Goal: Communication & Community: Answer question/provide support

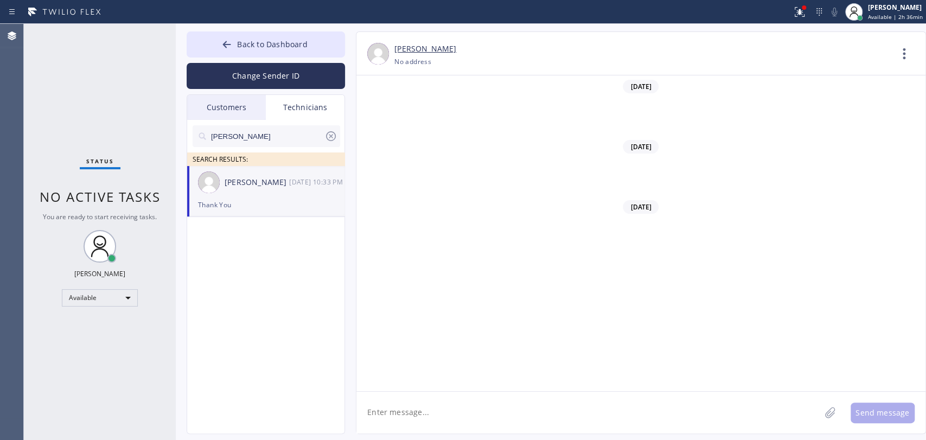
scroll to position [89437, 0]
click at [340, 151] on div "[PERSON_NAME] SEARCH RESULTS:" at bounding box center [266, 143] width 158 height 46
click at [333, 143] on div at bounding box center [330, 138] width 13 height 17
click at [95, 155] on div "Status No active tasks You are ready to start receiving tasks. [PERSON_NAME] Av…" at bounding box center [100, 232] width 152 height 416
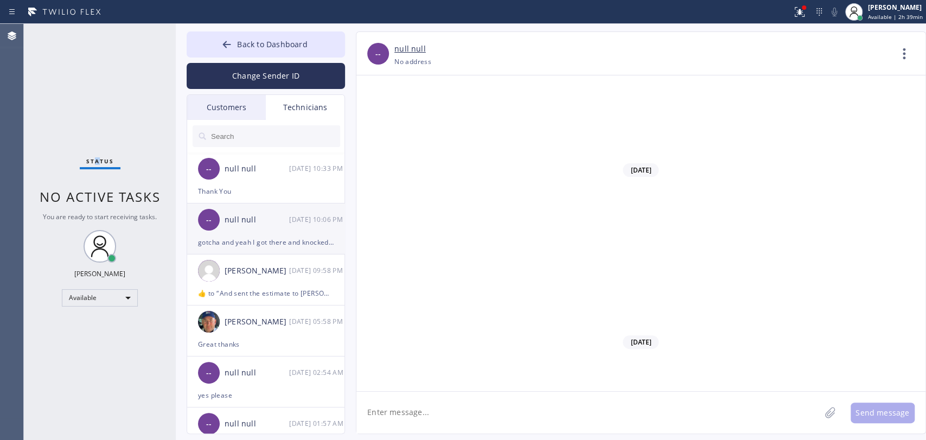
click at [215, 215] on div "--" at bounding box center [209, 220] width 22 height 22
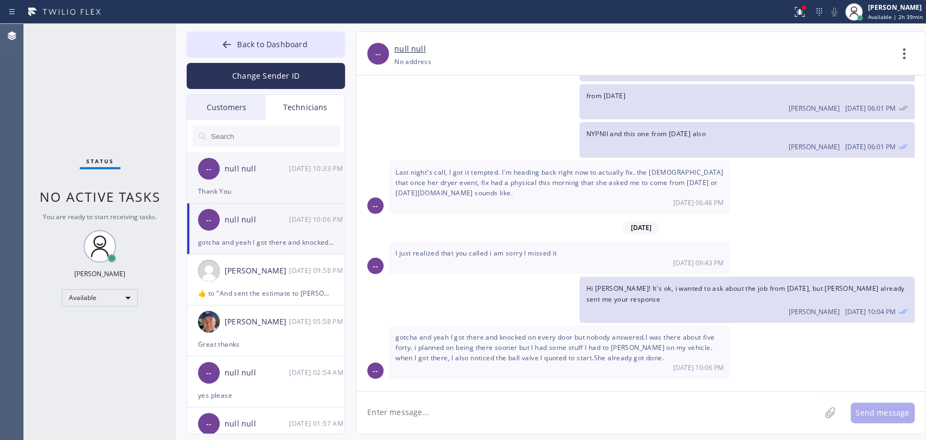
scroll to position [1900, 0]
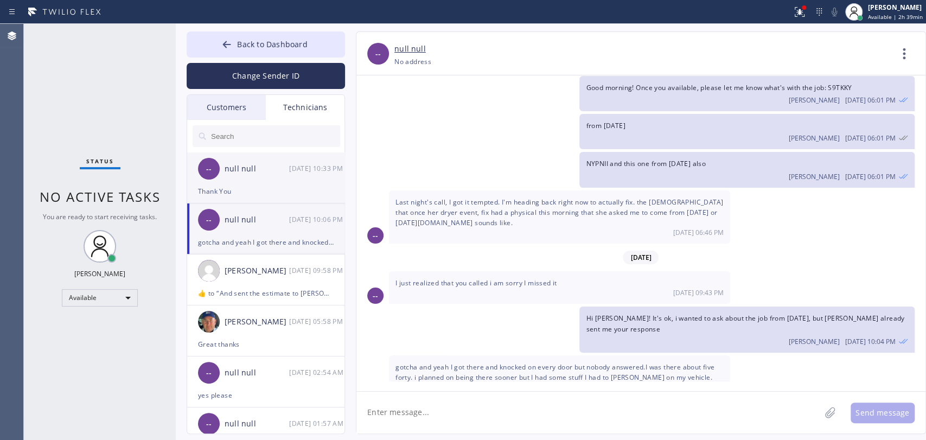
click at [244, 173] on div "null null" at bounding box center [257, 169] width 65 height 12
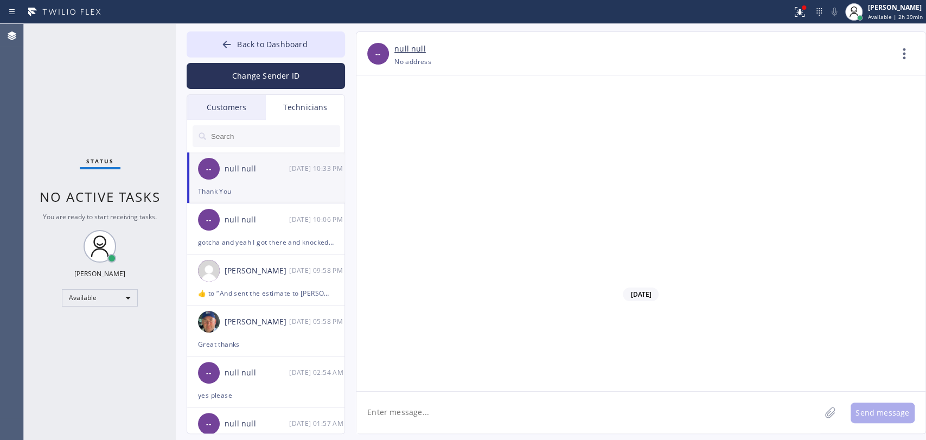
click at [230, 114] on div "Customers" at bounding box center [226, 107] width 79 height 25
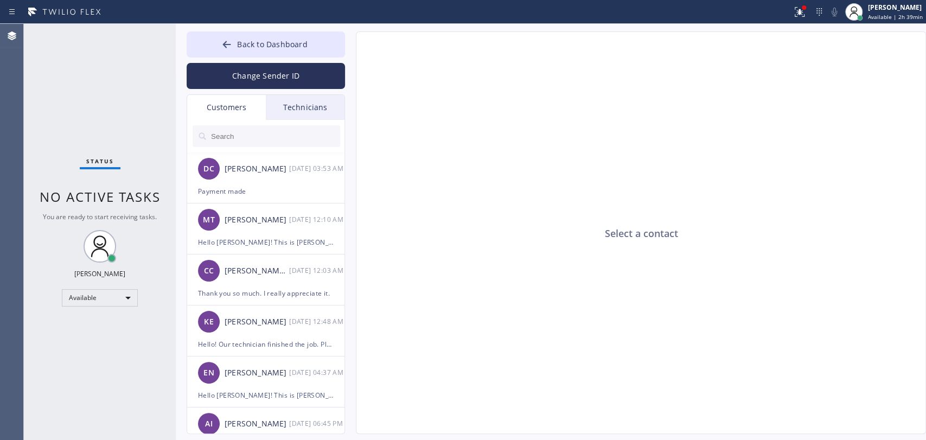
click at [279, 108] on div "Technicians" at bounding box center [305, 107] width 79 height 25
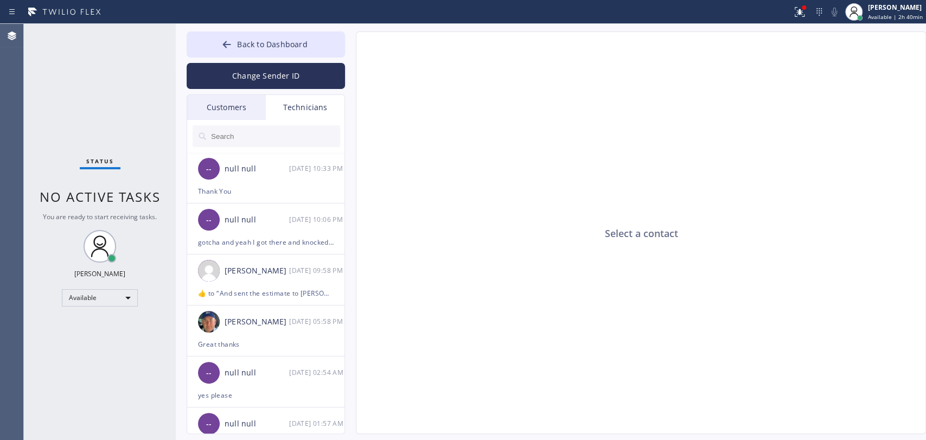
click at [306, 30] on div "Back to Dashboard Change Sender ID Customers Technicians DC [PERSON_NAME] [DATE…" at bounding box center [551, 232] width 750 height 416
click at [304, 36] on button "Back to Dashboard" at bounding box center [266, 44] width 158 height 26
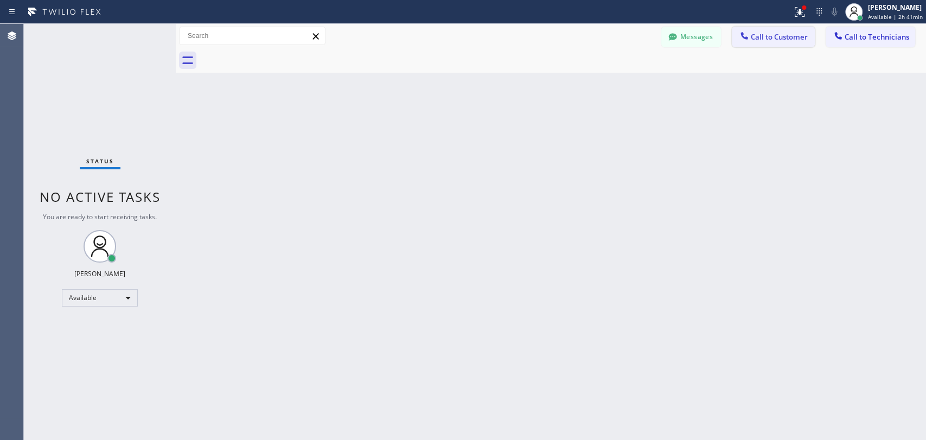
click at [776, 30] on button "Call to Customer" at bounding box center [773, 37] width 83 height 21
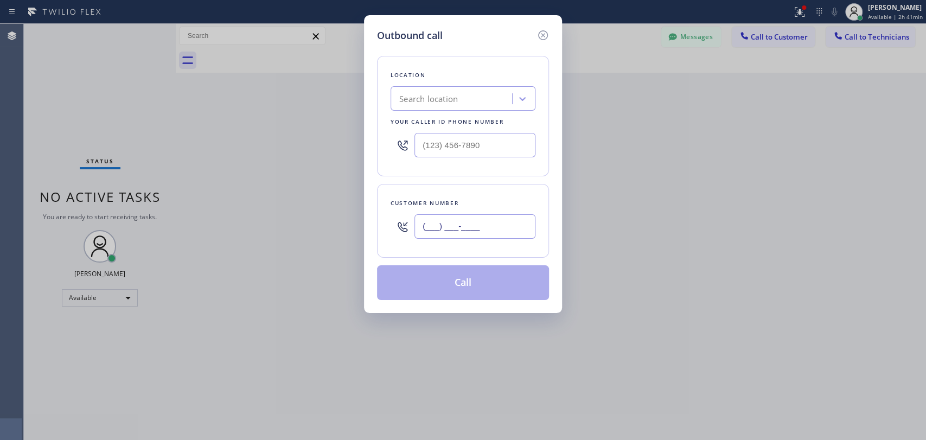
click at [440, 223] on input "(___) ___-____" at bounding box center [474, 226] width 121 height 24
paste input "310) 729-2758"
type input "[PHONE_NUMBER]"
click at [469, 100] on div "Search location" at bounding box center [453, 98] width 118 height 19
paste input "Hollywood Air Duct Cleaning HVAC"
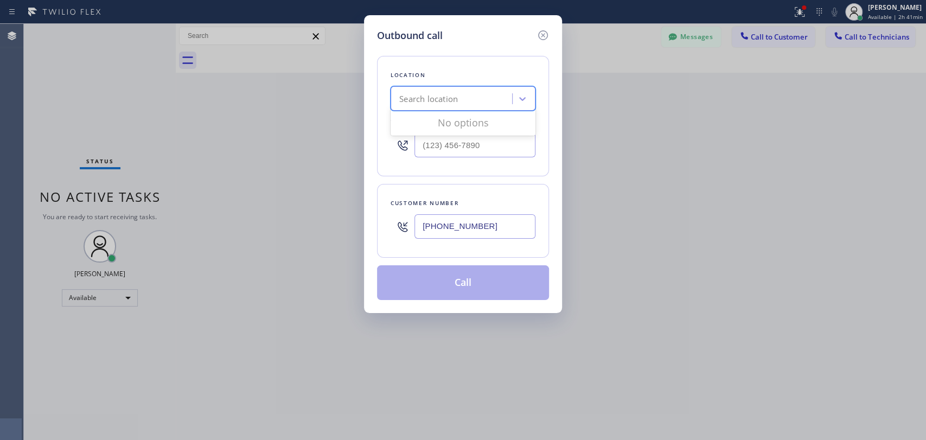
type input "Hollywood Air Duct Cleaning HVAC"
click at [439, 119] on div "Hollywood Air Duct Cleaning HVAC" at bounding box center [463, 122] width 145 height 20
type input "[PHONE_NUMBER]"
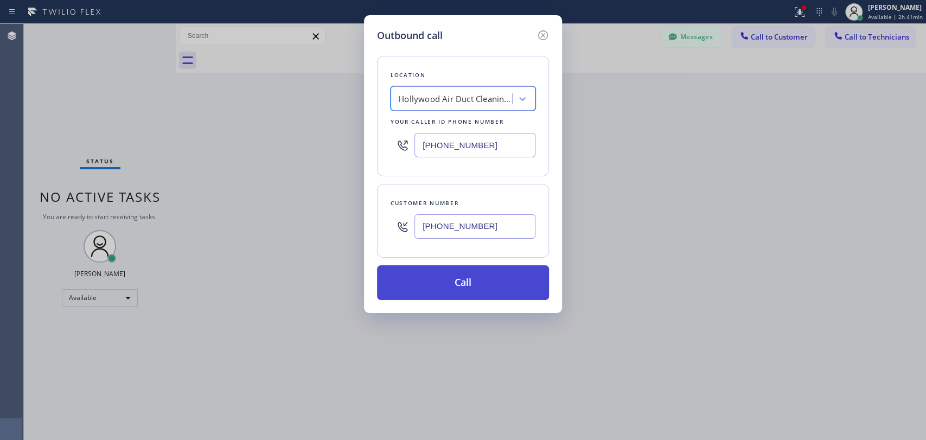
scroll to position [0, 1]
click at [443, 289] on button "Call" at bounding box center [463, 282] width 172 height 35
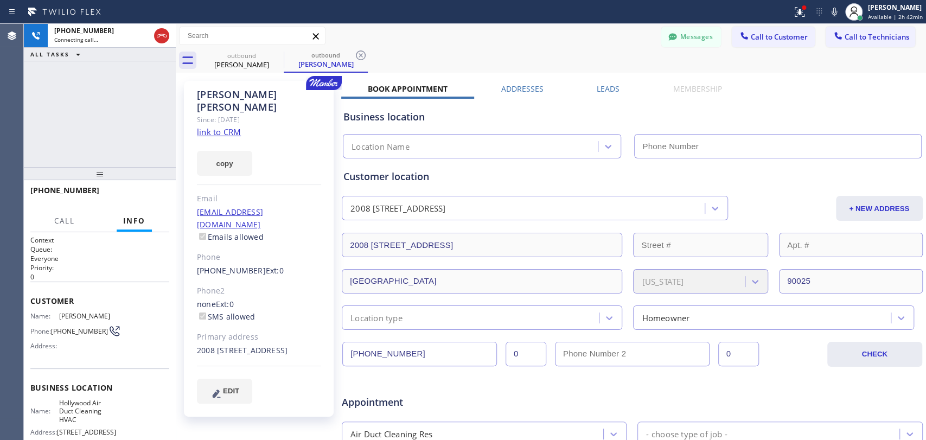
type input "[PHONE_NUMBER]"
click at [284, 154] on div "copy" at bounding box center [259, 156] width 124 height 37
drag, startPoint x: 263, startPoint y: 101, endPoint x: 184, endPoint y: 94, distance: 78.4
click at [184, 94] on div "[PERSON_NAME] Since: [DATE] link to CRM copy Email [EMAIL_ADDRESS][DOMAIN_NAME]…" at bounding box center [259, 249] width 150 height 336
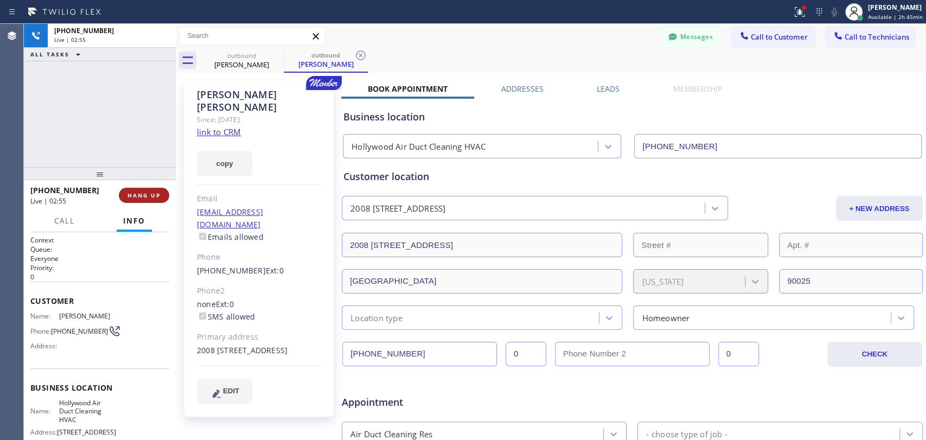
click at [145, 194] on span "HANG UP" at bounding box center [143, 195] width 33 height 8
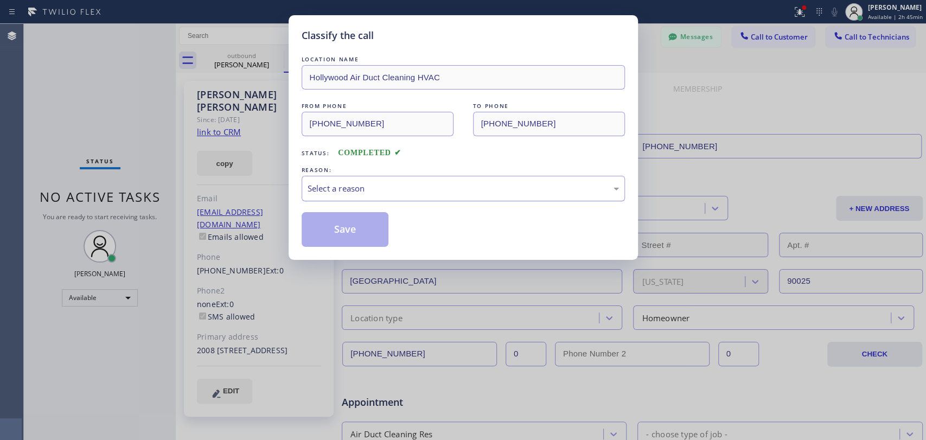
click at [394, 200] on div "Select a reason" at bounding box center [463, 188] width 323 height 25
click at [352, 224] on button "Save" at bounding box center [345, 229] width 87 height 35
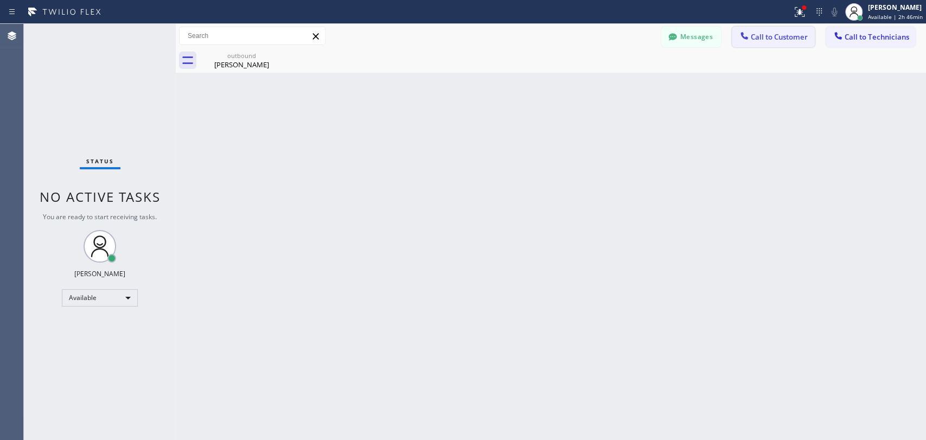
click at [736, 36] on button "Call to Customer" at bounding box center [773, 37] width 83 height 21
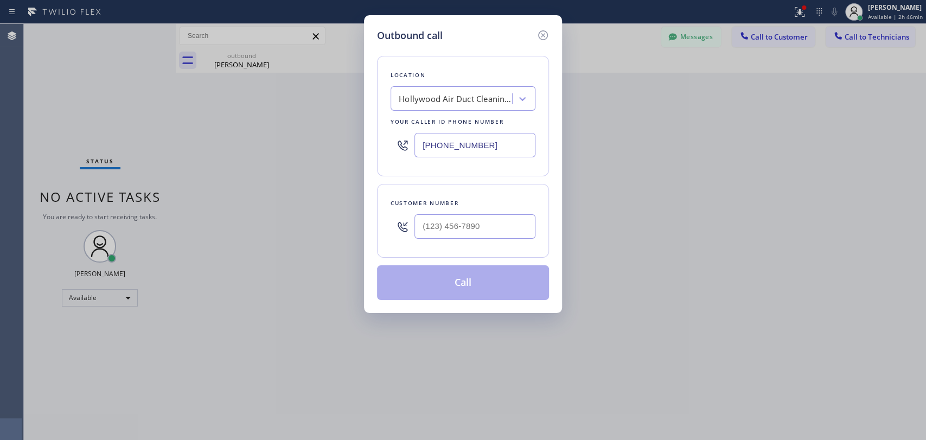
click at [456, 80] on div "Location" at bounding box center [463, 74] width 145 height 11
click at [457, 105] on div "Hollywood Air Duct Cleaning HVAC" at bounding box center [453, 98] width 118 height 19
paste input "Professionals That Care Heating & Air"
type input "Professionals That Care Heating & Air"
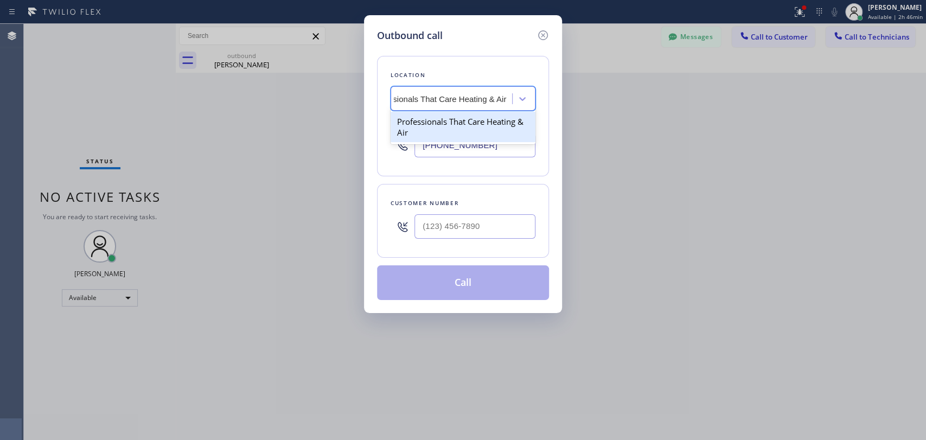
click at [435, 128] on div "Professionals That Care Heating & Air" at bounding box center [463, 127] width 145 height 30
type input "[PHONE_NUMBER]"
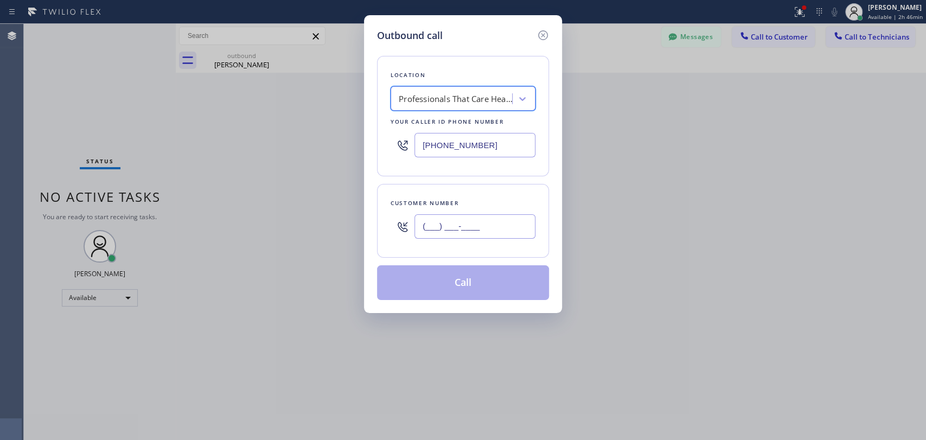
click at [452, 225] on input "(___) ___-____" at bounding box center [474, 226] width 121 height 24
paste input "818) 634-8894"
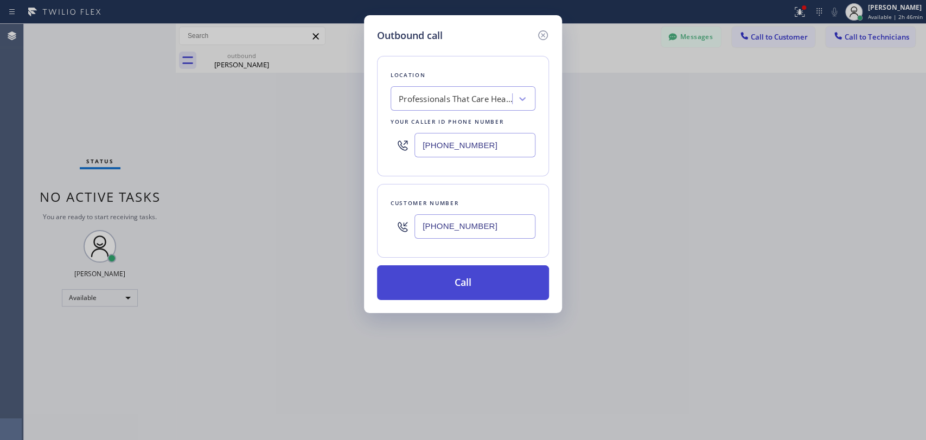
type input "[PHONE_NUMBER]"
click at [439, 284] on button "Call" at bounding box center [463, 282] width 172 height 35
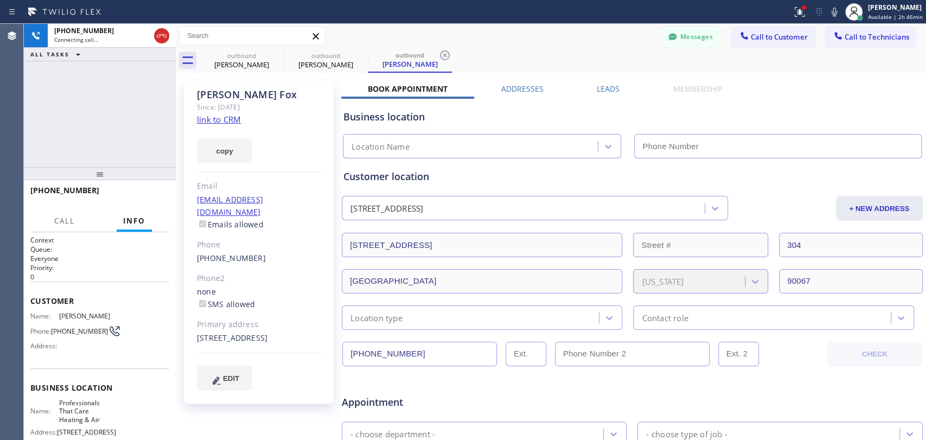
type input "[PHONE_NUMBER]"
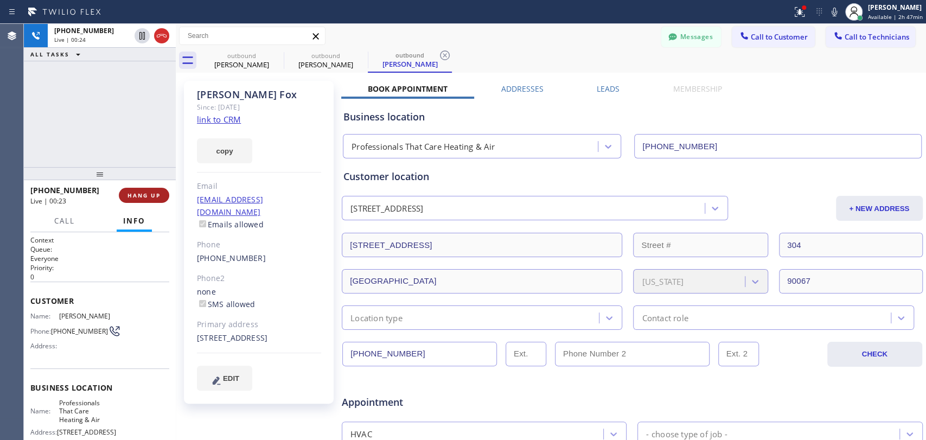
click at [148, 201] on button "HANG UP" at bounding box center [144, 195] width 50 height 15
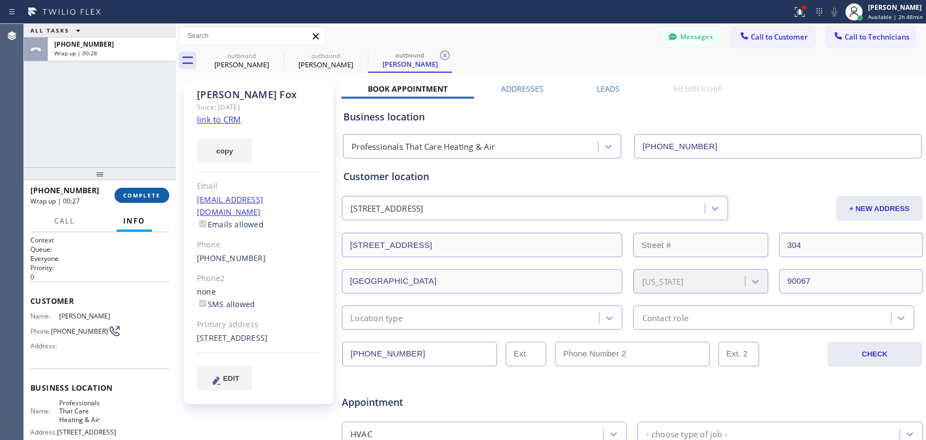
click at [158, 193] on span "COMPLETE" at bounding box center [141, 195] width 37 height 8
click at [126, 156] on div "ALL TASKS ALL TASKS ACTIVE TASKS TASKS IN WRAP UP [PHONE_NUMBER] Wrap up | 00:28" at bounding box center [100, 95] width 152 height 143
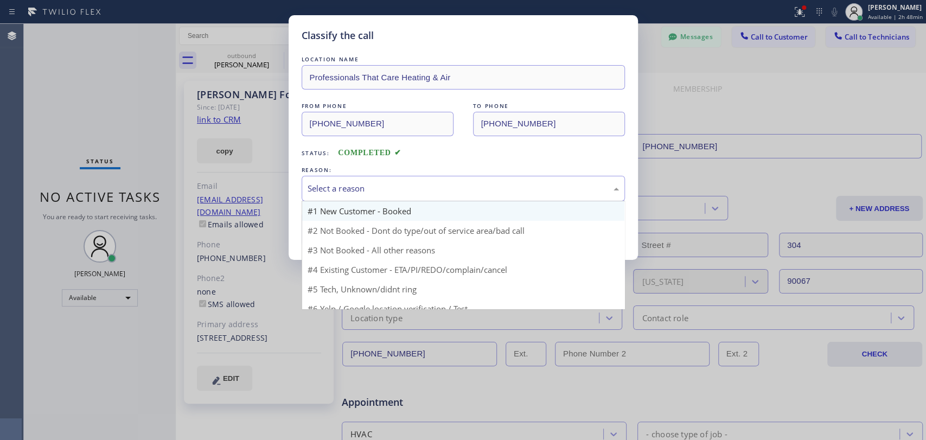
drag, startPoint x: 426, startPoint y: 188, endPoint x: 394, endPoint y: 212, distance: 39.5
click at [426, 188] on div "Select a reason" at bounding box center [463, 188] width 311 height 12
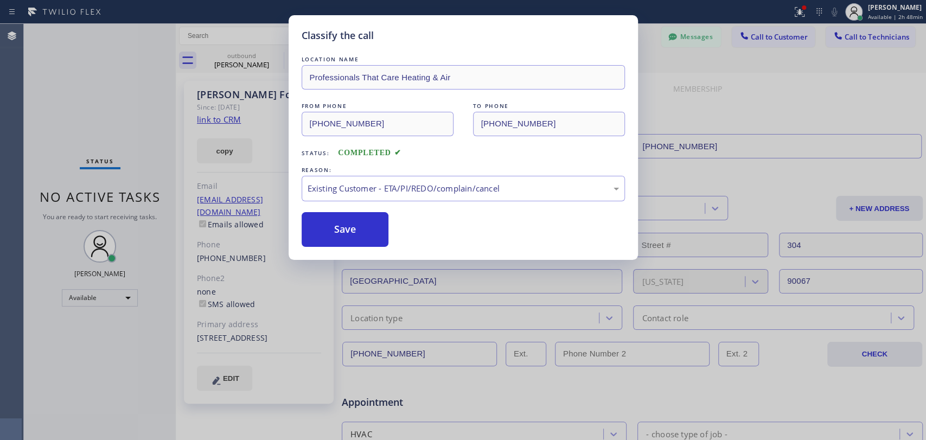
drag, startPoint x: 369, startPoint y: 232, endPoint x: 326, endPoint y: 33, distance: 204.3
click at [369, 232] on button "Save" at bounding box center [345, 229] width 87 height 35
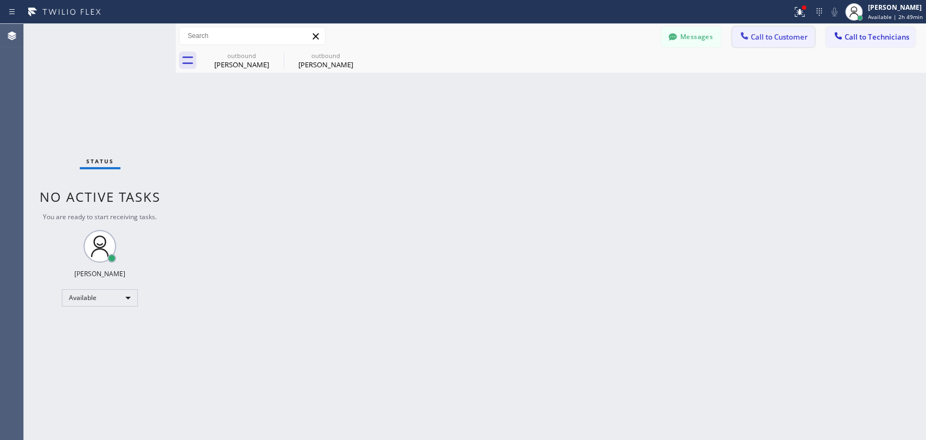
click at [744, 30] on icon at bounding box center [744, 35] width 11 height 11
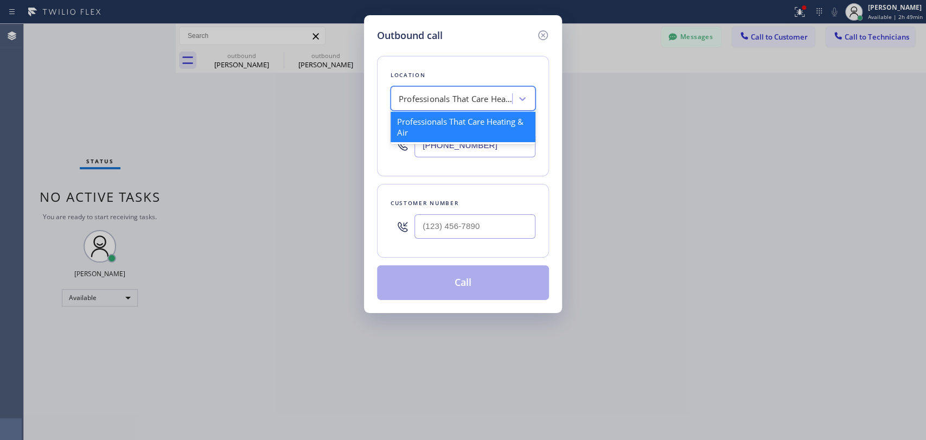
click at [412, 99] on div "Professionals That Care Heating & Air" at bounding box center [456, 99] width 114 height 12
paste input "Eagle Rock Prestige HVAC"
type input "Eagle Rock Prestige HVAC"
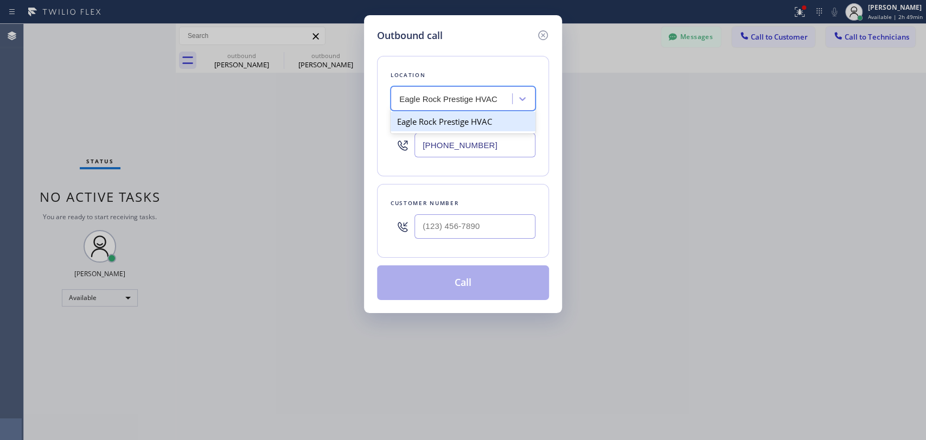
click at [424, 121] on div "Eagle Rock Prestige HVAC" at bounding box center [463, 122] width 145 height 20
type input "[PHONE_NUMBER]"
click at [430, 226] on input "(___) ___-____" at bounding box center [474, 226] width 121 height 24
paste input "562) 313-0784"
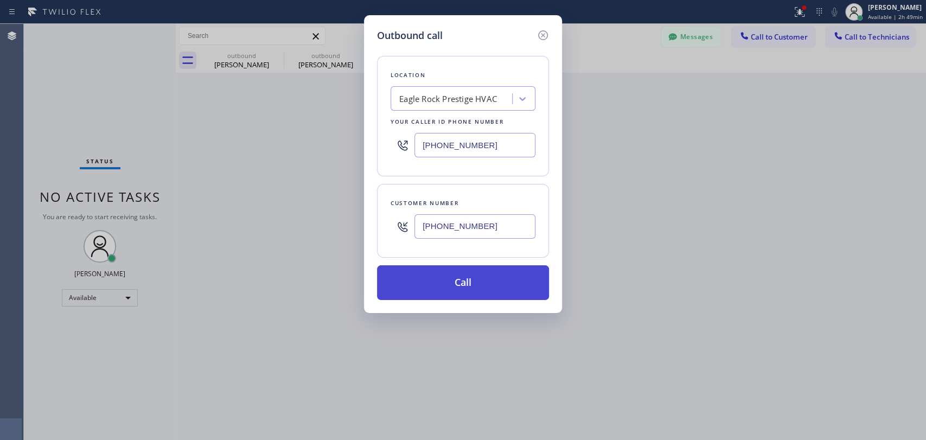
type input "[PHONE_NUMBER]"
click at [437, 283] on button "Call" at bounding box center [463, 282] width 172 height 35
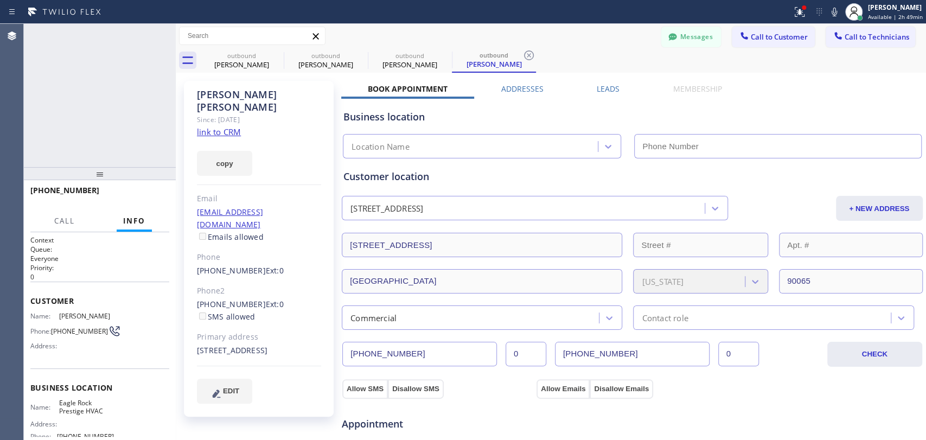
type input "[PHONE_NUMBER]"
drag, startPoint x: 133, startPoint y: 176, endPoint x: 135, endPoint y: 189, distance: 13.7
click at [135, 180] on div at bounding box center [100, 173] width 152 height 13
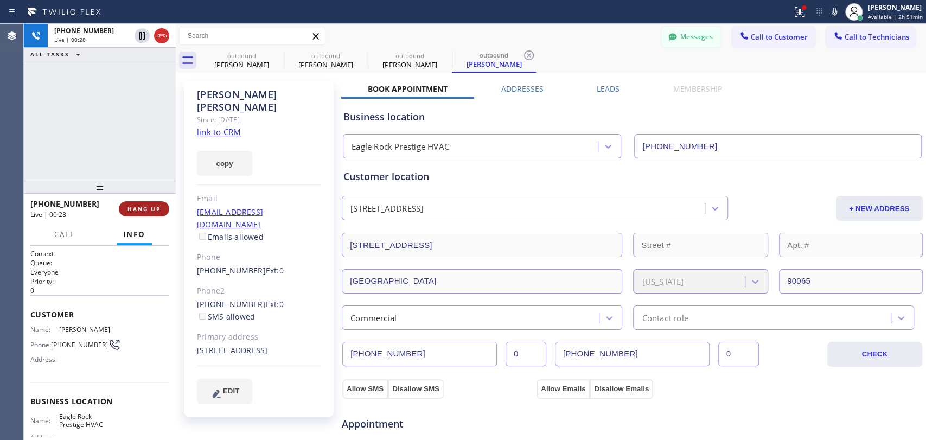
click at [142, 209] on span "HANG UP" at bounding box center [143, 209] width 33 height 8
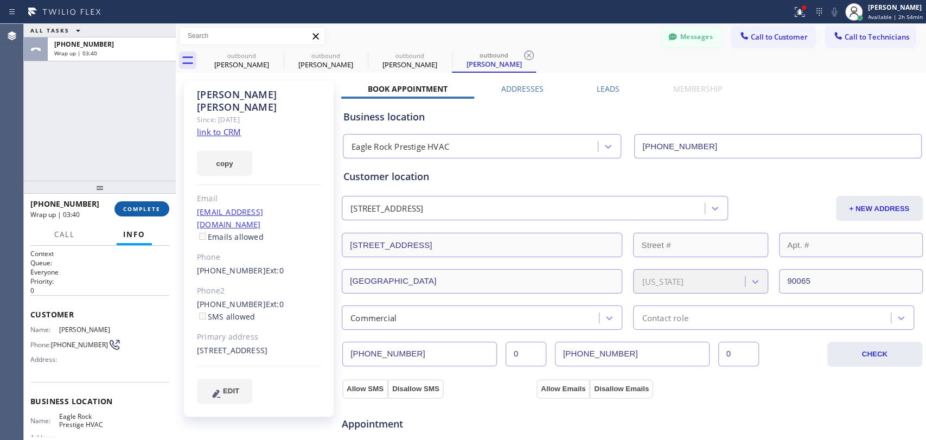
click at [117, 209] on button "COMPLETE" at bounding box center [141, 208] width 55 height 15
click at [127, 197] on div "[PHONE_NUMBER] Wrap up | 03:40 COMPLETE" at bounding box center [99, 209] width 139 height 28
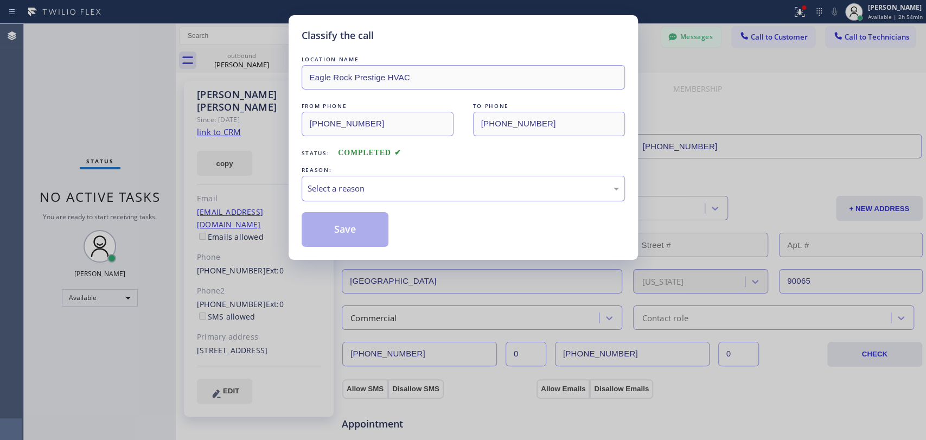
click at [338, 200] on div "Select a reason" at bounding box center [463, 188] width 323 height 25
click at [335, 235] on button "Save" at bounding box center [345, 229] width 87 height 35
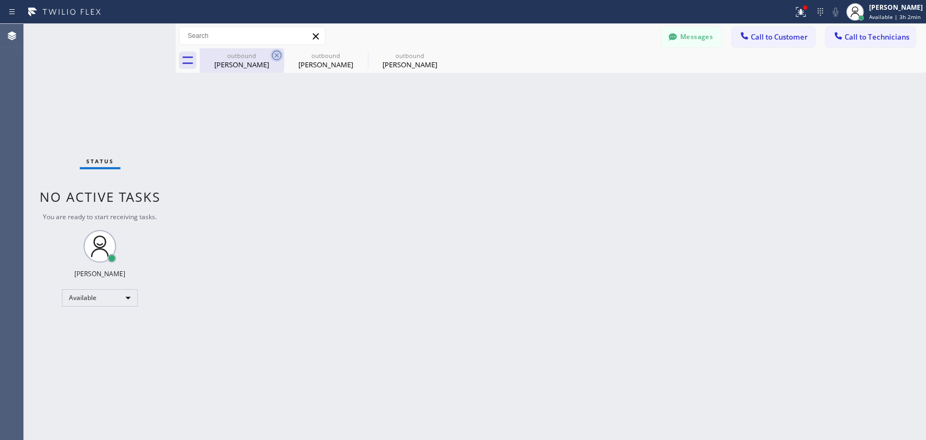
drag, startPoint x: 292, startPoint y: 61, endPoint x: 273, endPoint y: 57, distance: 19.3
click at [291, 61] on div "[PERSON_NAME]" at bounding box center [326, 65] width 82 height 10
click at [273, 57] on icon at bounding box center [276, 55] width 13 height 13
click at [276, 54] on icon at bounding box center [277, 55] width 10 height 10
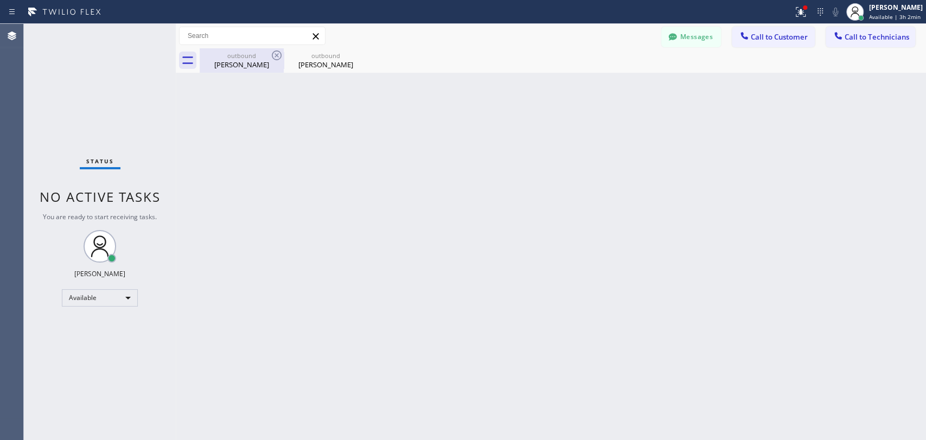
type input "[PHONE_NUMBER]"
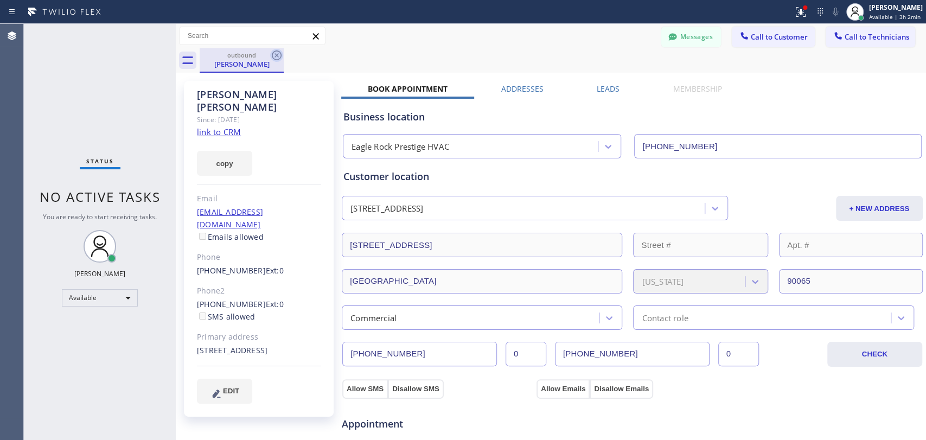
click at [277, 56] on icon at bounding box center [277, 55] width 10 height 10
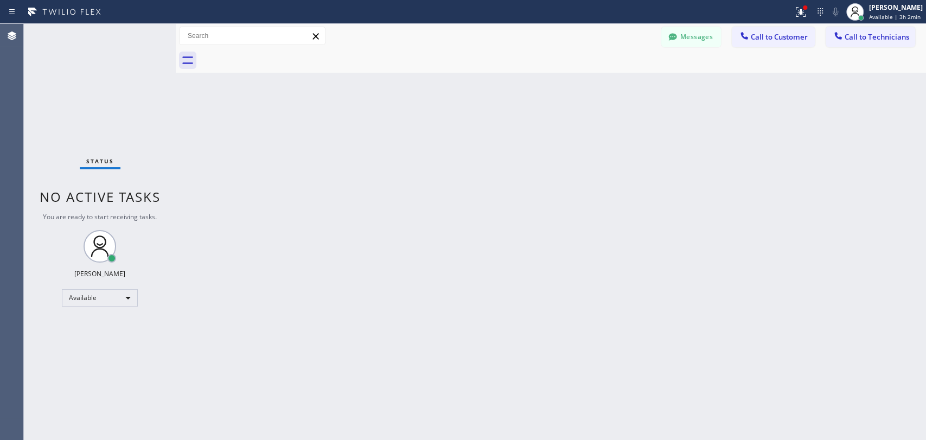
drag, startPoint x: 581, startPoint y: 205, endPoint x: 662, endPoint y: 311, distance: 133.9
click at [583, 209] on div "Back to Dashboard Change Sender ID Customers Technicians DC [PERSON_NAME] [DATE…" at bounding box center [551, 232] width 750 height 416
click at [693, 39] on button "Messages" at bounding box center [691, 37] width 60 height 21
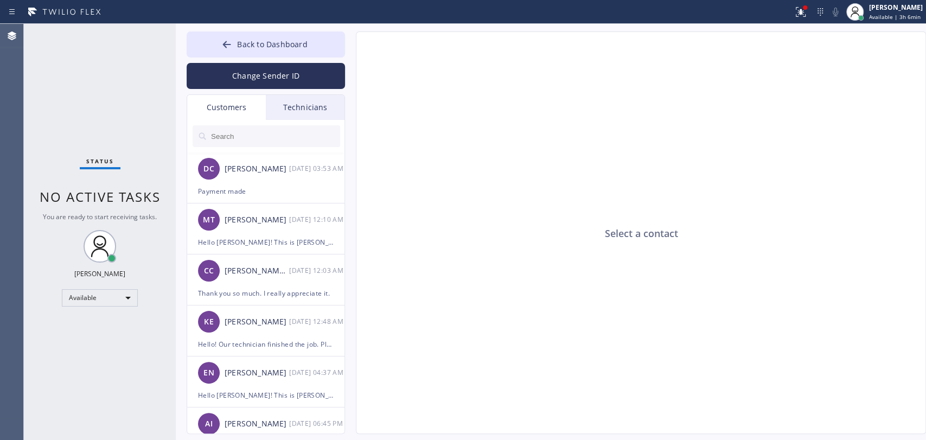
click at [291, 113] on div "Technicians" at bounding box center [305, 107] width 79 height 25
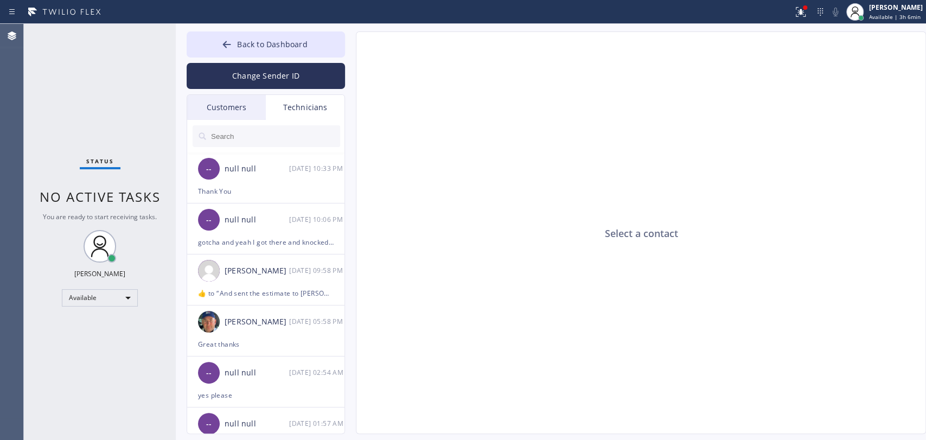
click at [270, 136] on input "text" at bounding box center [275, 136] width 130 height 22
click at [252, 169] on div "null null" at bounding box center [257, 169] width 65 height 12
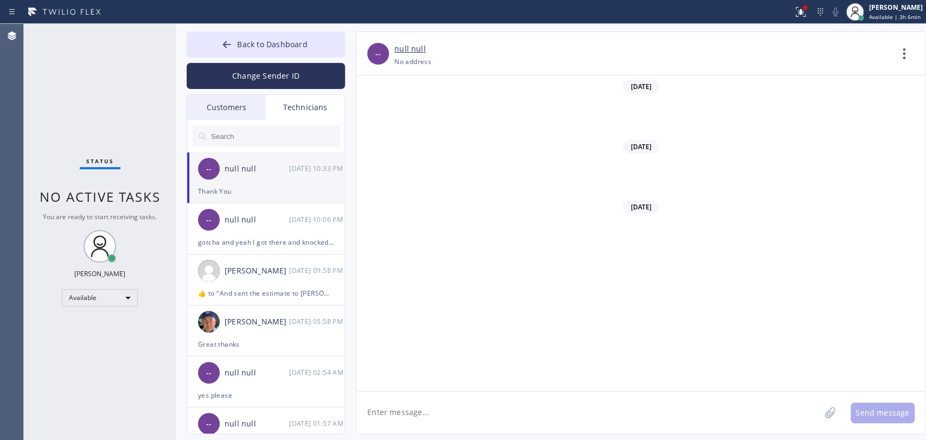
click at [434, 402] on textarea at bounding box center [588, 413] width 464 height 42
paste textarea "Please join a tech meeting [DATE] at 5 pm: Join Zoom Meeting [URL][DOMAIN_NAME]…"
type textarea "Please join a tech meeting [DATE] at 5 pm: Join Zoom Meeting [URL][DOMAIN_NAME]…"
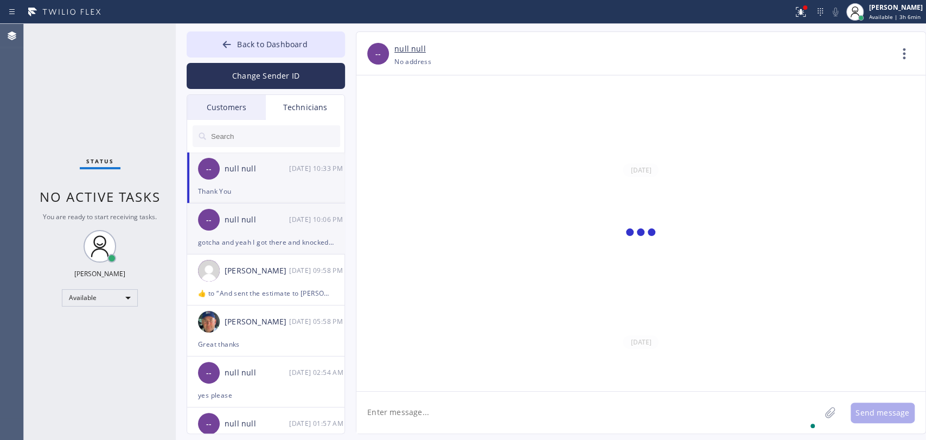
click at [277, 244] on div "gotcha and yeah I got there and knocked on every door but nobody answered.I was…" at bounding box center [266, 242] width 136 height 12
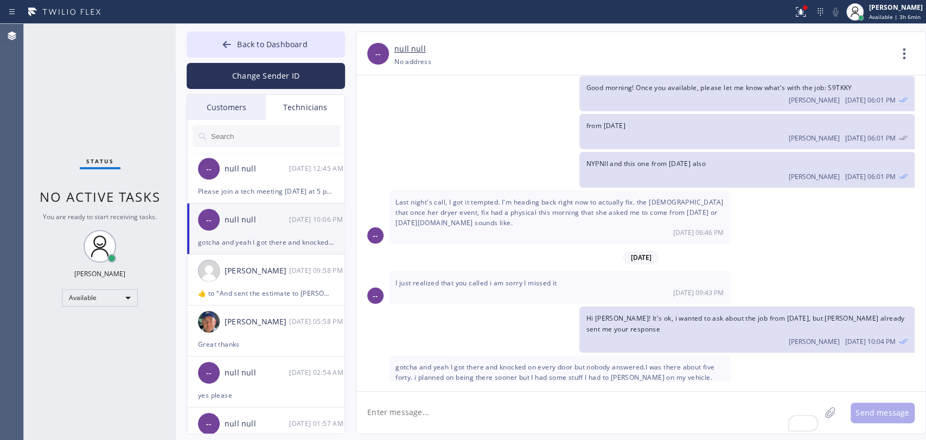
click at [400, 410] on textarea "To enrich screen reader interactions, please activate Accessibility in Grammarl…" at bounding box center [588, 413] width 464 height 42
paste textarea "Please join a tech meeting [DATE] at 5 pm: Join Zoom Meeting [URL][DOMAIN_NAME]…"
type textarea "Please join a tech meeting [DATE] at 5 pm: Join Zoom Meeting [URL][DOMAIN_NAME]…"
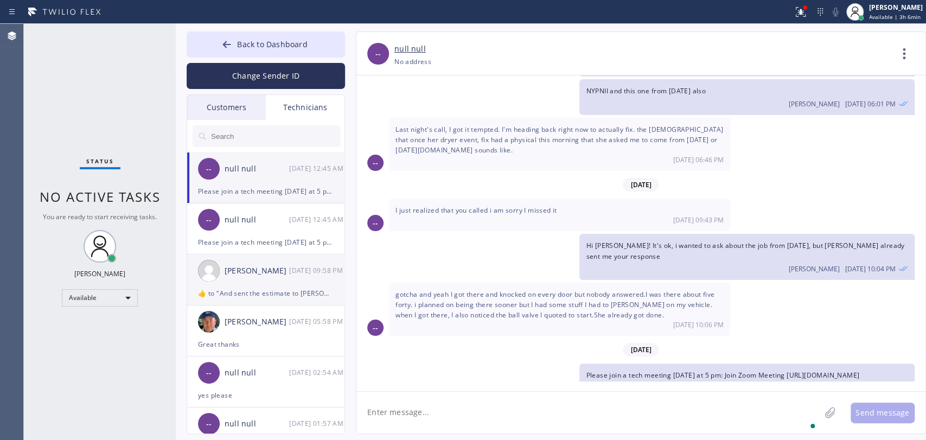
click at [267, 265] on div "[PERSON_NAME]" at bounding box center [257, 271] width 65 height 12
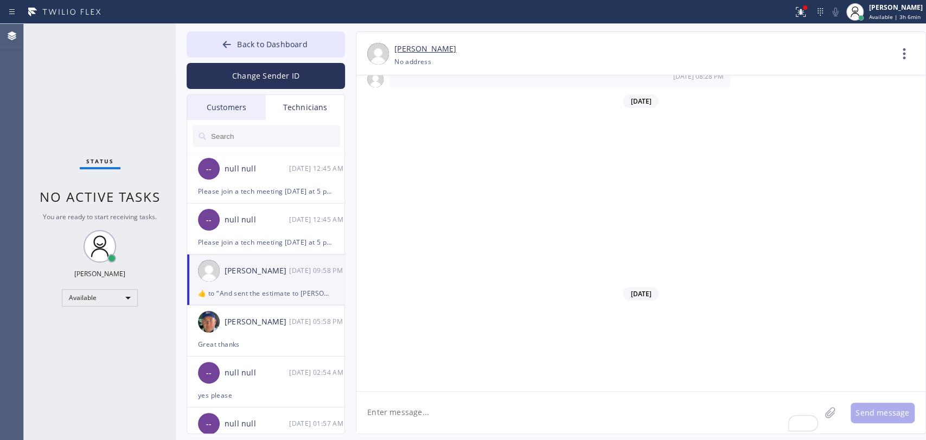
scroll to position [14735, 0]
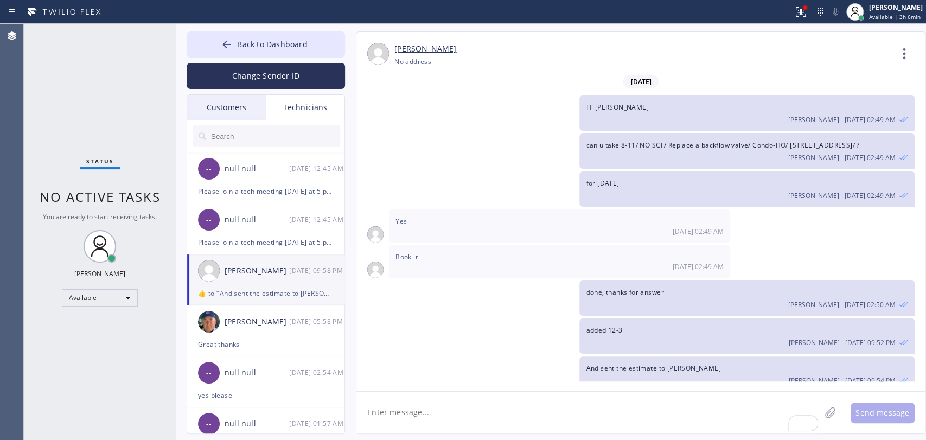
click at [475, 419] on textarea "To enrich screen reader interactions, please activate Accessibility in Grammarl…" at bounding box center [588, 413] width 464 height 42
paste textarea "Please join a tech meeting [DATE] at 5 pm: Join Zoom Meeting [URL][DOMAIN_NAME]…"
type textarea "Please join a tech meeting [DATE] at 5 pm: Join Zoom Meeting [URL][DOMAIN_NAME]…"
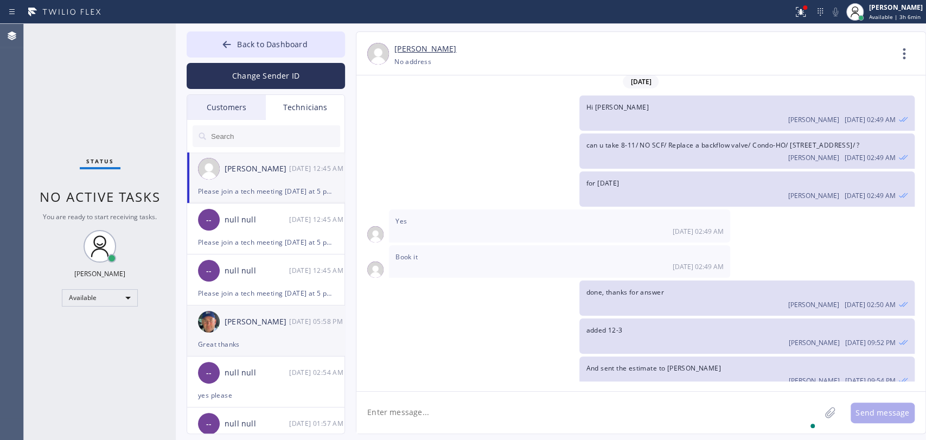
scroll to position [14808, 0]
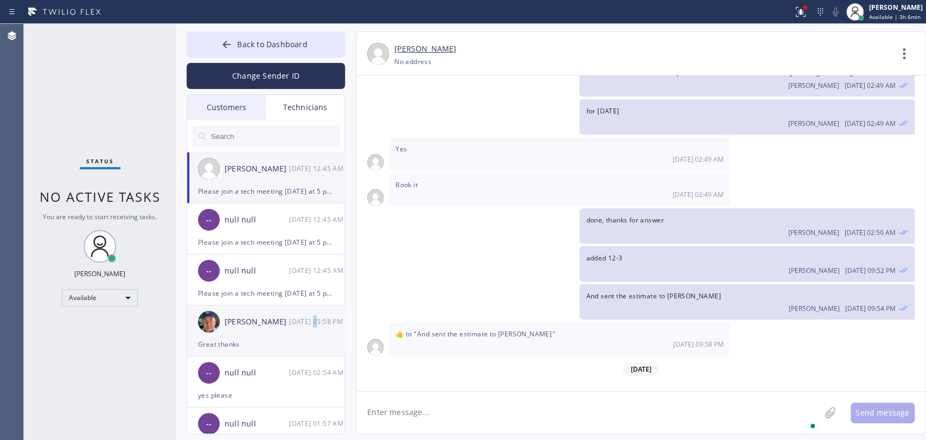
click at [315, 331] on div "[PERSON_NAME] [DATE] 05:58 PM" at bounding box center [266, 321] width 158 height 33
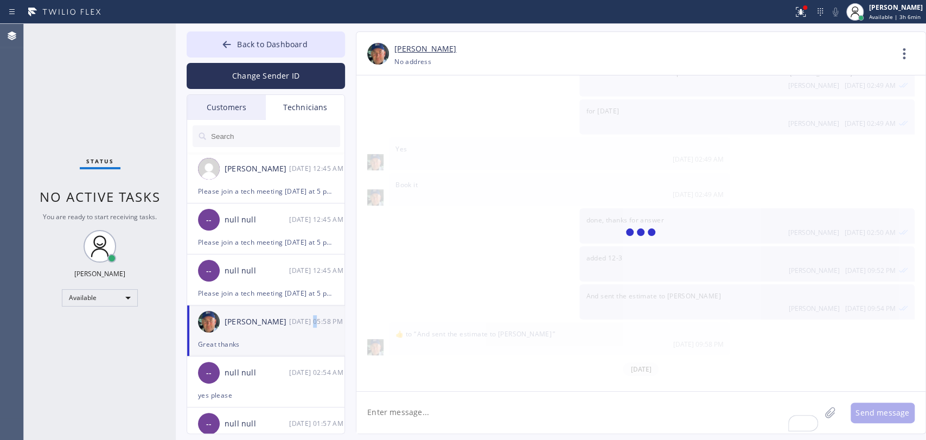
click at [396, 402] on textarea "To enrich screen reader interactions, please activate Accessibility in Grammarl…" at bounding box center [588, 413] width 464 height 42
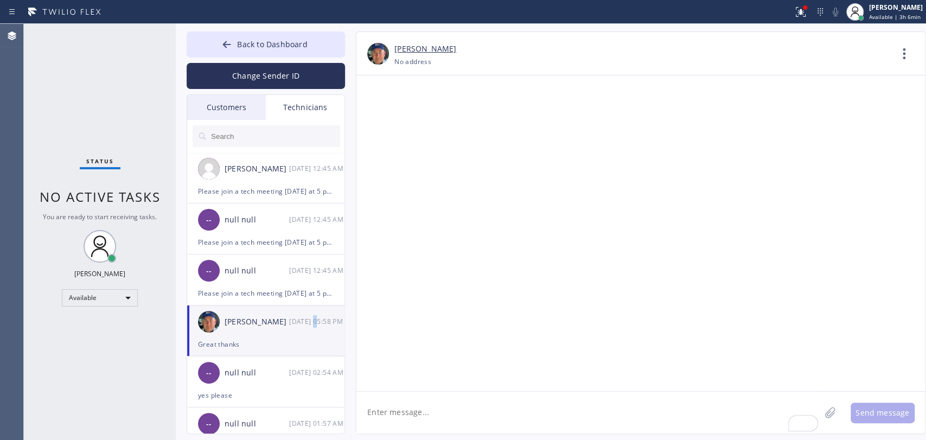
paste textarea "Please join a tech meeting [DATE] at 5 pm: Join Zoom Meeting [URL][DOMAIN_NAME]…"
type textarea "Please join a tech meeting [DATE] at 5 pm: Join Zoom Meeting [URL][DOMAIN_NAME]…"
click at [260, 393] on div "yes please" at bounding box center [266, 395] width 136 height 12
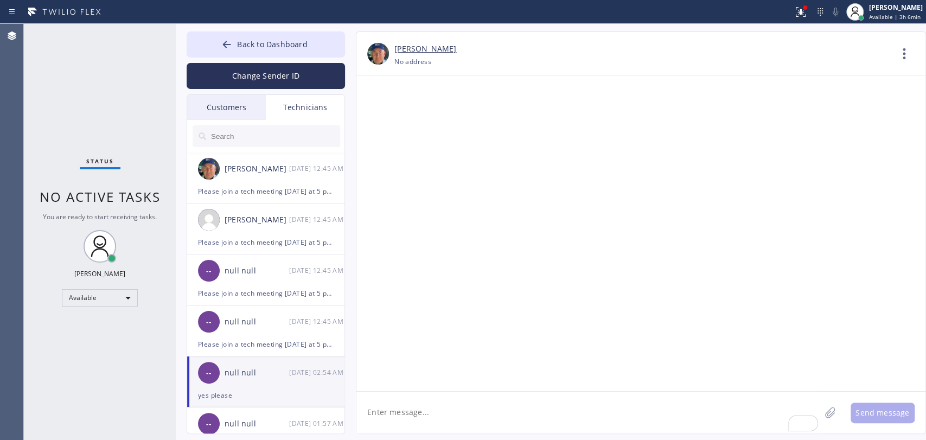
scroll to position [5777, 0]
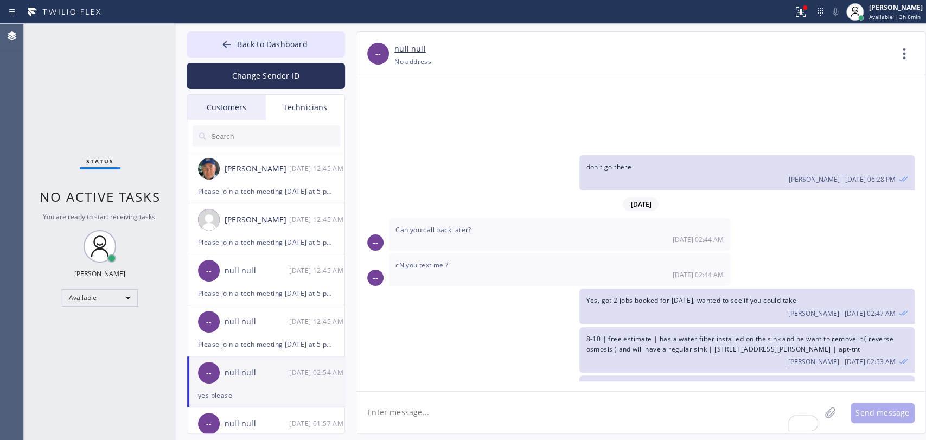
click at [421, 413] on textarea "To enrich screen reader interactions, please activate Accessibility in Grammarl…" at bounding box center [588, 413] width 464 height 42
paste textarea "Please join a tech meeting [DATE] at 5 pm: Join Zoom Meeting [URL][DOMAIN_NAME]…"
type textarea "Please join a tech meeting [DATE] at 5 pm: Join Zoom Meeting [URL][DOMAIN_NAME]…"
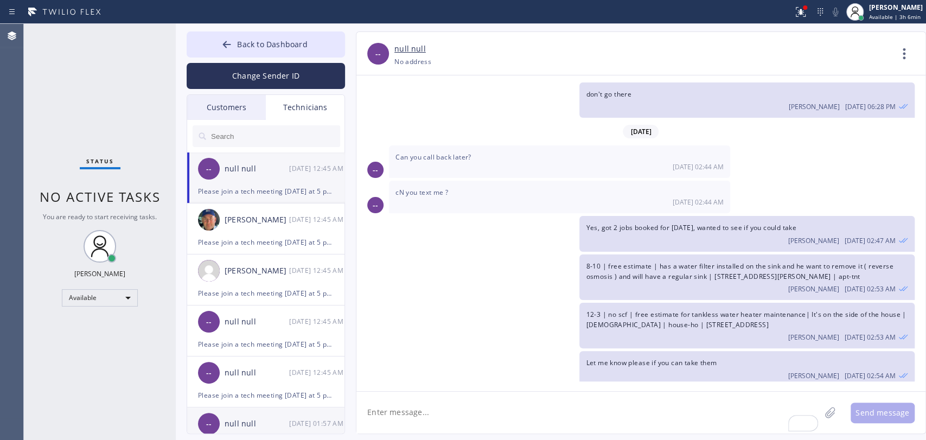
scroll to position [60, 0]
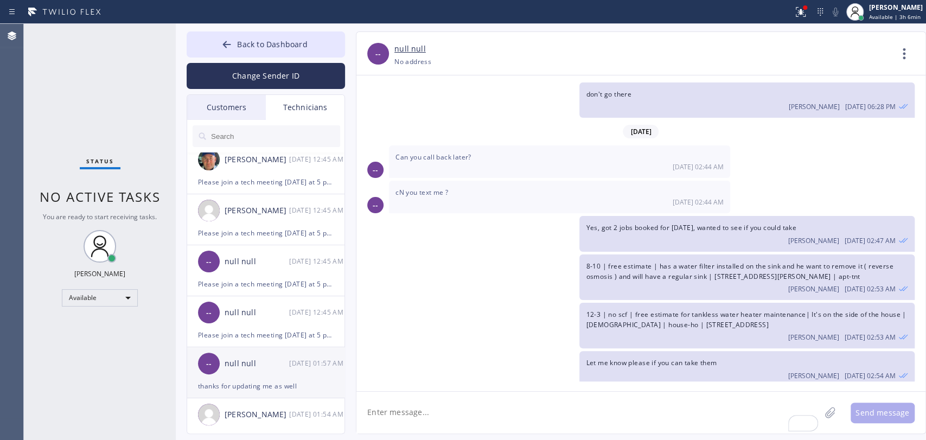
click at [239, 371] on div "-- null null [DATE] 01:57 AM" at bounding box center [266, 363] width 158 height 33
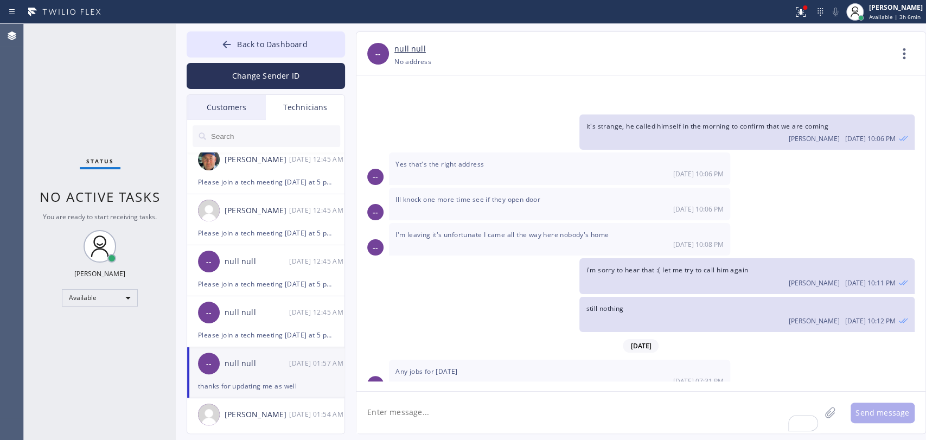
click at [424, 410] on textarea "To enrich screen reader interactions, please activate Accessibility in Grammarl…" at bounding box center [588, 413] width 464 height 42
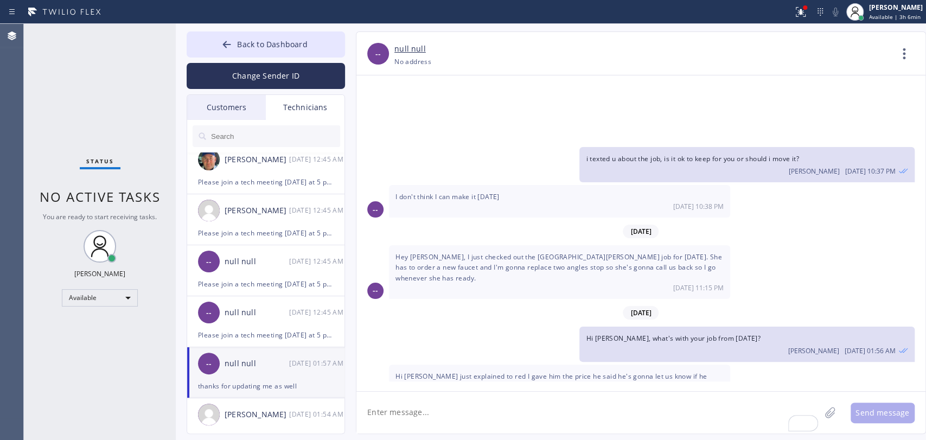
paste textarea "Please join a tech meeting [DATE] at 5 pm: Join Zoom Meeting [URL][DOMAIN_NAME]…"
type textarea "Please join a tech meeting [DATE] at 5 pm: Join Zoom Meeting [URL][DOMAIN_NAME]…"
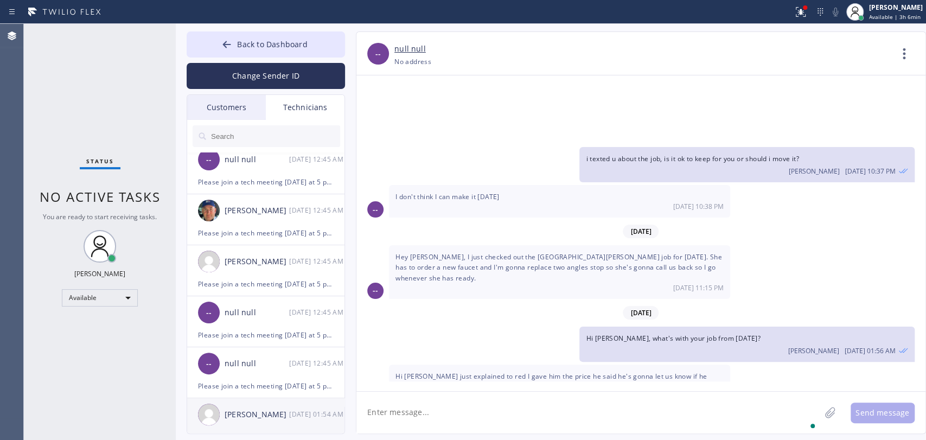
click at [279, 418] on div "[PERSON_NAME]" at bounding box center [257, 414] width 65 height 12
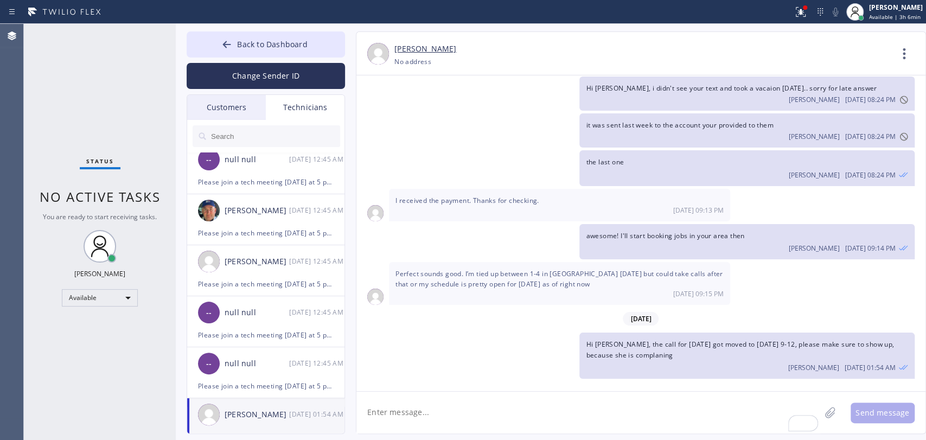
scroll to position [4316, 0]
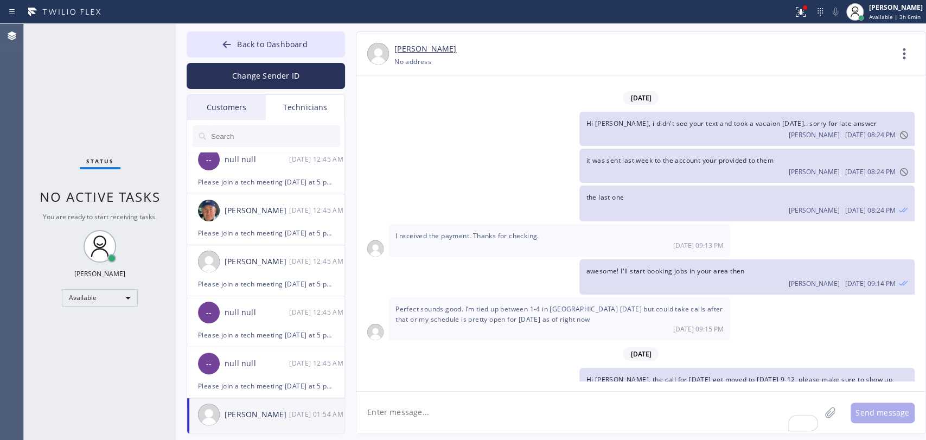
click at [430, 418] on textarea "To enrich screen reader interactions, please activate Accessibility in Grammarl…" at bounding box center [588, 413] width 464 height 42
paste textarea "Please join a tech meeting [DATE] at 5 pm: Join Zoom Meeting [URL][DOMAIN_NAME]…"
type textarea "Please join a tech meeting [DATE] at 5 pm: Join Zoom Meeting [URL][DOMAIN_NAME]…"
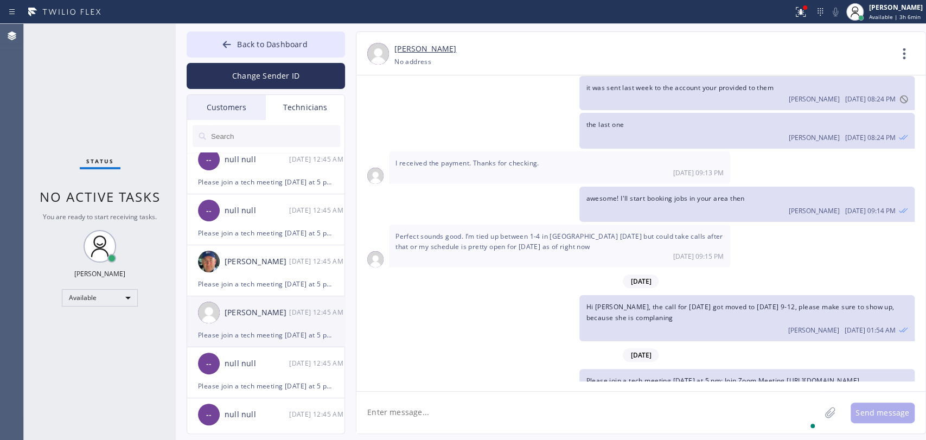
scroll to position [120, 0]
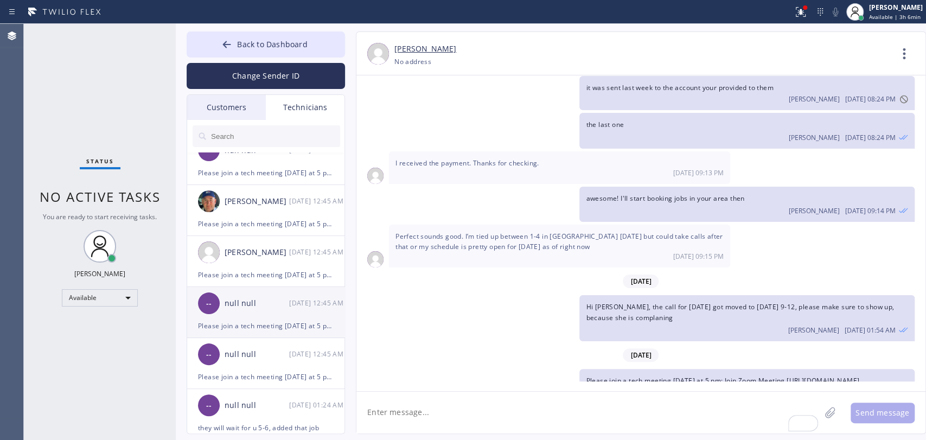
click at [258, 328] on div "Please join a tech meeting [DATE] at 5 pm: Join Zoom Meeting [URL][DOMAIN_NAME]…" at bounding box center [266, 325] width 136 height 12
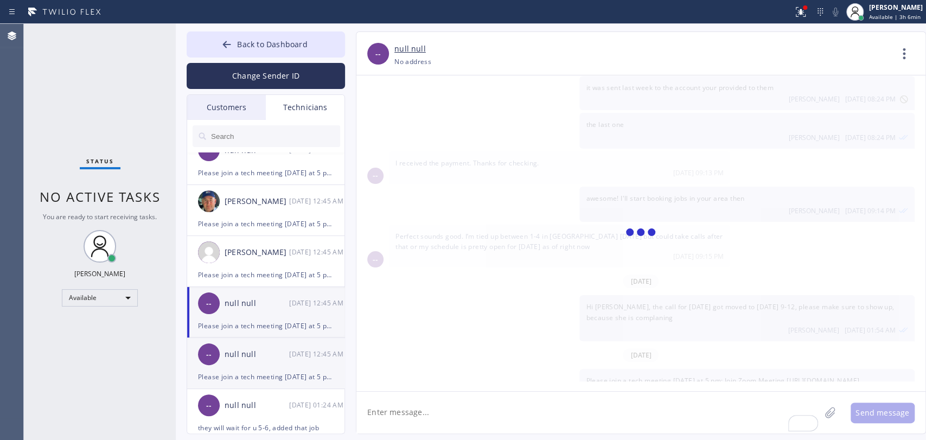
click at [263, 369] on div "-- null null [DATE] 12:45 AM" at bounding box center [266, 354] width 158 height 33
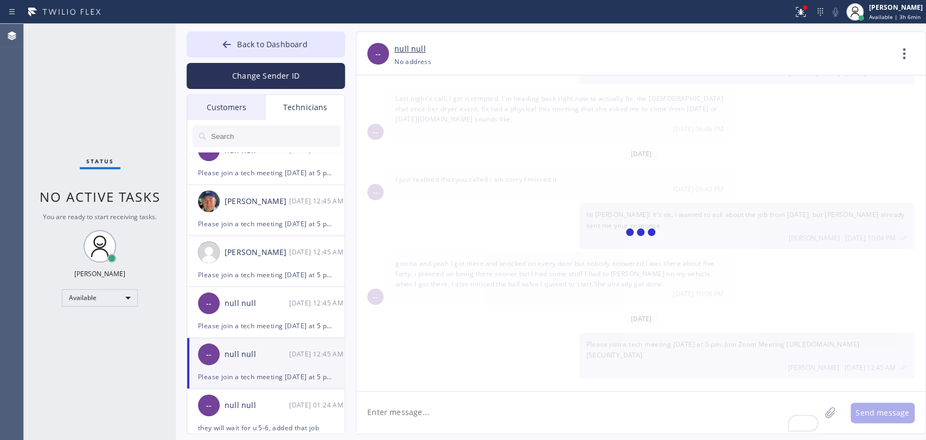
scroll to position [1972, 0]
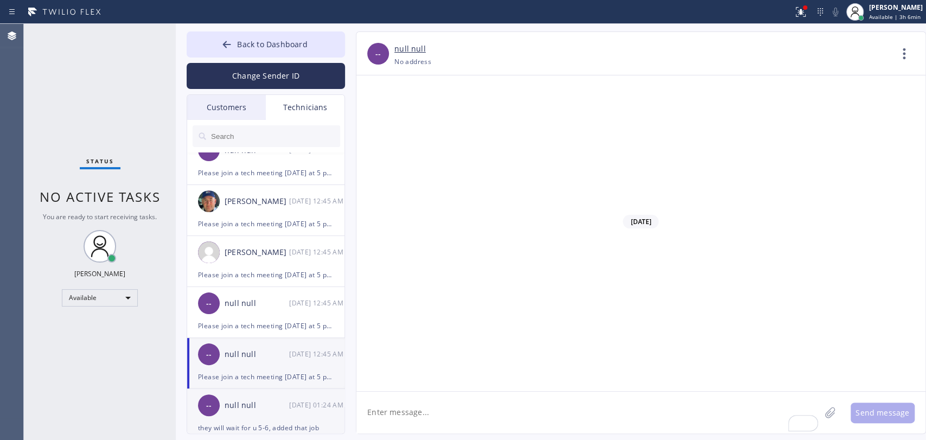
click at [258, 389] on div "-- null null [DATE] 01:24 AM" at bounding box center [266, 405] width 158 height 33
click at [419, 419] on textarea "To enrich screen reader interactions, please activate Accessibility in Grammarl…" at bounding box center [588, 413] width 464 height 42
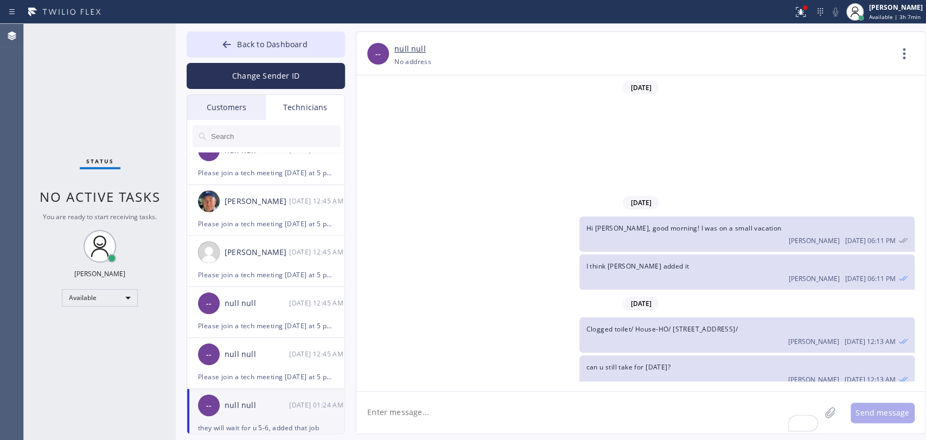
scroll to position [241, 0]
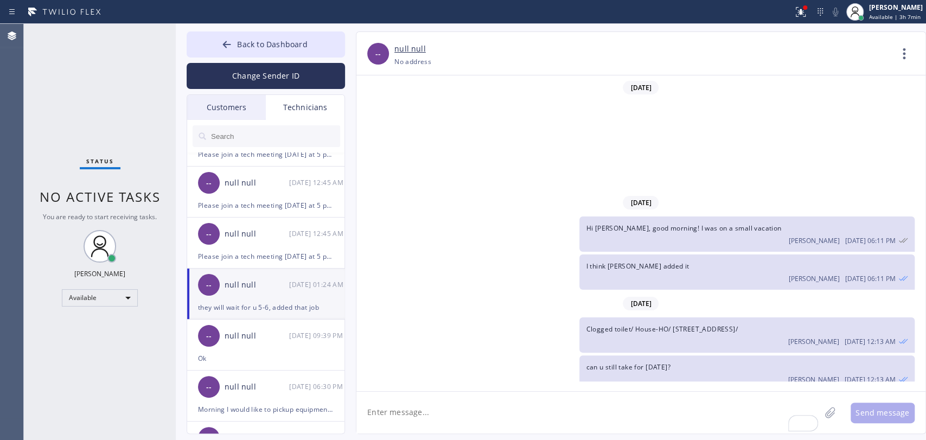
paste textarea "Please join a tech meeting [DATE] at 5 pm: Join Zoom Meeting [URL][DOMAIN_NAME]…"
type textarea "Please join a tech meeting [DATE] at 5 pm: Join Zoom Meeting [URL][DOMAIN_NAME]…"
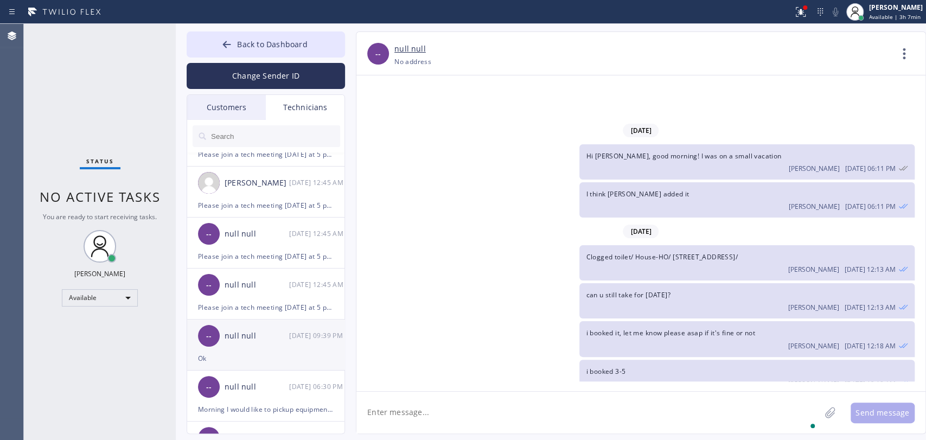
click at [265, 364] on div "Ok" at bounding box center [266, 358] width 136 height 12
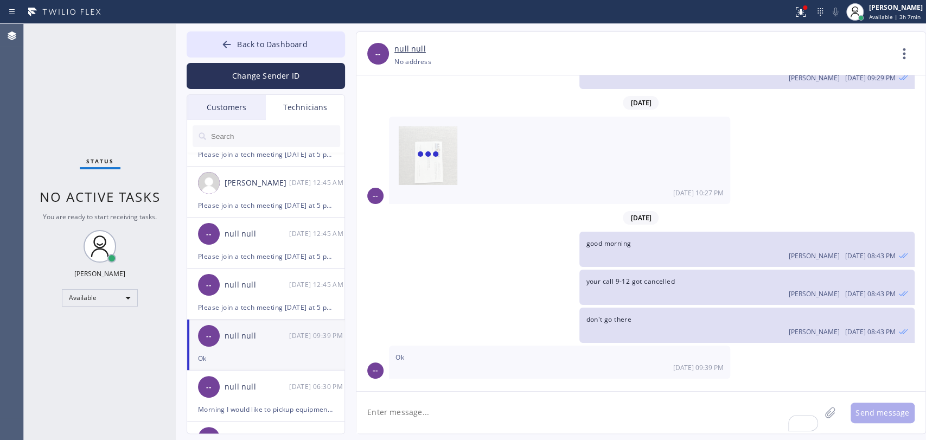
scroll to position [9919, 0]
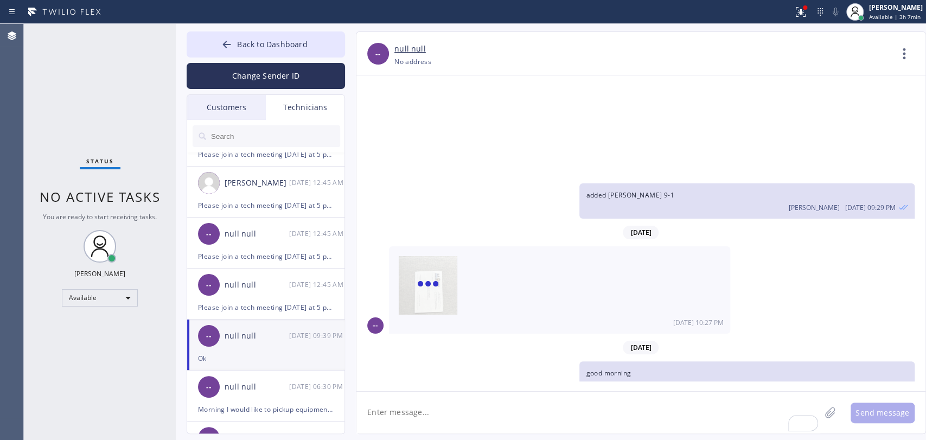
click at [408, 413] on textarea "To enrich screen reader interactions, please activate Accessibility in Grammarl…" at bounding box center [588, 413] width 464 height 42
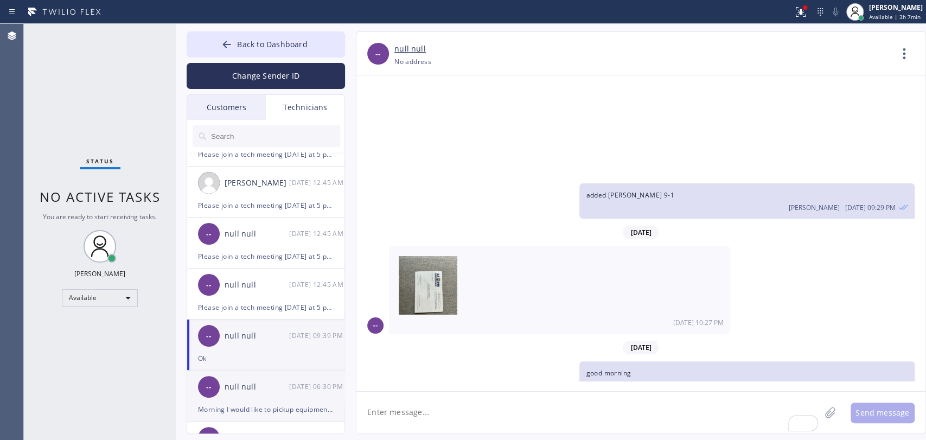
click at [220, 385] on div "-- null null [DATE] 06:30 PM" at bounding box center [266, 386] width 158 height 33
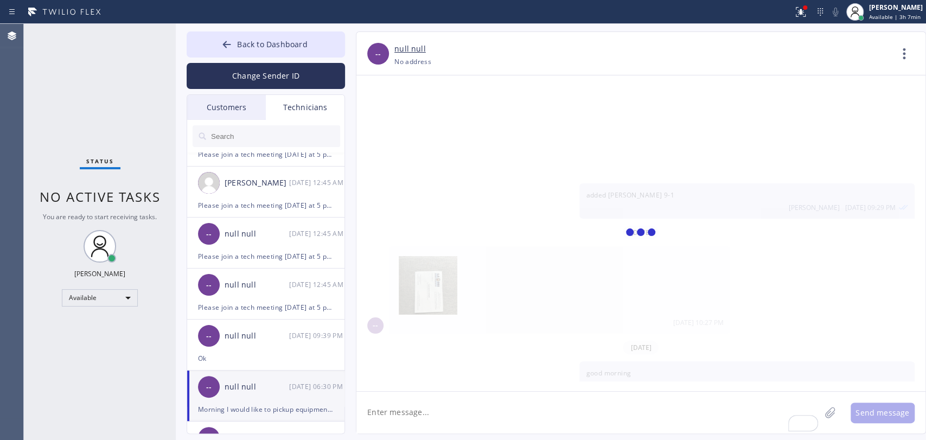
scroll to position [3539, 0]
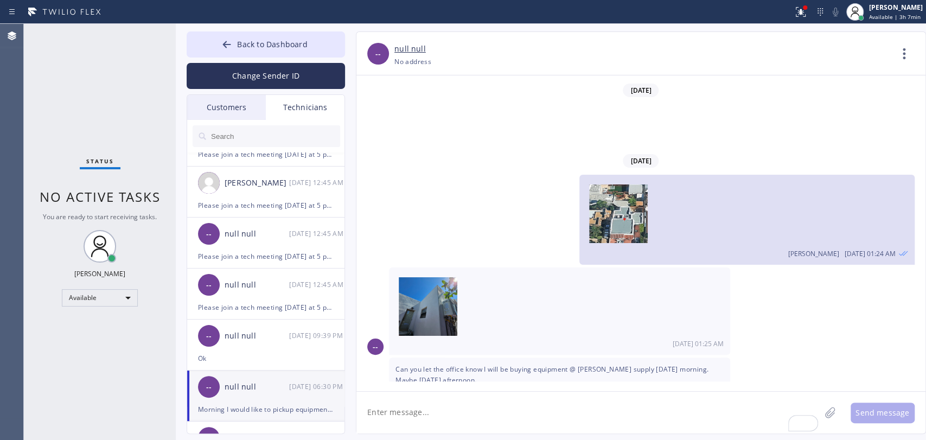
click at [522, 429] on div "Morning I would like to pickup equipment [DATE] @ [PERSON_NAME] supply. Do you …" at bounding box center [559, 445] width 341 height 33
click at [517, 429] on div "Morning I would like to pickup equipment [DATE] @ [PERSON_NAME] supply. Do you …" at bounding box center [559, 445] width 341 height 33
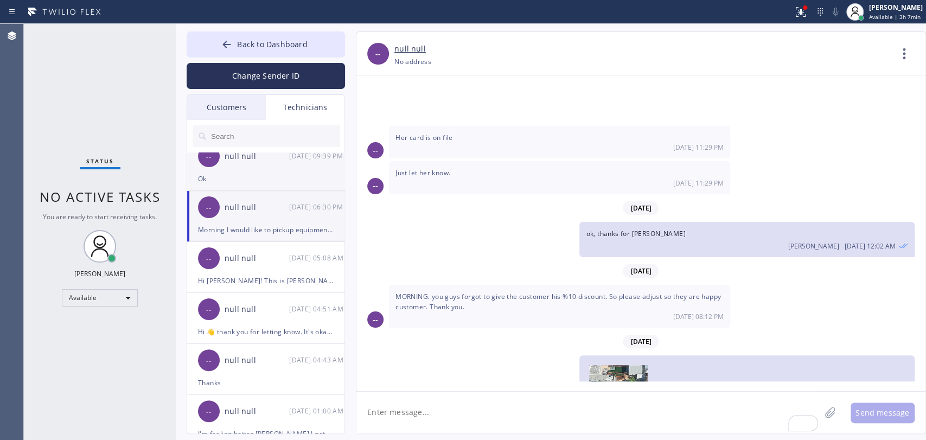
scroll to position [421, 0]
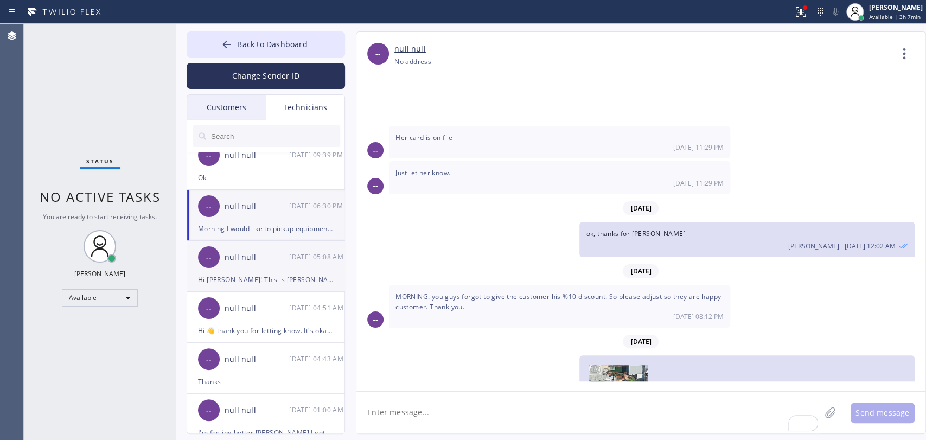
click at [242, 270] on div "-- null null [DATE] 05:08 AM" at bounding box center [266, 257] width 158 height 33
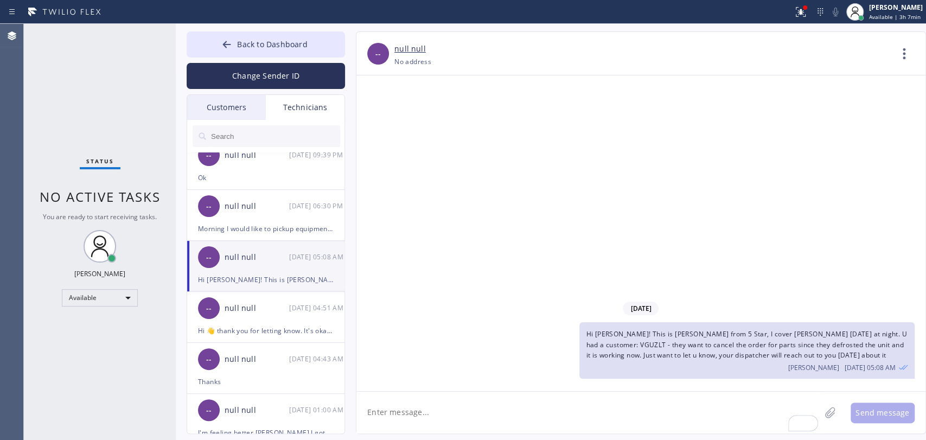
scroll to position [0, 0]
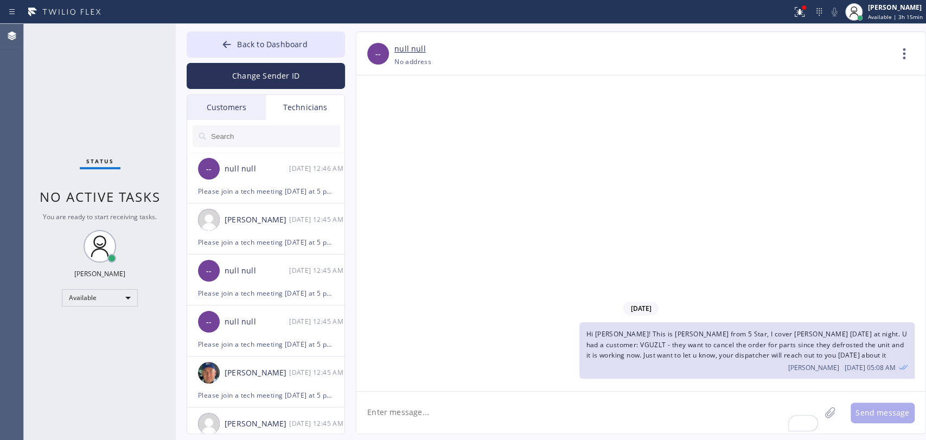
scroll to position [421, 0]
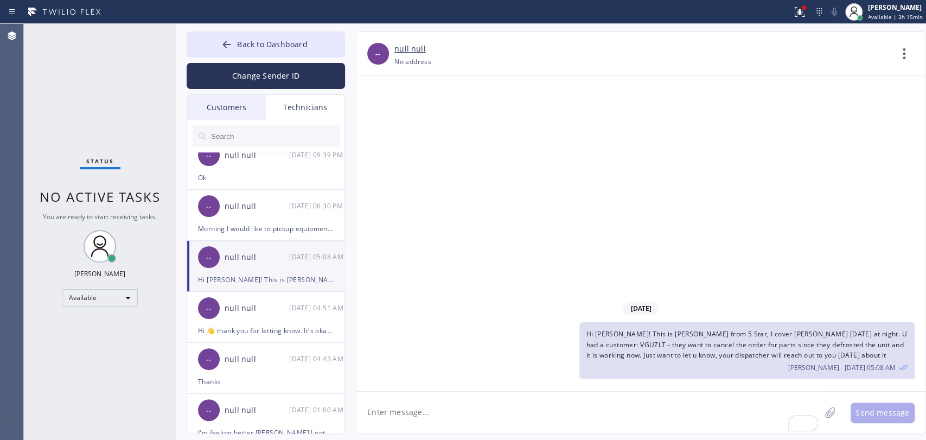
click at [117, 192] on span "No active tasks" at bounding box center [100, 197] width 121 height 18
click at [223, 45] on icon at bounding box center [226, 44] width 11 height 11
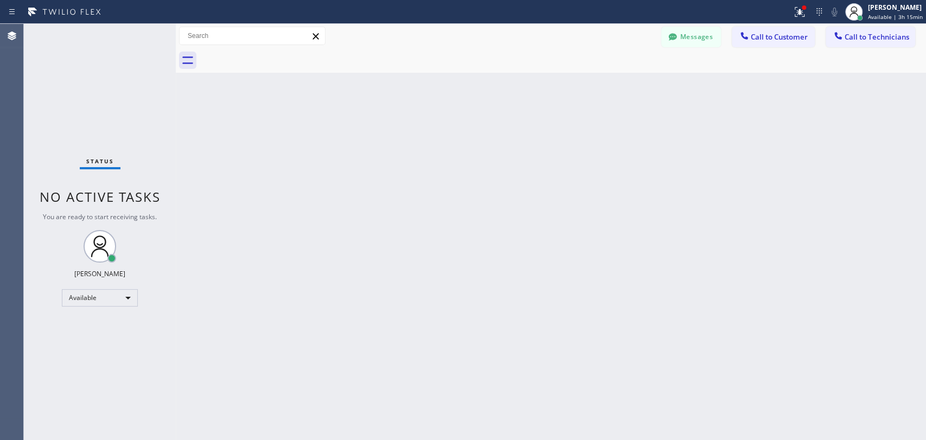
click at [126, 115] on div "Status No active tasks You are ready to start receiving tasks. [PERSON_NAME] Av…" at bounding box center [100, 232] width 152 height 416
click at [253, 186] on div "Back to Dashboard Change Sender ID Customers Technicians DC [PERSON_NAME] [DATE…" at bounding box center [551, 232] width 750 height 416
drag, startPoint x: 299, startPoint y: 252, endPoint x: 1, endPoint y: 246, distance: 298.4
click at [298, 251] on div "Back to Dashboard Change Sender ID Customers Technicians DC [PERSON_NAME] [DATE…" at bounding box center [551, 232] width 750 height 416
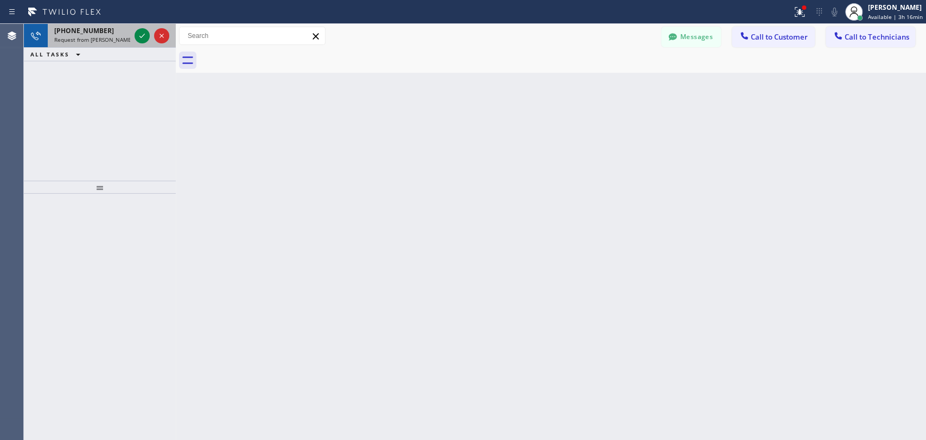
click at [99, 31] on div "[PHONE_NUMBER]" at bounding box center [92, 30] width 76 height 9
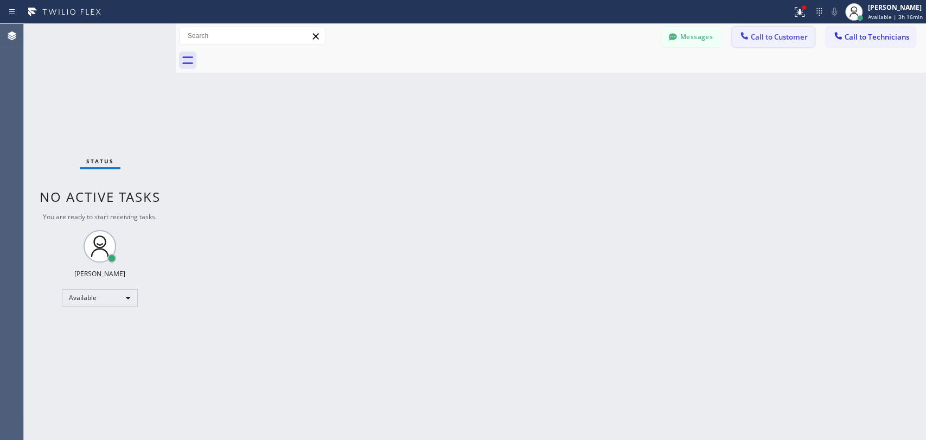
click at [772, 41] on span "Call to Customer" at bounding box center [779, 37] width 57 height 10
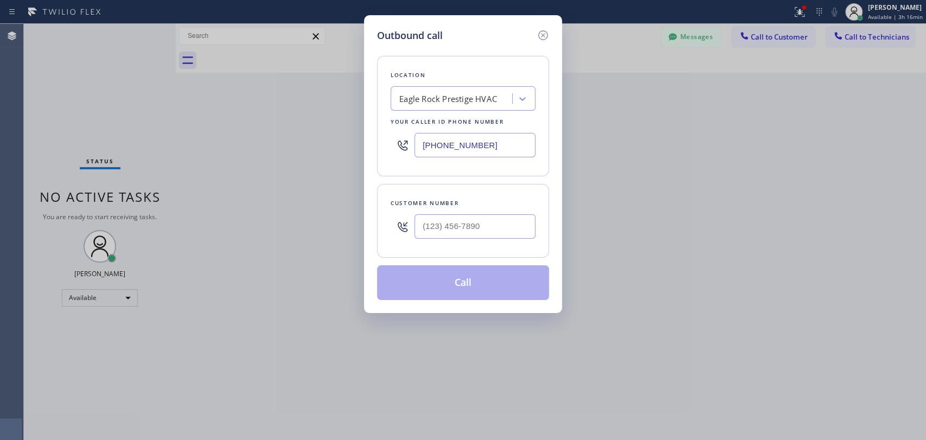
click at [440, 107] on div "Eagle Rock Prestige HVAC" at bounding box center [453, 98] width 118 height 19
paste input "Hollywood Air Duct Cleaning HVAC"
type input "Hollywood Air Duct Cleaning HVAC"
click at [437, 123] on div "Hollywood Air Duct Cleaning HVAC" at bounding box center [463, 122] width 145 height 20
type input "[PHONE_NUMBER]"
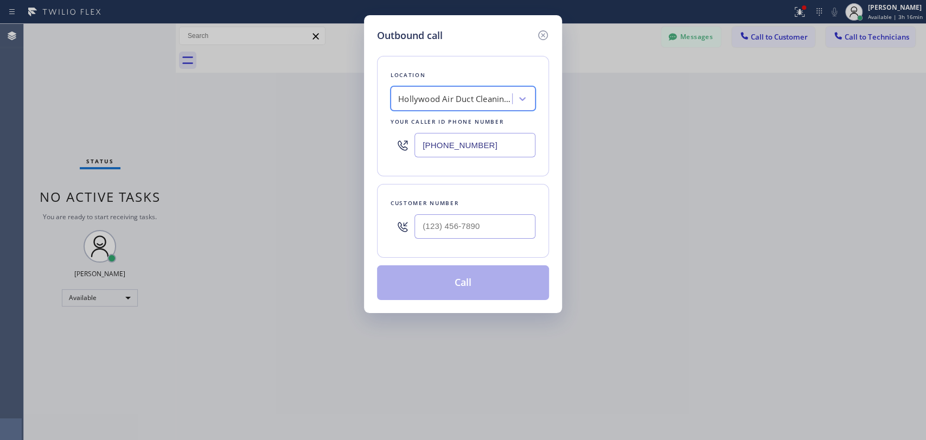
scroll to position [0, 1]
click at [424, 227] on input "(___) ___-____" at bounding box center [474, 226] width 121 height 24
paste input "310) 729-2758"
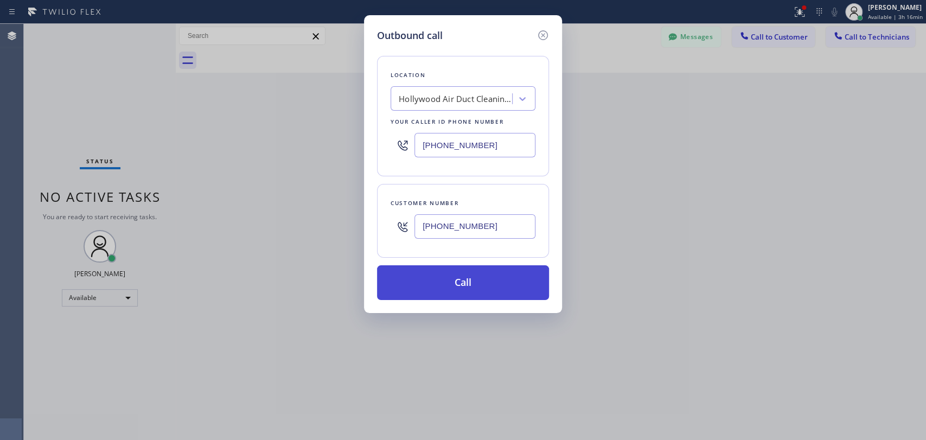
type input "[PHONE_NUMBER]"
click at [438, 284] on button "Call" at bounding box center [463, 282] width 172 height 35
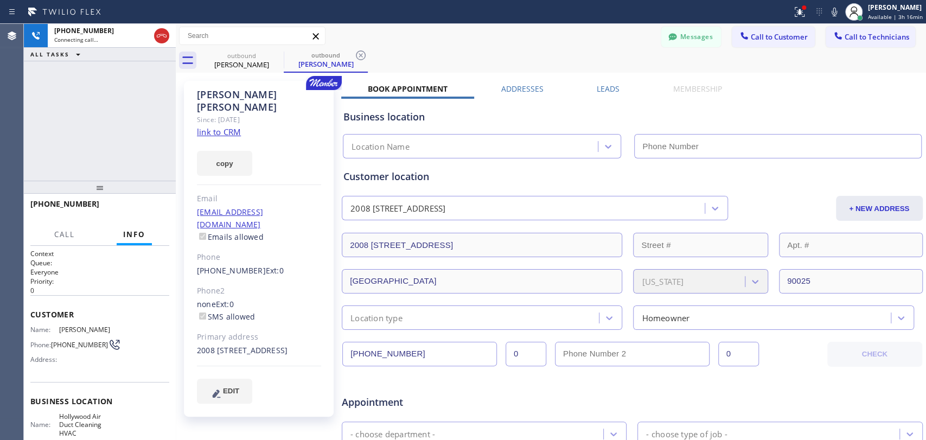
type input "[PHONE_NUMBER]"
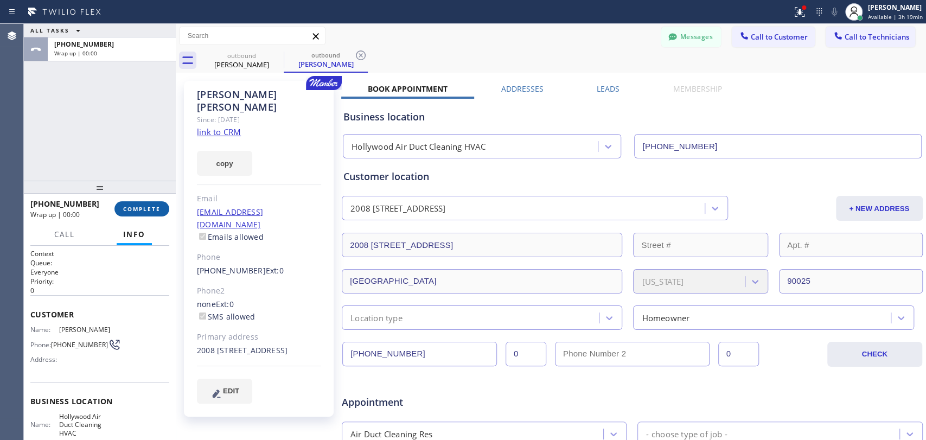
click at [143, 215] on button "COMPLETE" at bounding box center [141, 208] width 55 height 15
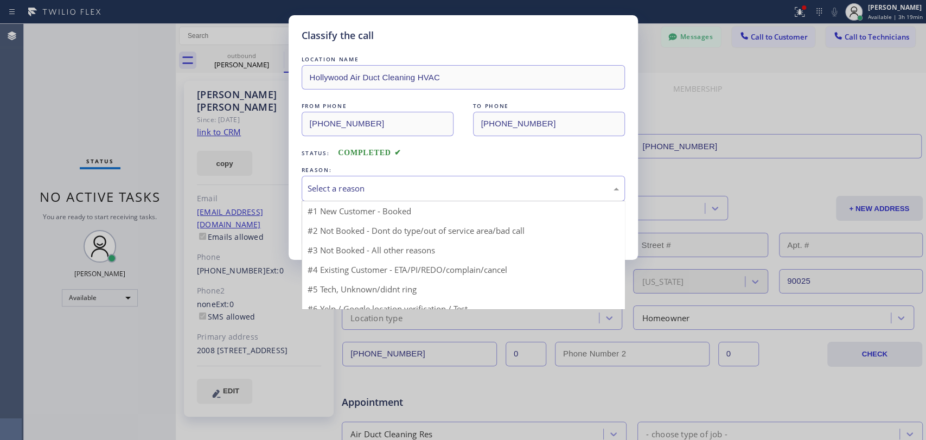
click at [465, 200] on div "Select a reason #1 New Customer - Booked #2 Not Booked - Dont do type/out of se…" at bounding box center [463, 188] width 323 height 25
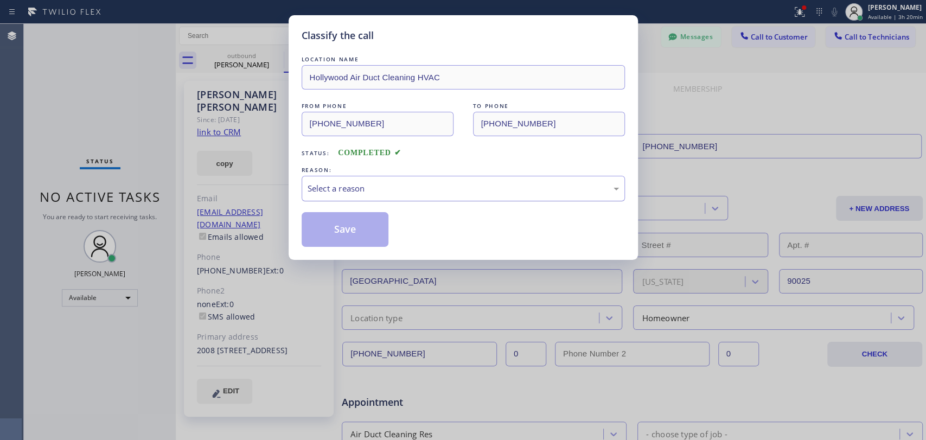
click at [420, 176] on div "Select a reason" at bounding box center [463, 188] width 323 height 25
click at [378, 195] on div "Select a reason" at bounding box center [463, 188] width 323 height 25
click at [356, 219] on button "Save" at bounding box center [345, 229] width 87 height 35
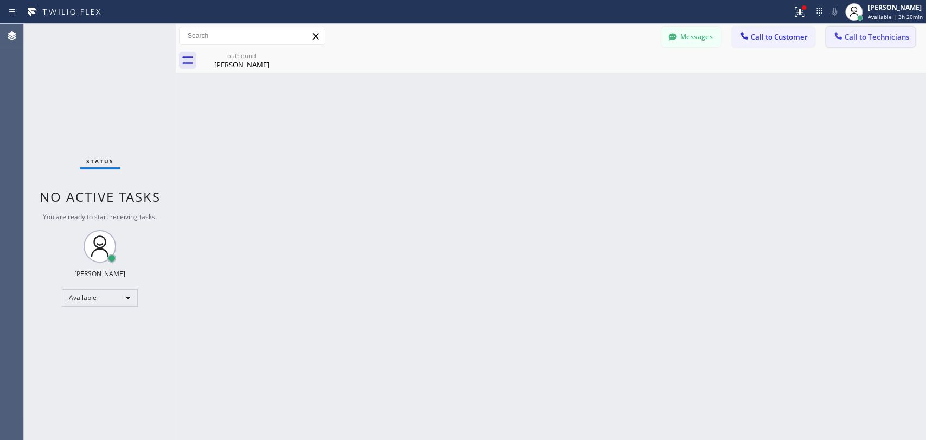
drag, startPoint x: 846, startPoint y: 49, endPoint x: 842, endPoint y: 42, distance: 7.5
click at [846, 49] on div "outbound Penny Sue" at bounding box center [563, 60] width 726 height 24
click at [842, 42] on div at bounding box center [838, 36] width 13 height 13
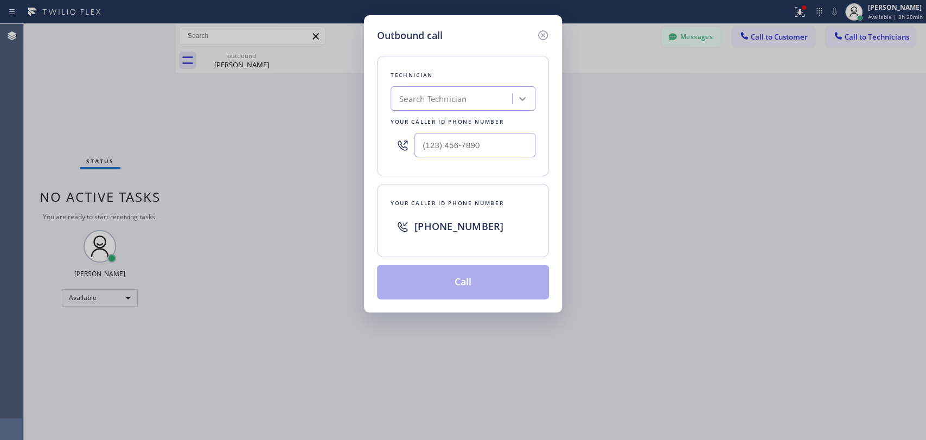
click at [506, 111] on div "Search Technician" at bounding box center [463, 98] width 145 height 24
type input "vad"
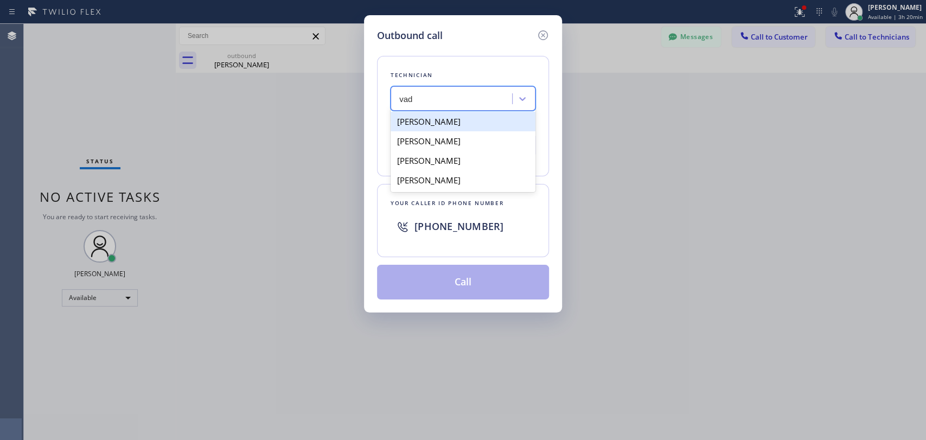
click at [447, 118] on div "[PERSON_NAME]" at bounding box center [463, 122] width 145 height 20
type input "(818) 309-0098"
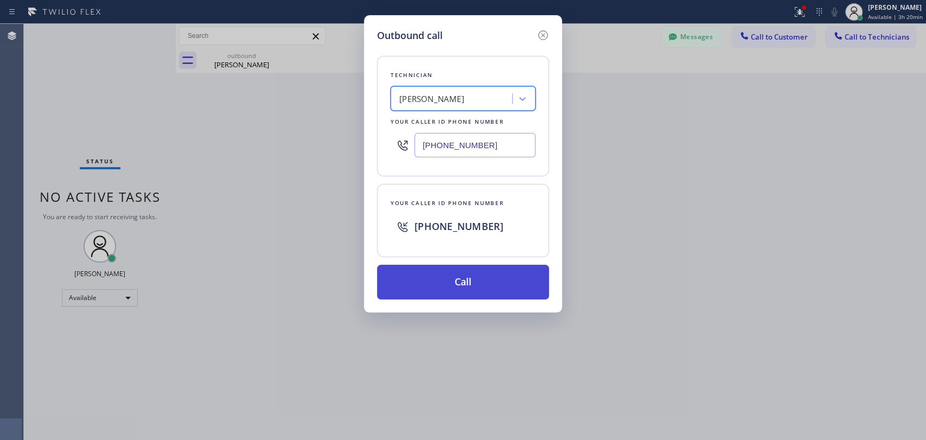
click at [450, 267] on button "Call" at bounding box center [463, 282] width 172 height 35
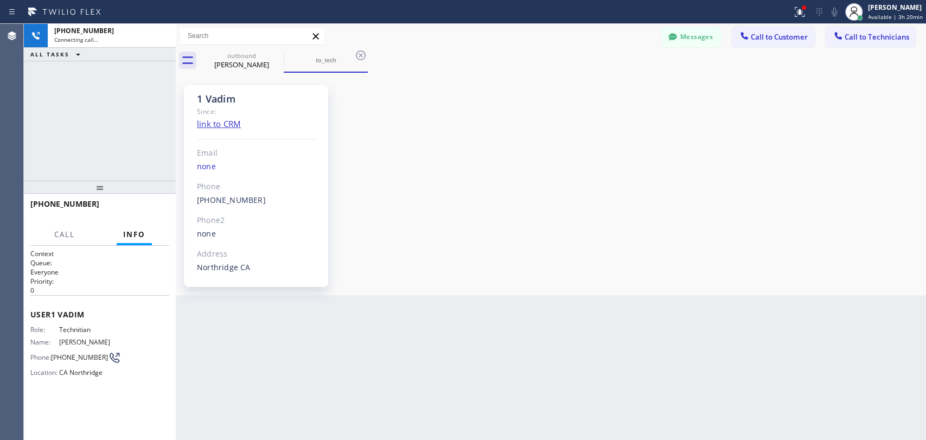
scroll to position [4076, 0]
click at [202, 93] on div "1 Vadim" at bounding box center [256, 99] width 119 height 12
drag, startPoint x: 198, startPoint y: 97, endPoint x: 244, endPoint y: 100, distance: 45.7
click at [244, 100] on div "1 Vadim" at bounding box center [256, 99] width 119 height 12
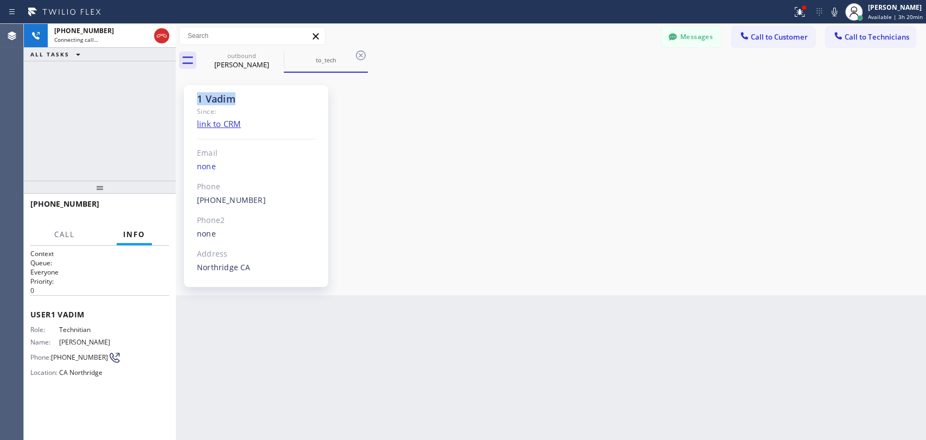
click at [244, 100] on div "1 Vadim" at bounding box center [256, 99] width 119 height 12
click at [240, 65] on div "[PERSON_NAME]" at bounding box center [242, 65] width 82 height 10
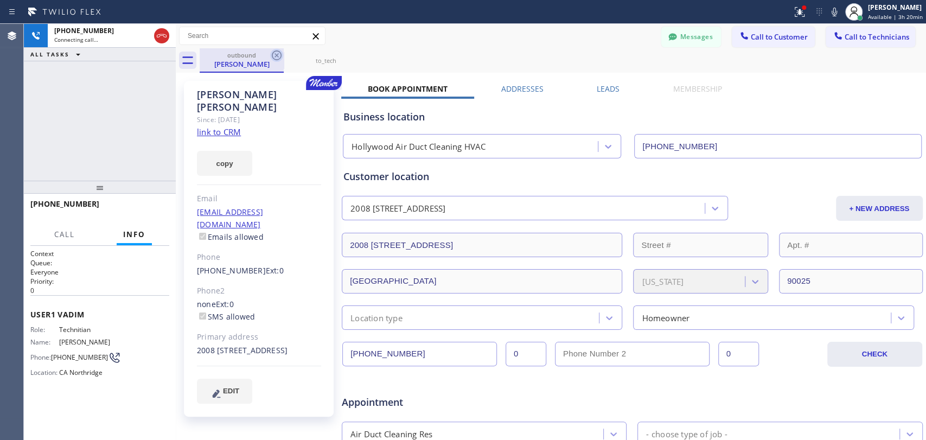
click at [273, 56] on icon at bounding box center [276, 55] width 13 height 13
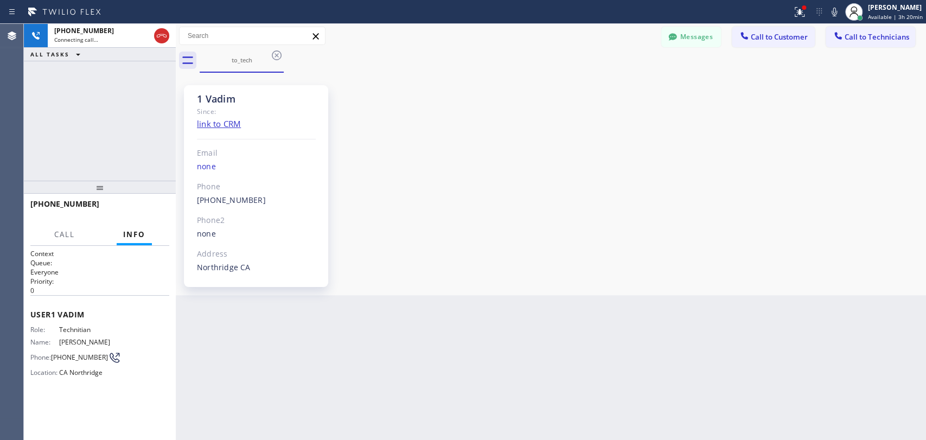
click at [190, 100] on div "1 Vadim Since: link to CRM Email none Phone (818) 309-0098 Outbound call Techni…" at bounding box center [256, 186] width 144 height 202
drag, startPoint x: 193, startPoint y: 100, endPoint x: 229, endPoint y: 103, distance: 36.4
click at [229, 103] on div "1 Vadim Since: link to CRM Email none Phone (818) 309-0098 Outbound call Techni…" at bounding box center [256, 186] width 144 height 202
click at [229, 103] on div "1 Vadim" at bounding box center [256, 99] width 119 height 12
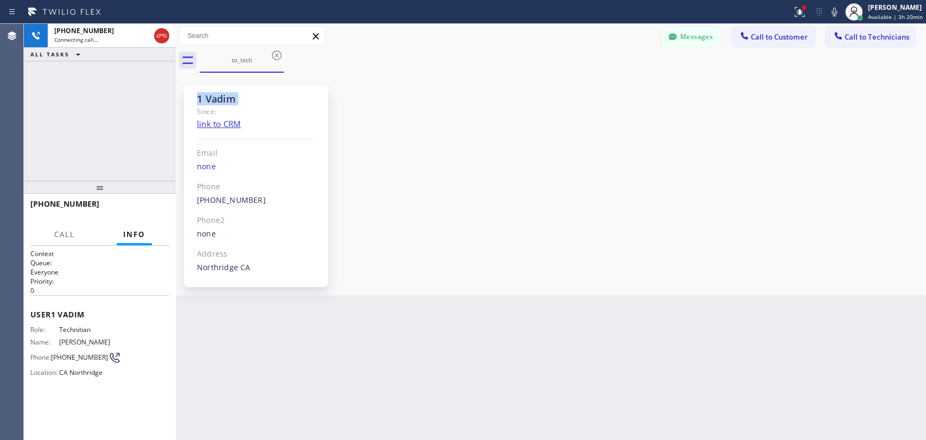
click at [229, 103] on div "1 Vadim" at bounding box center [256, 99] width 119 height 12
click at [220, 101] on div "1 Vadim" at bounding box center [256, 99] width 119 height 12
click at [236, 103] on div "1 Vadim" at bounding box center [256, 99] width 119 height 12
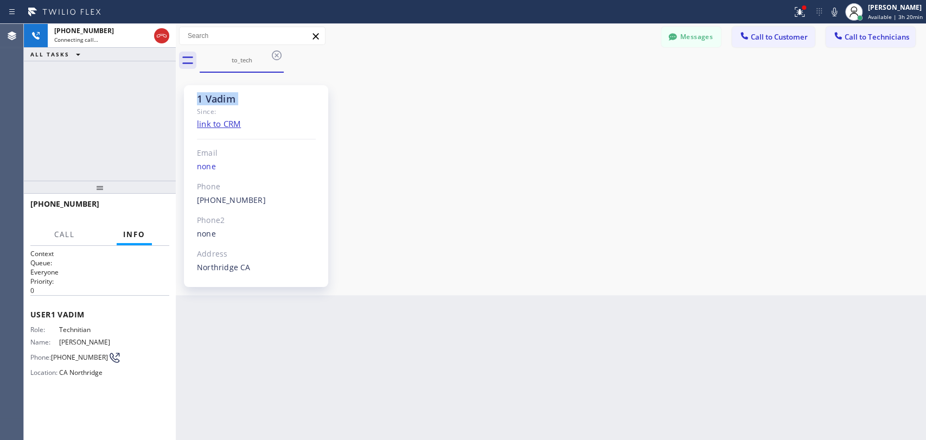
click at [232, 99] on div "1 Vadim" at bounding box center [256, 99] width 119 height 12
drag, startPoint x: 215, startPoint y: 105, endPoint x: 204, endPoint y: 108, distance: 10.8
click at [204, 108] on div "1 Vadim Since: link to CRM Email none Phone (818) 309-0098 Outbound call Techni…" at bounding box center [256, 186] width 144 height 202
click at [204, 108] on div "Since:" at bounding box center [256, 111] width 119 height 12
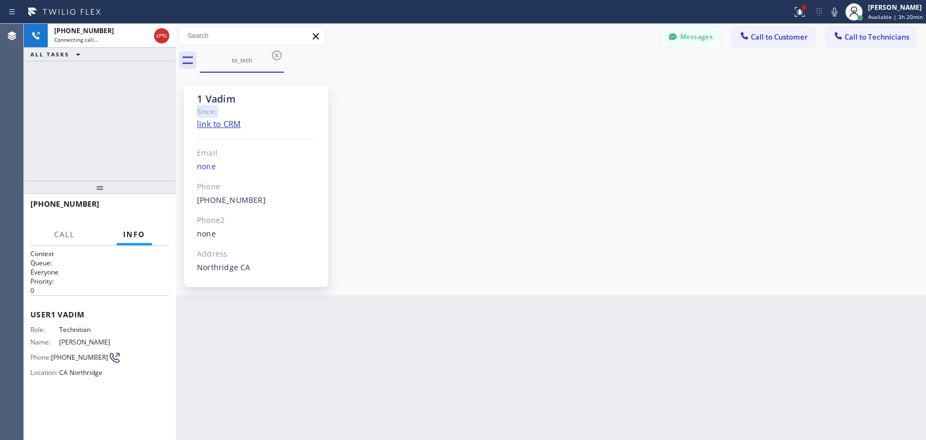
click at [204, 108] on div "Since:" at bounding box center [256, 111] width 119 height 12
click at [209, 95] on div "1 Vadim" at bounding box center [256, 99] width 119 height 12
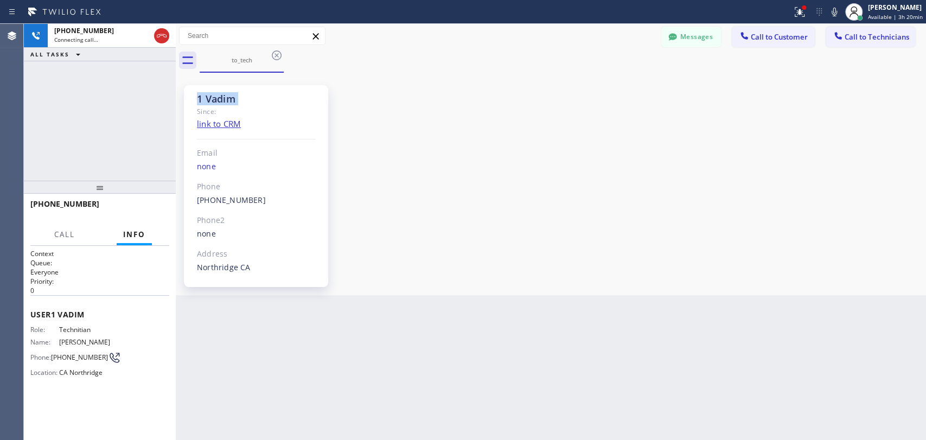
click at [208, 95] on div "1 Vadim" at bounding box center [256, 99] width 119 height 12
click at [203, 95] on div "1 Vadim" at bounding box center [256, 99] width 119 height 12
click at [244, 99] on div "1 Vadim" at bounding box center [256, 99] width 119 height 12
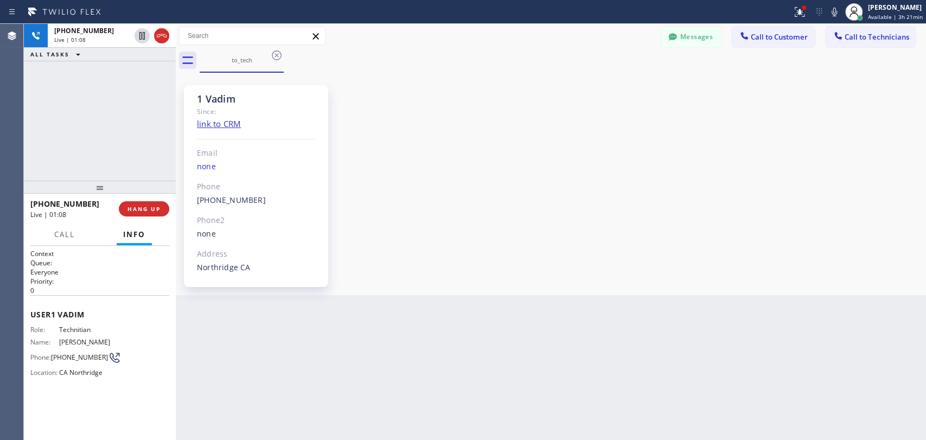
click at [214, 93] on div "1 Vadim" at bounding box center [256, 99] width 119 height 12
click at [206, 94] on div "1 Vadim" at bounding box center [256, 99] width 119 height 12
click at [237, 102] on div "1 Vadim" at bounding box center [256, 99] width 119 height 12
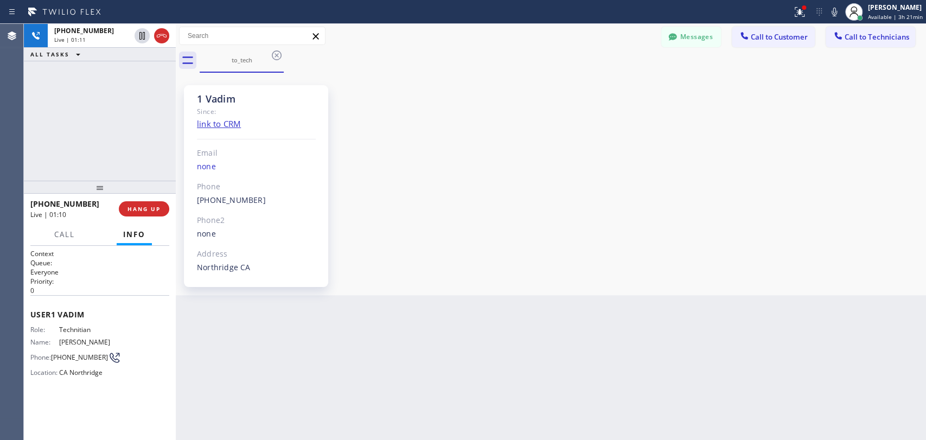
click at [237, 102] on div "1 Vadim" at bounding box center [256, 99] width 119 height 12
click at [231, 102] on div "1 Vadim" at bounding box center [256, 99] width 119 height 12
click at [150, 208] on span "HANG UP" at bounding box center [143, 209] width 33 height 8
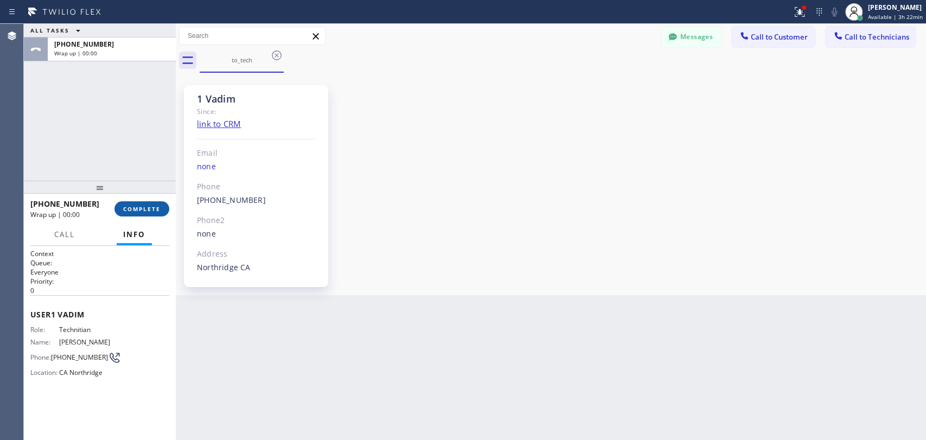
click at [140, 203] on button "COMPLETE" at bounding box center [141, 208] width 55 height 15
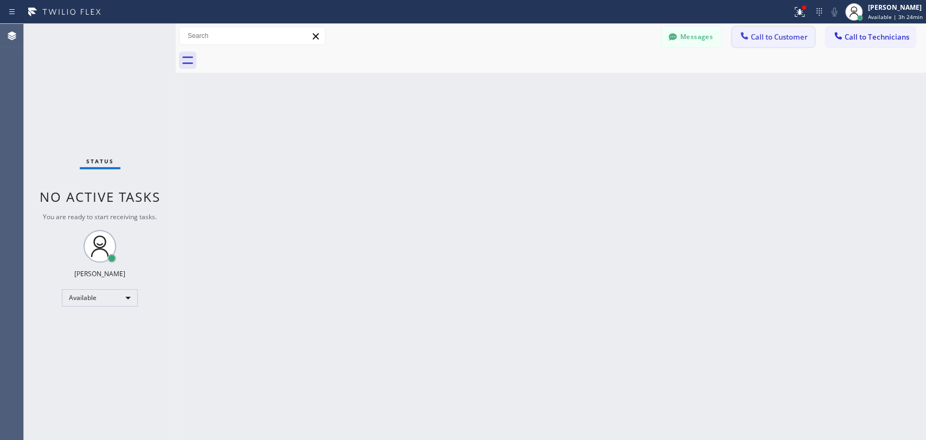
click at [790, 43] on button "Call to Customer" at bounding box center [773, 37] width 83 height 21
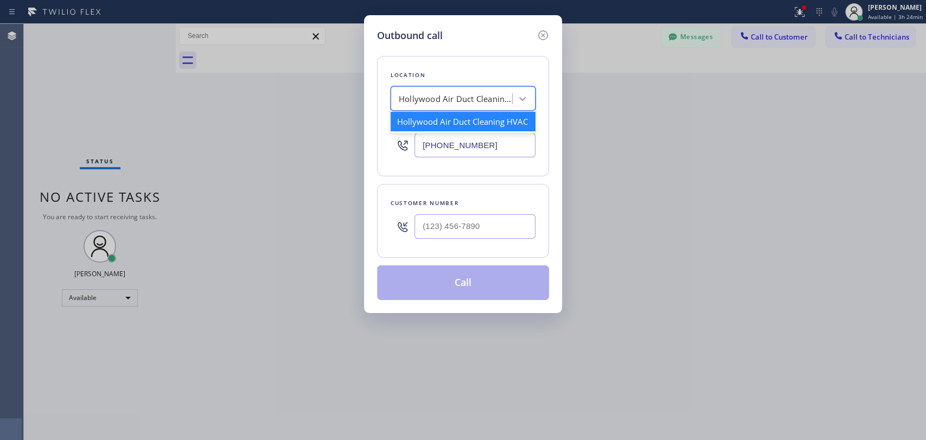
drag, startPoint x: 509, startPoint y: 94, endPoint x: 495, endPoint y: 98, distance: 14.5
click at [495, 98] on div "Hollywood Air Duct Cleaning HVAC" at bounding box center [463, 98] width 145 height 24
paste input "Professionals That Care Heating & Air"
type input "Professionals That Care Heating & Air"
click at [449, 122] on div "Professionals That Care Heating & Air" at bounding box center [463, 127] width 145 height 30
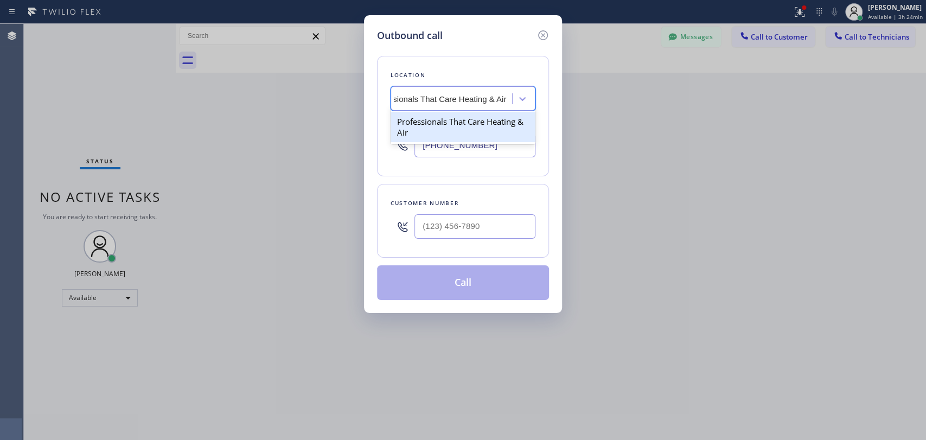
type input "[PHONE_NUMBER]"
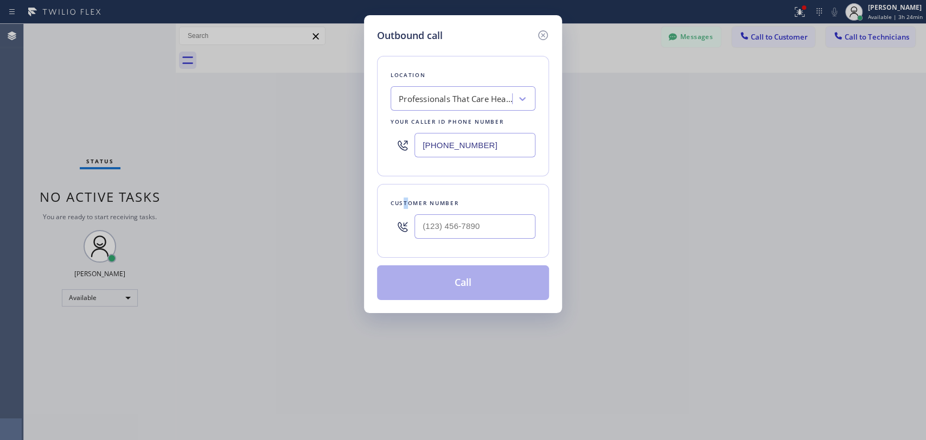
drag, startPoint x: 405, startPoint y: 183, endPoint x: 421, endPoint y: 197, distance: 20.8
click at [408, 188] on div "Customer number" at bounding box center [463, 221] width 172 height 74
click at [433, 218] on input "(___) ___-____" at bounding box center [474, 226] width 121 height 24
paste input "818) 634-8894"
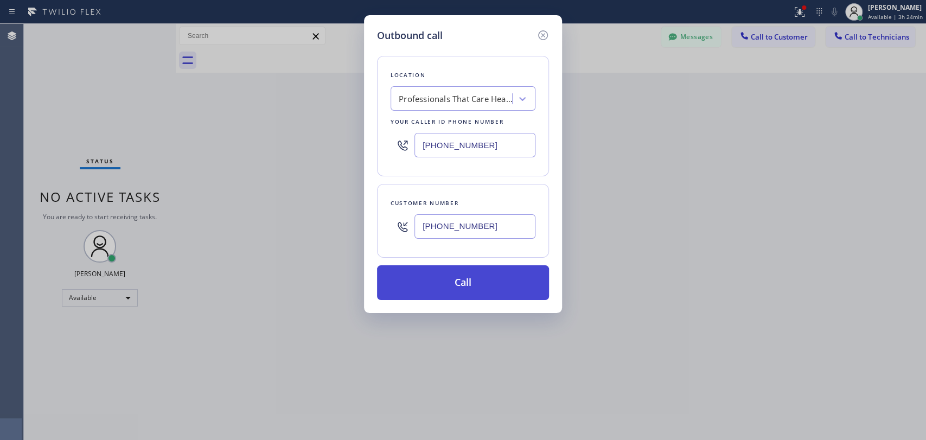
type input "[PHONE_NUMBER]"
click at [447, 278] on button "Call" at bounding box center [463, 282] width 172 height 35
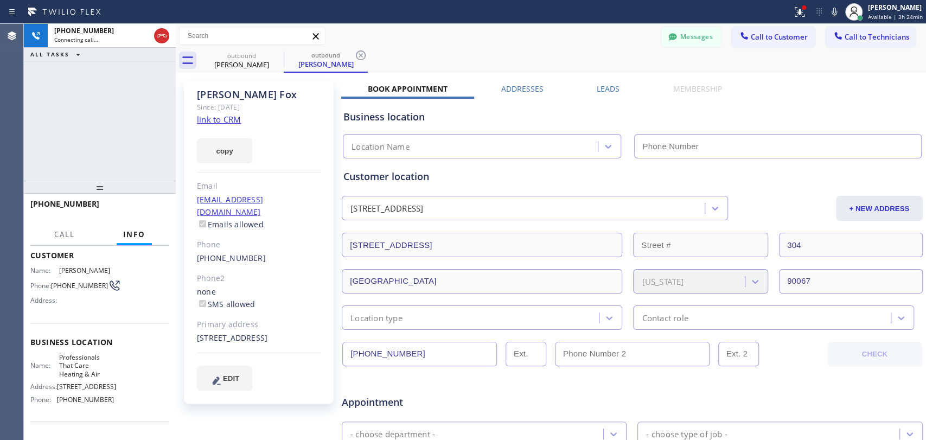
scroll to position [60, 0]
type input "[PHONE_NUMBER]"
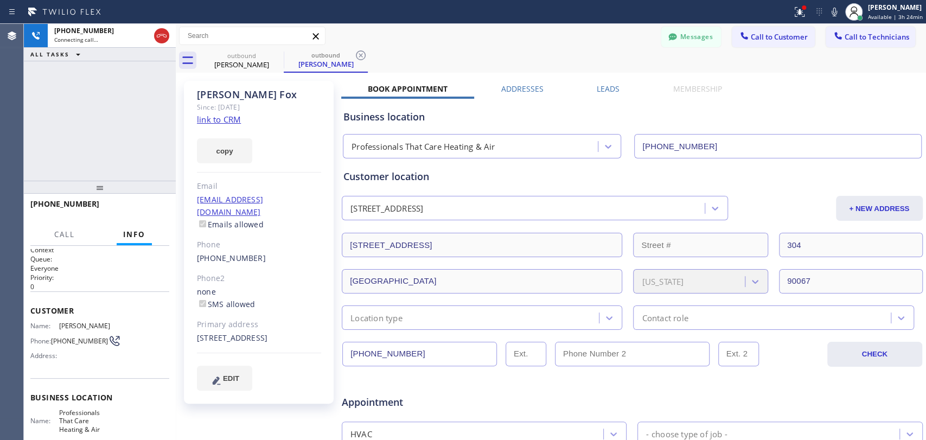
scroll to position [0, 0]
click at [216, 99] on div "David Fox" at bounding box center [259, 94] width 124 height 12
click at [216, 95] on div "David Fox" at bounding box center [259, 94] width 124 height 12
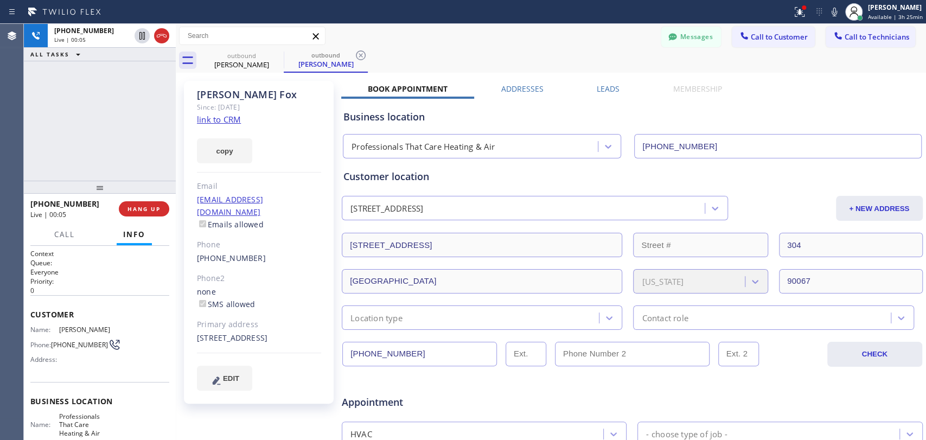
drag, startPoint x: 266, startPoint y: 336, endPoint x: 218, endPoint y: 331, distance: 48.5
click at [219, 332] on div "[STREET_ADDRESS]" at bounding box center [259, 338] width 124 height 12
click at [205, 332] on div "[STREET_ADDRESS]" at bounding box center [259, 338] width 124 height 12
drag, startPoint x: 258, startPoint y: 336, endPoint x: 279, endPoint y: 340, distance: 21.4
click at [279, 340] on div "[STREET_ADDRESS]" at bounding box center [259, 338] width 124 height 12
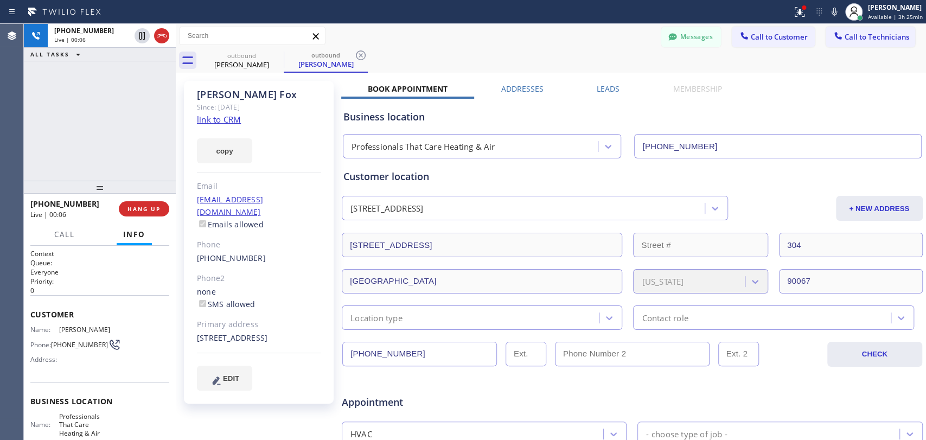
click at [280, 340] on div "[STREET_ADDRESS]" at bounding box center [259, 338] width 124 height 12
drag, startPoint x: 273, startPoint y: 338, endPoint x: 212, endPoint y: 329, distance: 62.0
click at [212, 332] on div "[STREET_ADDRESS]" at bounding box center [259, 338] width 124 height 12
click at [661, 40] on button "Messages" at bounding box center [691, 37] width 60 height 21
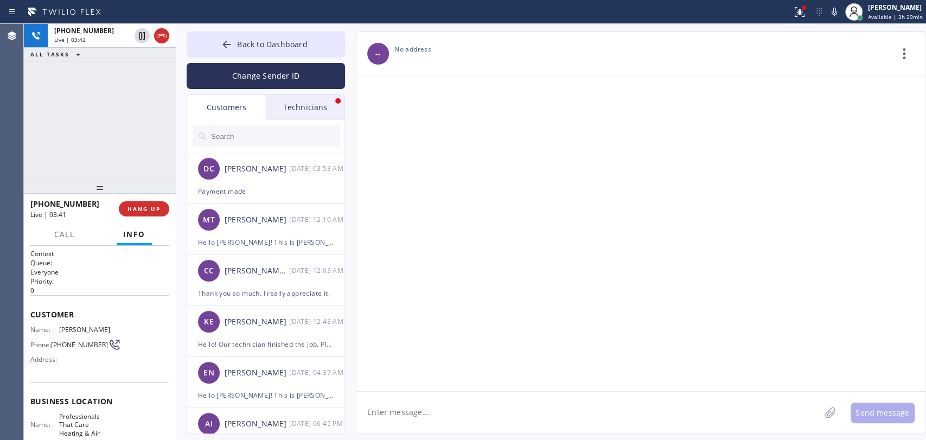
click at [300, 104] on div "Technicians" at bounding box center [305, 107] width 79 height 25
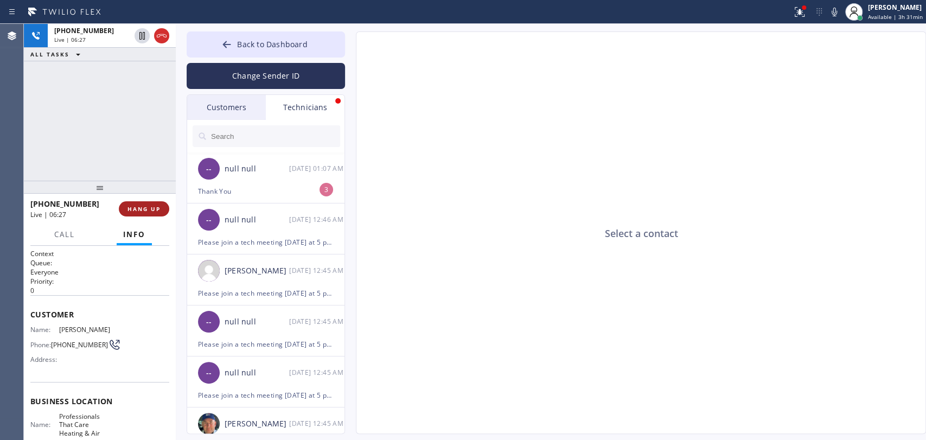
click at [151, 210] on span "HANG UP" at bounding box center [143, 209] width 33 height 8
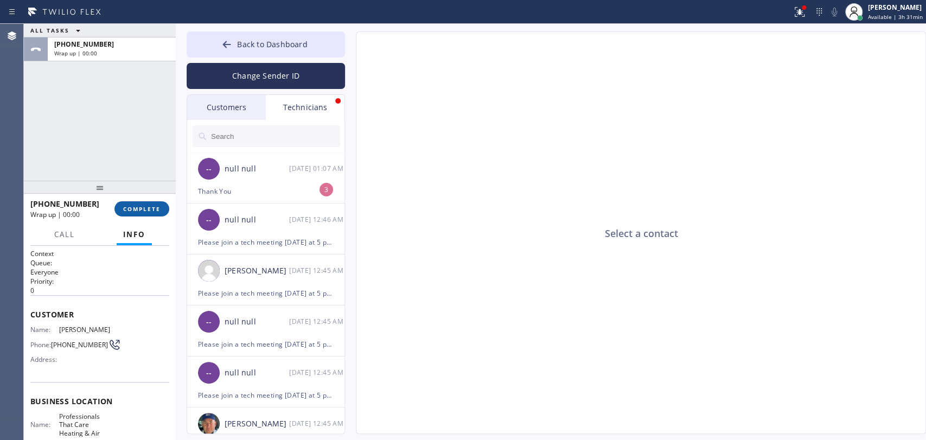
click at [139, 205] on span "COMPLETE" at bounding box center [141, 209] width 37 height 8
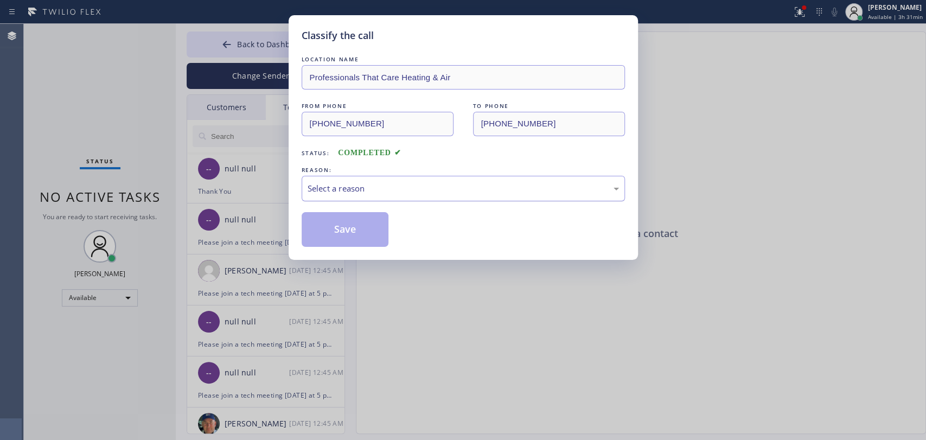
drag, startPoint x: 349, startPoint y: 187, endPoint x: 350, endPoint y: 193, distance: 6.6
click at [349, 188] on div "Select a reason" at bounding box center [463, 188] width 311 height 12
click at [349, 233] on button "Save" at bounding box center [345, 229] width 87 height 35
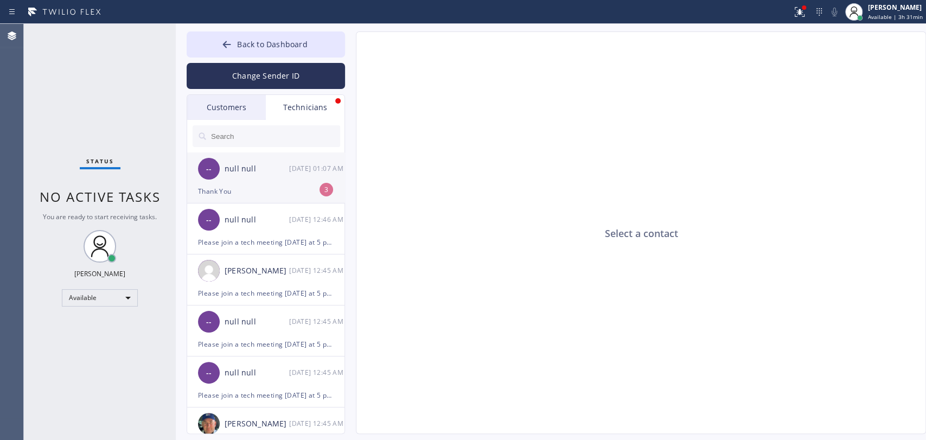
click at [258, 176] on div "-- null null 09/12 01:07 AM" at bounding box center [266, 168] width 158 height 33
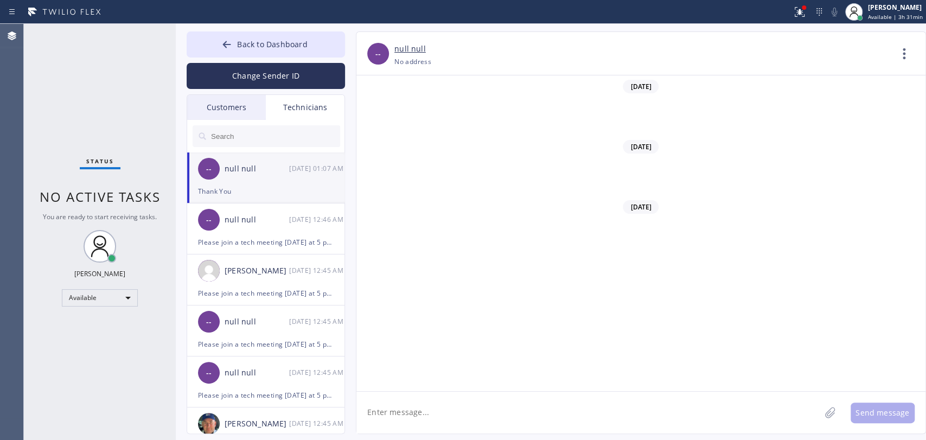
scroll to position [89615, 0]
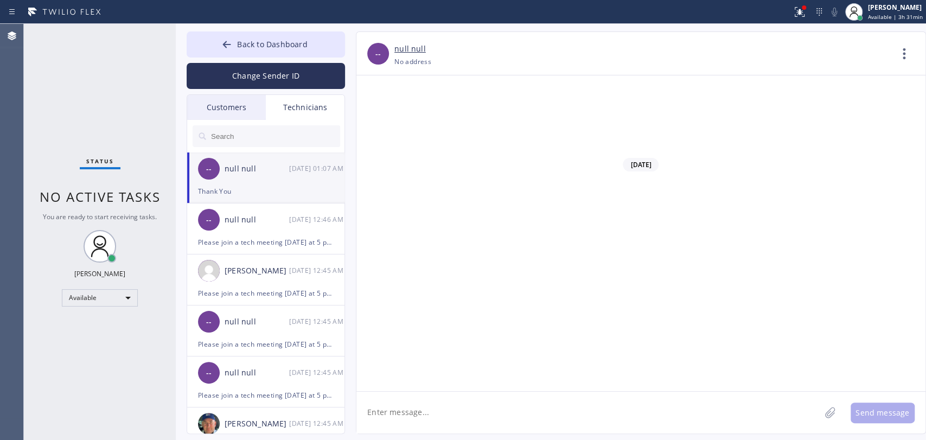
click at [410, 413] on textarea at bounding box center [588, 413] width 464 height 42
type textarea "okay"
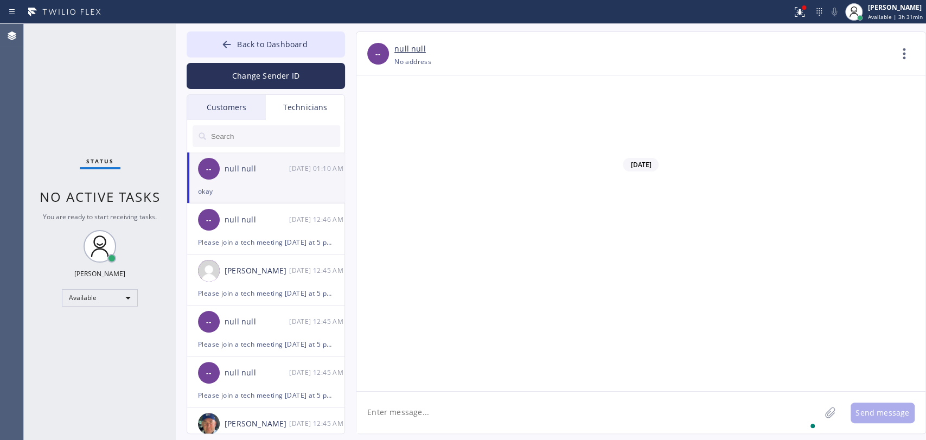
scroll to position [89652, 0]
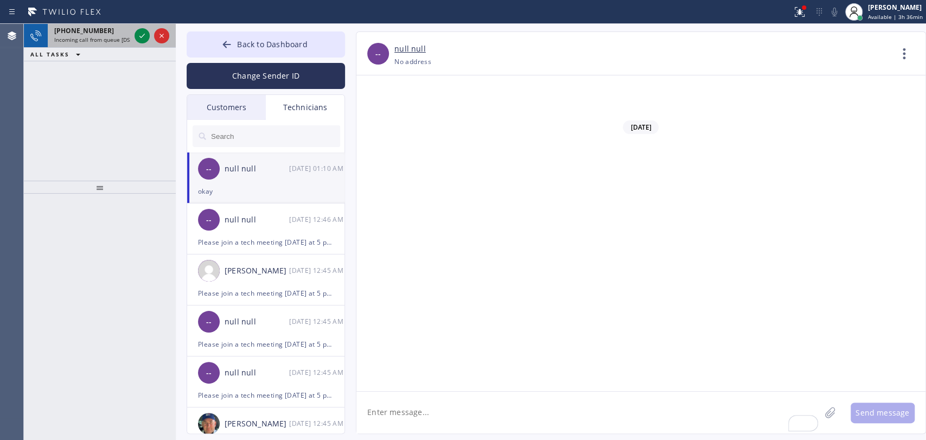
click at [91, 44] on div "+19517518609 Incoming call from queue [DSRs]" at bounding box center [90, 36] width 85 height 24
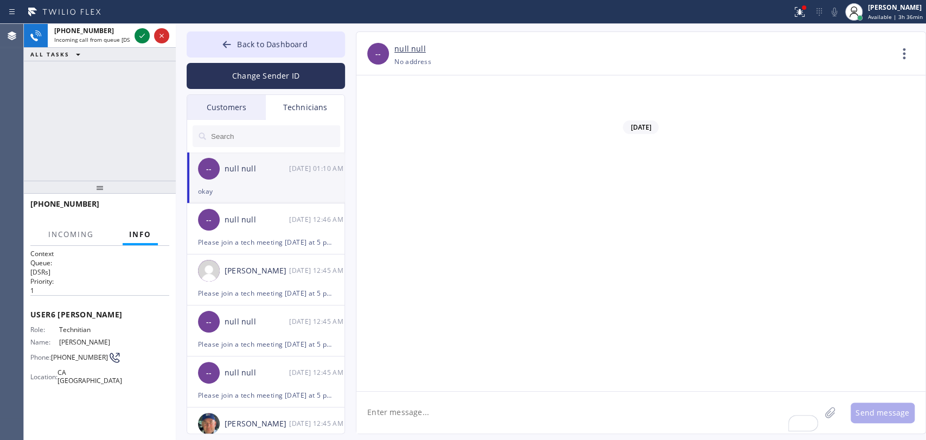
click at [135, 232] on span "Info" at bounding box center [140, 234] width 22 height 10
click at [232, 48] on icon at bounding box center [226, 44] width 11 height 11
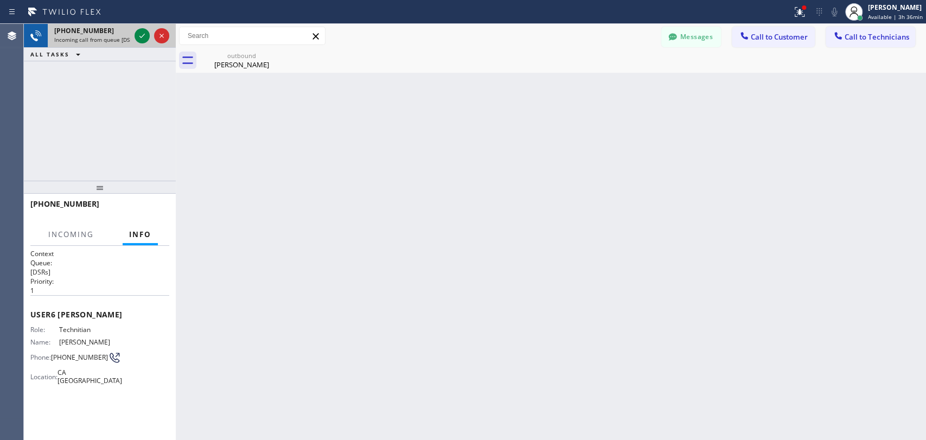
click at [74, 40] on span "Incoming call from queue [DSRs]" at bounding box center [95, 40] width 83 height 8
drag, startPoint x: 102, startPoint y: 187, endPoint x: 100, endPoint y: 197, distance: 10.5
click at [100, 194] on div at bounding box center [100, 187] width 152 height 13
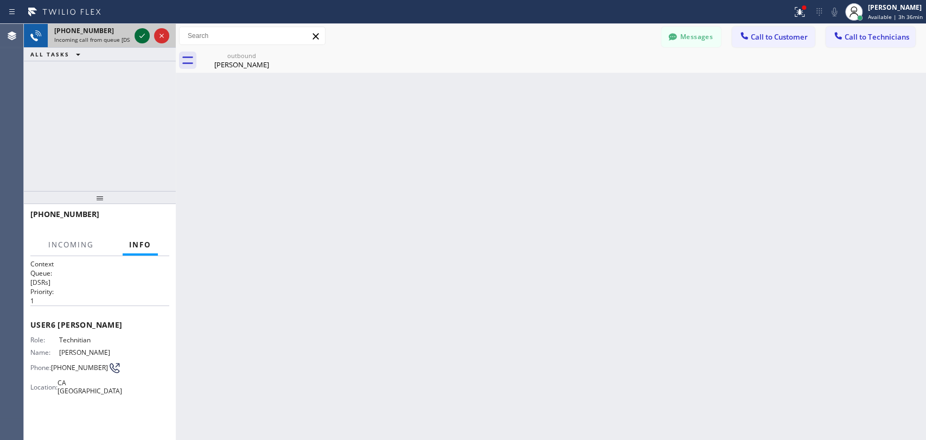
click at [144, 36] on icon at bounding box center [142, 35] width 13 height 13
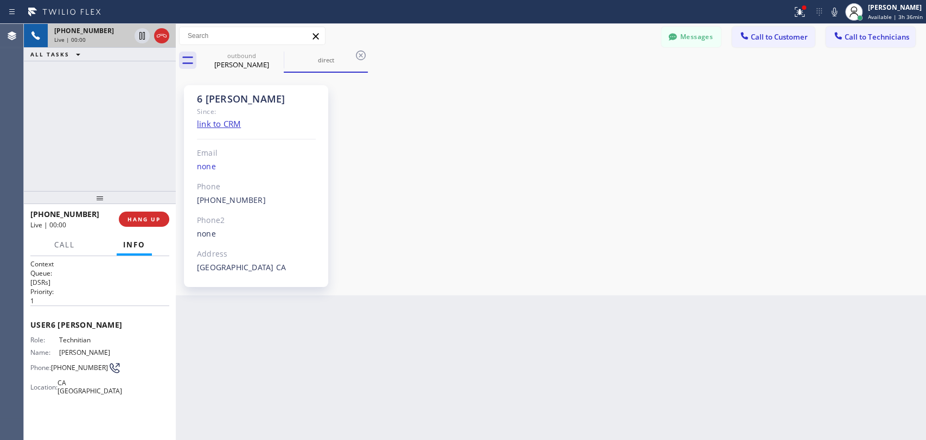
scroll to position [14808, 0]
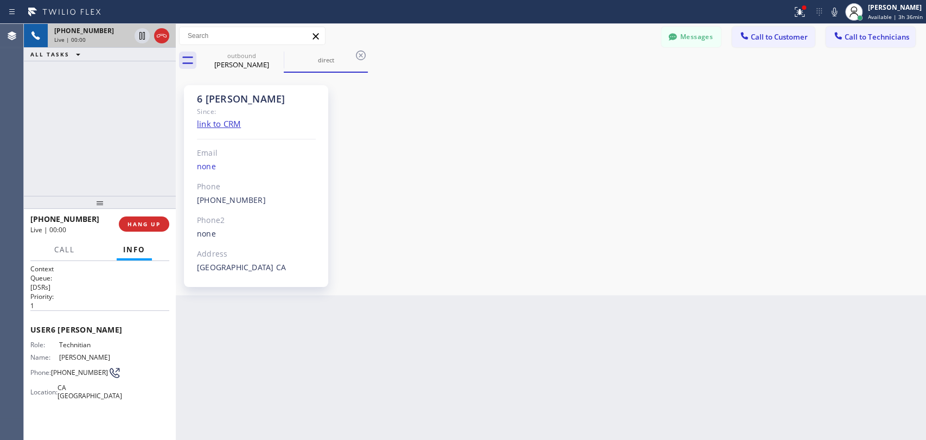
drag, startPoint x: 121, startPoint y: 199, endPoint x: 117, endPoint y: 204, distance: 6.5
click at [117, 204] on div at bounding box center [100, 202] width 152 height 13
click at [206, 100] on div "6 OC Christopher" at bounding box center [256, 99] width 119 height 12
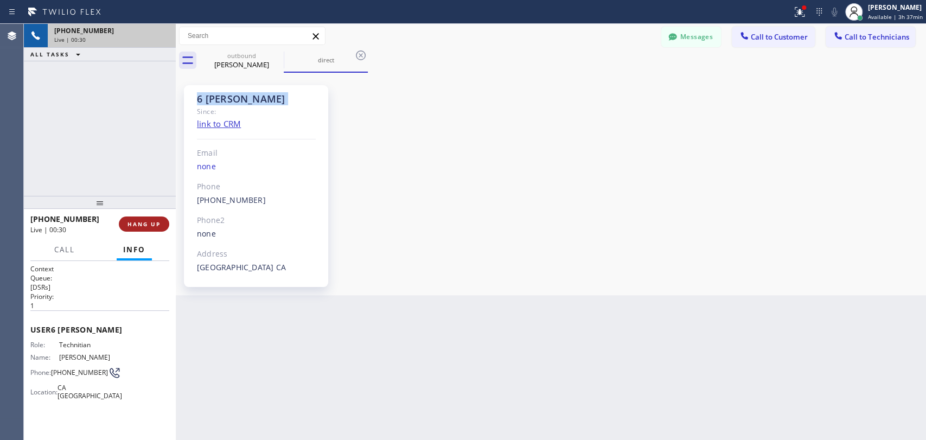
click at [145, 227] on span "HANG UP" at bounding box center [143, 224] width 33 height 8
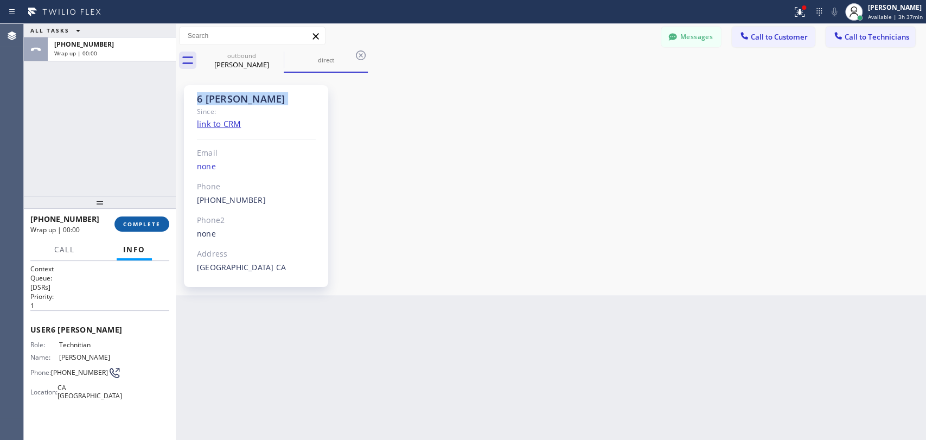
click at [159, 229] on button "COMPLETE" at bounding box center [141, 223] width 55 height 15
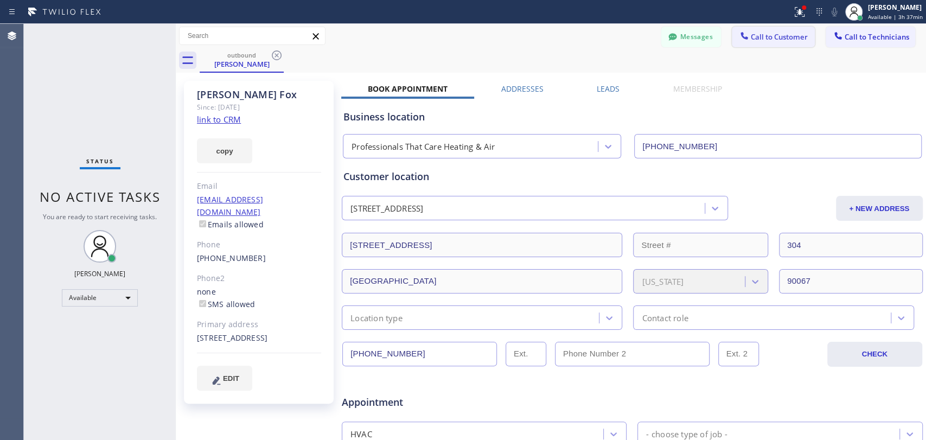
click at [759, 36] on span "Call to Customer" at bounding box center [779, 37] width 57 height 10
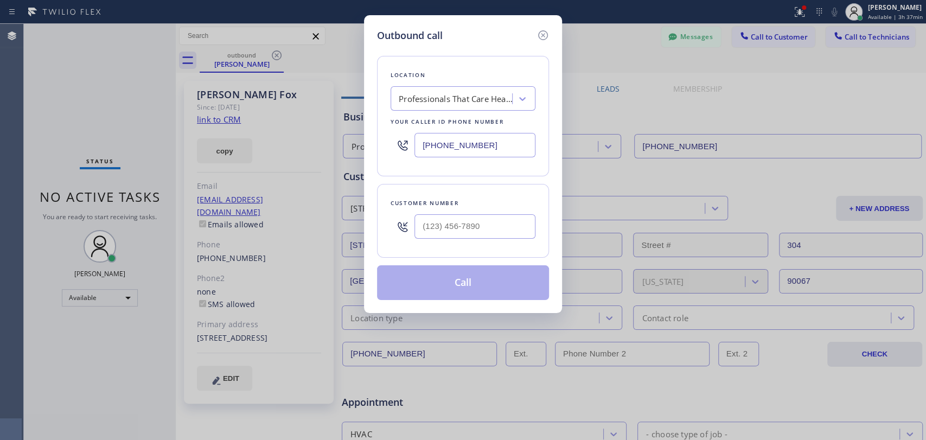
click at [452, 96] on div "Professionals That Care Heating & Air" at bounding box center [456, 99] width 114 height 12
paste input "La Habra Plumbing"
type input "La Habra Plumbing"
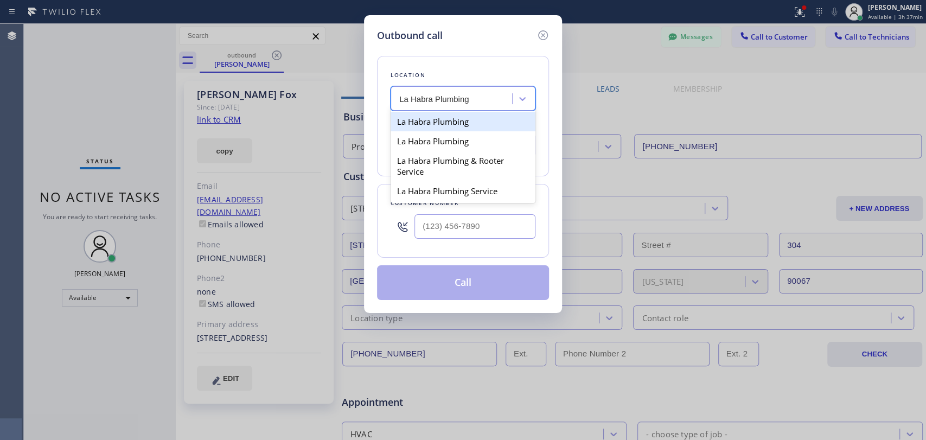
click at [442, 124] on div "La Habra Plumbing" at bounding box center [463, 122] width 145 height 20
type input "(562) 379-4855"
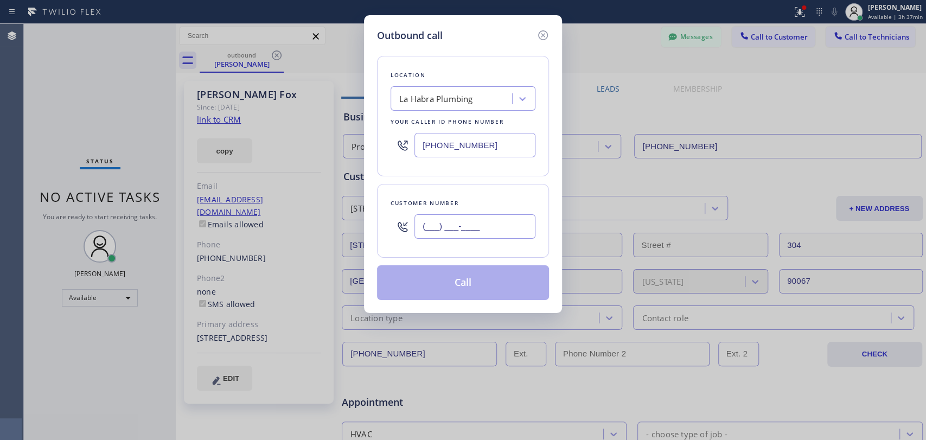
click at [442, 228] on input "(___) ___-____" at bounding box center [474, 226] width 121 height 24
paste input "310) 600-5575"
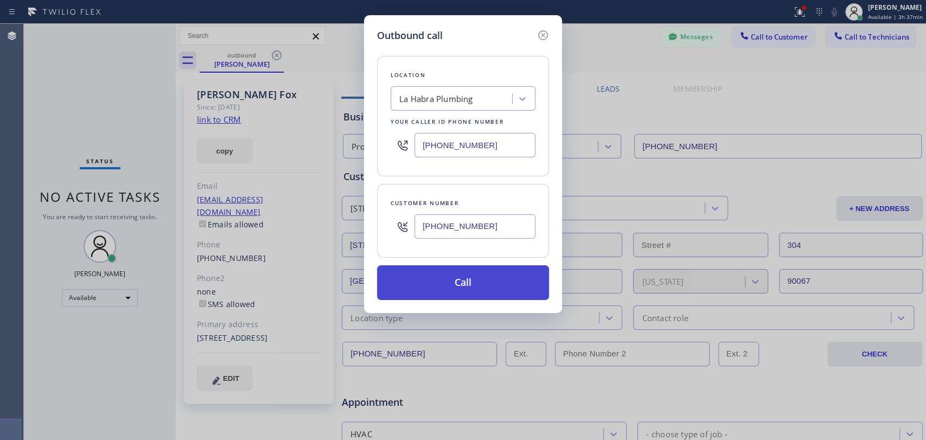
type input "(310) 600-5575"
click at [432, 295] on button "Call" at bounding box center [463, 282] width 172 height 35
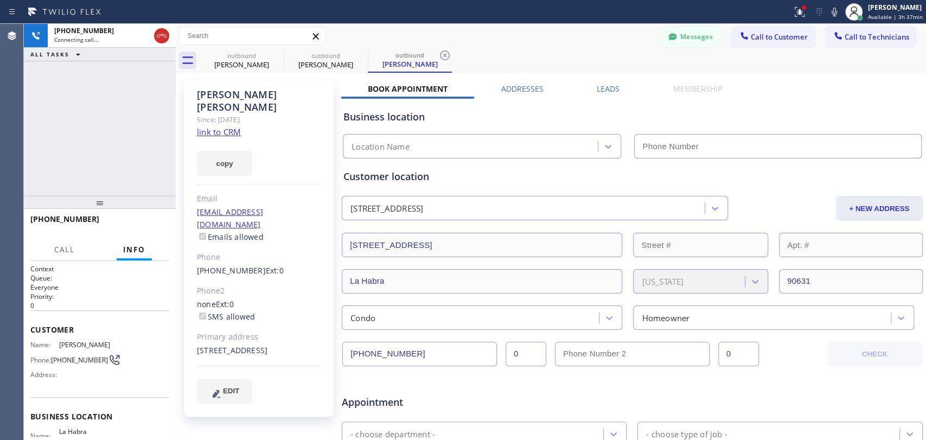
type input "(562) 379-4855"
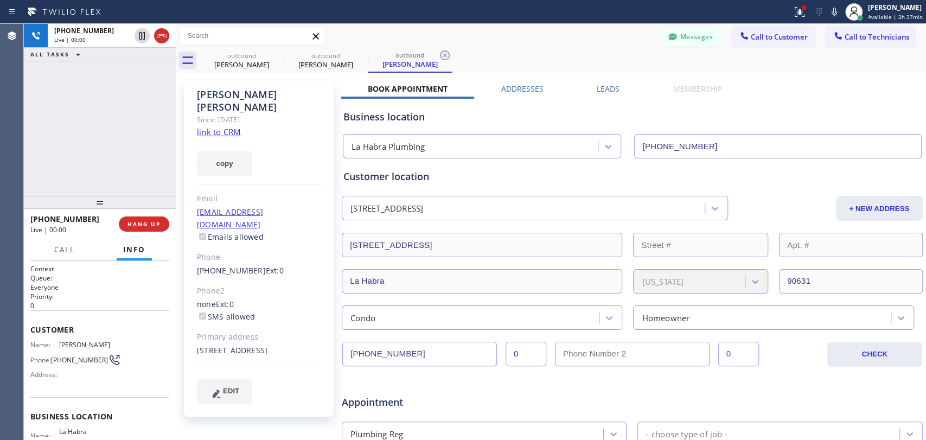
drag, startPoint x: 662, startPoint y: 33, endPoint x: 269, endPoint y: 208, distance: 430.7
click at [667, 33] on icon at bounding box center [672, 36] width 11 height 11
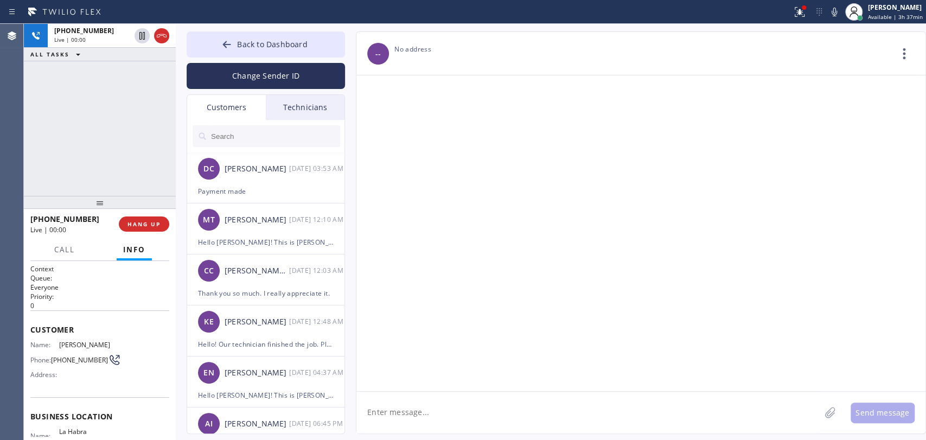
click at [295, 126] on input "text" at bounding box center [275, 136] width 130 height 22
click at [301, 112] on div "Technicians" at bounding box center [305, 107] width 79 height 25
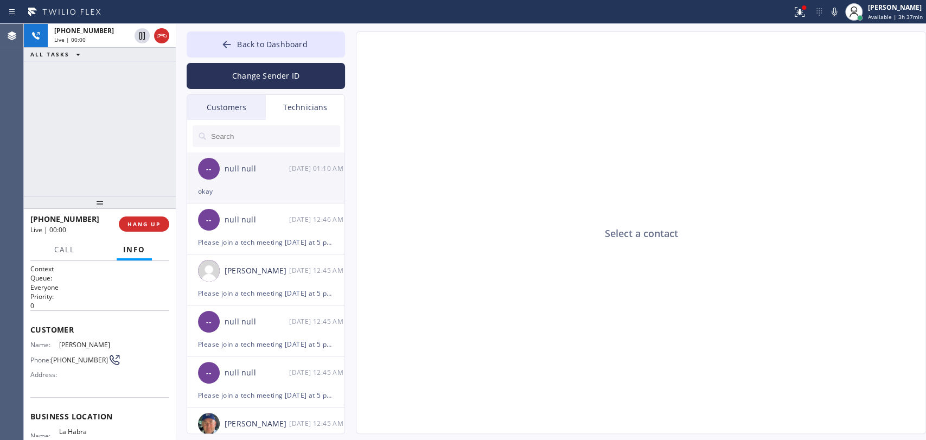
drag, startPoint x: 258, startPoint y: 182, endPoint x: 260, endPoint y: 200, distance: 18.0
click at [258, 181] on div "-- null null 09/12 01:10 AM" at bounding box center [266, 168] width 158 height 33
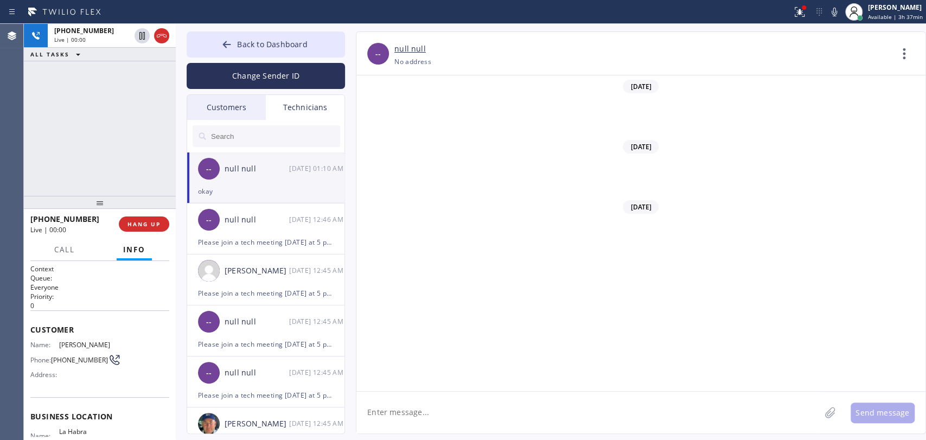
click at [232, 127] on input "text" at bounding box center [275, 136] width 130 height 22
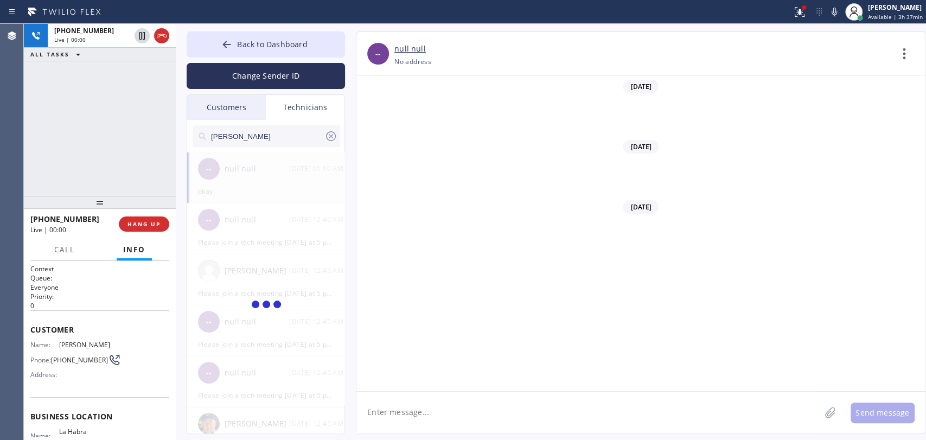
scroll to position [89652, 0]
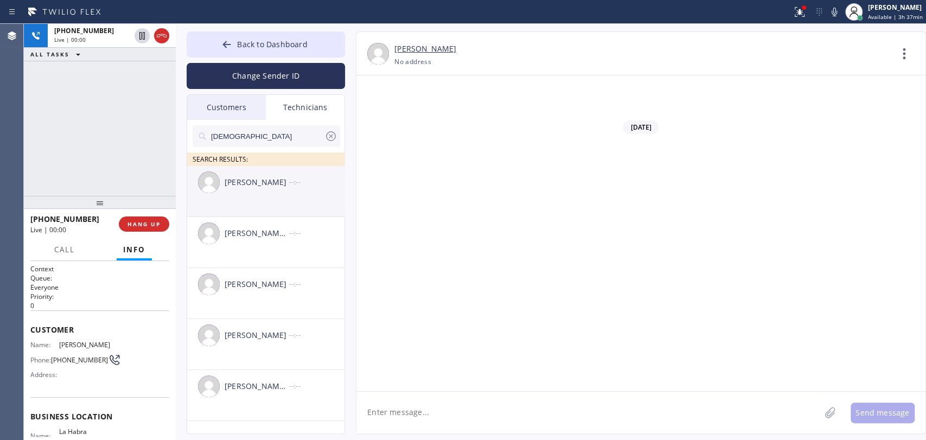
type input "Christ"
click at [251, 188] on div "[PERSON_NAME]" at bounding box center [257, 182] width 65 height 12
click at [420, 413] on textarea at bounding box center [588, 413] width 464 height 42
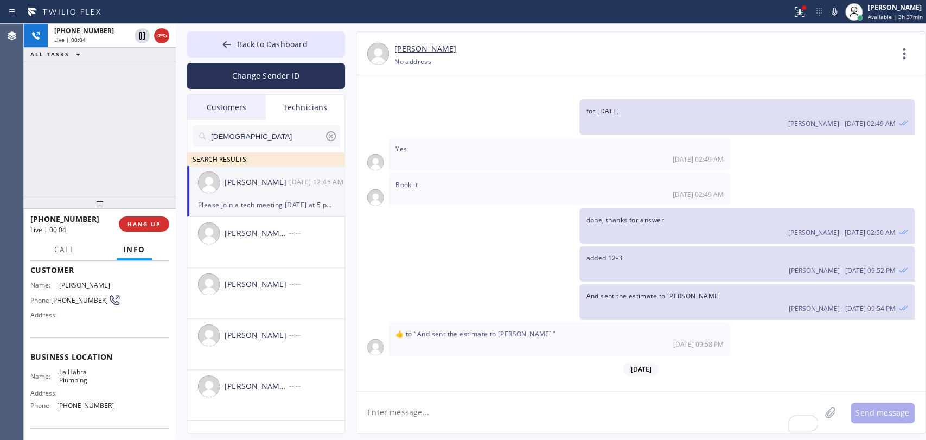
scroll to position [60, 0]
click at [208, 41] on button "Back to Dashboard" at bounding box center [266, 44] width 158 height 26
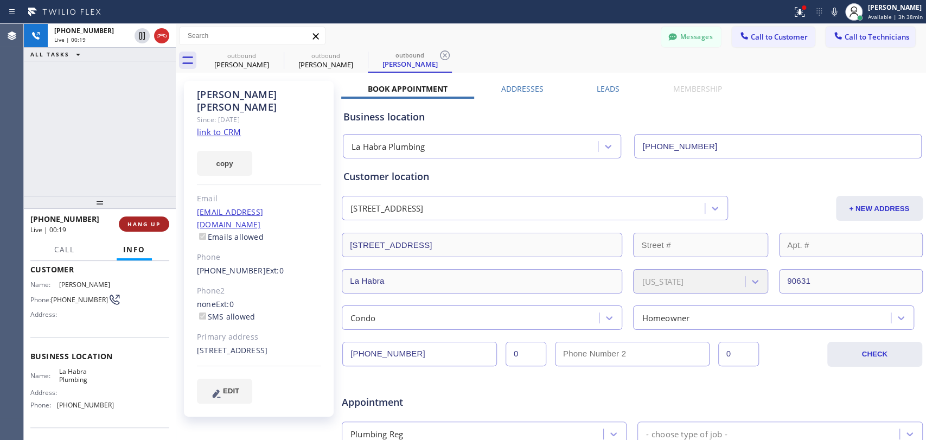
click at [142, 225] on span "HANG UP" at bounding box center [143, 224] width 33 height 8
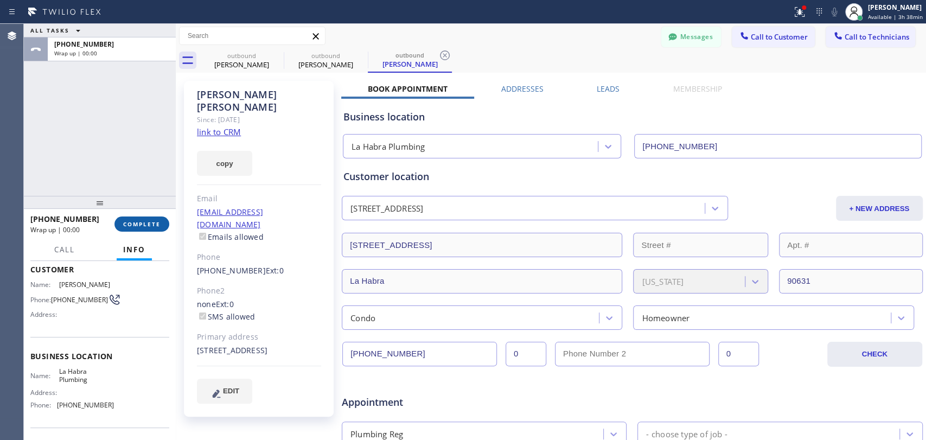
click at [133, 222] on span "COMPLETE" at bounding box center [141, 224] width 37 height 8
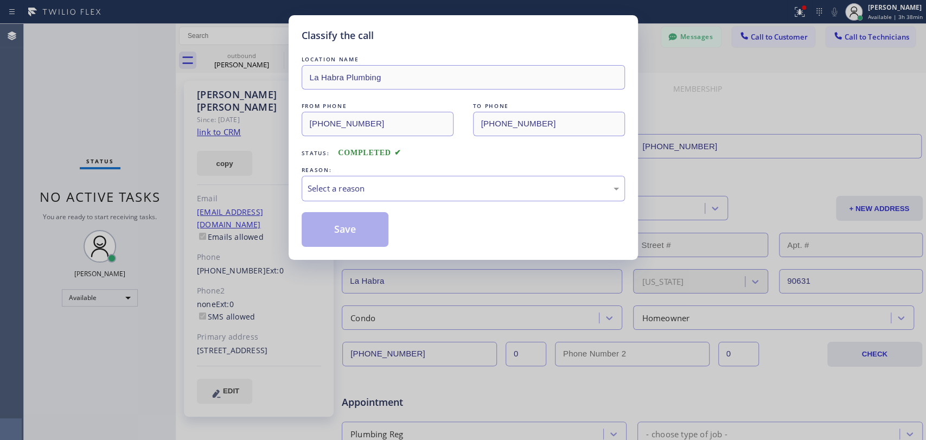
click at [335, 203] on div "LOCATION NAME La Habra Plumbing FROM PHONE (562) 379-4855 TO PHONE (310) 600-55…" at bounding box center [463, 150] width 323 height 193
click at [342, 189] on div "Select a reason" at bounding box center [463, 188] width 311 height 12
click at [342, 225] on button "Save" at bounding box center [345, 229] width 87 height 35
click at [685, 36] on button "Messages" at bounding box center [691, 37] width 60 height 21
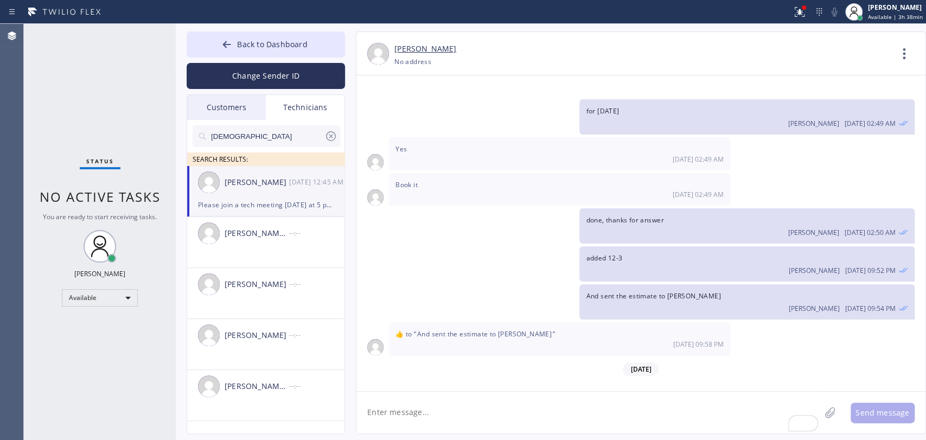
click at [432, 412] on textarea "To enrich screen reader interactions, please activate Accessibility in Grammarl…" at bounding box center [588, 413] width 464 height 42
click at [268, 204] on div "Please join a tech meeting [DATE] at 5 pm: Join Zoom Meeting [URL][DOMAIN_NAME]…" at bounding box center [266, 205] width 136 height 12
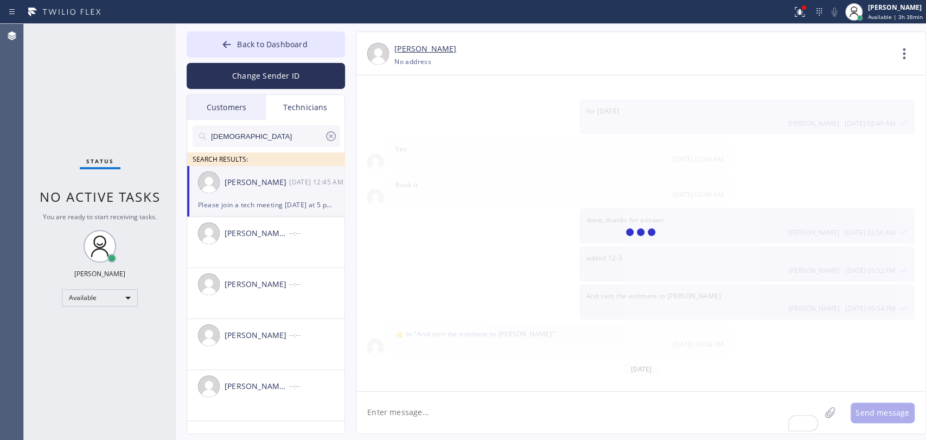
click at [403, 406] on textarea "To enrich screen reader interactions, please activate Accessibility in Grammarl…" at bounding box center [588, 413] width 464 height 42
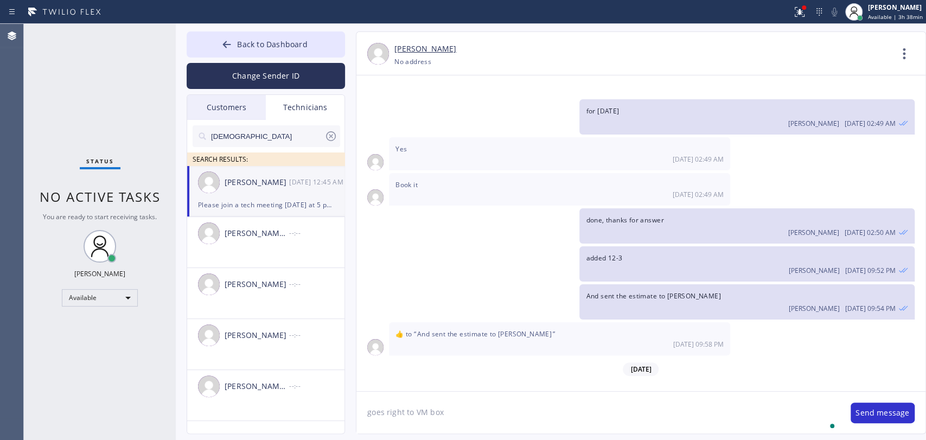
type textarea "goes right to VM box"
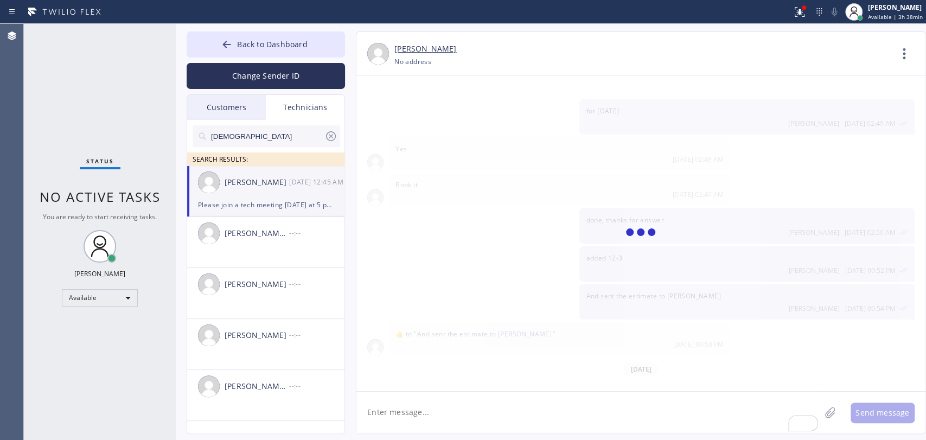
click at [282, 190] on div "Christopher Gonzales 09/12 12:45 AM" at bounding box center [266, 182] width 158 height 33
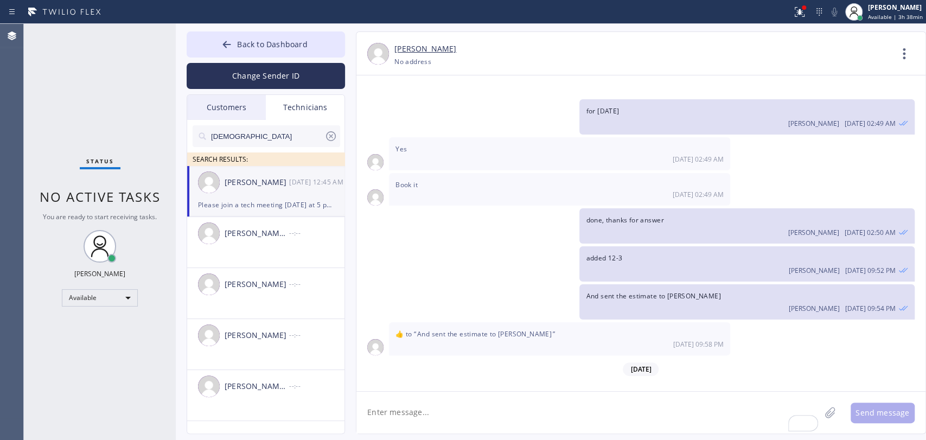
click at [426, 423] on textarea "To enrich screen reader interactions, please activate Accessibility in Grammarl…" at bounding box center [588, 413] width 464 height 42
click at [253, 188] on div "[PERSON_NAME]" at bounding box center [257, 182] width 65 height 12
drag, startPoint x: 266, startPoint y: 42, endPoint x: 811, endPoint y: 53, distance: 545.8
click at [266, 42] on span "Back to Dashboard" at bounding box center [272, 44] width 70 height 10
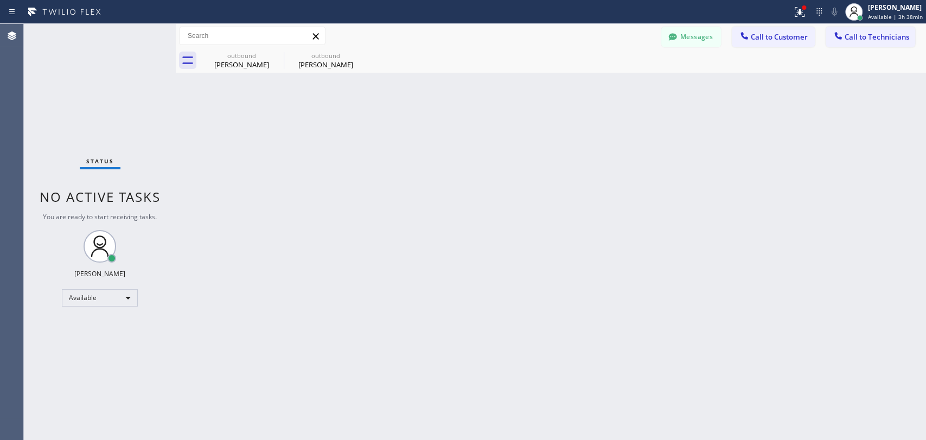
click at [869, 40] on span "Call to Technicians" at bounding box center [877, 37] width 65 height 10
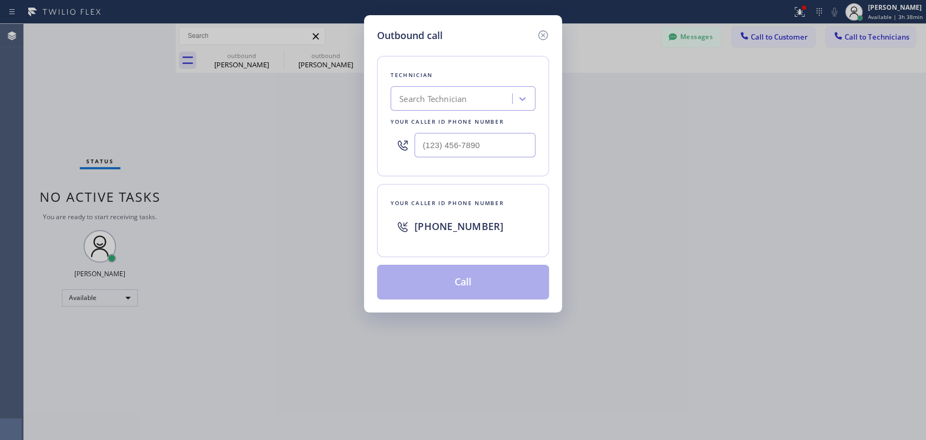
click at [411, 87] on div "Technician Search Technician Your caller id phone number" at bounding box center [463, 116] width 172 height 120
click at [409, 95] on div "Search Technician" at bounding box center [432, 99] width 67 height 12
type input "ad"
click at [414, 100] on div "Search Technician" at bounding box center [453, 98] width 118 height 19
type input "vad"
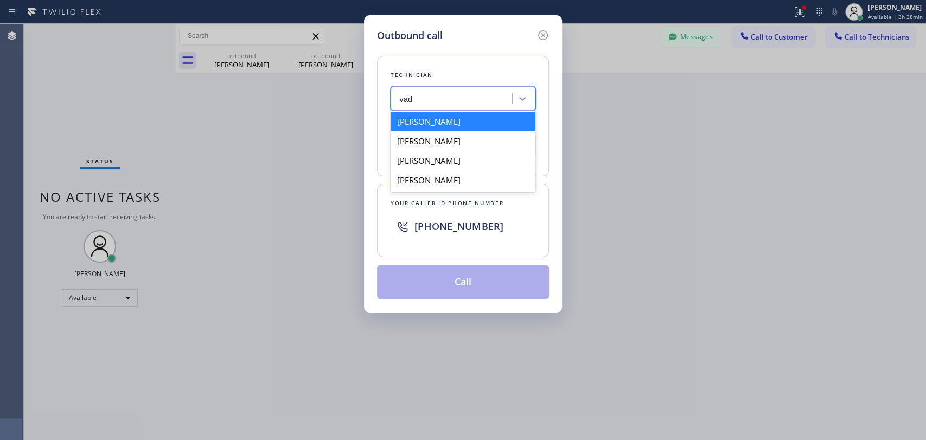
click at [420, 119] on div "[PERSON_NAME]" at bounding box center [463, 122] width 145 height 20
type input "(818) 309-0098"
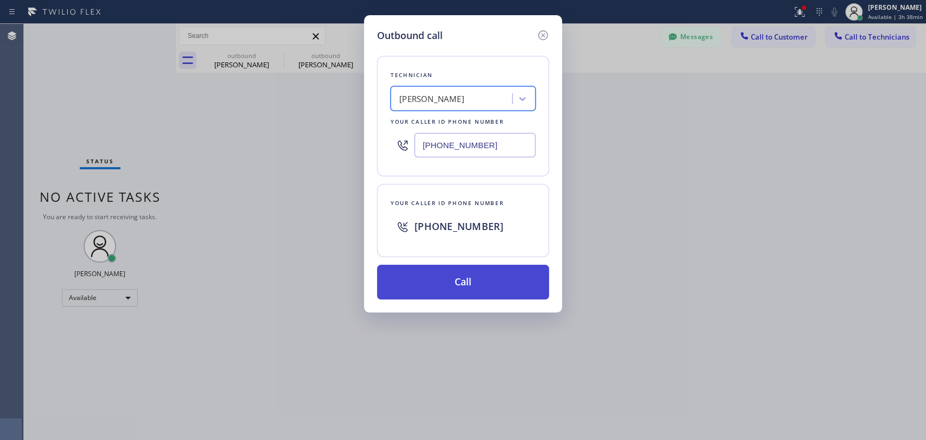
click at [474, 278] on button "Call" at bounding box center [463, 282] width 172 height 35
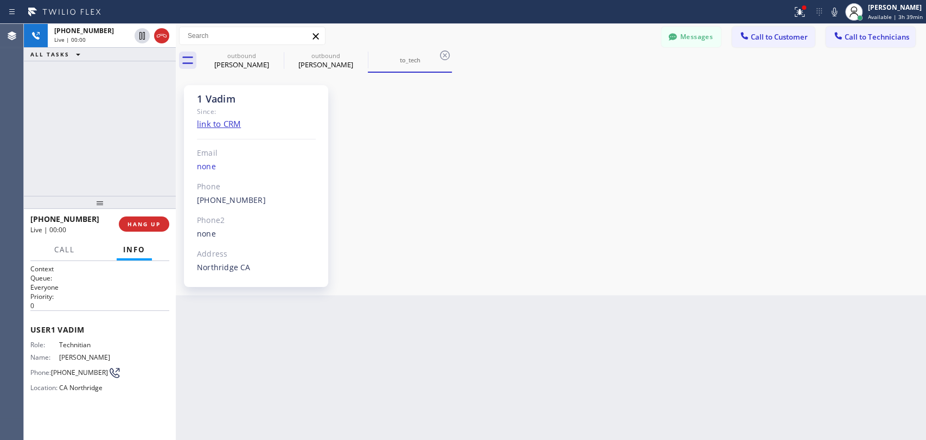
click at [132, 215] on div "+18183090098 Live | 00:00 HANG UP" at bounding box center [99, 224] width 139 height 28
click at [130, 221] on span "HANG UP" at bounding box center [143, 224] width 33 height 8
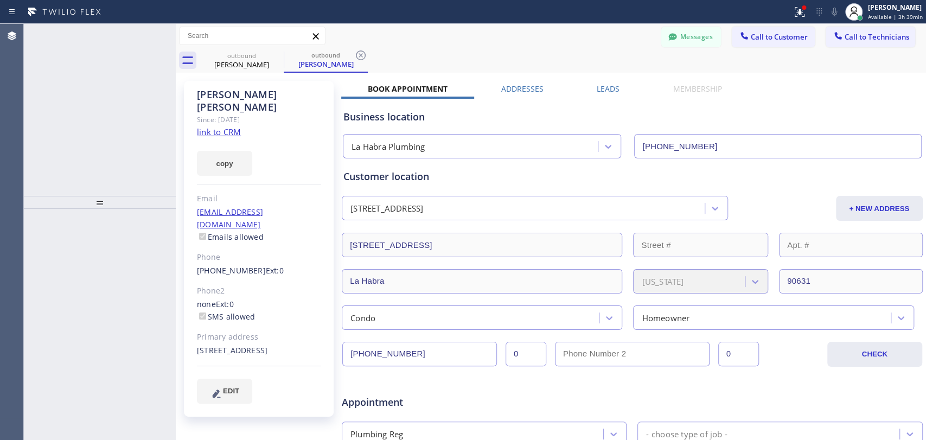
scroll to position [14846, 0]
click at [103, 39] on span "Incoming call from queue Everybody" at bounding box center [101, 40] width 94 height 8
drag, startPoint x: 743, startPoint y: 27, endPoint x: 730, endPoint y: 35, distance: 15.1
click at [744, 29] on button "Call to Customer" at bounding box center [773, 37] width 83 height 21
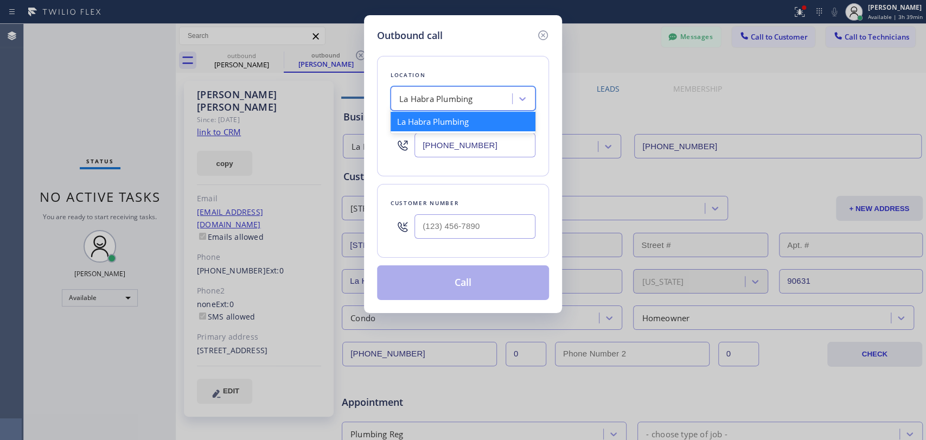
click at [467, 92] on div "La Habra Plumbing" at bounding box center [453, 98] width 118 height 19
paste input "Eagle Rock Prestige HVAC"
type input "Eagle Rock Prestige HVAC"
click at [457, 119] on div "Eagle Rock Prestige HVAC" at bounding box center [463, 122] width 145 height 20
type input "[PHONE_NUMBER]"
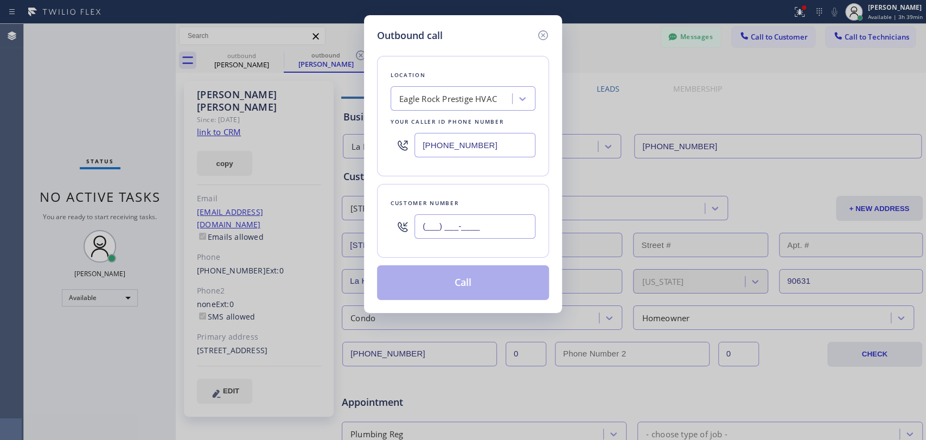
click at [482, 224] on input "(___) ___-____" at bounding box center [474, 226] width 121 height 24
paste input "562) 313-0784"
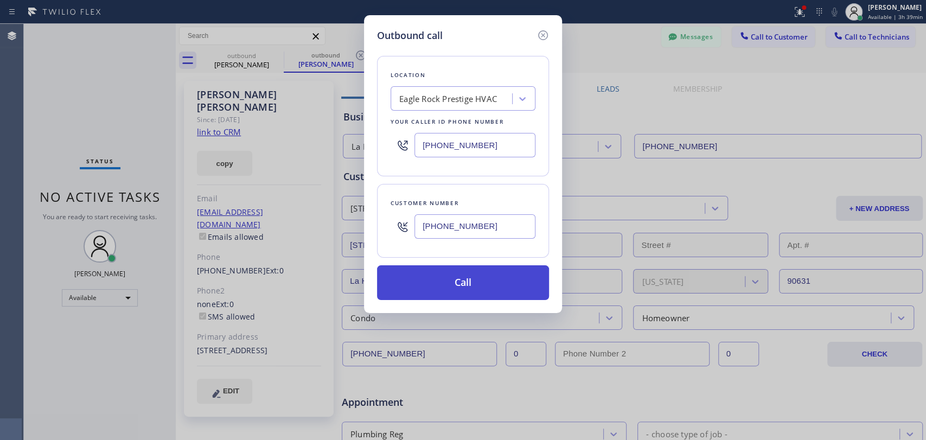
type input "[PHONE_NUMBER]"
click at [462, 287] on button "Call" at bounding box center [463, 282] width 172 height 35
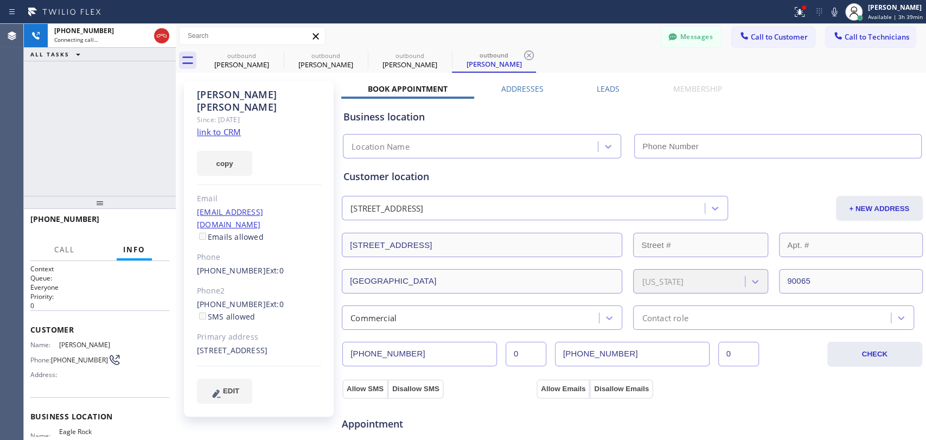
type input "[PHONE_NUMBER]"
drag, startPoint x: 155, startPoint y: 239, endPoint x: 154, endPoint y: 227, distance: 12.0
click at [155, 239] on div "+15623130784 Live | 00:00 HANG UP" at bounding box center [100, 224] width 152 height 30
click at [151, 222] on span "HANG UP" at bounding box center [143, 224] width 33 height 8
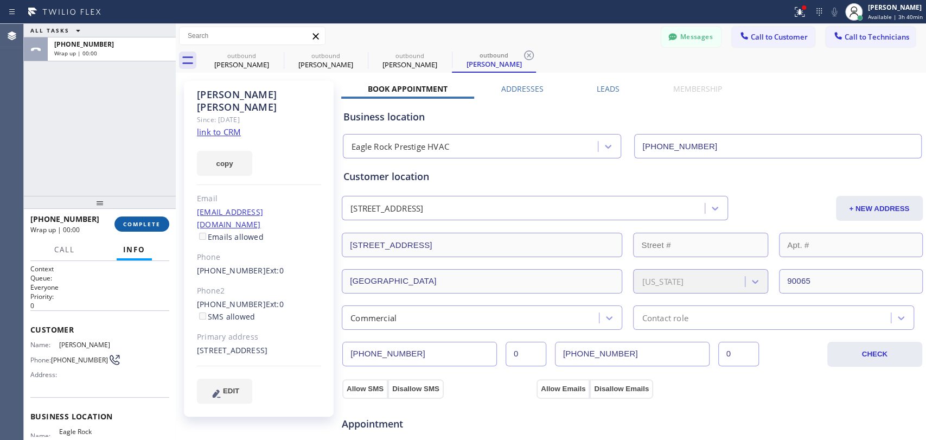
click at [134, 218] on button "COMPLETE" at bounding box center [141, 223] width 55 height 15
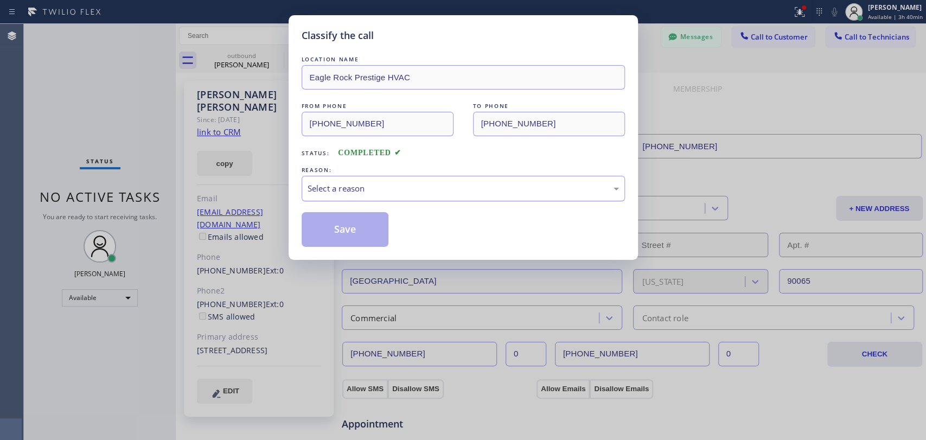
click at [381, 199] on div "Select a reason" at bounding box center [463, 188] width 323 height 25
drag, startPoint x: 373, startPoint y: 237, endPoint x: 455, endPoint y: 201, distance: 89.6
click at [373, 235] on button "Save" at bounding box center [345, 229] width 87 height 35
click at [855, 38] on span "Call to Technicians" at bounding box center [877, 37] width 65 height 10
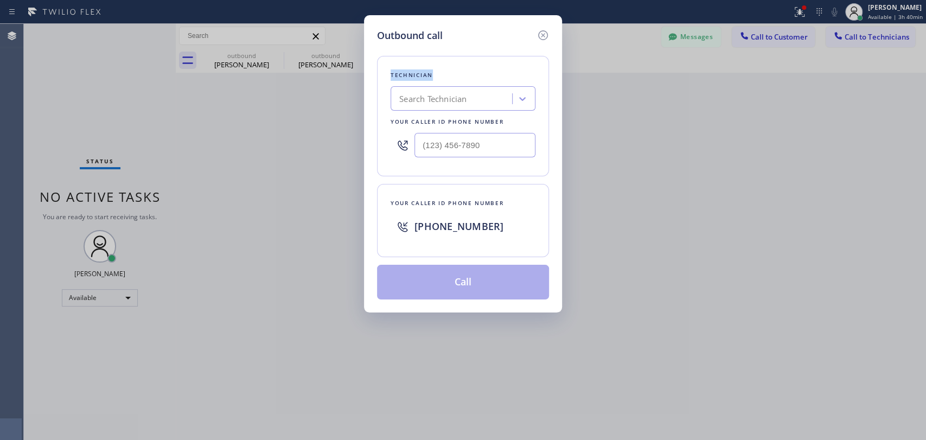
click at [855, 38] on div "Outbound call Technician Search Technician Your caller id phone number Your cal…" at bounding box center [463, 220] width 926 height 440
click at [543, 30] on icon at bounding box center [542, 35] width 13 height 13
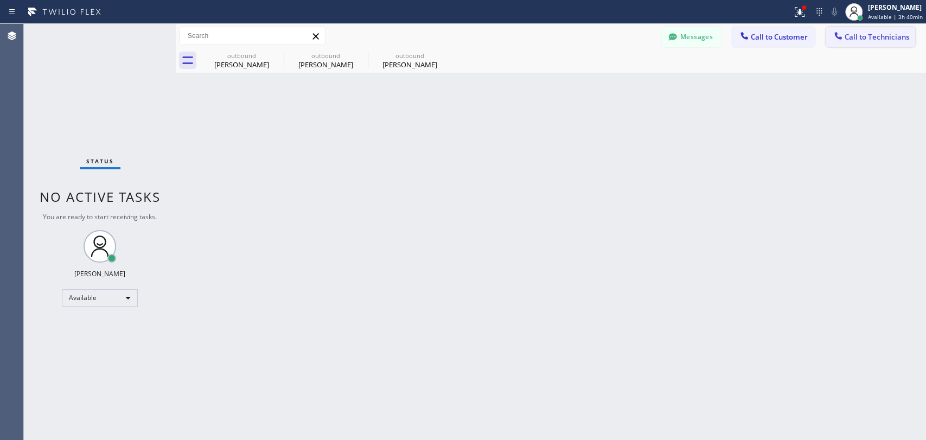
click at [866, 37] on span "Call to Technicians" at bounding box center [877, 37] width 65 height 10
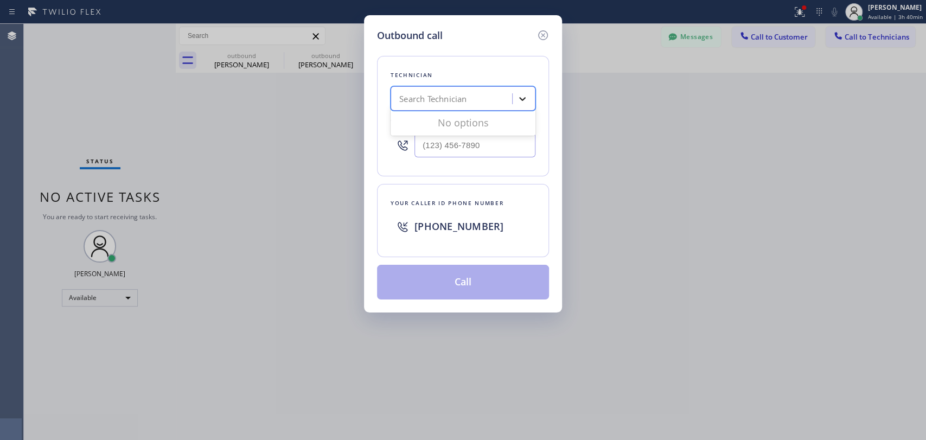
click at [528, 107] on div at bounding box center [523, 99] width 20 height 20
type input "armen"
click at [443, 121] on div "Armen Gevorgyan" at bounding box center [463, 122] width 145 height 20
type input "[PHONE_NUMBER]"
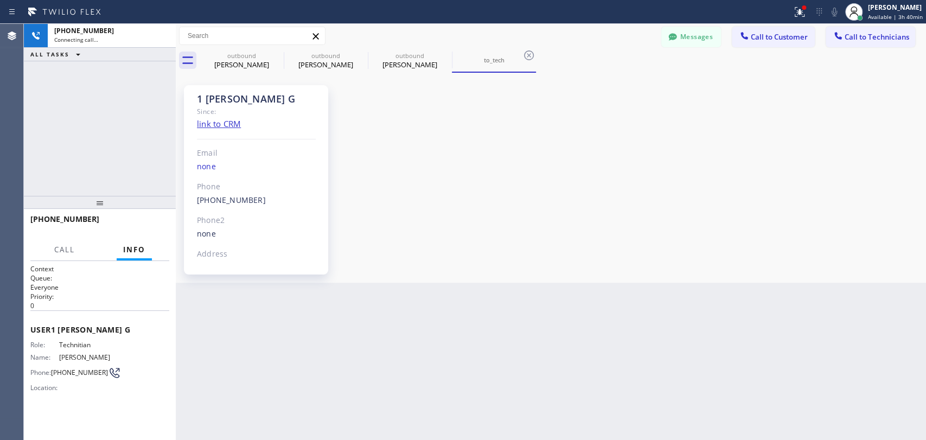
scroll to position [9919, 0]
click at [693, 40] on button "Messages" at bounding box center [691, 37] width 60 height 21
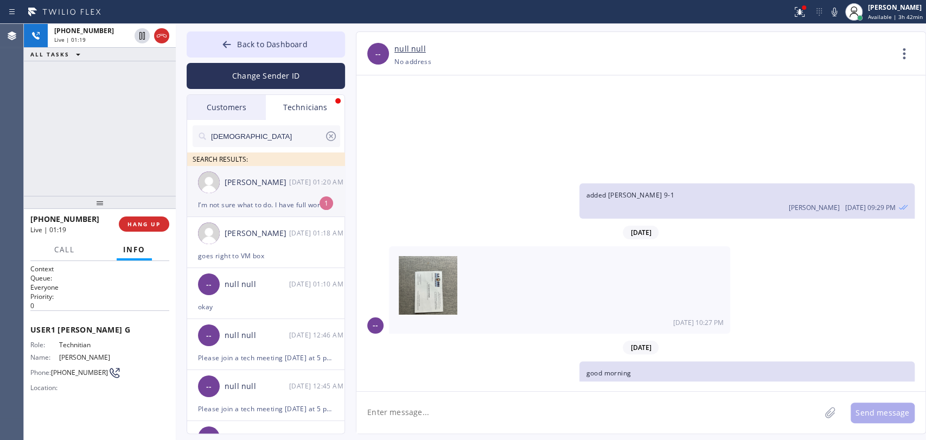
click at [244, 194] on div "Jacob Solomon 09/12 01:20 AM" at bounding box center [266, 182] width 158 height 33
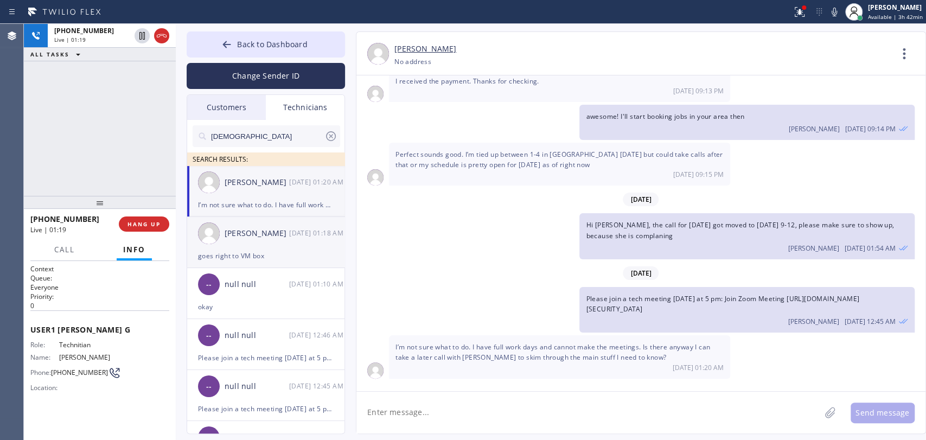
scroll to position [4434, 0]
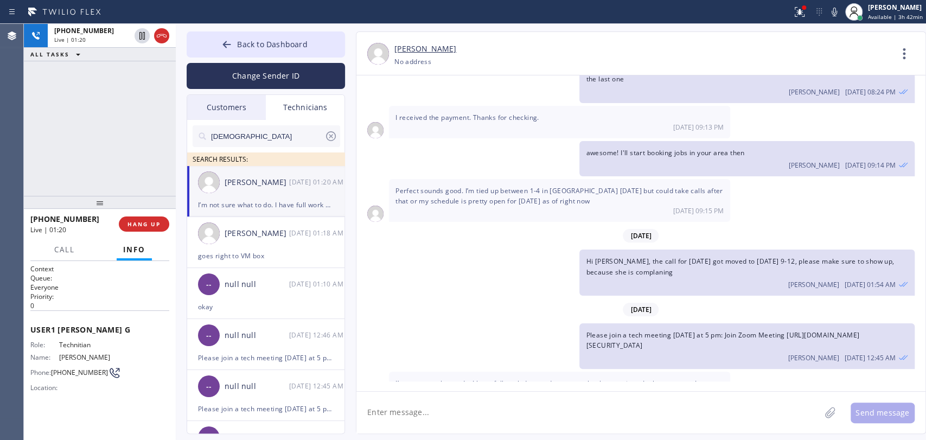
click at [454, 379] on span "I’m not sure what to do. I have full work days and cannot make the meetings. Is…" at bounding box center [552, 389] width 315 height 20
click at [454, 372] on div "I’m not sure what to do. I have full work days and cannot make the meetings. Is…" at bounding box center [559, 393] width 341 height 43
drag, startPoint x: 553, startPoint y: 344, endPoint x: 436, endPoint y: 341, distance: 117.2
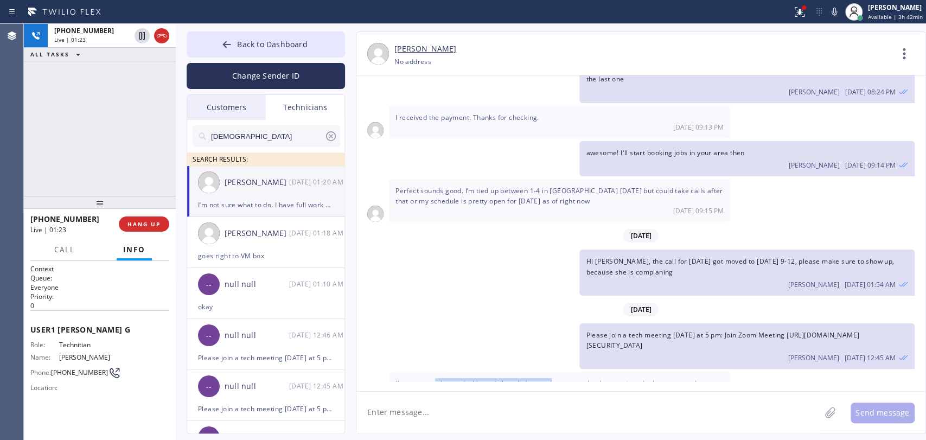
click at [436, 372] on div "I’m not sure what to do. I have full work days and cannot make the meetings. Is…" at bounding box center [559, 393] width 341 height 43
click at [435, 372] on div "I’m not sure what to do. I have full work days and cannot make the meetings. Is…" at bounding box center [559, 393] width 341 height 43
click at [422, 379] on span "I’m not sure what to do. I have full work days and cannot make the meetings. Is…" at bounding box center [552, 389] width 315 height 20
click at [131, 222] on span "HANG UP" at bounding box center [143, 224] width 33 height 8
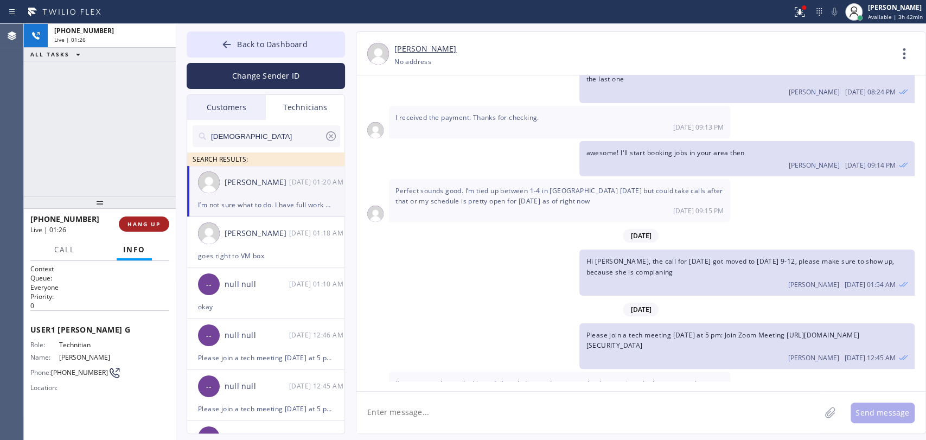
click at [131, 222] on span "HANG UP" at bounding box center [143, 224] width 33 height 8
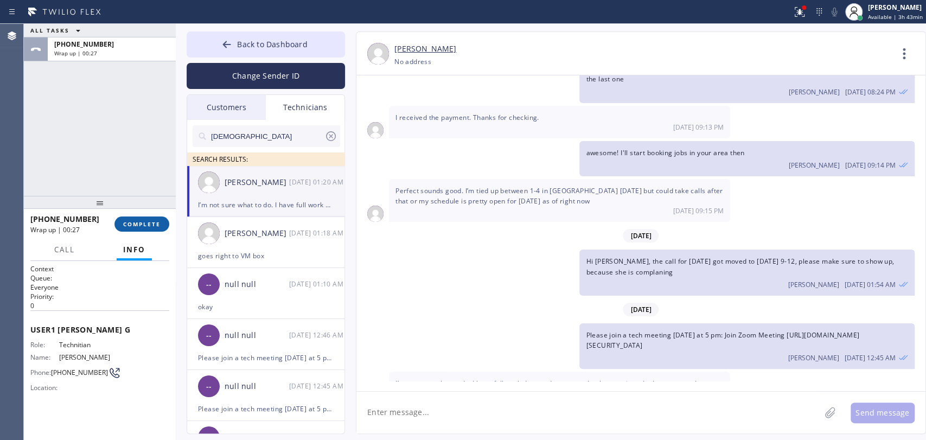
click at [140, 226] on span "COMPLETE" at bounding box center [141, 224] width 37 height 8
click at [135, 198] on div at bounding box center [100, 202] width 152 height 13
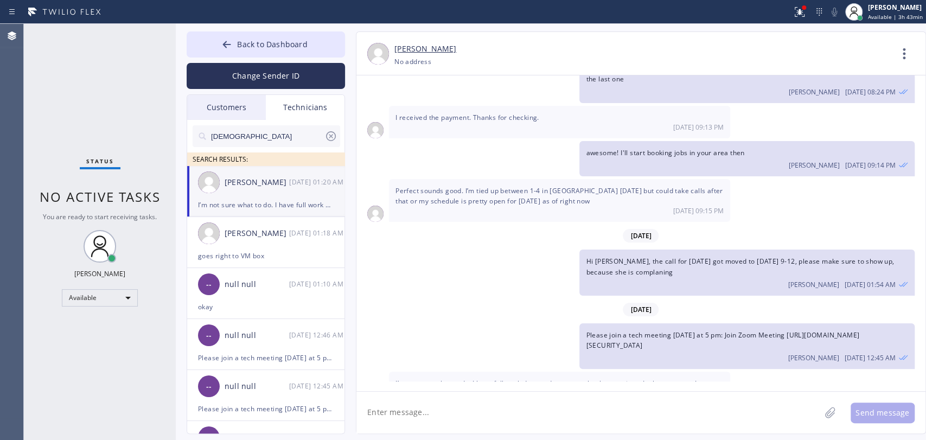
click at [526, 206] on div "[DATE] 09:15 PM" at bounding box center [559, 210] width 328 height 9
drag, startPoint x: 269, startPoint y: 201, endPoint x: 265, endPoint y: 239, distance: 37.7
click at [269, 201] on div "I’m not sure what to do. I have full work days and cannot make the meetings. Is…" at bounding box center [266, 205] width 136 height 12
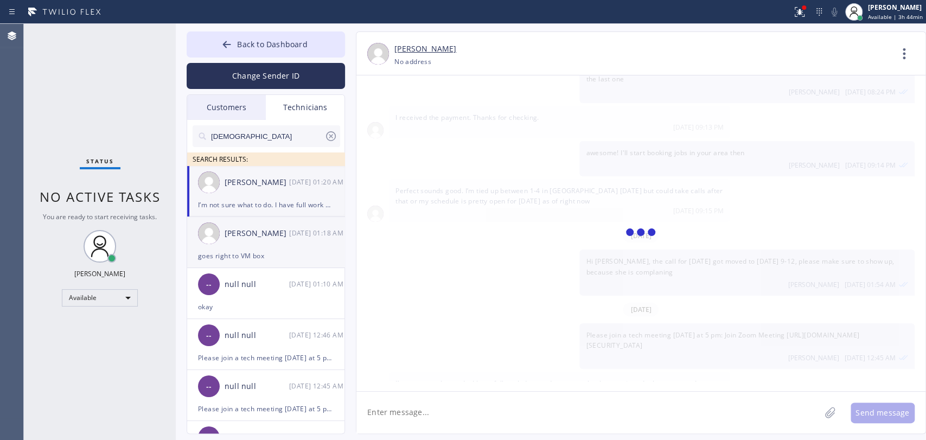
click at [264, 247] on div "Christopher Gonzales 09/12 01:18 AM" at bounding box center [266, 233] width 158 height 33
click at [260, 201] on div "I’m not sure what to do. I have full work days and cannot make the meetings. Is…" at bounding box center [266, 205] width 136 height 12
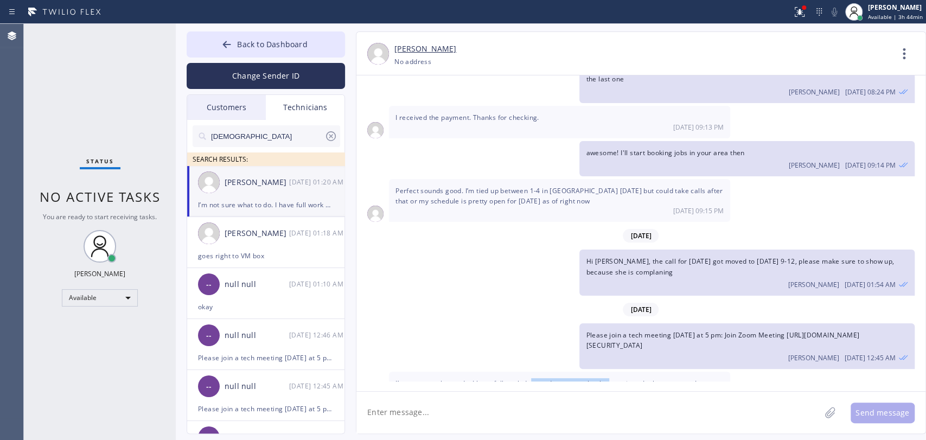
drag, startPoint x: 534, startPoint y: 349, endPoint x: 613, endPoint y: 346, distance: 79.3
click at [613, 379] on span "I’m not sure what to do. I have full work days and cannot make the meetings. Is…" at bounding box center [552, 389] width 315 height 20
click at [614, 379] on span "I’m not sure what to do. I have full work days and cannot make the meetings. Is…" at bounding box center [552, 389] width 315 height 20
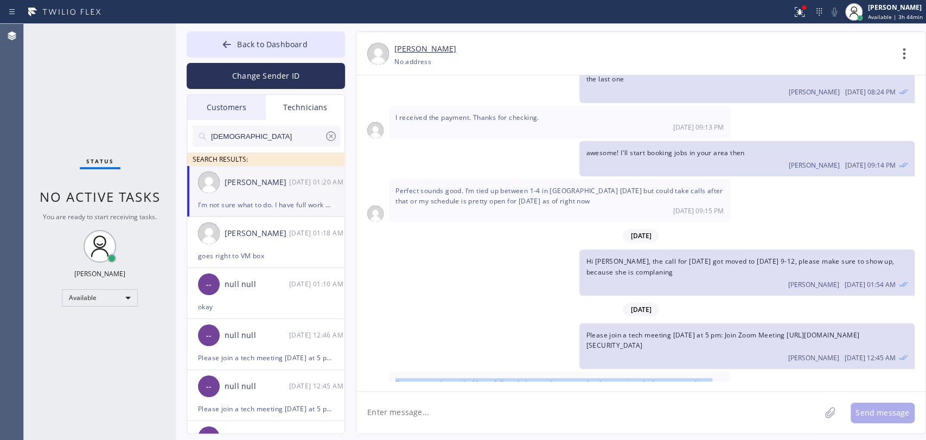
click at [614, 379] on span "I’m not sure what to do. I have full work days and cannot make the meetings. Is…" at bounding box center [552, 389] width 315 height 20
click at [587, 379] on span "I’m not sure what to do. I have full work days and cannot make the meetings. Is…" at bounding box center [552, 389] width 315 height 20
click at [456, 410] on textarea at bounding box center [588, 413] width 464 height 42
drag, startPoint x: 482, startPoint y: 356, endPoint x: 534, endPoint y: 355, distance: 51.5
click at [532, 379] on span "I’m not sure what to do. I have full work days and cannot make the meetings. Is…" at bounding box center [552, 389] width 315 height 20
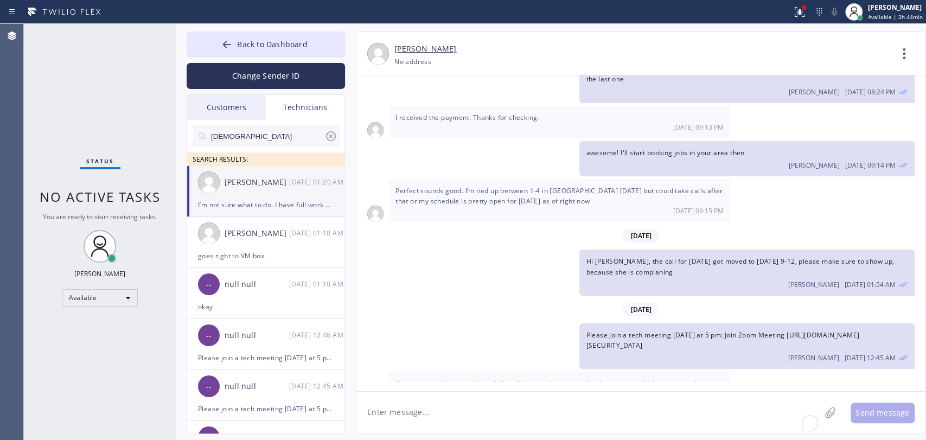
click at [535, 379] on span "I’m not sure what to do. I have full work days and cannot make the meetings. Is…" at bounding box center [552, 389] width 315 height 20
click at [532, 372] on div "I’m not sure what to do. I have full work days and cannot make the meetings. Is…" at bounding box center [559, 393] width 341 height 43
click at [432, 406] on textarea "To enrich screen reader interactions, please activate Accessibility in Grammarl…" at bounding box center [588, 413] width 464 height 42
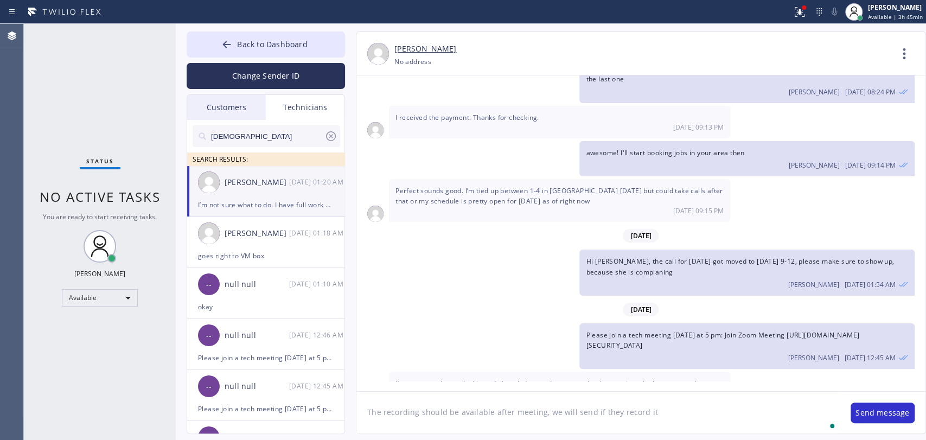
type textarea "The recording should be available after meeting, we will send if they record it"
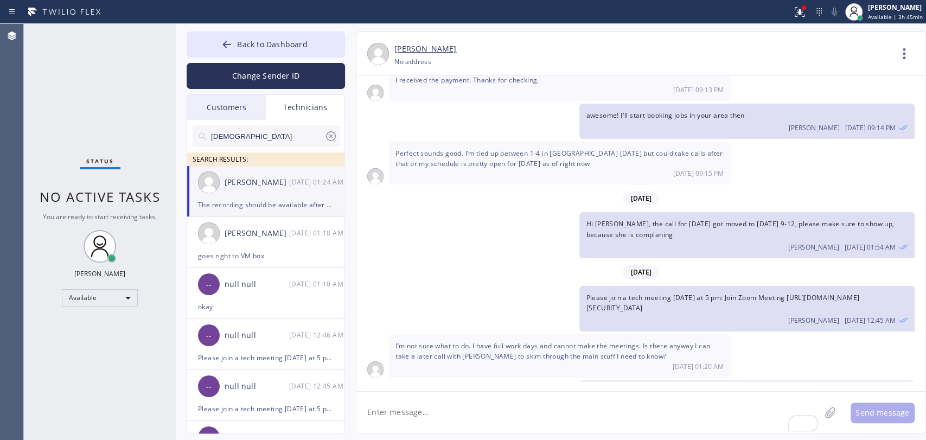
click at [302, 134] on input "Christ" at bounding box center [267, 136] width 114 height 22
click at [379, 10] on div at bounding box center [395, 11] width 783 height 17
click at [250, 253] on div "goes right to VM box" at bounding box center [266, 256] width 136 height 12
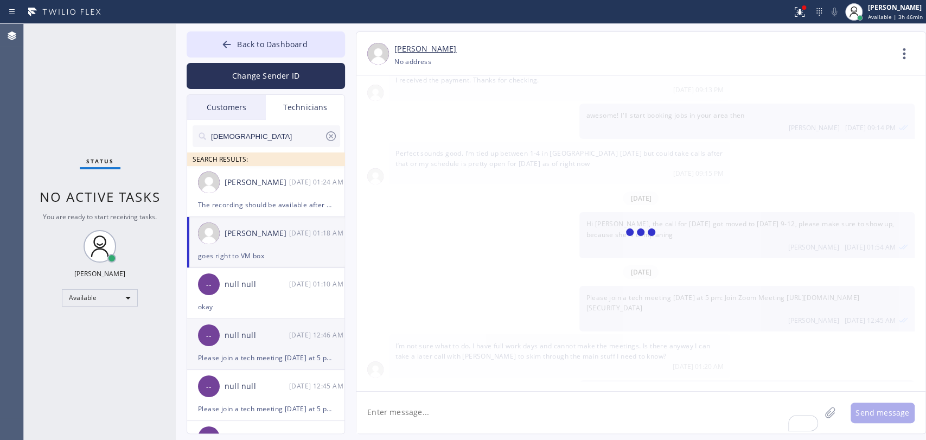
click at [282, 313] on li "-- null null 09/12 01:10 AM okay" at bounding box center [266, 293] width 158 height 51
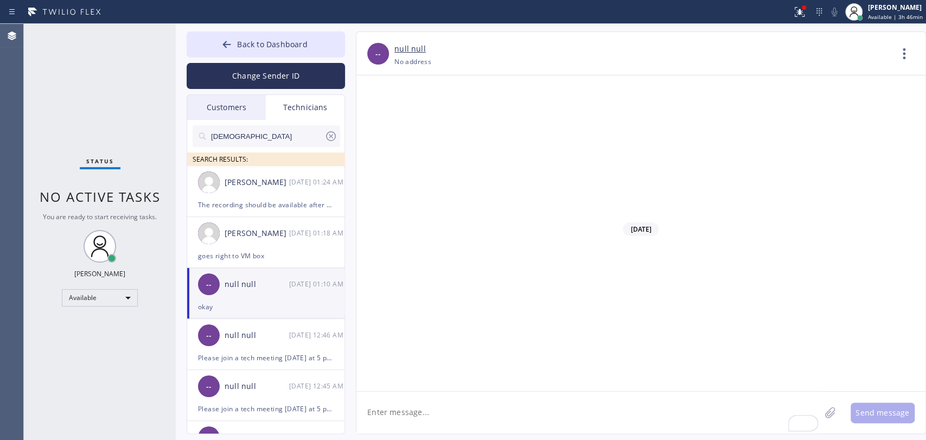
scroll to position [89652, 0]
click at [253, 187] on div "[PERSON_NAME]" at bounding box center [257, 182] width 65 height 12
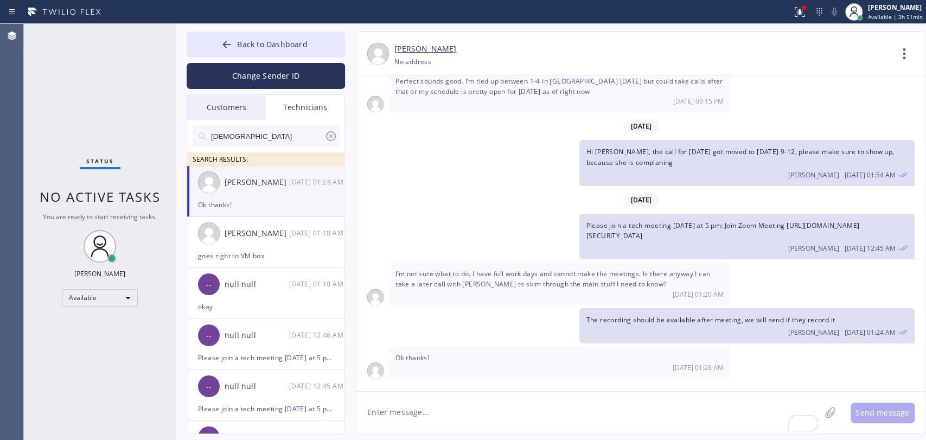
scroll to position [4507, 0]
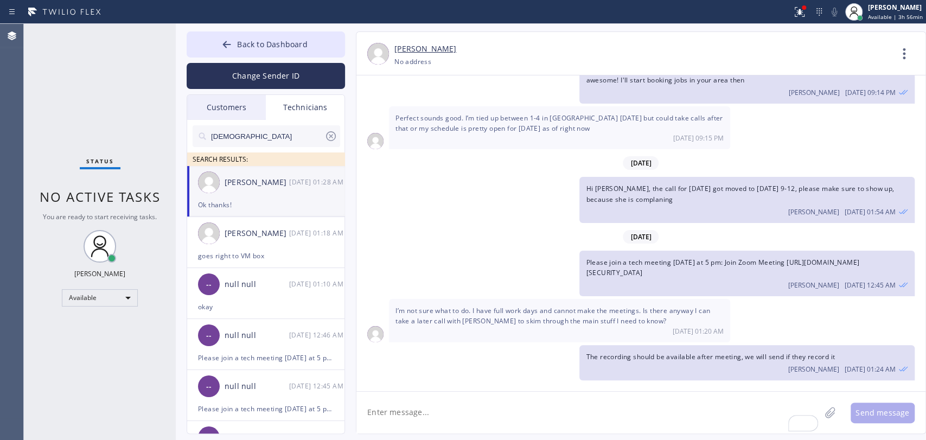
click at [124, 222] on div "Status No active tasks You are ready to start receiving tasks. [PERSON_NAME] Av…" at bounding box center [100, 232] width 152 height 416
click at [210, 28] on div "Back to Dashboard Change Sender ID Customers Technicians DC [PERSON_NAME] [DATE…" at bounding box center [551, 232] width 750 height 416
drag, startPoint x: 347, startPoint y: 54, endPoint x: 395, endPoint y: 49, distance: 48.5
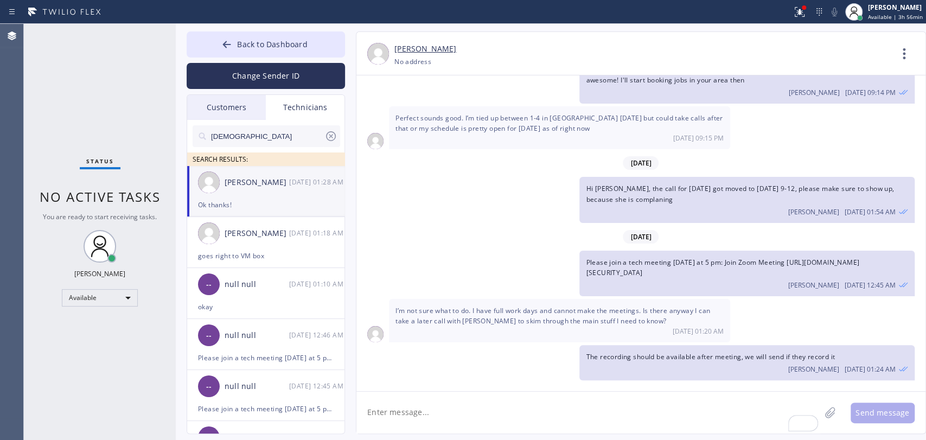
click at [358, 53] on div "Back to Dashboard Change Sender ID Customers Technicians DC [PERSON_NAME] [DATE…" at bounding box center [551, 232] width 750 height 416
click at [324, 38] on button "Back to Dashboard" at bounding box center [266, 44] width 158 height 26
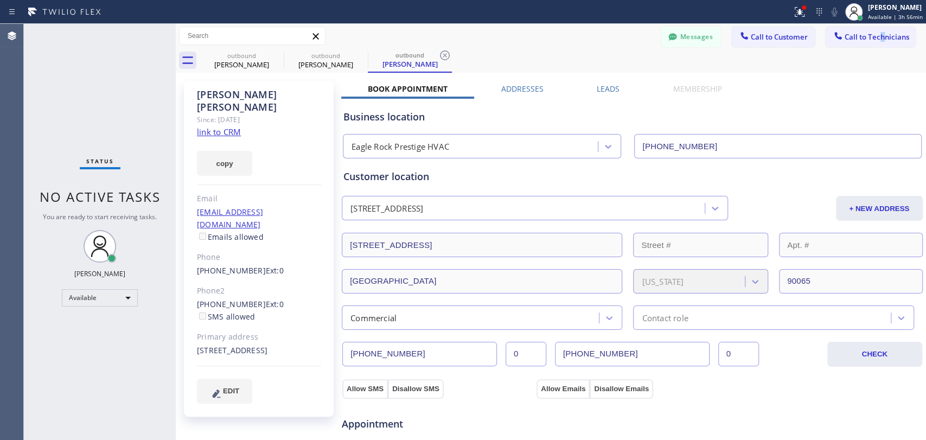
click at [872, 25] on div "Messages Call to Customer Call to Technicians Outbound call Location Eagle Rock…" at bounding box center [551, 36] width 750 height 24
click at [865, 34] on span "Call to Technicians" at bounding box center [877, 37] width 65 height 10
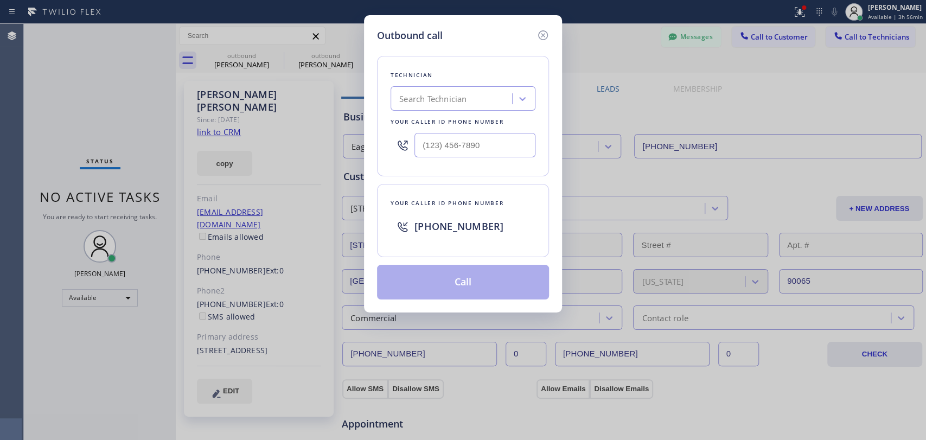
click at [493, 71] on div "Technician" at bounding box center [463, 74] width 145 height 11
click at [482, 102] on div "Search Technician" at bounding box center [453, 98] width 118 height 19
type input "vad"
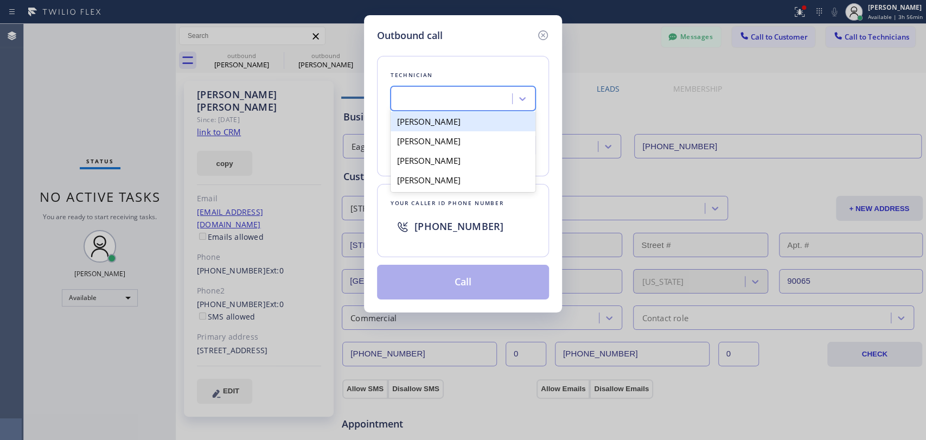
click at [473, 108] on div "vad" at bounding box center [463, 98] width 145 height 24
click at [464, 104] on div "Search Technician" at bounding box center [432, 99] width 67 height 12
click at [442, 125] on div "[PERSON_NAME]" at bounding box center [463, 122] width 145 height 20
type input "(818) 309-0098"
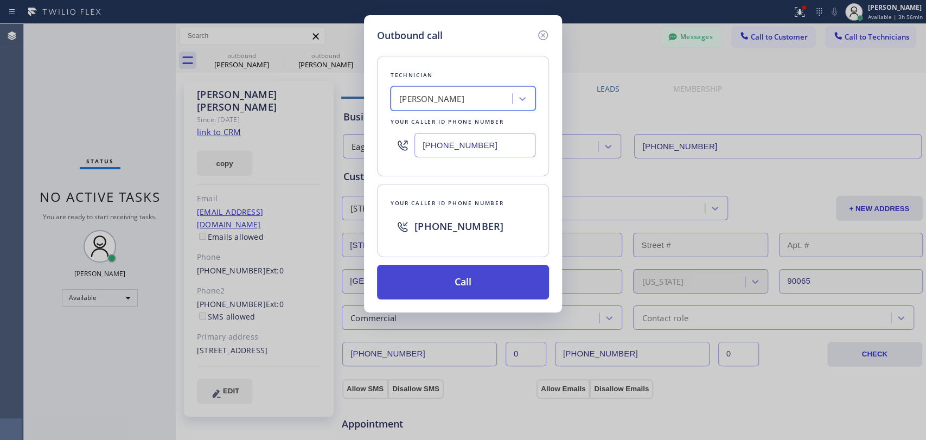
click at [449, 282] on button "Call" at bounding box center [463, 282] width 172 height 35
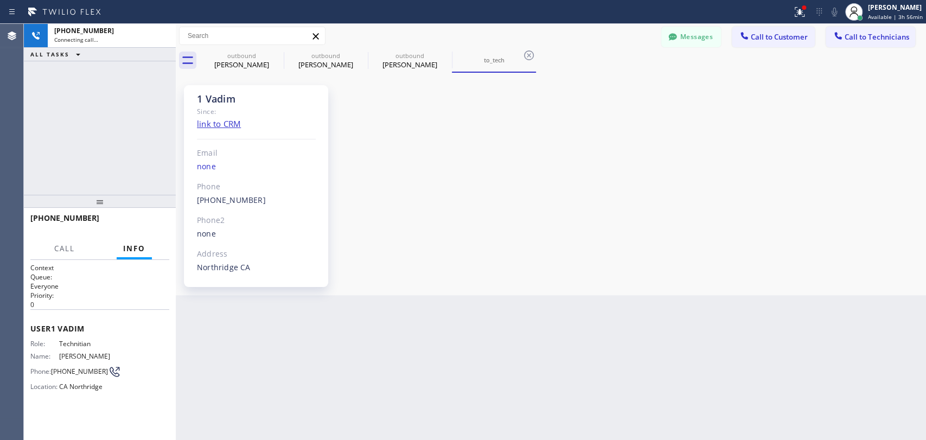
scroll to position [4076, 0]
drag, startPoint x: 269, startPoint y: 57, endPoint x: 276, endPoint y: 57, distance: 7.1
click at [269, 57] on div "outbound" at bounding box center [242, 56] width 82 height 8
click at [276, 57] on icon at bounding box center [276, 55] width 13 height 13
click at [0, 0] on icon at bounding box center [0, 0] width 0 height 0
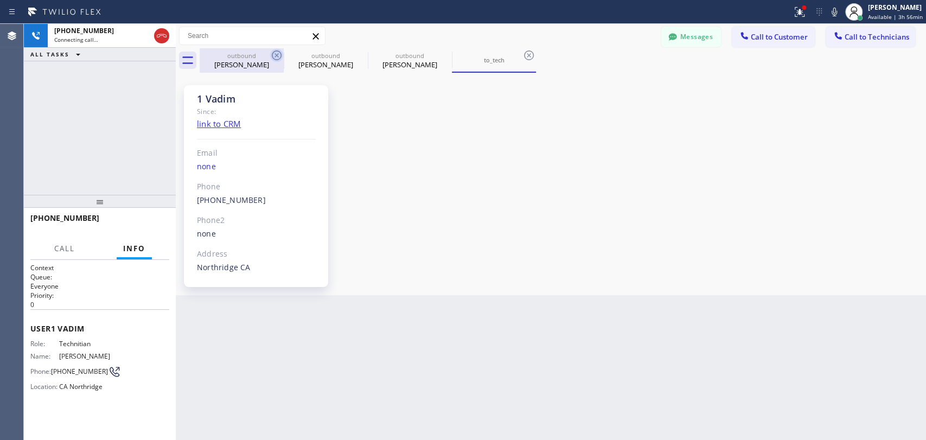
click at [0, 0] on icon at bounding box center [0, 0] width 0 height 0
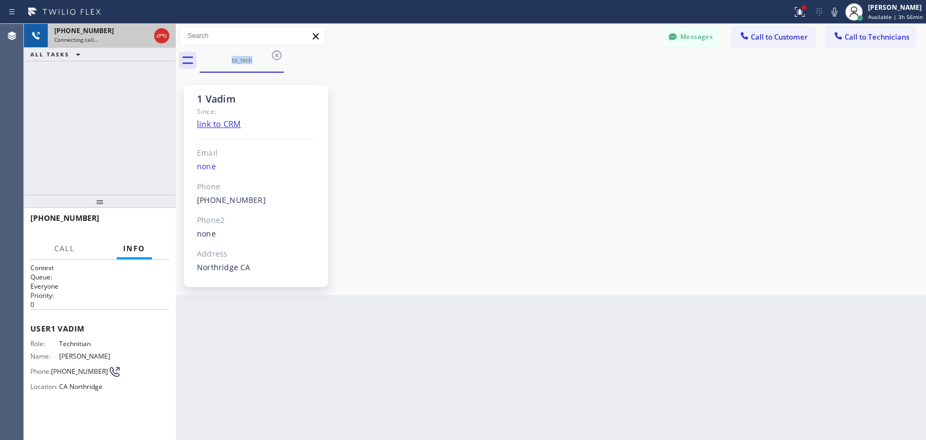
click at [106, 43] on div "+18183090098 Connecting call…" at bounding box center [100, 36] width 104 height 24
click at [131, 201] on div at bounding box center [100, 201] width 152 height 13
click at [226, 97] on div "1 Vadim" at bounding box center [256, 99] width 119 height 12
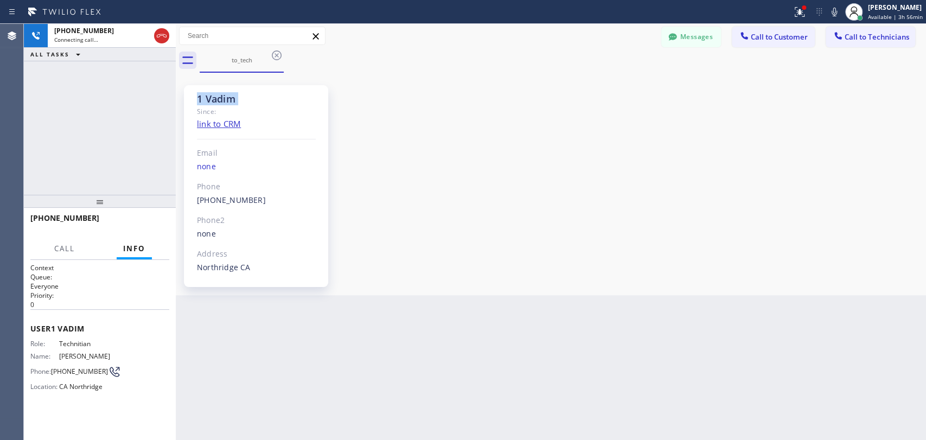
click at [222, 97] on div "1 Vadim" at bounding box center [256, 99] width 119 height 12
click at [279, 196] on div "(818) 309-0098 Outbound call Technician Vadim Kartunov Your caller id phone num…" at bounding box center [256, 200] width 119 height 12
click at [278, 196] on div "(818) 309-0098 Outbound call Technician Vadim Kartunov Your caller id phone num…" at bounding box center [256, 200] width 119 height 12
click at [275, 195] on div "(818) 309-0098 Outbound call Technician Vadim Kartunov Your caller id phone num…" at bounding box center [256, 200] width 119 height 12
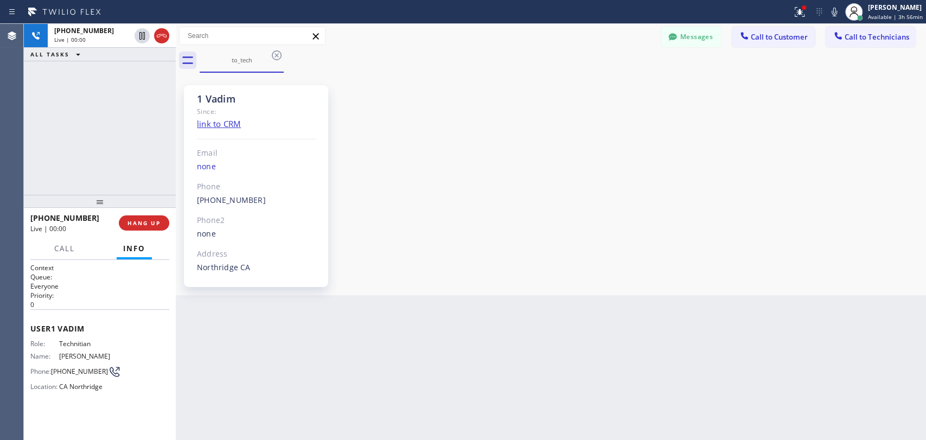
drag, startPoint x: 265, startPoint y: 191, endPoint x: 247, endPoint y: 179, distance: 22.0
click at [260, 187] on div "Phone" at bounding box center [256, 187] width 119 height 12
drag, startPoint x: 247, startPoint y: 179, endPoint x: 199, endPoint y: 148, distance: 57.6
click at [199, 148] on div "1 Vadim Since: link to CRM Email none Phone (818) 309-0098 Outbound call Techni…" at bounding box center [256, 186] width 144 height 202
click at [194, 148] on div "1 Vadim Since: link to CRM Email none Phone (818) 309-0098 Outbound call Techni…" at bounding box center [256, 186] width 144 height 202
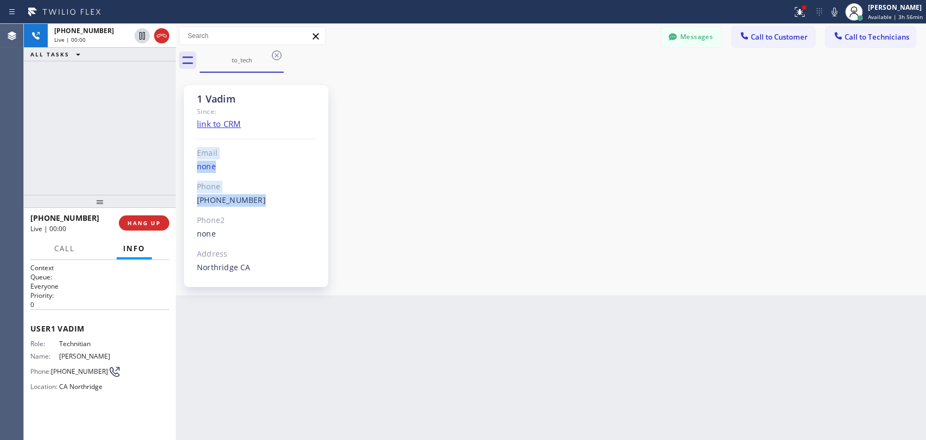
drag, startPoint x: 194, startPoint y: 148, endPoint x: 303, endPoint y: 194, distance: 118.4
click at [303, 194] on div "1 Vadim Since: link to CRM Email none Phone (818) 309-0098 Outbound call Techni…" at bounding box center [256, 186] width 144 height 202
click at [303, 194] on div "(818) 309-0098 Outbound call Technician Vadim Kartunov Your caller id phone num…" at bounding box center [256, 200] width 119 height 12
drag, startPoint x: 303, startPoint y: 194, endPoint x: 186, endPoint y: 152, distance: 124.4
click at [186, 152] on div "1 Vadim Since: link to CRM Email none Phone (818) 309-0098 Outbound call Techni…" at bounding box center [256, 186] width 144 height 202
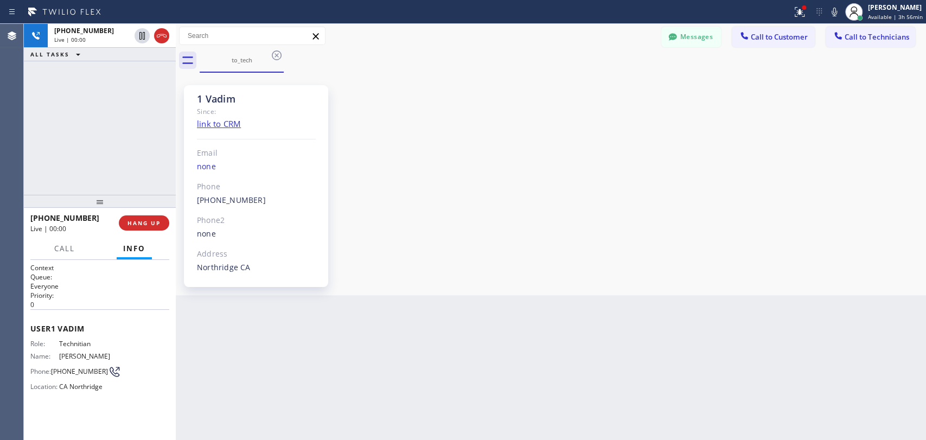
click at [228, 106] on div "Since:" at bounding box center [256, 111] width 119 height 12
click at [227, 105] on div "1 Vadim" at bounding box center [256, 99] width 119 height 12
click at [225, 101] on div "1 Vadim" at bounding box center [256, 99] width 119 height 12
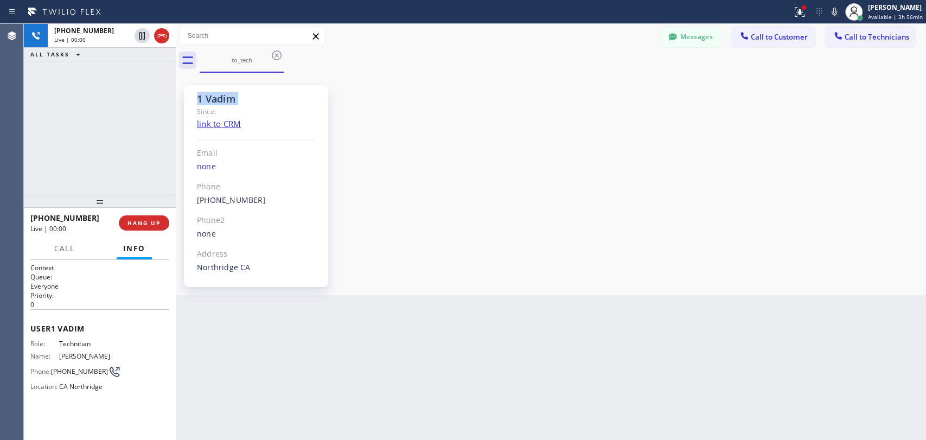
click at [225, 101] on div "1 Vadim" at bounding box center [256, 99] width 119 height 12
click at [221, 101] on div "1 Vadim" at bounding box center [256, 99] width 119 height 12
drag, startPoint x: 205, startPoint y: 99, endPoint x: 257, endPoint y: 101, distance: 51.6
click at [257, 101] on div "1 Vadim" at bounding box center [256, 99] width 119 height 12
click at [244, 97] on div "1 Vadim" at bounding box center [256, 99] width 119 height 12
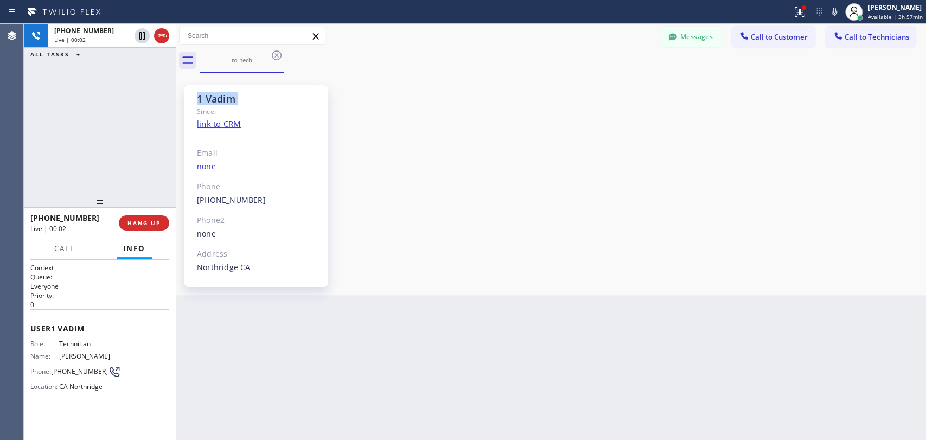
drag, startPoint x: 244, startPoint y: 97, endPoint x: 187, endPoint y: 101, distance: 57.7
click at [187, 101] on div "1 Vadim Since: link to CRM Email none Phone (818) 309-0098 Outbound call Techni…" at bounding box center [256, 186] width 144 height 202
drag, startPoint x: 187, startPoint y: 101, endPoint x: 255, endPoint y: 103, distance: 68.4
click at [255, 103] on div "1 Vadim Since: link to CRM Email none Phone (818) 309-0098 Outbound call Techni…" at bounding box center [256, 186] width 144 height 202
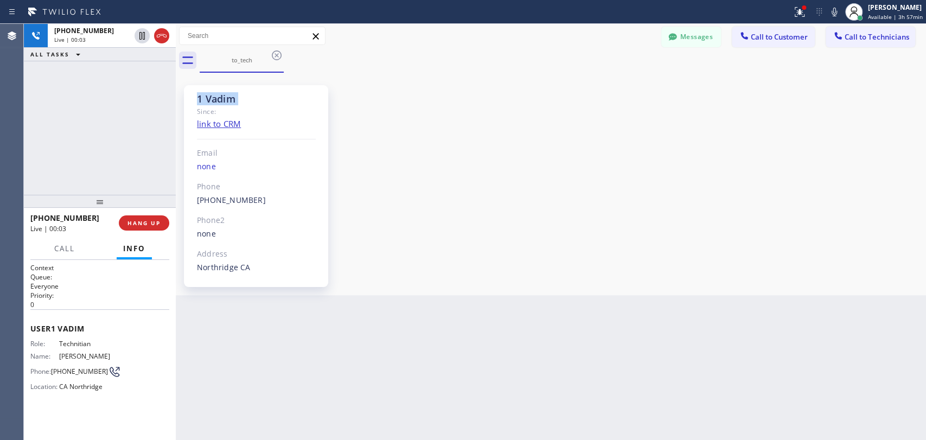
click at [255, 103] on div "1 Vadim" at bounding box center [256, 99] width 119 height 12
click at [149, 228] on button "HANG UP" at bounding box center [144, 222] width 50 height 15
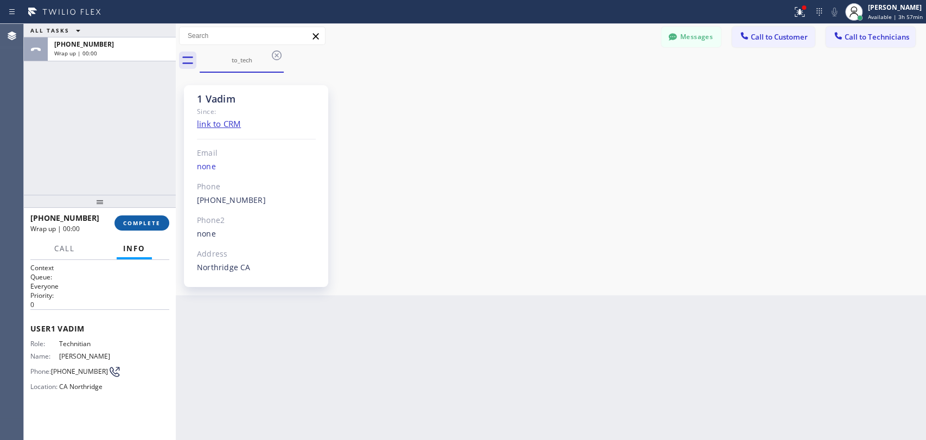
click at [128, 220] on span "COMPLETE" at bounding box center [141, 223] width 37 height 8
click at [127, 169] on div "ALL TASKS ALL TASKS ACTIVE TASKS TASKS IN WRAP UP +18183090098 Wrap up | 00:00" at bounding box center [100, 109] width 152 height 171
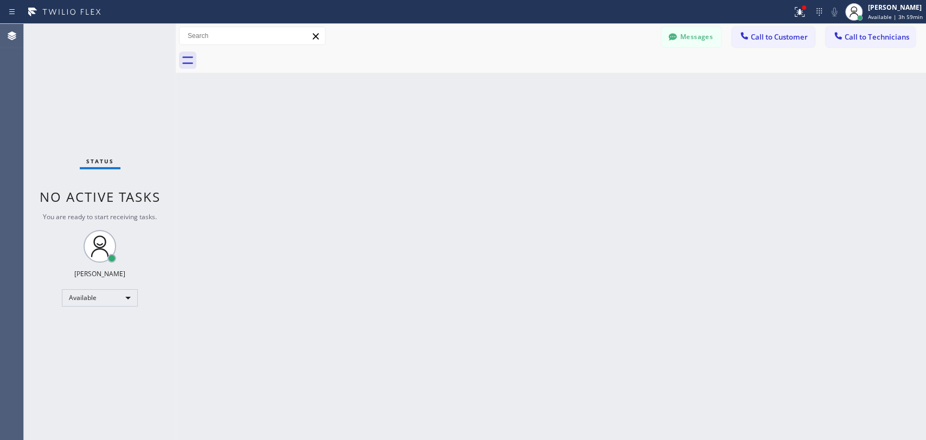
click at [824, 35] on div "Messages Call to Customer Call to Technicians Outbound call Location Eagle Rock…" at bounding box center [793, 36] width 265 height 19
click at [473, 86] on div "Back to Dashboard Change Sender ID Customers Technicians DC [PERSON_NAME] [DATE…" at bounding box center [551, 232] width 750 height 416
click at [828, 35] on button "Call to Technicians" at bounding box center [870, 37] width 89 height 21
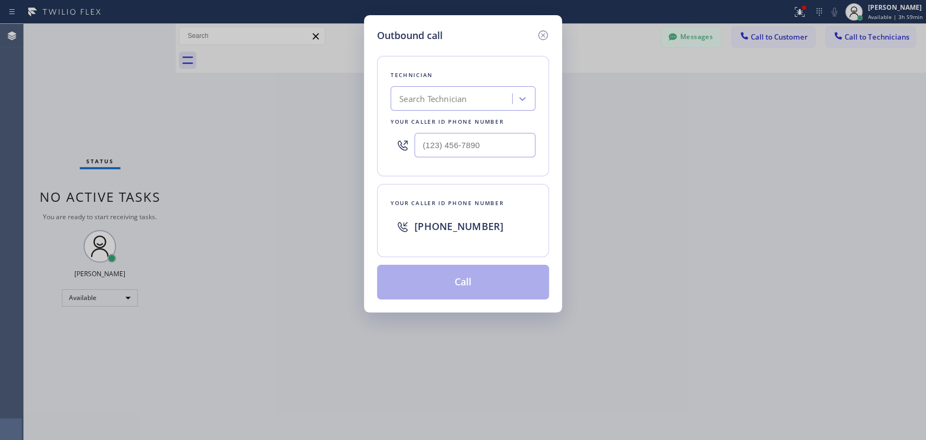
click at [517, 75] on div "Technician" at bounding box center [463, 74] width 145 height 11
click at [499, 85] on div "Technician Search Technician Your caller id phone number" at bounding box center [463, 116] width 172 height 120
click at [400, 118] on div "Your caller id phone number" at bounding box center [463, 121] width 145 height 11
click at [419, 104] on div "Search Technician" at bounding box center [463, 98] width 145 height 24
type input "Ignaci"
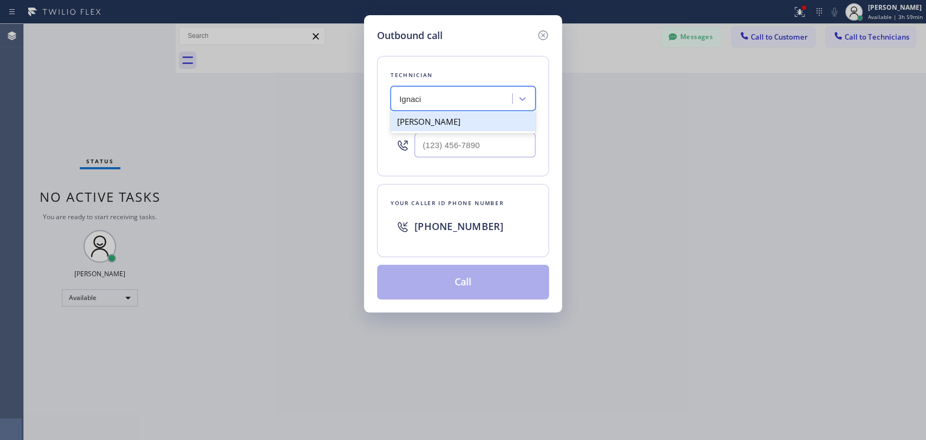
click at [430, 118] on div "Ignacio Zaragoza" at bounding box center [463, 122] width 145 height 20
type input "(818) 488-0727"
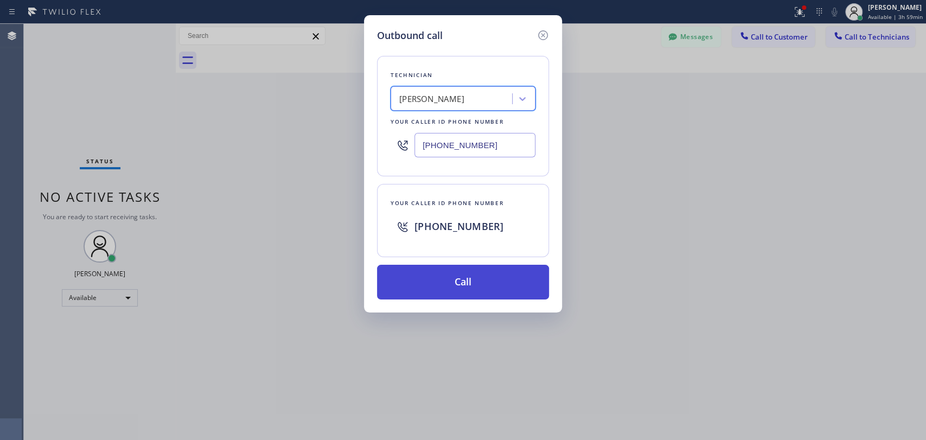
click at [455, 287] on button "Call" at bounding box center [463, 282] width 172 height 35
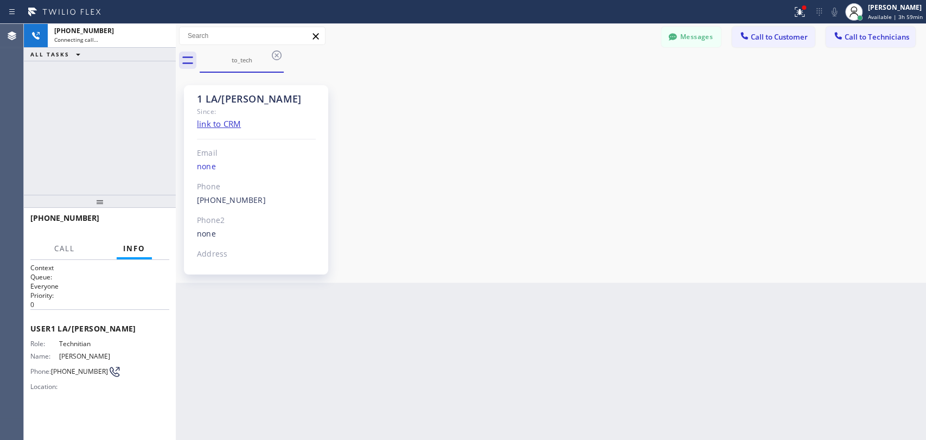
scroll to position [4683, 0]
drag, startPoint x: 152, startPoint y: 224, endPoint x: 174, endPoint y: 226, distance: 21.8
click at [152, 224] on span "HANG UP" at bounding box center [143, 223] width 33 height 8
click at [162, 223] on button "COMPLETE" at bounding box center [141, 222] width 55 height 15
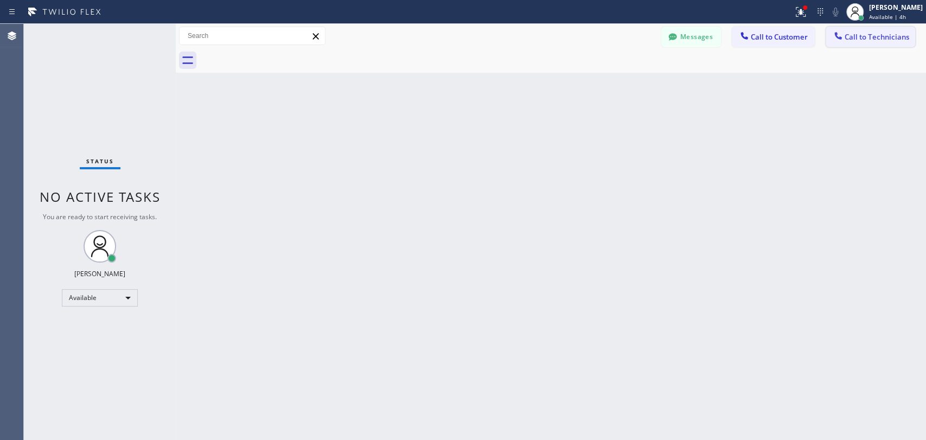
drag, startPoint x: 879, startPoint y: 28, endPoint x: 666, endPoint y: 85, distance: 221.2
click at [879, 29] on button "Call to Technicians" at bounding box center [870, 37] width 89 height 21
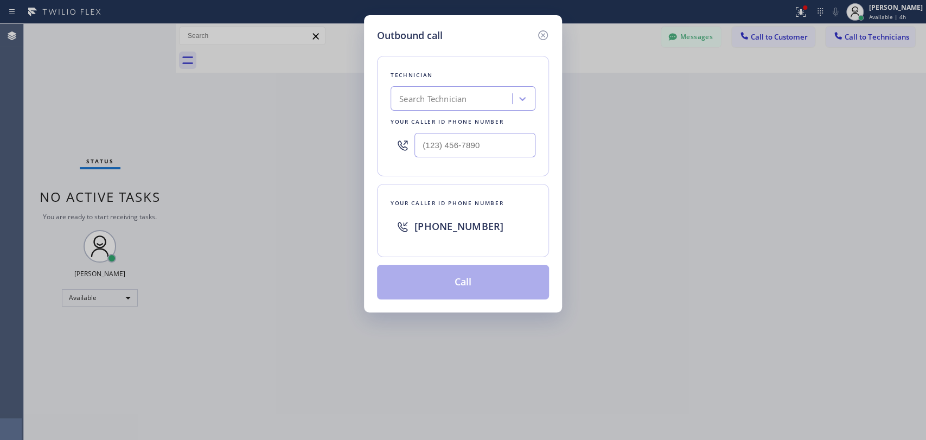
click at [496, 91] on div "Search Technician" at bounding box center [453, 98] width 118 height 19
type input "Ignacio"
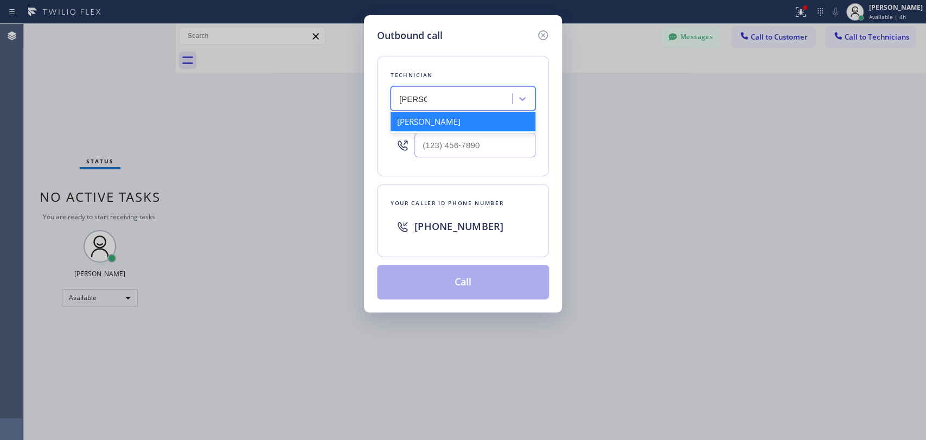
click at [459, 116] on div "Ignacio Zaragoza" at bounding box center [463, 122] width 145 height 20
type input "(818) 488-0727"
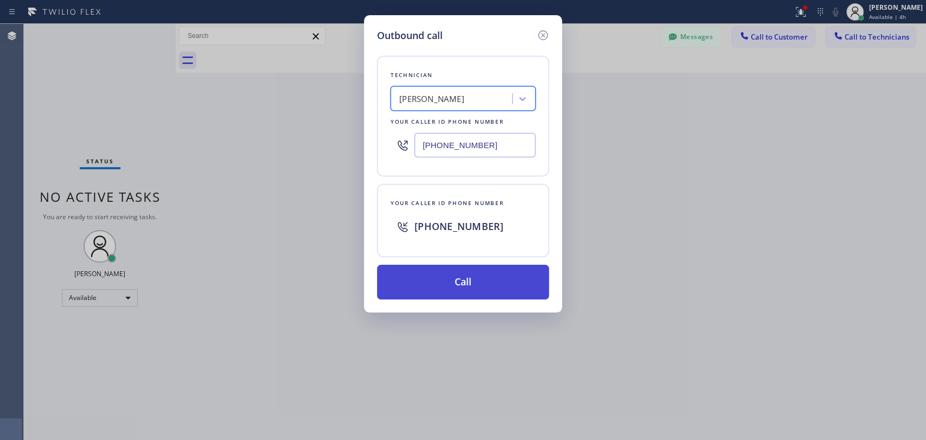
click at [447, 270] on button "Call" at bounding box center [463, 282] width 172 height 35
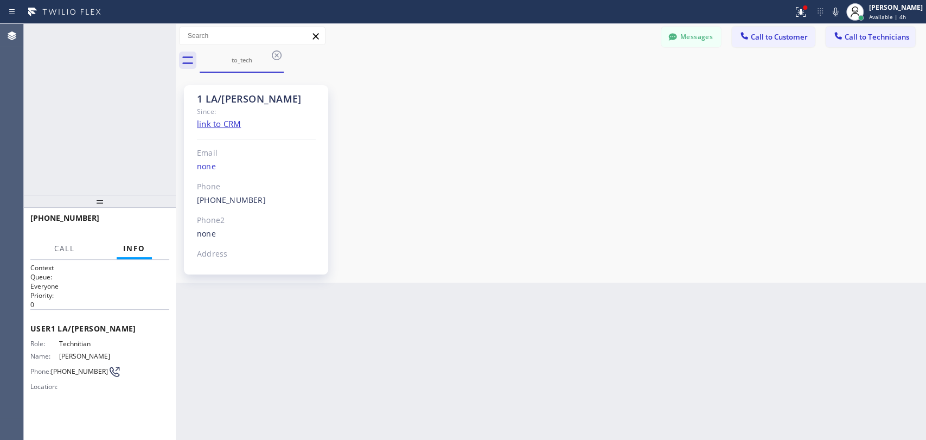
scroll to position [4683, 0]
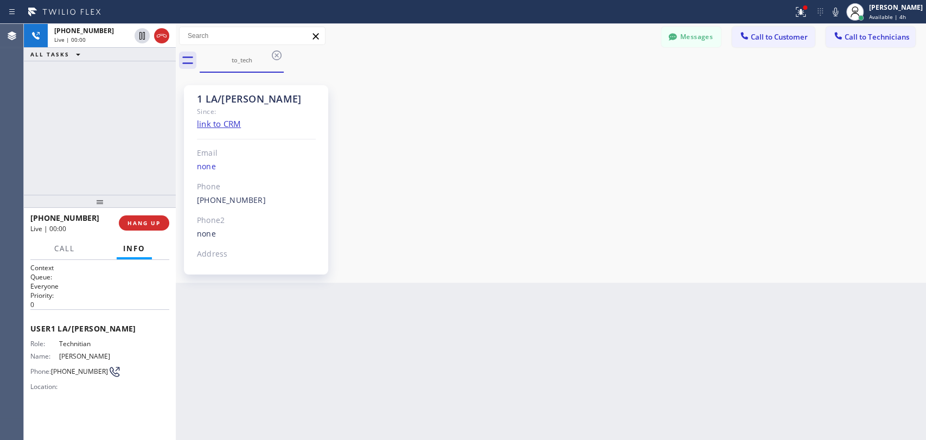
drag, startPoint x: 158, startPoint y: 36, endPoint x: 131, endPoint y: 101, distance: 70.7
click at [131, 101] on div "+18184880727 Live | 00:00 ALL TASKS ALL TASKS ACTIVE TASKS TASKS IN WRAP UP" at bounding box center [100, 109] width 152 height 171
click at [152, 221] on span "HANG UP" at bounding box center [143, 223] width 33 height 8
click at [670, 48] on div "to_tech" at bounding box center [563, 60] width 726 height 24
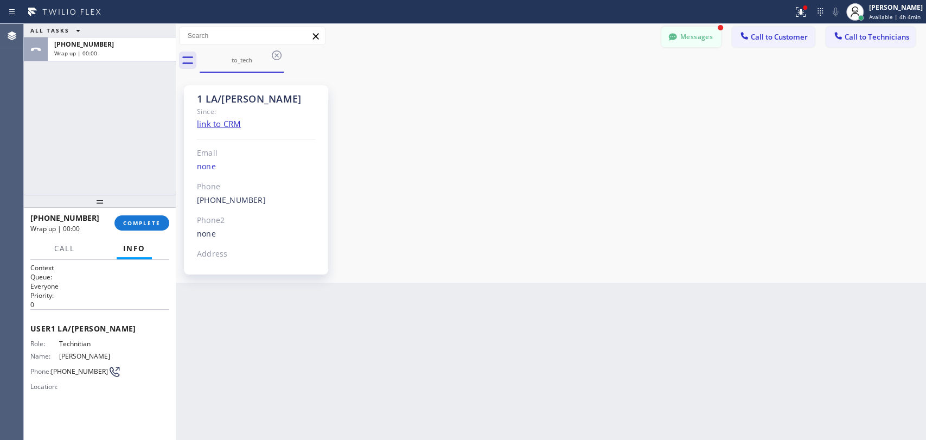
click at [673, 42] on div at bounding box center [672, 37] width 13 height 13
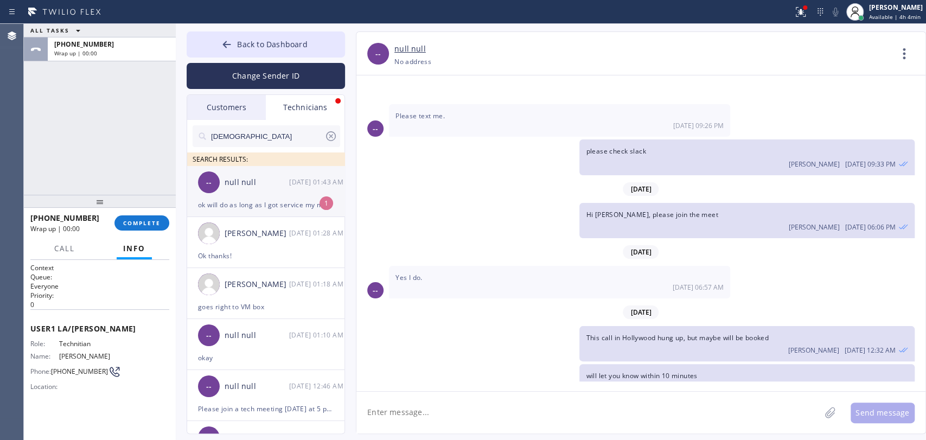
click at [218, 194] on div "-- null null 09/12 01:43 AM" at bounding box center [266, 182] width 158 height 33
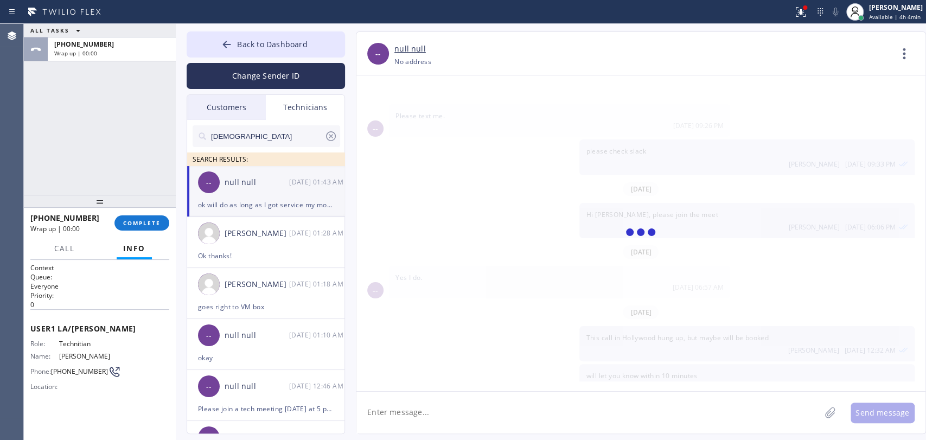
scroll to position [2028, 0]
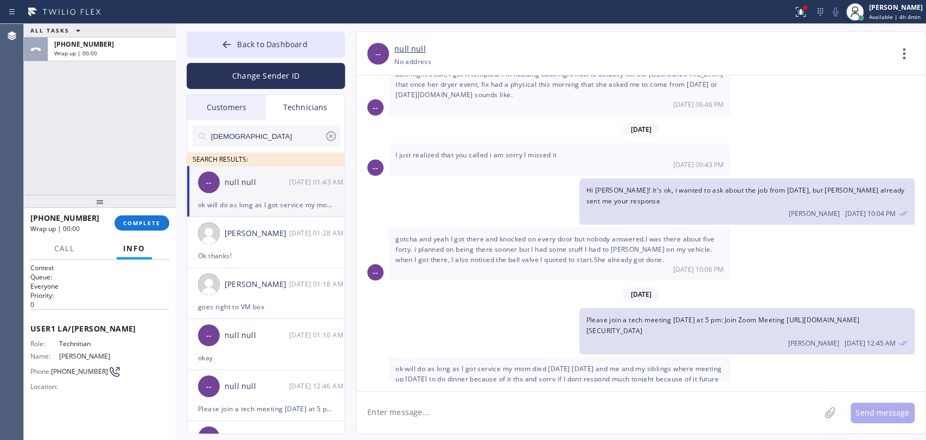
click at [462, 427] on textarea at bounding box center [588, 413] width 464 height 42
click at [486, 364] on span "ok will do as long as I got service my mom died yesterday 9 years ago and me an…" at bounding box center [558, 379] width 326 height 30
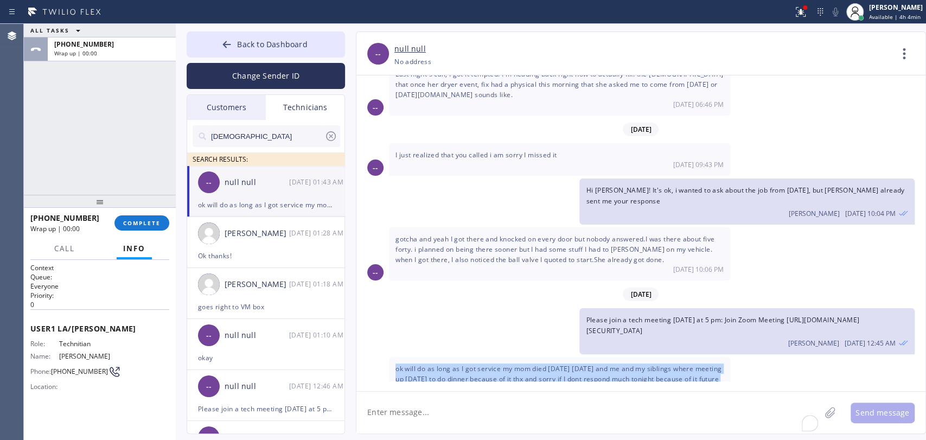
click at [486, 364] on span "ok will do as long as I got service my mom died yesterday 9 years ago and me an…" at bounding box center [558, 379] width 326 height 30
click at [491, 364] on span "ok will do as long as I got service my mom died yesterday 9 years ago and me an…" at bounding box center [558, 379] width 326 height 30
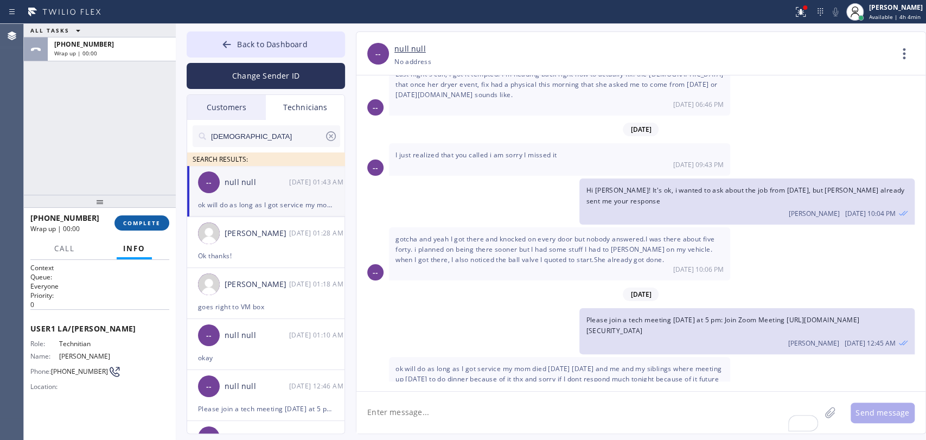
click at [148, 223] on span "COMPLETE" at bounding box center [141, 223] width 37 height 8
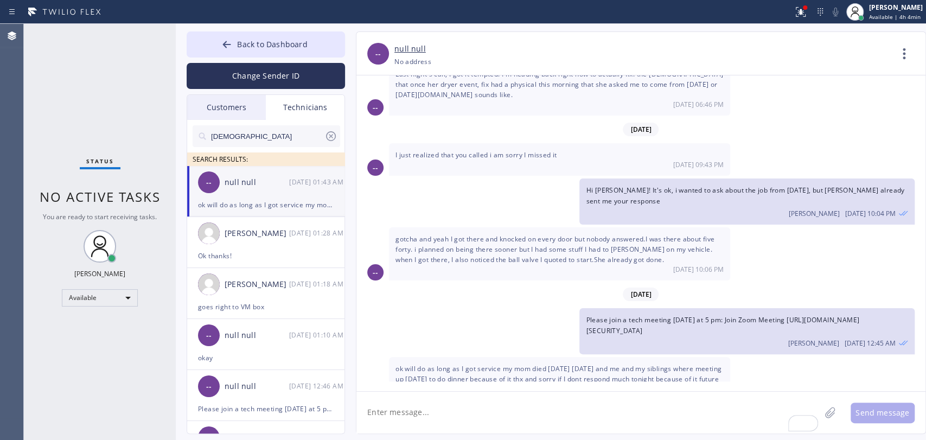
click at [533, 364] on span "ok will do as long as I got service my mom died yesterday 9 years ago and me an…" at bounding box center [558, 379] width 326 height 30
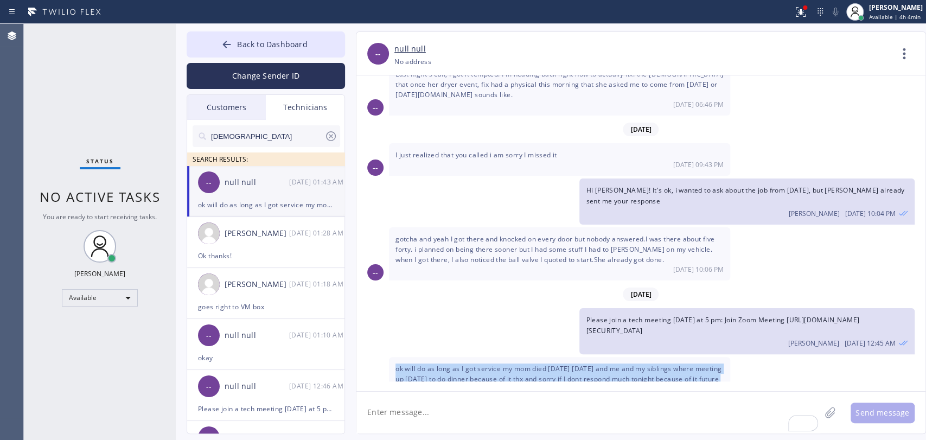
click at [533, 364] on span "ok will do as long as I got service my mom died yesterday 9 years ago and me an…" at bounding box center [558, 379] width 326 height 30
click at [504, 357] on div "ok will do as long as I got service my mom died yesterday 9 years ago and me an…" at bounding box center [559, 384] width 341 height 54
click at [421, 364] on span "ok will do as long as I got service my mom died yesterday 9 years ago and me an…" at bounding box center [558, 379] width 326 height 30
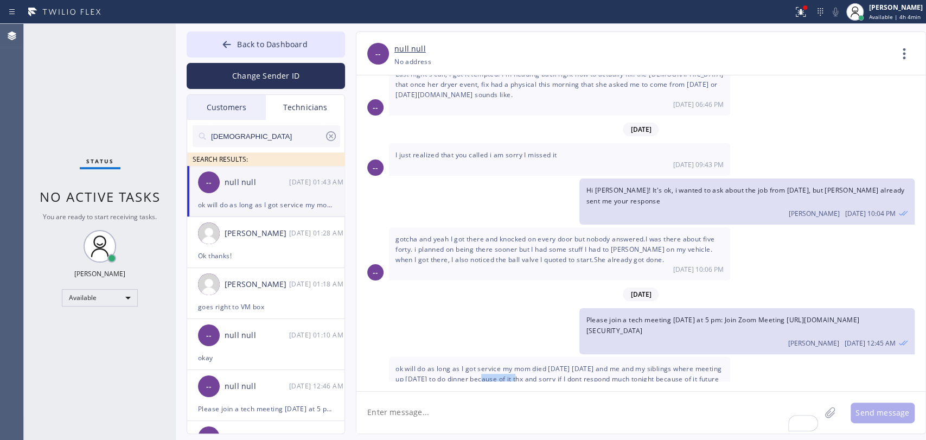
drag, startPoint x: 488, startPoint y: 347, endPoint x: 539, endPoint y: 347, distance: 51.5
click at [534, 364] on span "ok will do as long as I got service my mom died yesterday 9 years ago and me an…" at bounding box center [558, 379] width 326 height 30
click at [539, 364] on span "ok will do as long as I got service my mom died yesterday 9 years ago and me an…" at bounding box center [558, 379] width 326 height 30
click at [537, 396] on textarea "To enrich screen reader interactions, please activate Accessibility in Grammarl…" at bounding box center [588, 413] width 464 height 42
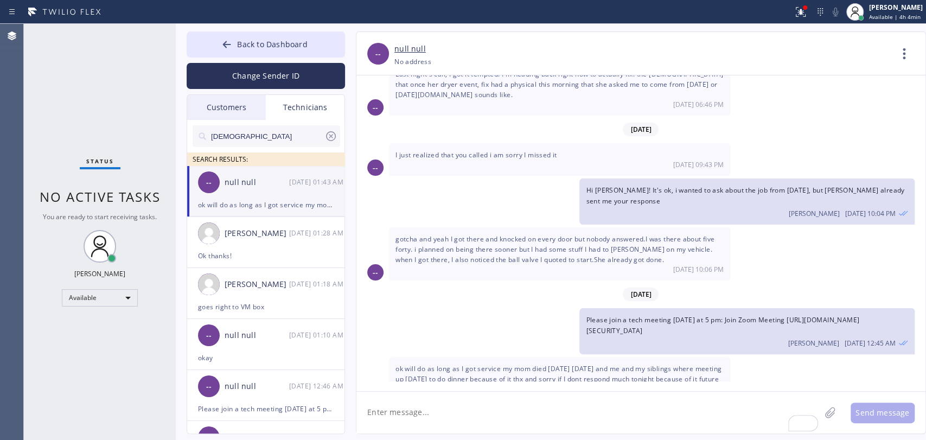
type textarea "S"
type textarea "I'm sorry to hear it, we will have a recording of this meeting. If you have tim…"
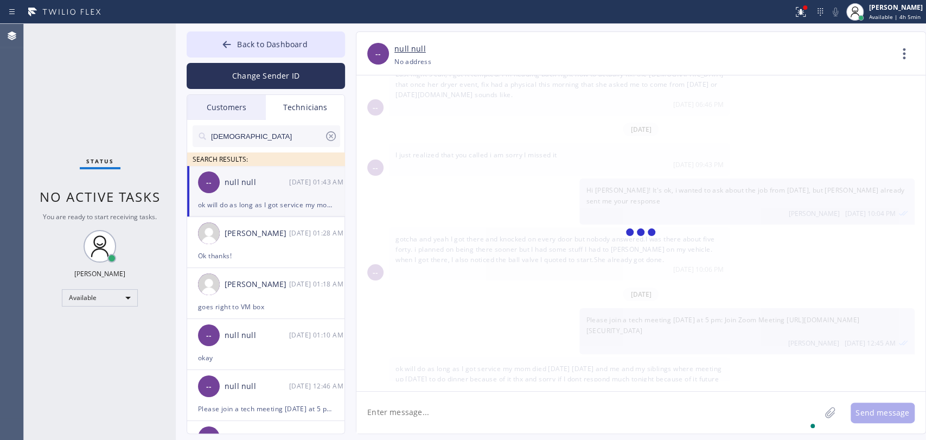
scroll to position [2076, 0]
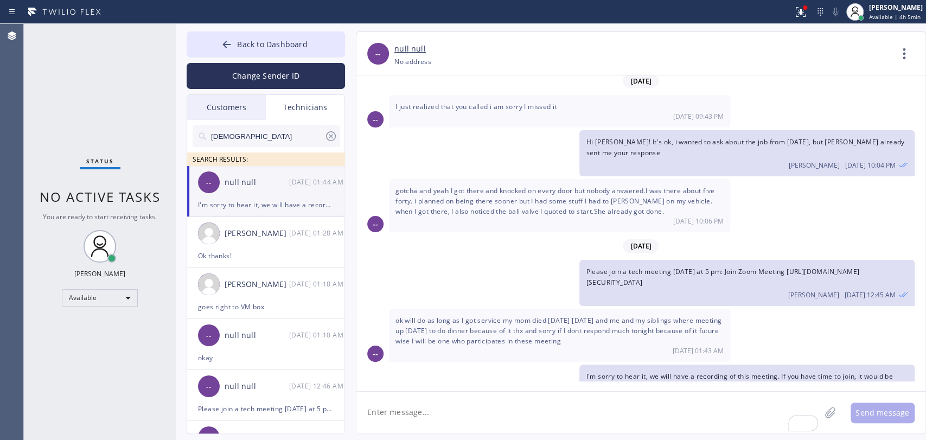
click at [634, 372] on span "I'm sorry to hear it, we will have a recording of this meeting. If you have tim…" at bounding box center [739, 382] width 306 height 20
click at [634, 365] on div "I'm sorry to hear it, we will have a recording of this meeting. If you have tim…" at bounding box center [746, 388] width 335 height 46
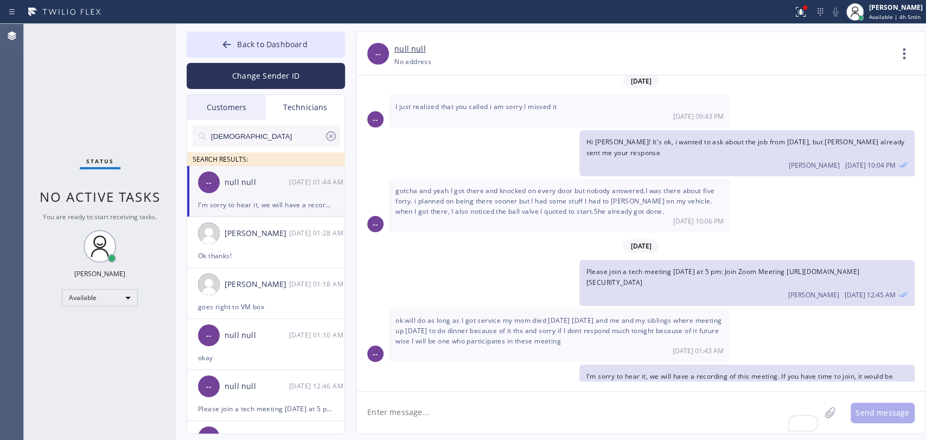
click at [498, 316] on span "ok will do as long as I got service my mom died yesterday 9 years ago and me an…" at bounding box center [558, 331] width 326 height 30
click at [231, 108] on div "Customers" at bounding box center [226, 107] width 79 height 25
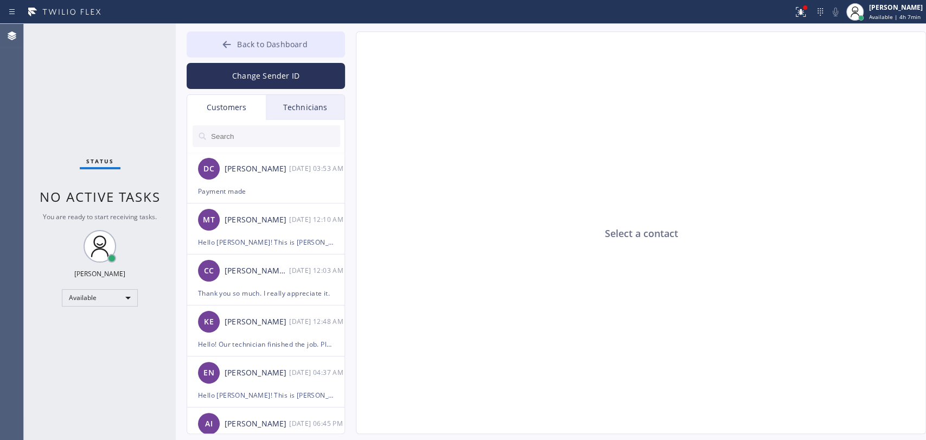
click at [245, 55] on button "Back to Dashboard" at bounding box center [266, 44] width 158 height 26
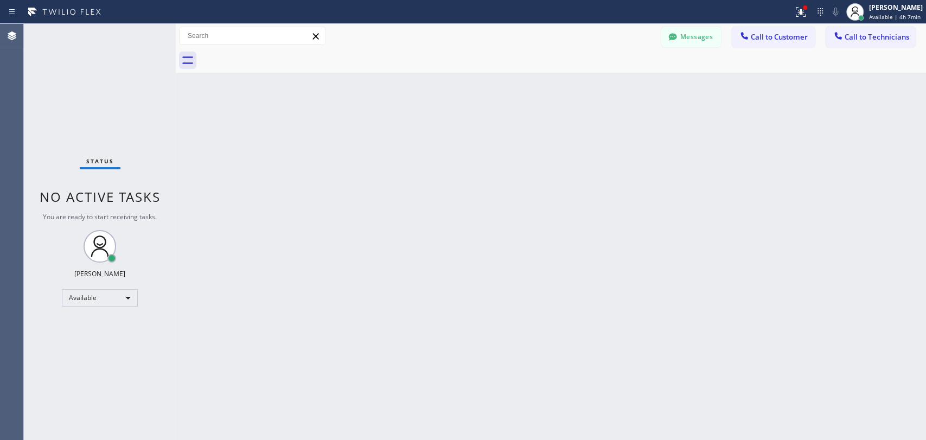
click at [906, 36] on span "Call to Technicians" at bounding box center [877, 37] width 65 height 10
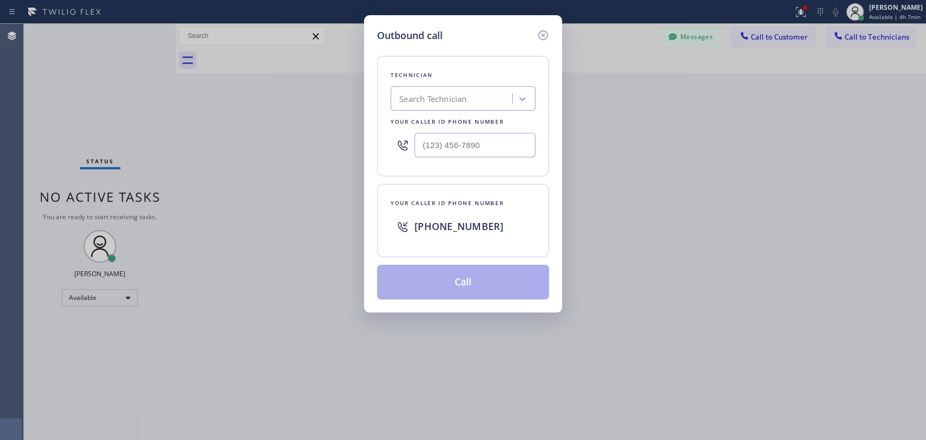
click at [458, 97] on div "Search Technician" at bounding box center [432, 99] width 67 height 12
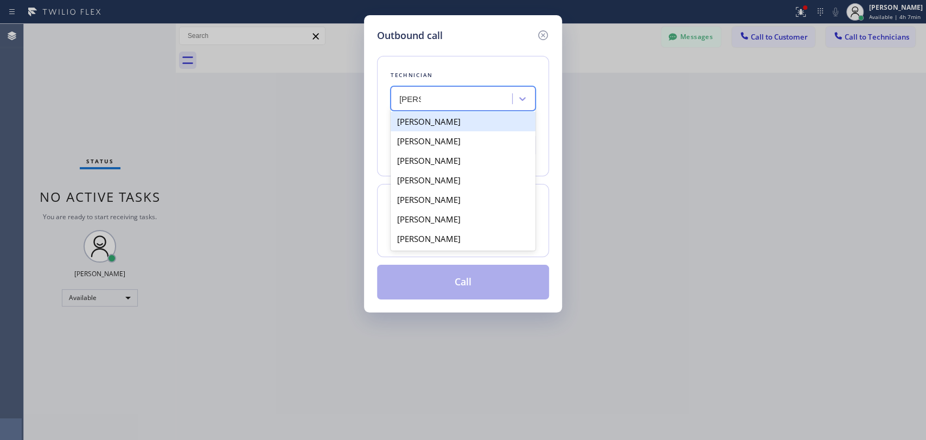
type input "adam"
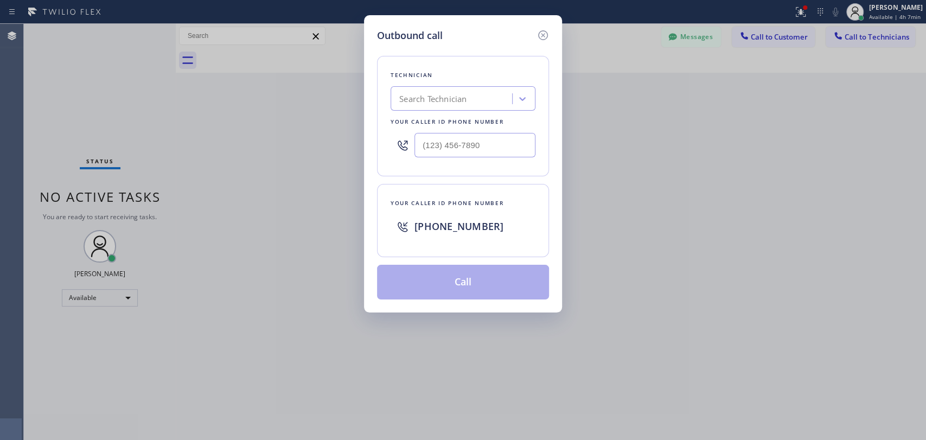
click at [419, 103] on div "Search Technician" at bounding box center [432, 99] width 67 height 12
type input "2 adam"
click at [414, 120] on div "Adam Gerber" at bounding box center [463, 122] width 145 height 20
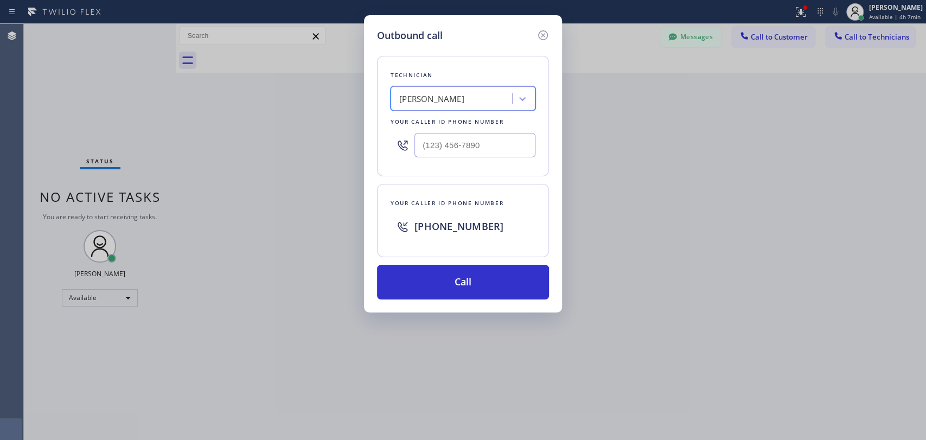
type input "(818) 335-3258"
click at [451, 269] on button "Call" at bounding box center [463, 282] width 172 height 35
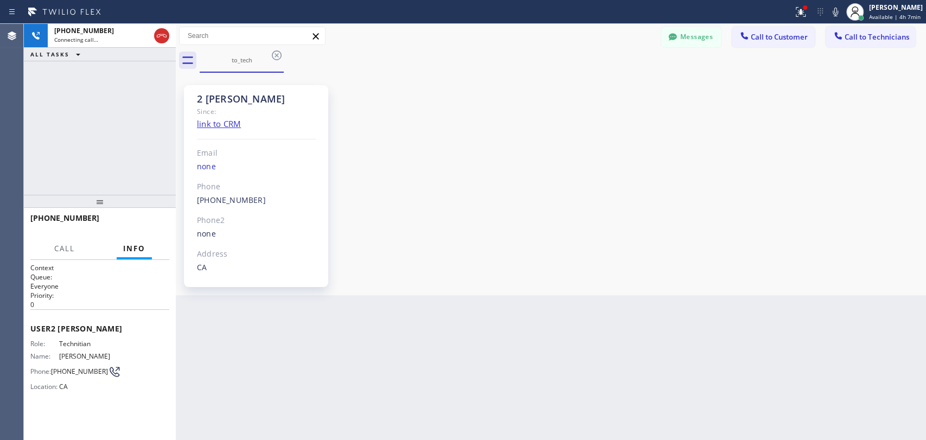
click at [670, 116] on div "2 Adam Sales Since: link to CRM Email none Phone (818) 335-3258 Outbound call T…" at bounding box center [550, 183] width 745 height 217
click at [257, 202] on div "(818) 335-3258 Outbound call Technician Adam Gerber Your caller id phone number…" at bounding box center [256, 200] width 119 height 12
copy div "(818) 335-3258 Outbound call Technician Adam Gerber Your caller id phone number…"
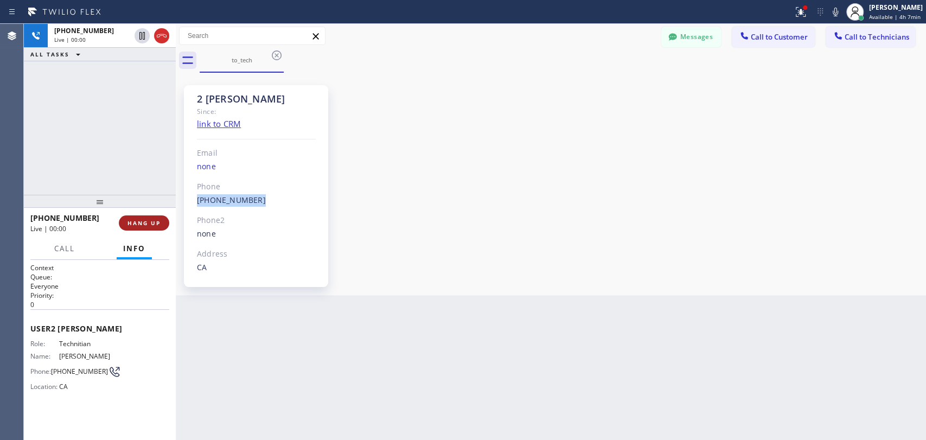
click at [141, 227] on button "HANG UP" at bounding box center [144, 222] width 50 height 15
click at [684, 42] on button "Messages" at bounding box center [691, 37] width 60 height 21
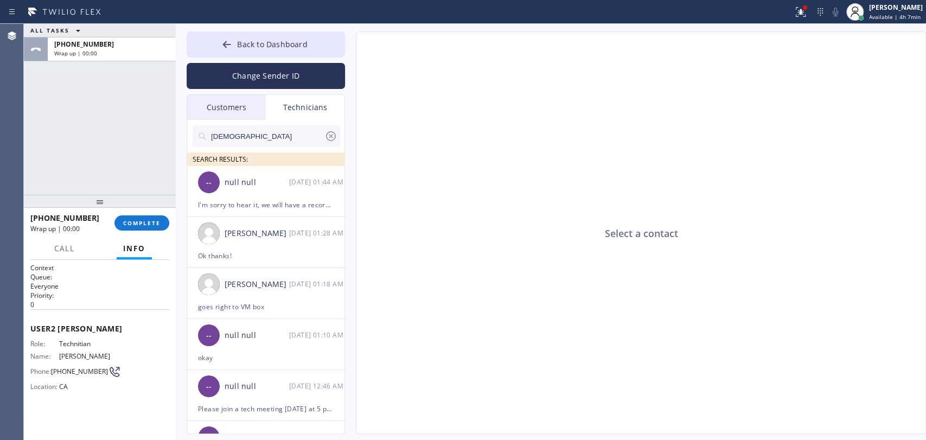
click at [265, 132] on input "Christ" at bounding box center [267, 136] width 114 height 22
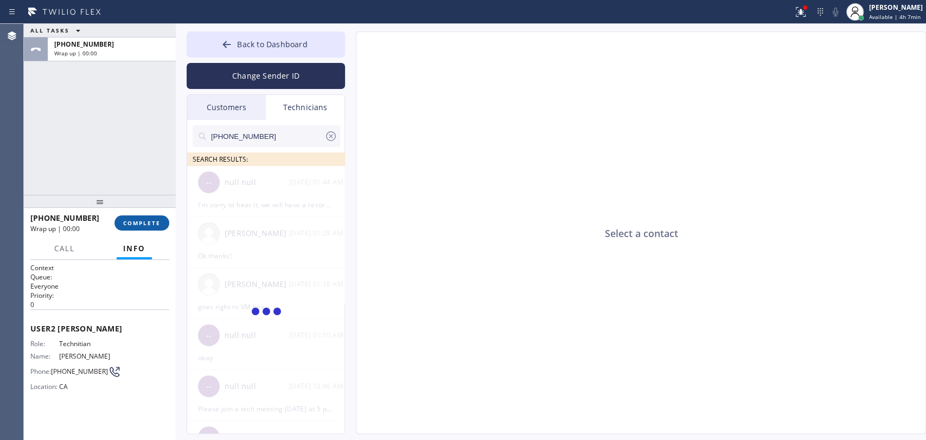
click at [133, 226] on span "COMPLETE" at bounding box center [141, 223] width 37 height 8
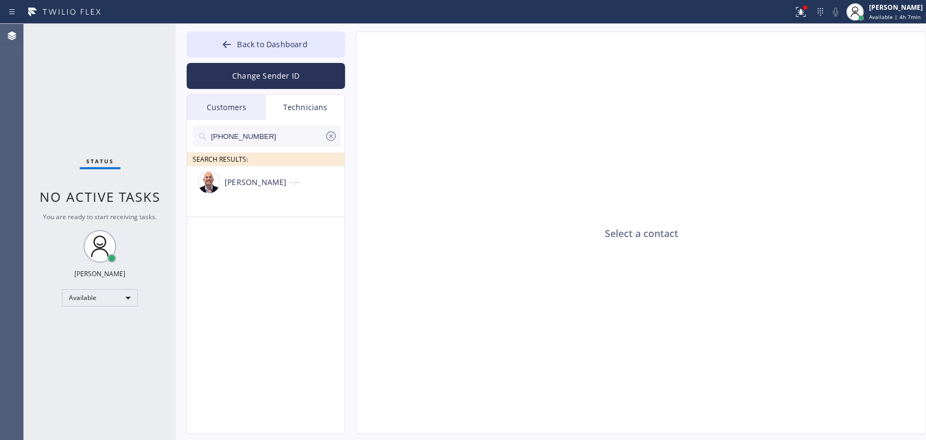
click at [266, 189] on div "Adam Gerber --:--" at bounding box center [266, 182] width 158 height 33
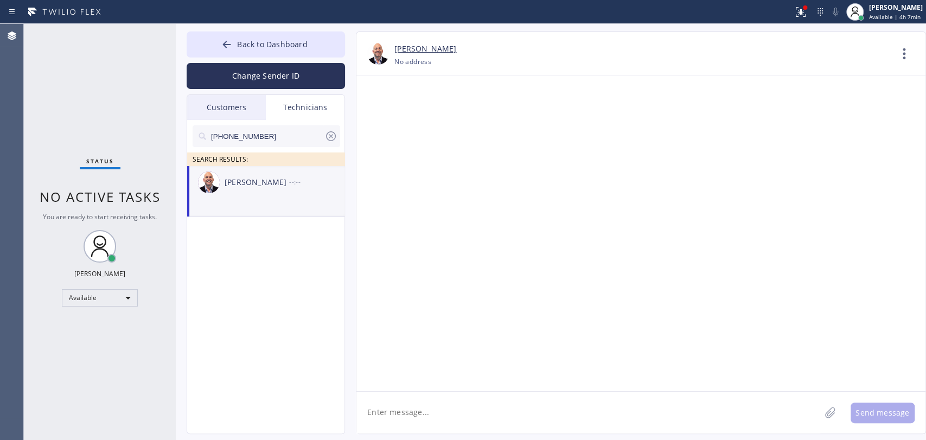
click at [423, 403] on textarea at bounding box center [588, 413] width 464 height 42
click at [686, 410] on textarea "Hello Adam! This is Alex from HVAC Alliance Expert, called you to pull a permit…" at bounding box center [597, 413] width 483 height 42
paste textarea "I9NGGR"
type textarea "Hello Adam! This is Alex from HVAC Alliance Expert, called you to pull a permit…"
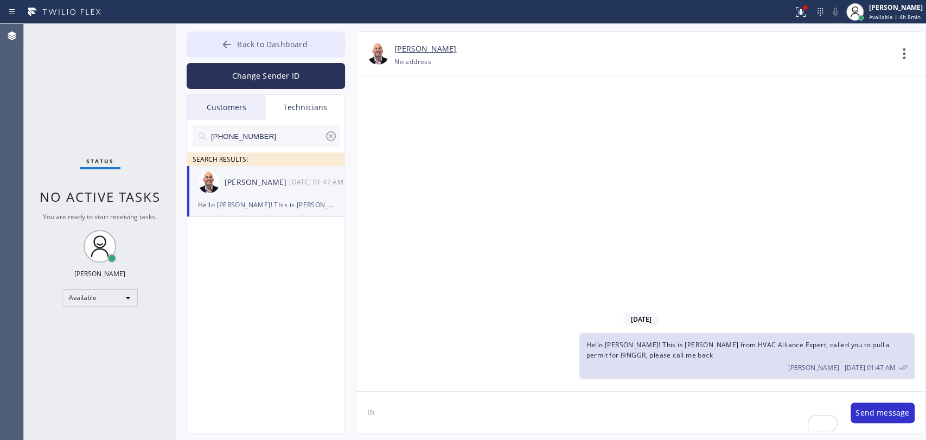
type textarea "th"
click at [278, 52] on button "Back to Dashboard" at bounding box center [266, 44] width 158 height 26
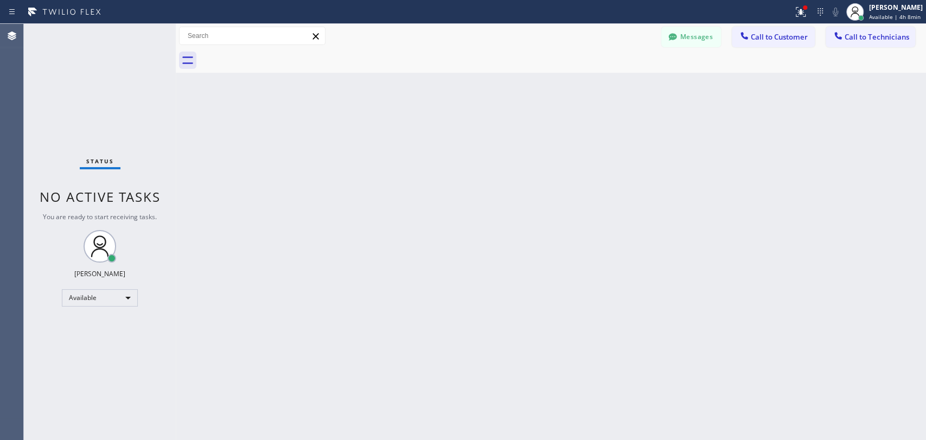
click at [687, 33] on button "Messages" at bounding box center [691, 37] width 60 height 21
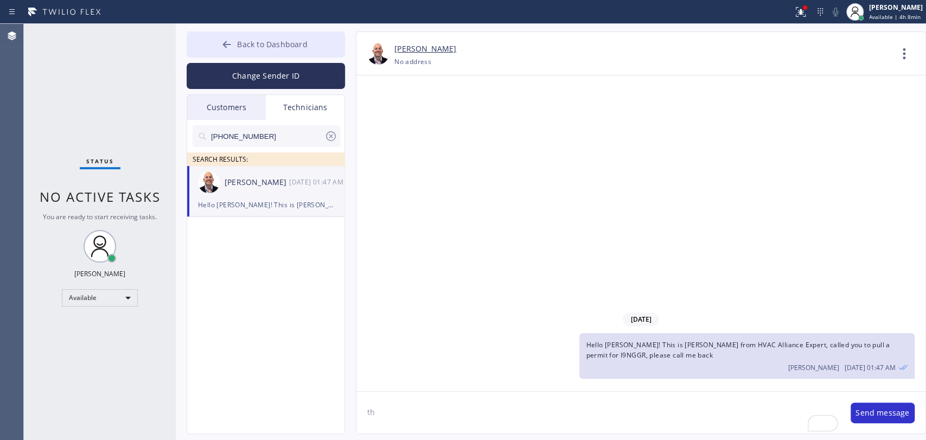
click at [273, 31] on button "Back to Dashboard" at bounding box center [266, 44] width 158 height 26
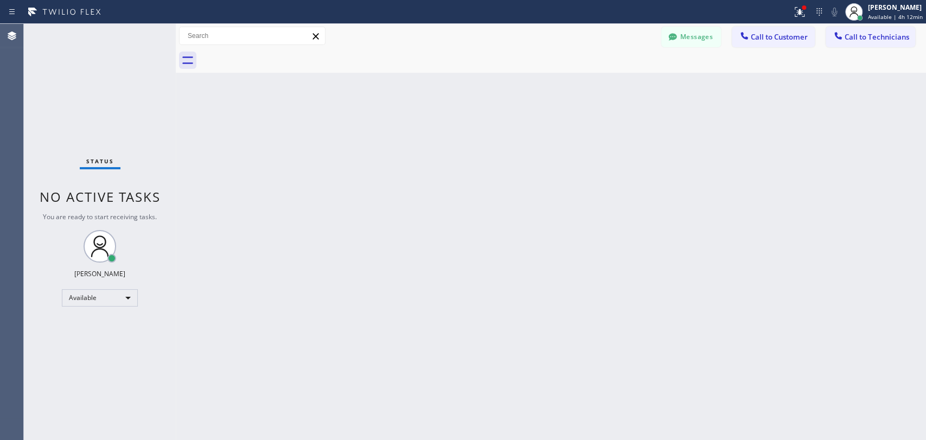
click at [641, 148] on div "Back to Dashboard Change Sender ID Customers Technicians DC [PERSON_NAME] [DATE…" at bounding box center [551, 232] width 750 height 416
click at [679, 72] on div at bounding box center [563, 60] width 726 height 24
click at [687, 39] on button "Messages" at bounding box center [691, 37] width 60 height 21
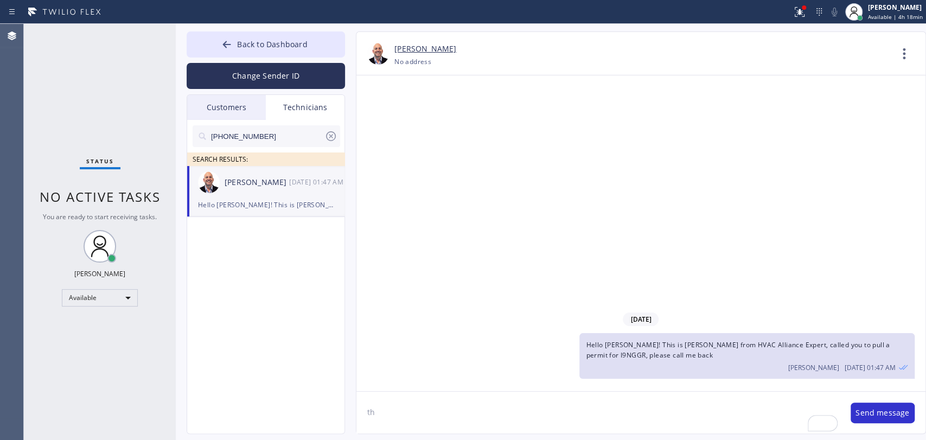
click at [252, 180] on div "Adam Gerber" at bounding box center [257, 182] width 65 height 12
drag, startPoint x: 298, startPoint y: 41, endPoint x: 282, endPoint y: 1, distance: 43.8
click at [298, 41] on span "Back to Dashboard" at bounding box center [272, 44] width 70 height 10
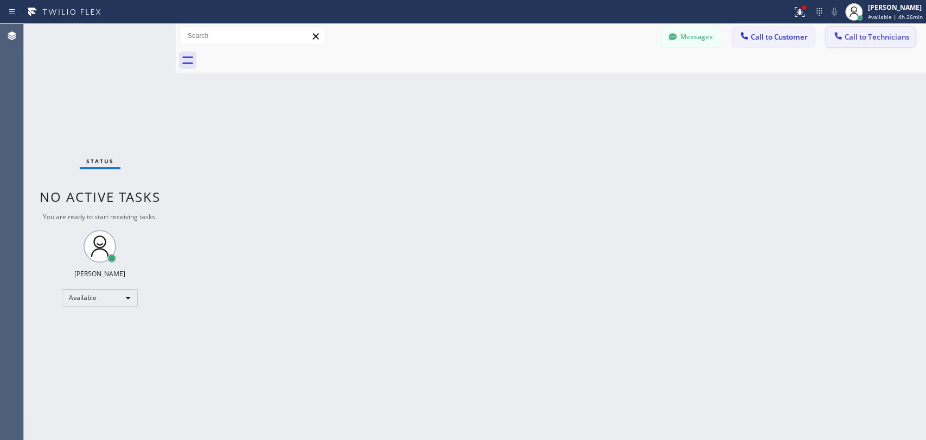
click at [911, 31] on button "Call to Technicians" at bounding box center [870, 37] width 89 height 21
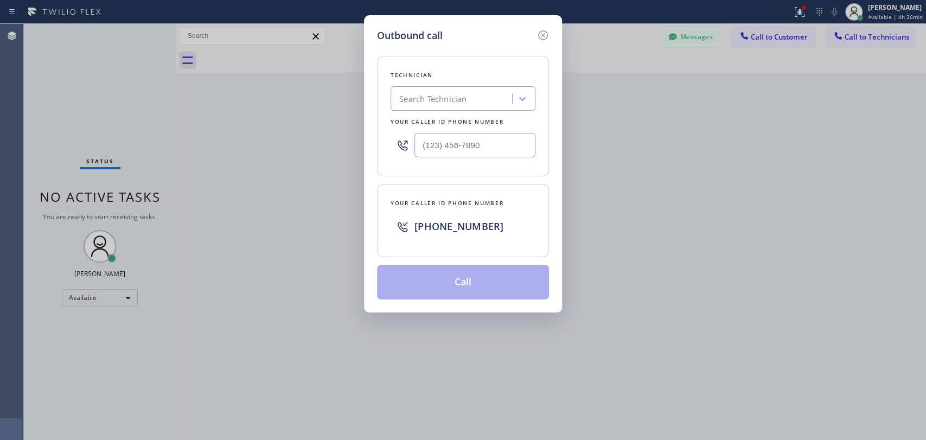
click at [520, 122] on div "Your caller id phone number" at bounding box center [463, 121] width 145 height 11
click at [508, 111] on div "Technician Search Technician Your caller id phone number" at bounding box center [463, 116] width 172 height 120
click at [508, 107] on div "Search Technician" at bounding box center [453, 98] width 118 height 19
type input "Ь"
type input "Michael"
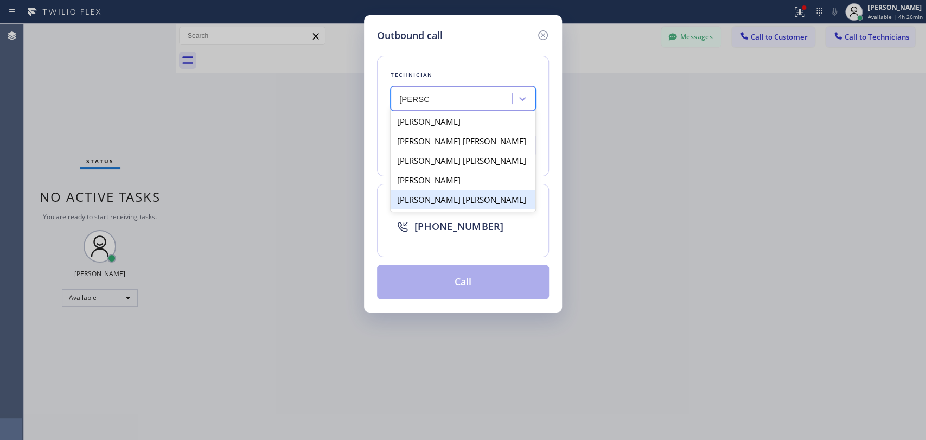
click at [423, 198] on div "Michael Jr Garcia" at bounding box center [463, 200] width 145 height 20
type input "[PHONE_NUMBER]"
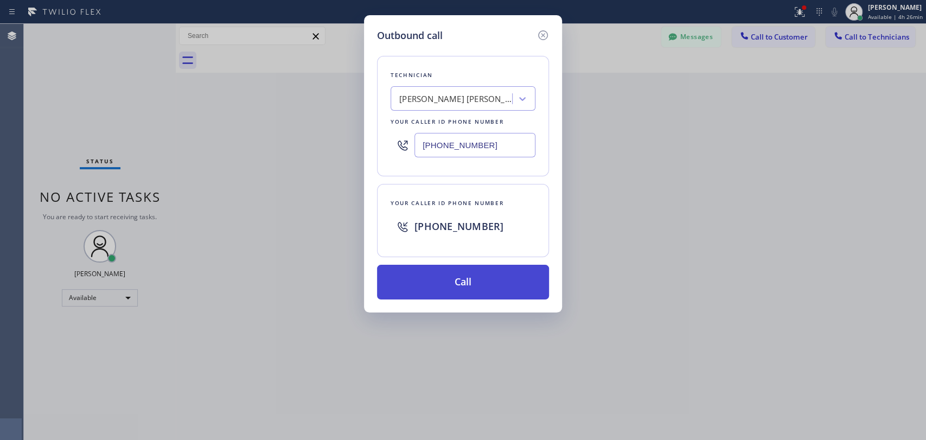
click at [430, 270] on button "Call" at bounding box center [463, 282] width 172 height 35
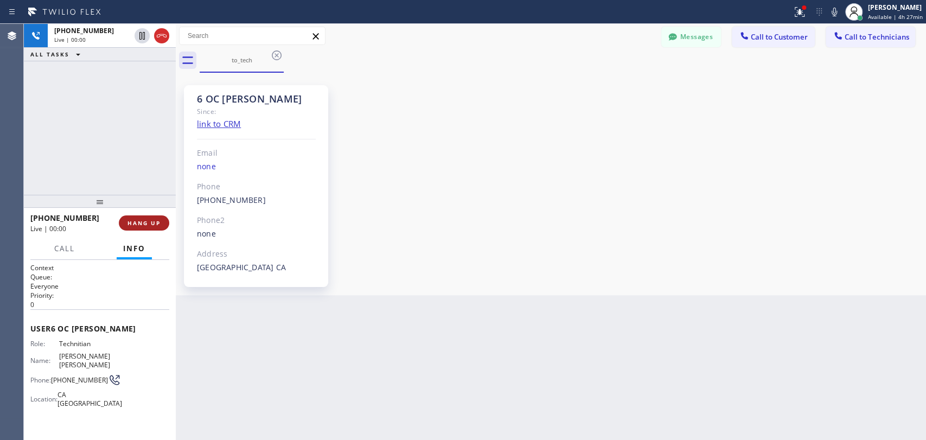
click at [143, 214] on div "+19095347004 Live | 00:00 HANG UP" at bounding box center [99, 223] width 139 height 28
click at [144, 218] on button "HANG UP" at bounding box center [144, 222] width 50 height 15
drag, startPoint x: 144, startPoint y: 218, endPoint x: 152, endPoint y: 214, distance: 9.0
click at [144, 218] on button "HANG UP" at bounding box center [144, 222] width 50 height 15
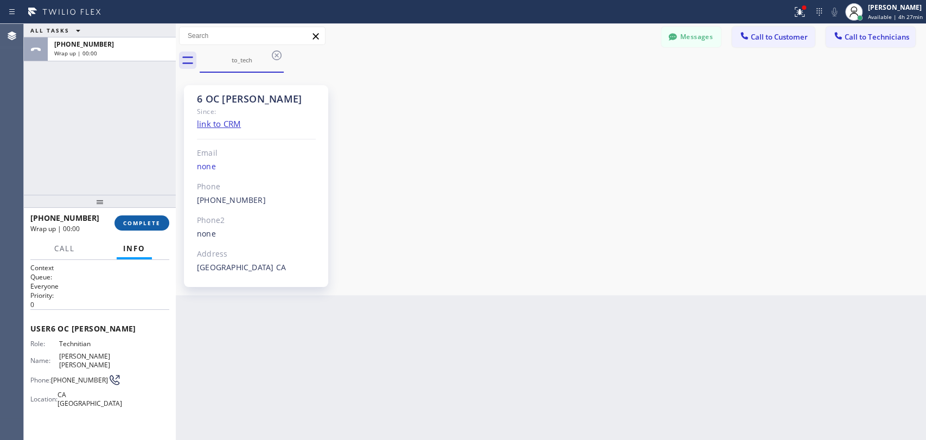
click at [153, 215] on div "+19095347004 Wrap up | 00:00 COMPLETE" at bounding box center [99, 223] width 139 height 28
click at [153, 216] on button "COMPLETE" at bounding box center [141, 222] width 55 height 15
click at [526, 187] on div "6 OC Michael Since: link to CRM Email none Phone (909) 534-7004 Outbound call T…" at bounding box center [550, 183] width 745 height 217
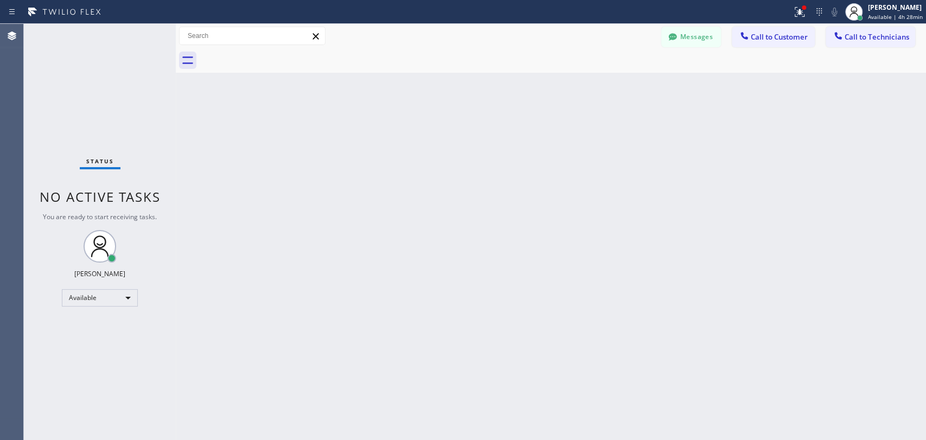
click at [278, 118] on div "Back to Dashboard Change Sender ID Customers Technicians DC [PERSON_NAME] [DATE…" at bounding box center [551, 232] width 750 height 416
drag, startPoint x: 689, startPoint y: 40, endPoint x: 562, endPoint y: 92, distance: 137.0
click at [689, 40] on button "Messages" at bounding box center [691, 37] width 60 height 21
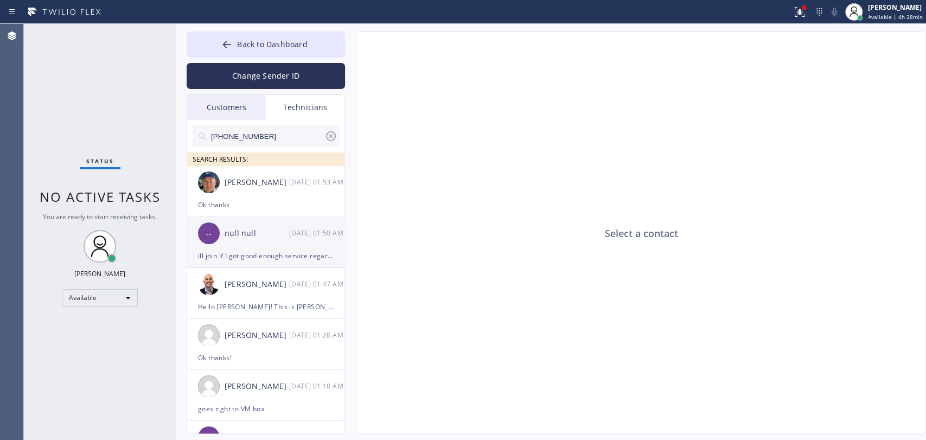
click at [265, 221] on div "-- null null 09/12 01:50 AM" at bounding box center [266, 233] width 158 height 33
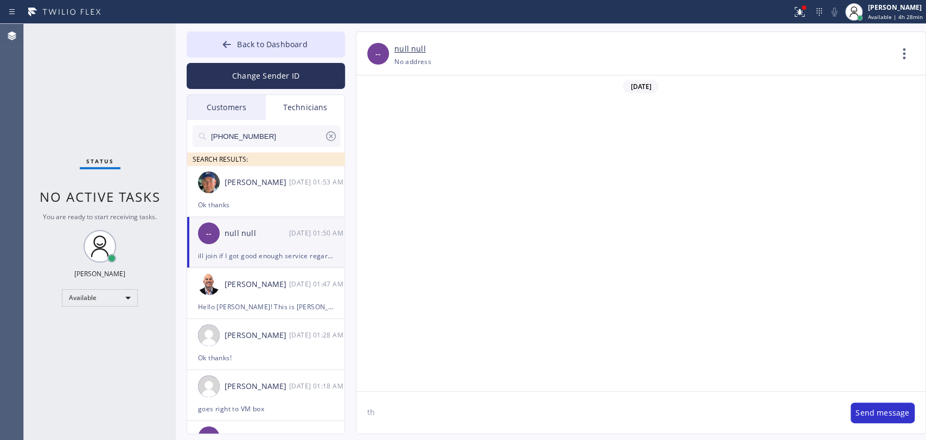
scroll to position [2121, 0]
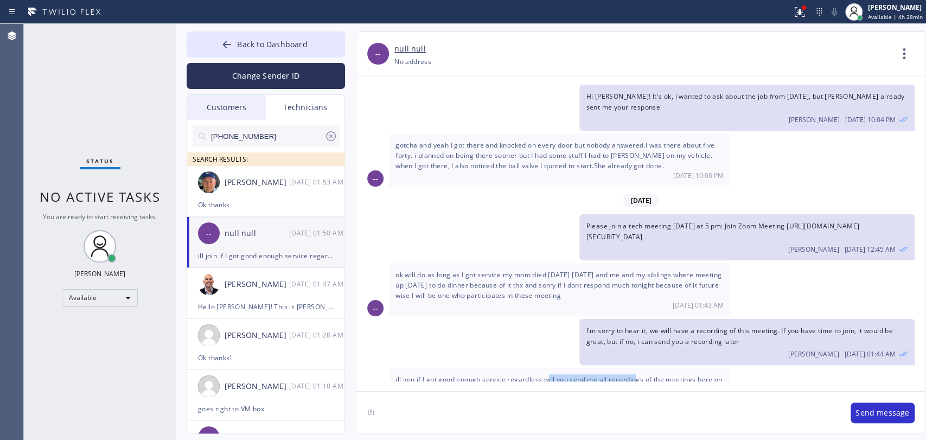
drag, startPoint x: 591, startPoint y: 348, endPoint x: 637, endPoint y: 347, distance: 45.6
click at [637, 375] on span "ill join if I got good enough service regardless will you send me all recording…" at bounding box center [558, 385] width 327 height 20
drag, startPoint x: 637, startPoint y: 347, endPoint x: 647, endPoint y: 343, distance: 10.8
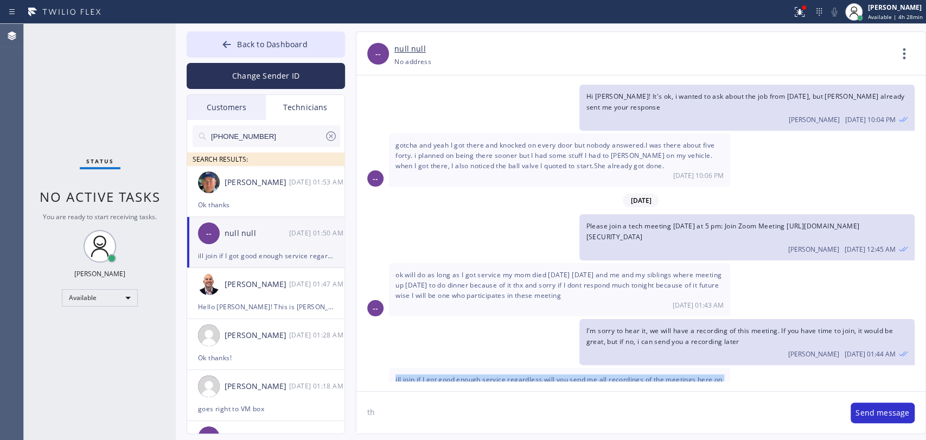
click at [638, 375] on span "ill join if I got good enough service regardless will you send me all recording…" at bounding box center [558, 385] width 327 height 20
click at [647, 375] on span "ill join if I got good enough service regardless will you send me all recording…" at bounding box center [558, 385] width 327 height 20
click at [456, 395] on div "09/12 01:50 AM" at bounding box center [559, 399] width 328 height 9
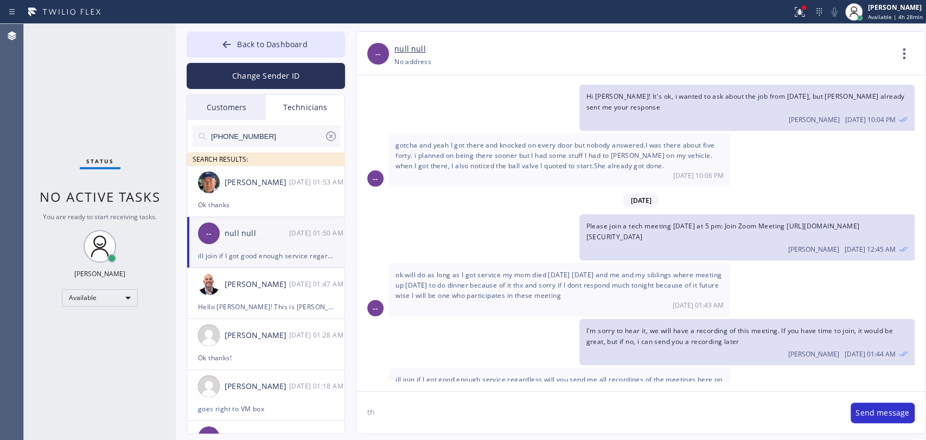
click at [454, 375] on span "ill join if I got good enough service regardless will you send me all recording…" at bounding box center [558, 385] width 327 height 20
click at [469, 375] on span "ill join if I got good enough service regardless will you send me all recording…" at bounding box center [558, 385] width 327 height 20
click at [490, 368] on div "ill join if I got good enough service regardless will you send me all recording…" at bounding box center [559, 389] width 341 height 43
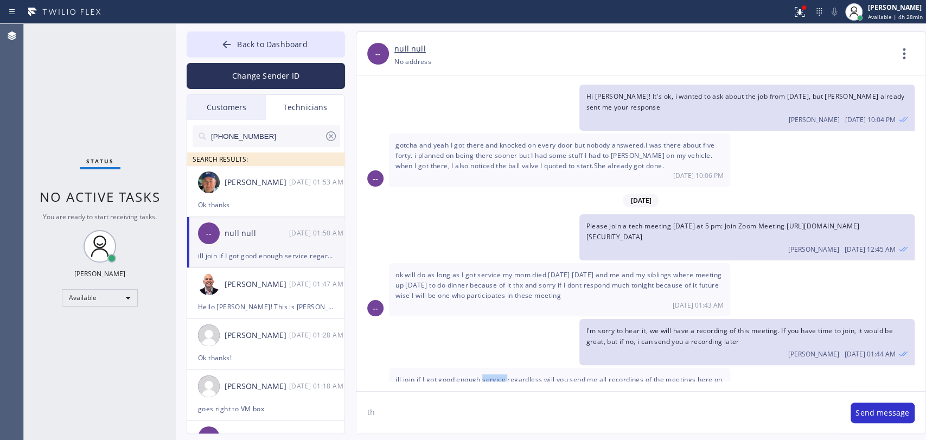
click at [490, 368] on div "ill join if I got good enough service regardless will you send me all recording…" at bounding box center [559, 389] width 341 height 43
click at [490, 375] on span "ill join if I got good enough service regardless will you send me all recording…" at bounding box center [558, 385] width 327 height 20
drag, startPoint x: 499, startPoint y: 357, endPoint x: 538, endPoint y: 357, distance: 39.1
click at [538, 375] on span "ill join if I got good enough service regardless will you send me all recording…" at bounding box center [558, 385] width 327 height 20
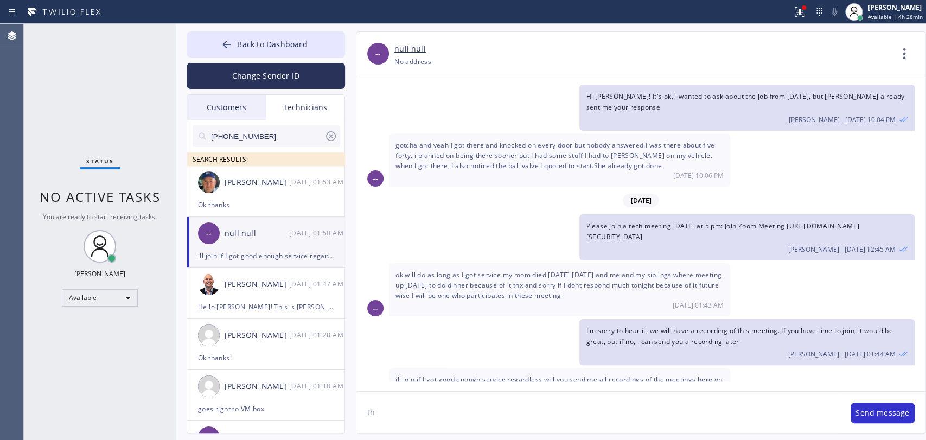
click at [538, 375] on span "ill join if I got good enough service regardless will you send me all recording…" at bounding box center [558, 385] width 327 height 20
drag, startPoint x: 538, startPoint y: 357, endPoint x: 521, endPoint y: 356, distance: 16.9
click at [538, 375] on span "ill join if I got good enough service regardless will you send me all recording…" at bounding box center [558, 385] width 327 height 20
click at [521, 375] on span "ill join if I got good enough service regardless will you send me all recording…" at bounding box center [558, 385] width 327 height 20
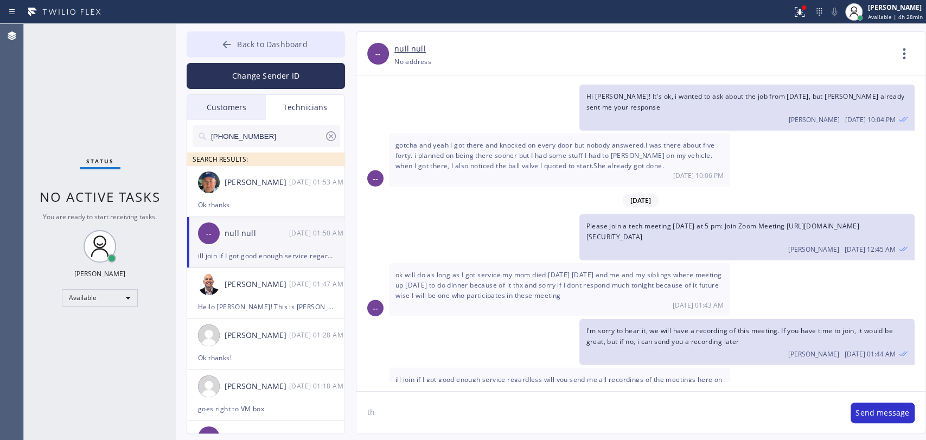
click at [229, 49] on div at bounding box center [226, 45] width 13 height 13
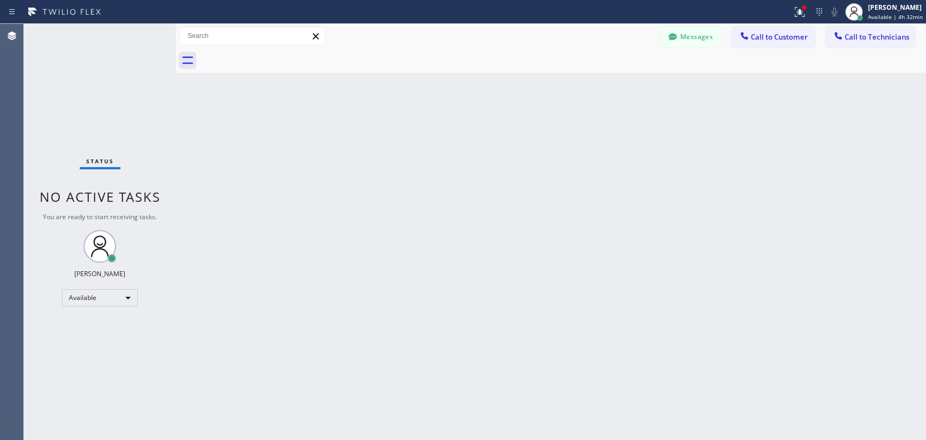
click at [261, 112] on div "Back to Dashboard Change Sender ID Customers Technicians DC [PERSON_NAME] [DATE…" at bounding box center [551, 232] width 750 height 416
click at [228, 135] on div "Back to Dashboard Change Sender ID Customers Technicians DC [PERSON_NAME] [DATE…" at bounding box center [551, 232] width 750 height 416
click at [694, 36] on button "Messages" at bounding box center [691, 37] width 60 height 21
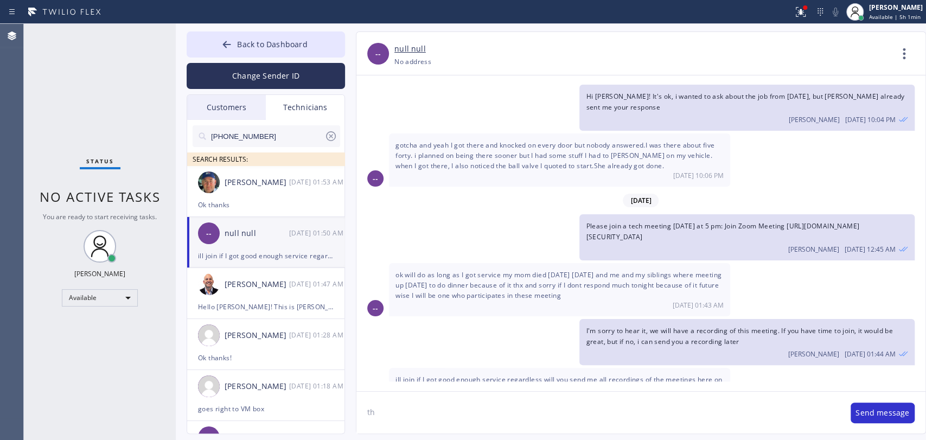
click at [277, 126] on input "(818) 335-3258" at bounding box center [267, 136] width 114 height 22
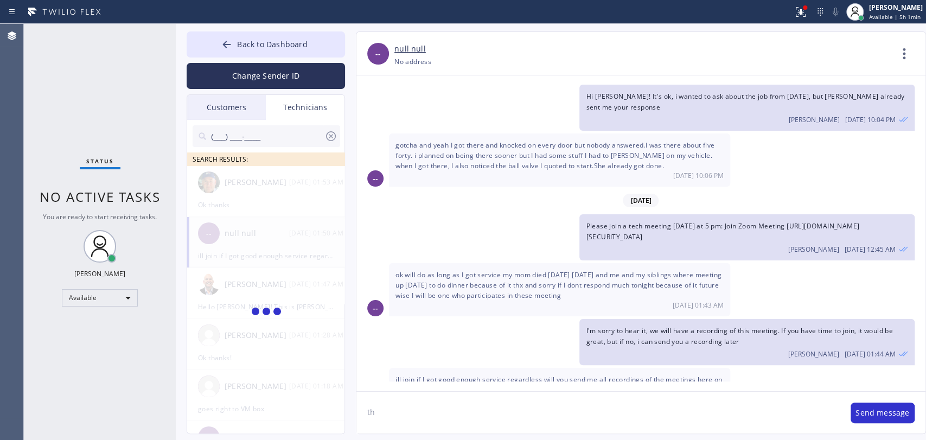
click at [330, 137] on icon at bounding box center [330, 136] width 13 height 13
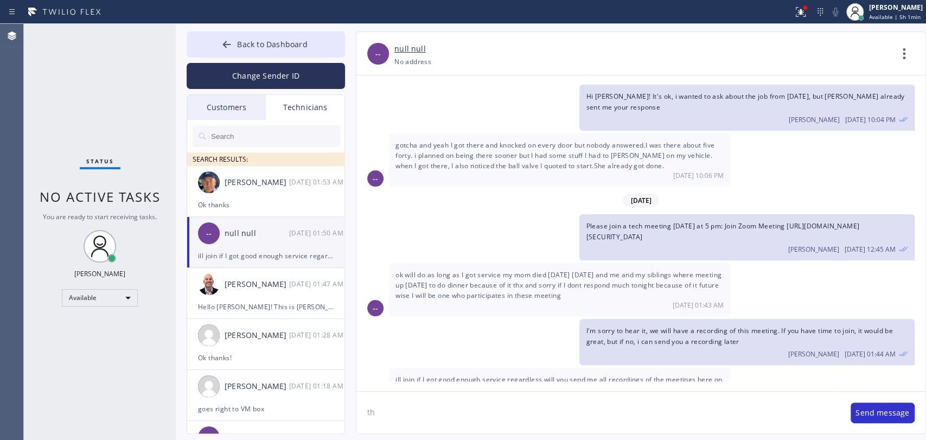
click at [298, 136] on input "text" at bounding box center [275, 136] width 130 height 22
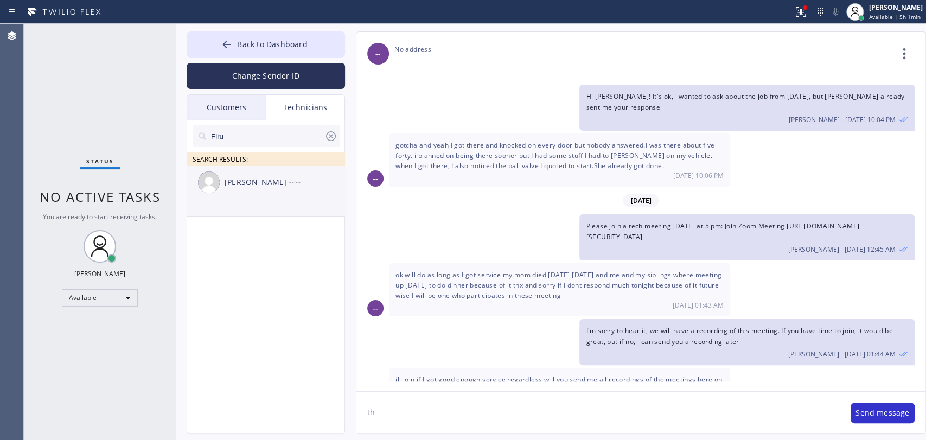
type input "Firu"
click at [267, 189] on div "Firuz Dadadzhanov --:--" at bounding box center [266, 182] width 158 height 33
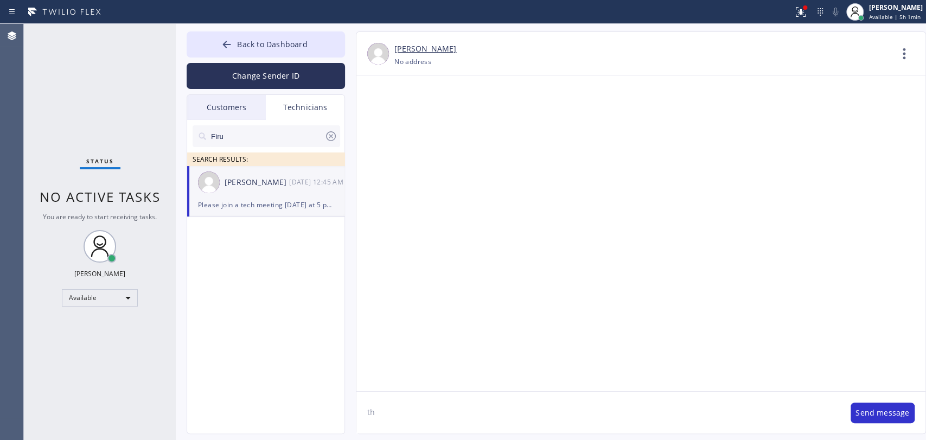
scroll to position [5849, 0]
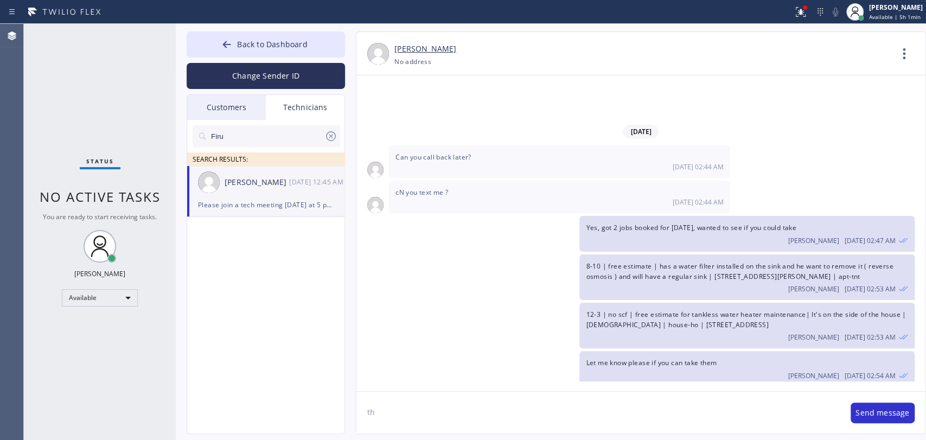
click at [408, 425] on textarea "th" at bounding box center [597, 413] width 483 height 42
click at [408, 423] on textarea "th" at bounding box center [597, 413] width 483 height 42
paste textarea "11-2 / No SCF / 3 toilets needs to be installed /201 Agostino Rd San Gabriel, C…"
type textarea "11-2 / No SCF / 3 toilets needs to be installed /201 Agostino Rd San Gabriel, C…"
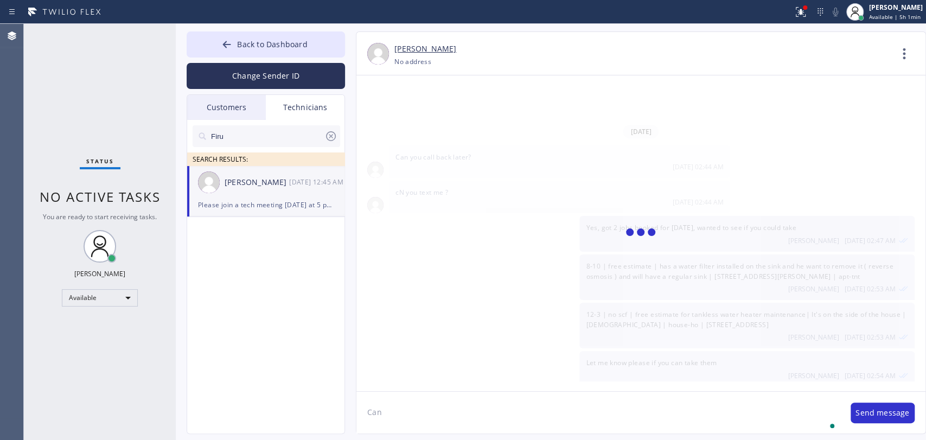
scroll to position [5898, 0]
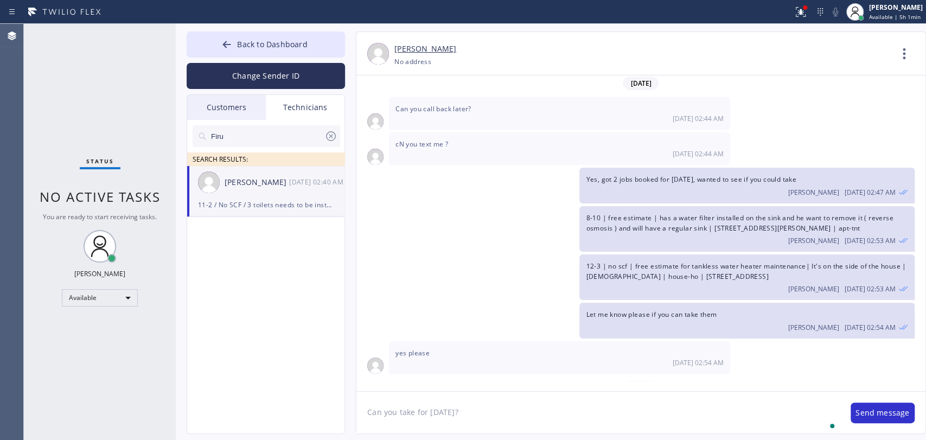
type textarea "Can you take for [DATE]?"
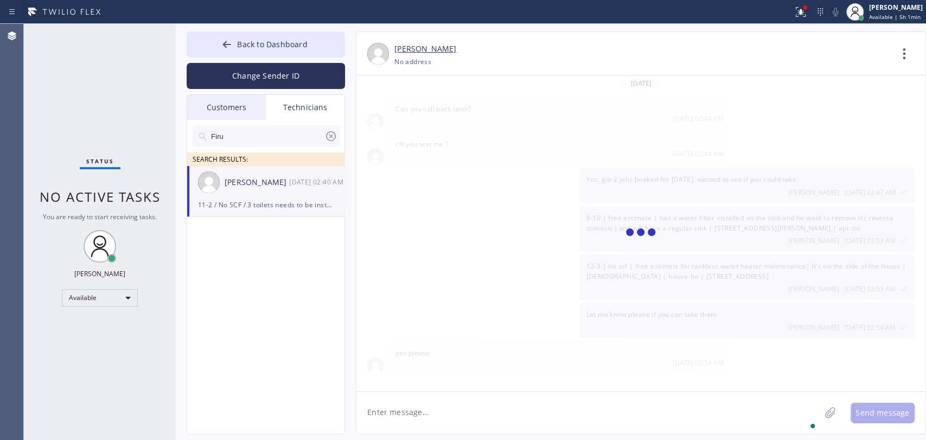
scroll to position [5936, 0]
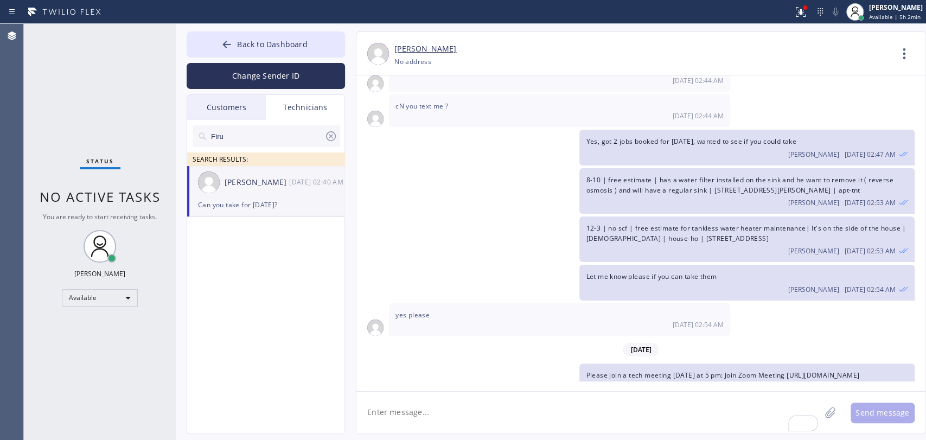
click at [278, 134] on input "Firu" at bounding box center [267, 136] width 114 height 22
click at [278, 136] on input "Firu" at bounding box center [267, 136] width 114 height 22
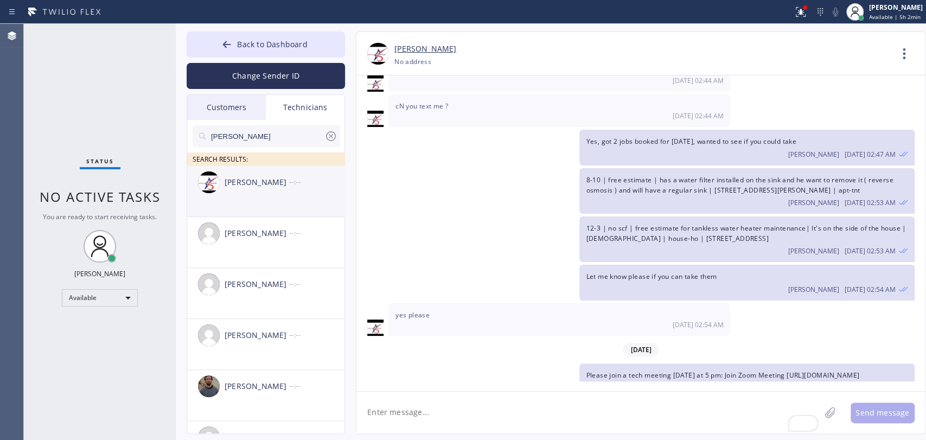
type input "andrew"
click at [260, 192] on div "Andrew Nam --:--" at bounding box center [266, 182] width 158 height 33
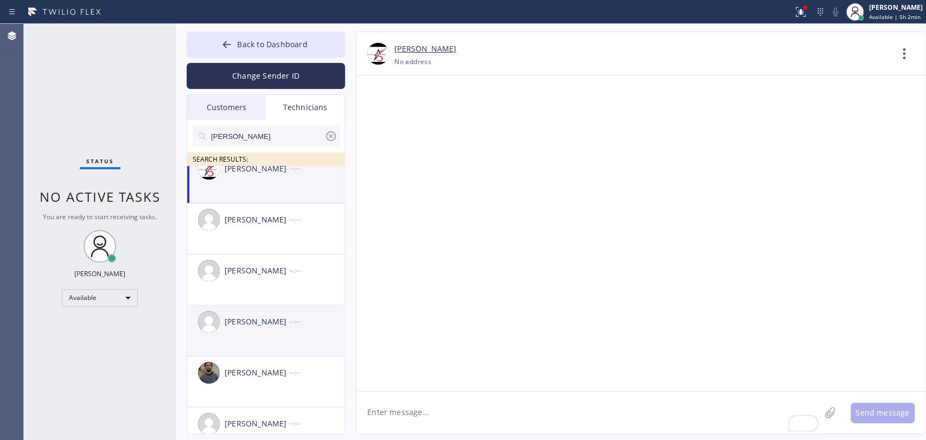
scroll to position [38, 0]
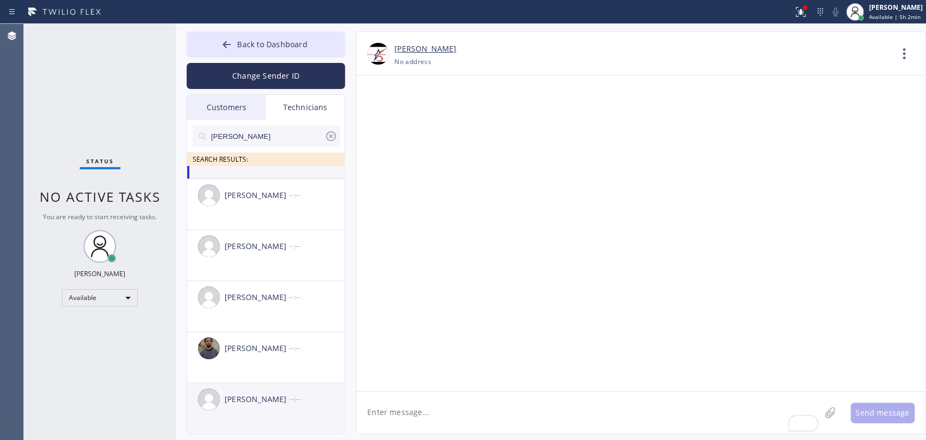
click at [271, 406] on div "Andrew Craig --:--" at bounding box center [266, 399] width 158 height 33
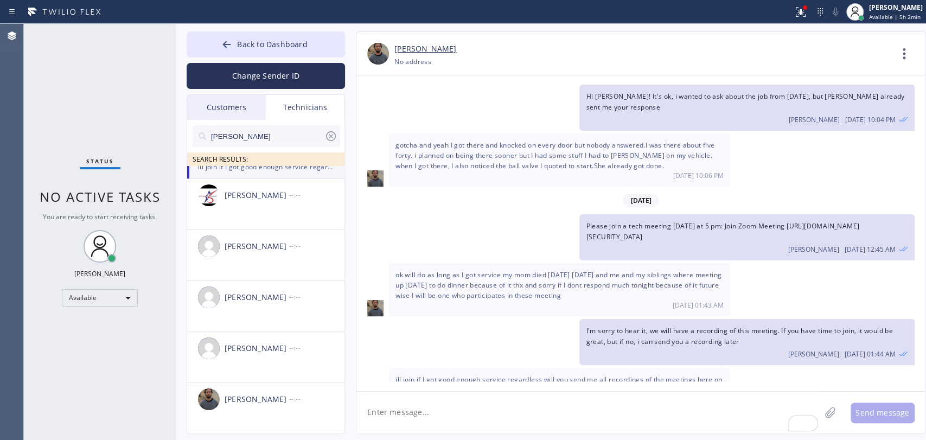
click at [404, 406] on textarea "To enrich screen reader interactions, please activate Accessibility in Grammarl…" at bounding box center [588, 413] width 464 height 42
paste textarea "9-12 / $0 / sink garbage disposal is not working / Long Beach HVAC 100 Newport …"
type textarea "9-12 / $0 / sink garbage disposal is not working / Long Beach HVAC 100 Newport …"
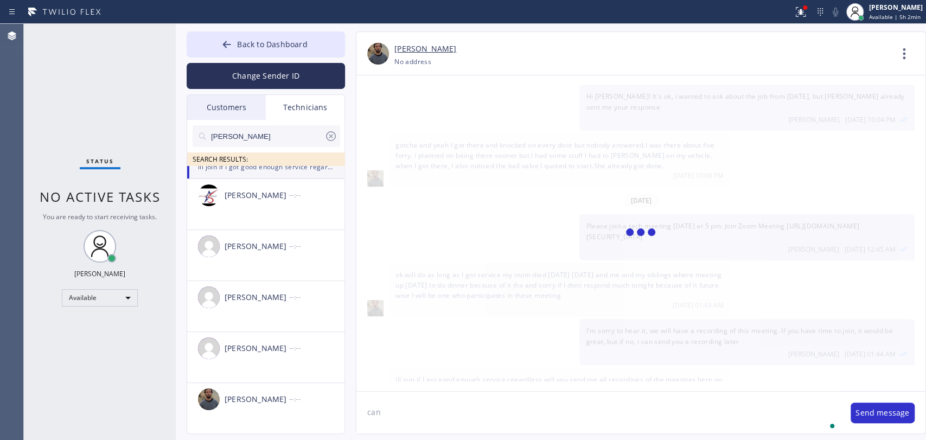
scroll to position [2180, 0]
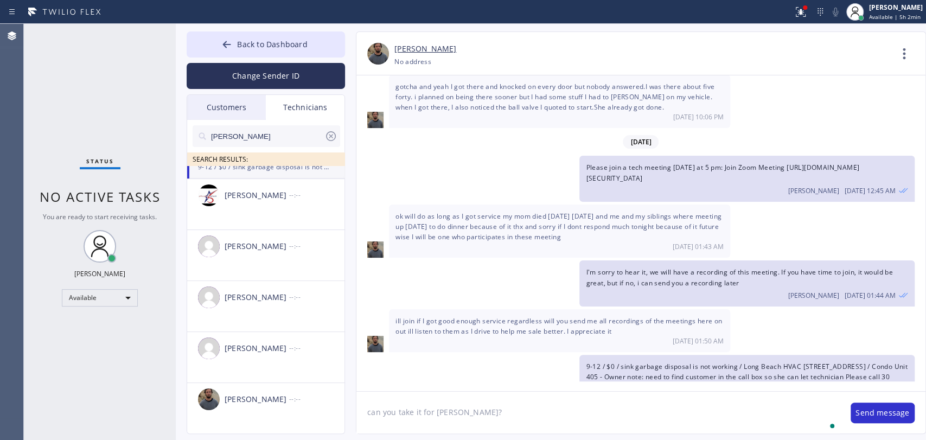
type textarea "can you take it for tomorow?"
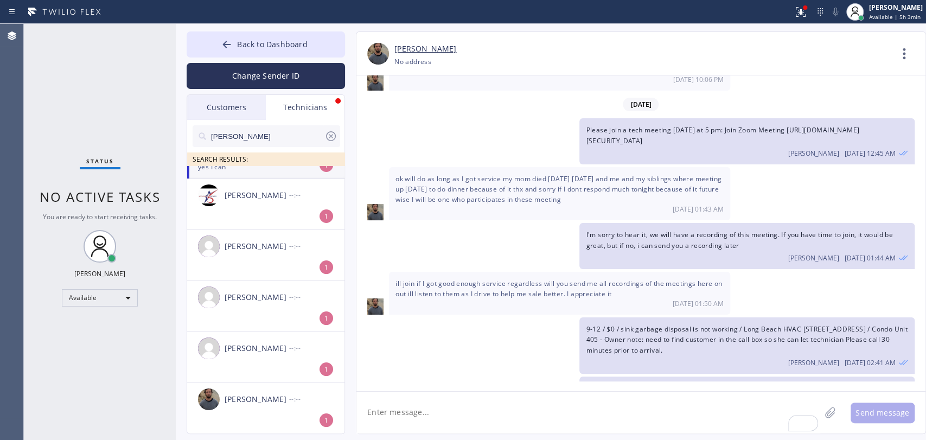
scroll to position [2253, 0]
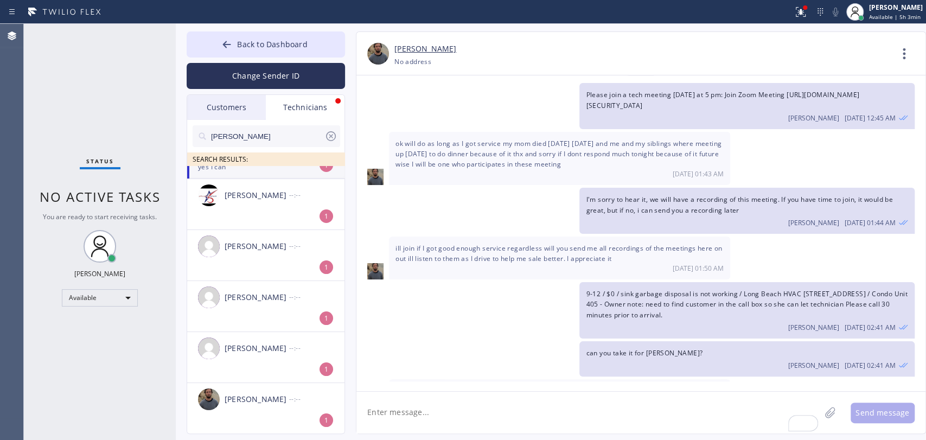
click at [424, 418] on textarea "To enrich screen reader interactions, please activate Accessibility in Grammarl…" at bounding box center [588, 413] width 464 height 42
type textarea "a"
type textarea "thanks, added to you"
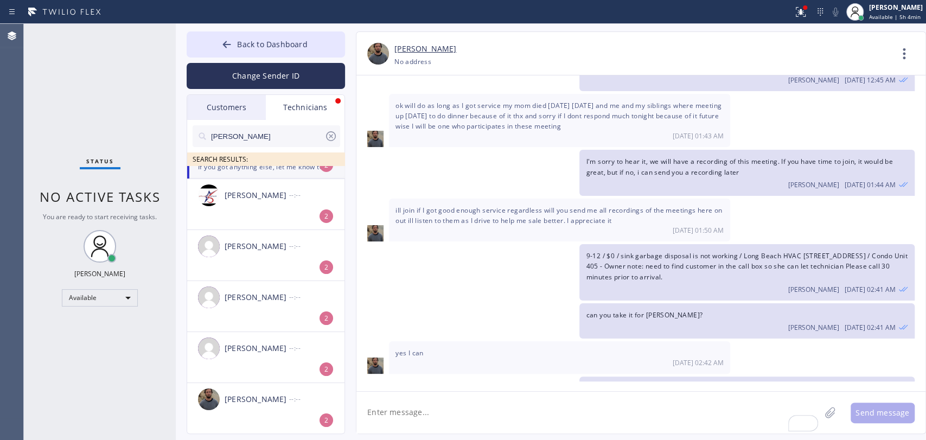
scroll to position [2336, 0]
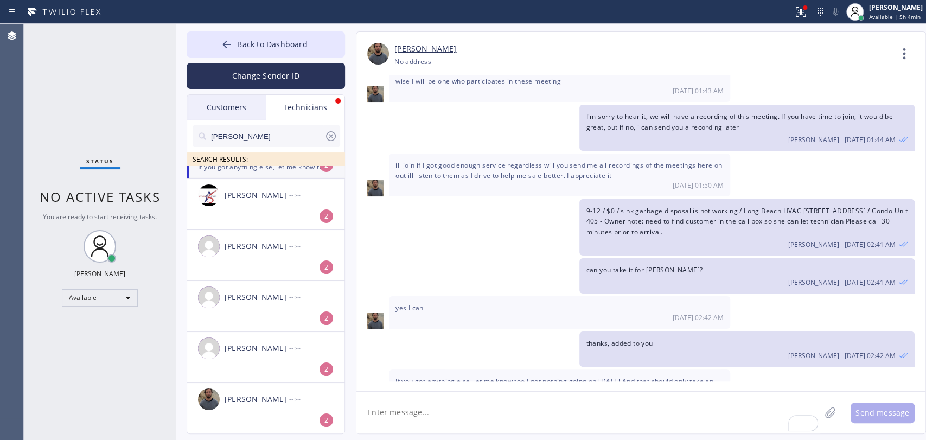
click at [517, 420] on textarea "To enrich screen reader interactions, please activate Accessibility in Grammarl…" at bounding box center [588, 413] width 464 height 42
click at [421, 376] on span "If you got anything else, let me know too.I got nothing going on tomorrow.And t…" at bounding box center [554, 386] width 318 height 20
click at [430, 413] on textarea "To enrich screen reader interactions, please activate Accessibility in Grammarl…" at bounding box center [588, 413] width 464 height 42
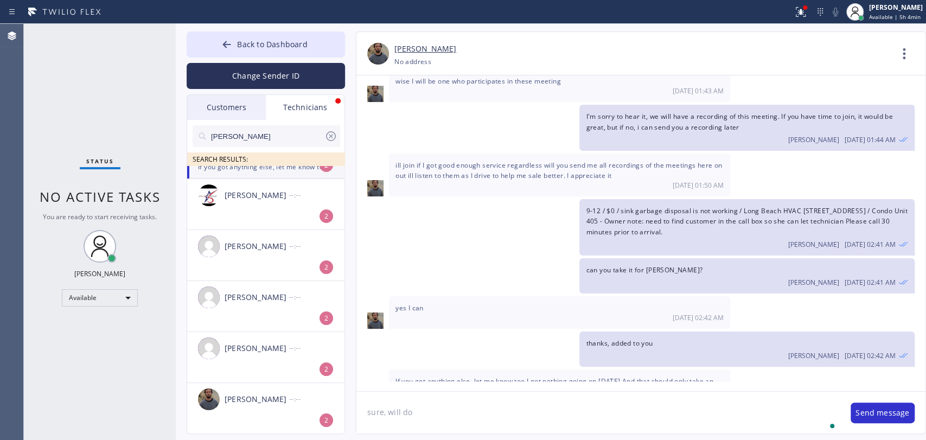
type textarea "sure, will do"
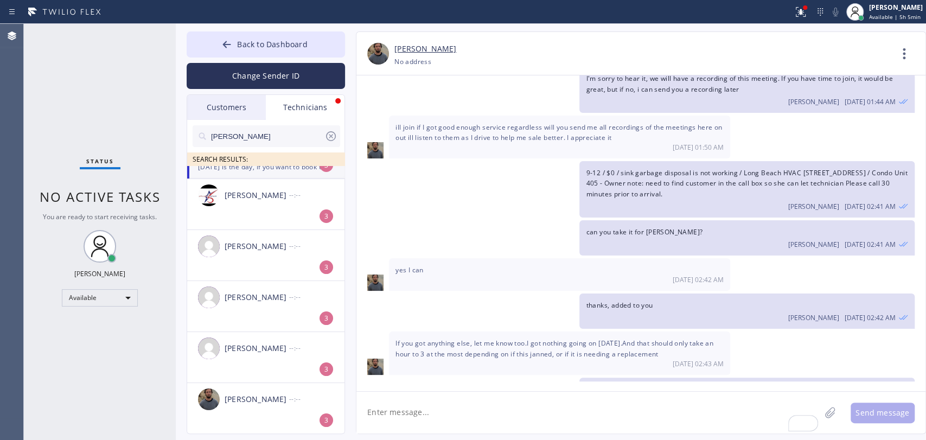
scroll to position [2419, 0]
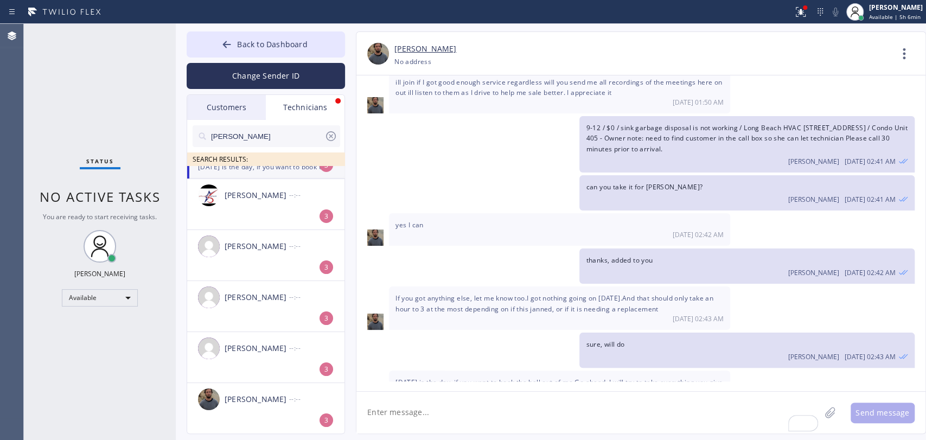
drag, startPoint x: 480, startPoint y: 347, endPoint x: 551, endPoint y: 357, distance: 71.7
click at [551, 370] on div "Tomorrow is the day, if you want to book the hell out of me.Go ahead, I will tr…" at bounding box center [559, 391] width 341 height 43
click at [559, 378] on span "Tomorrow is the day, if you want to book the hell out of me.Go ahead, I will tr…" at bounding box center [558, 388] width 327 height 20
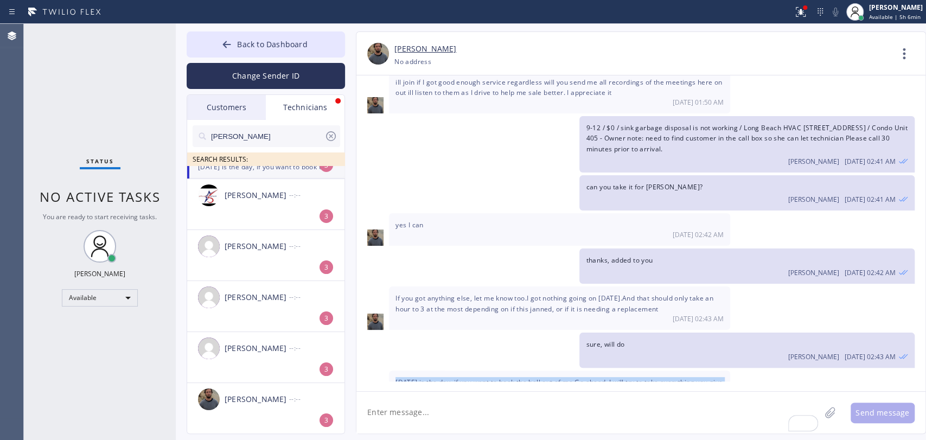
click at [559, 378] on span "Tomorrow is the day, if you want to book the hell out of me.Go ahead, I will tr…" at bounding box center [558, 388] width 327 height 20
click at [558, 378] on span "Tomorrow is the day, if you want to book the hell out of me.Go ahead, I will tr…" at bounding box center [558, 388] width 327 height 20
click at [507, 370] on div "Tomorrow is the day, if you want to book the hell out of me.Go ahead, I will tr…" at bounding box center [559, 391] width 341 height 43
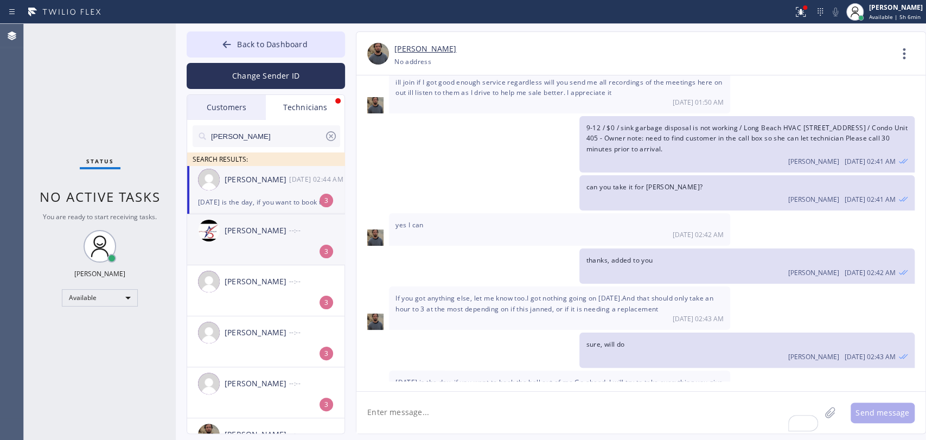
scroll to position [0, 0]
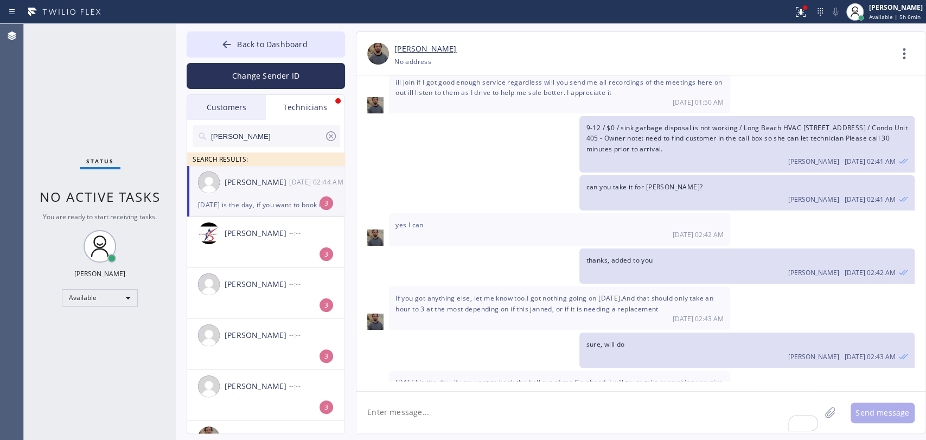
click at [233, 206] on div "Tomorrow is the day, if you want to book the hell out of me.Go ahead, I will tr…" at bounding box center [266, 205] width 136 height 12
click at [266, 40] on span "Back to Dashboard" at bounding box center [272, 44] width 70 height 10
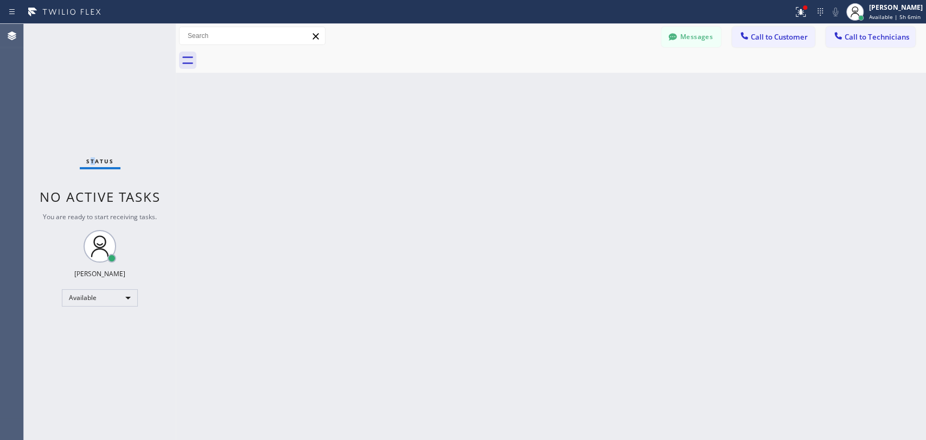
click at [91, 116] on div "Status No active tasks You are ready to start receiving tasks. [PERSON_NAME] Av…" at bounding box center [100, 232] width 152 height 416
click at [707, 41] on button "Messages" at bounding box center [691, 37] width 60 height 21
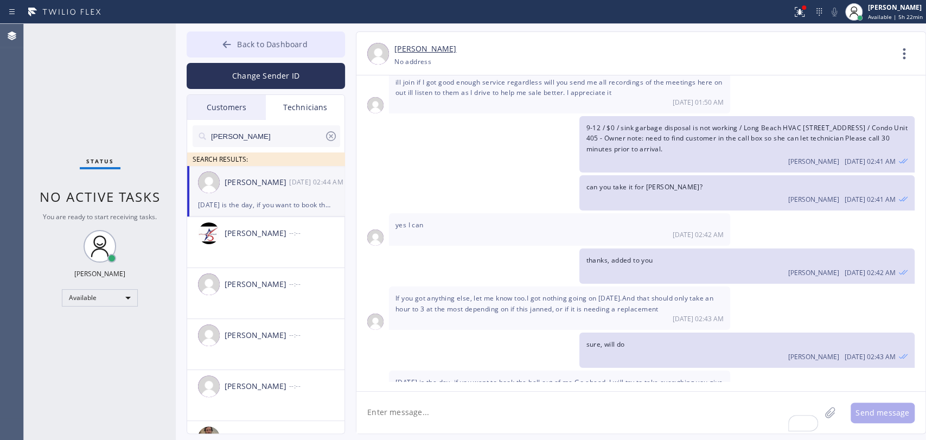
click at [312, 42] on button "Back to Dashboard" at bounding box center [266, 44] width 158 height 26
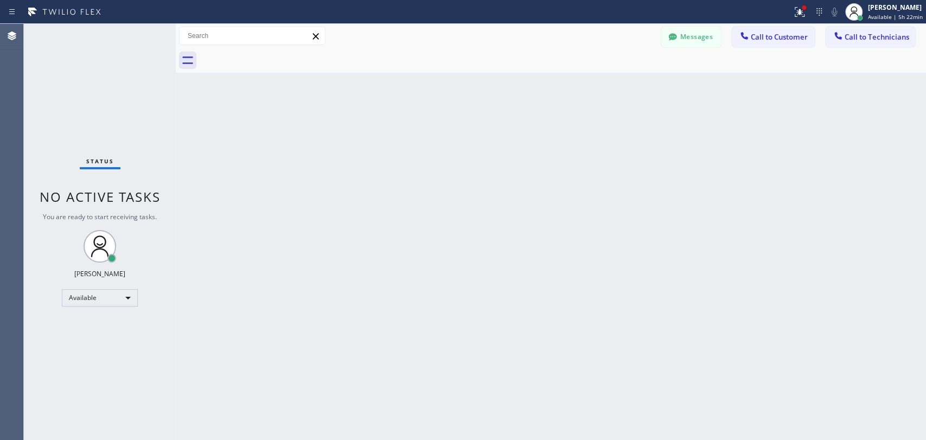
click at [888, 37] on span "Call to Technicians" at bounding box center [877, 37] width 65 height 10
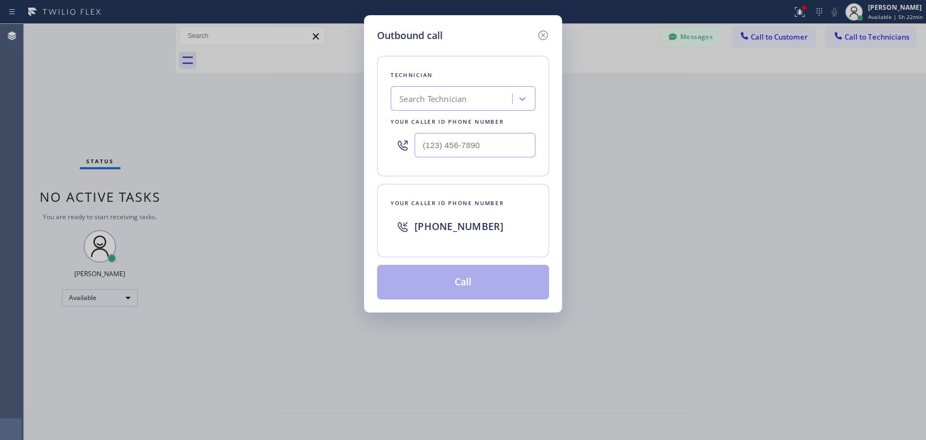
click at [474, 84] on div "Technician Search Technician Your caller id phone number" at bounding box center [463, 116] width 172 height 120
click at [467, 91] on div "Search Technician" at bounding box center [453, 98] width 118 height 19
type input "MIchael"
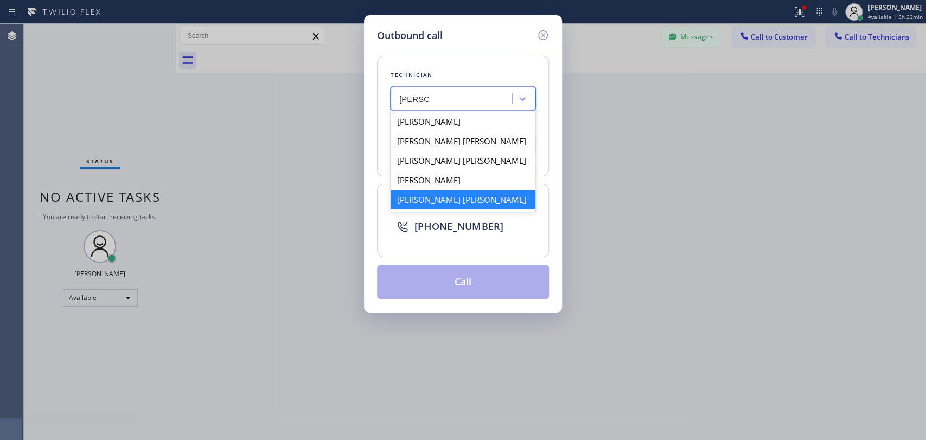
click at [438, 199] on div "Michael Jr Garcia" at bounding box center [463, 200] width 145 height 20
type input "[PHONE_NUMBER]"
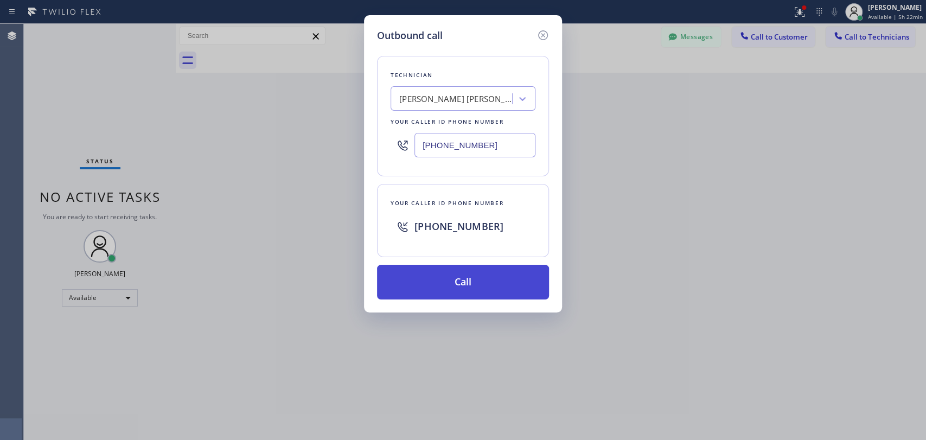
click at [431, 295] on button "Call" at bounding box center [463, 282] width 172 height 35
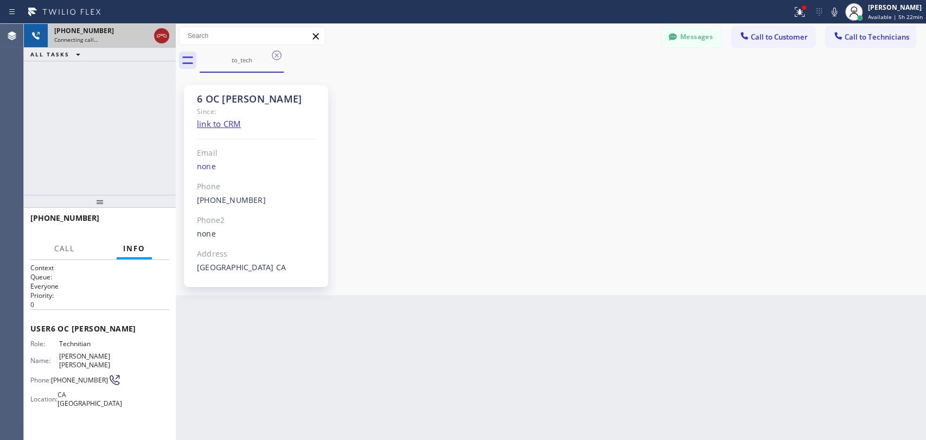
click at [167, 39] on icon at bounding box center [161, 35] width 13 height 13
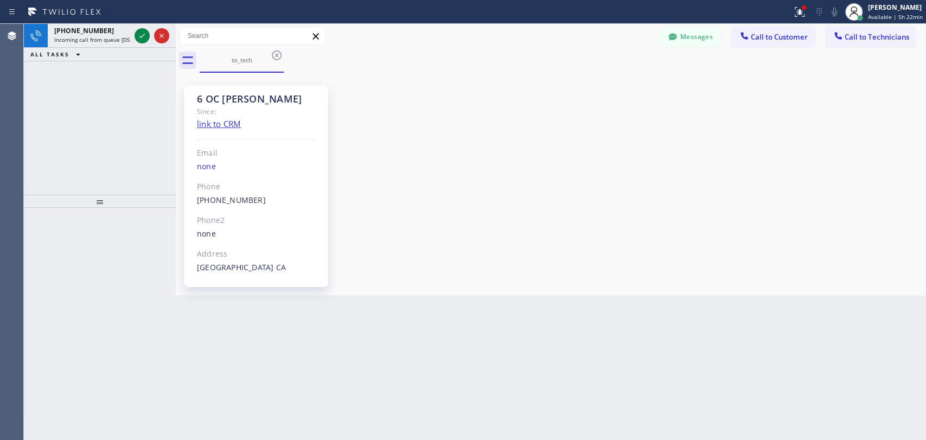
click at [139, 227] on div at bounding box center [100, 324] width 152 height 232
click at [108, 34] on div "[PHONE_NUMBER]" at bounding box center [92, 30] width 76 height 9
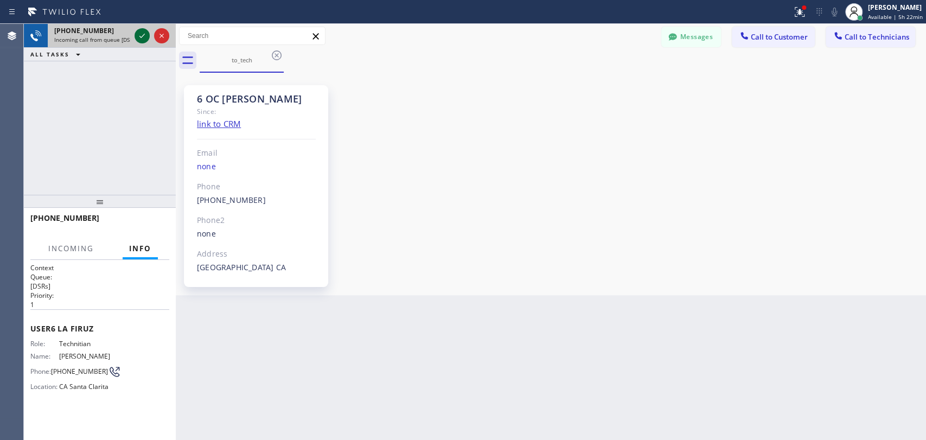
click at [136, 37] on icon at bounding box center [142, 35] width 13 height 13
click at [676, 35] on button "Messages" at bounding box center [691, 37] width 60 height 21
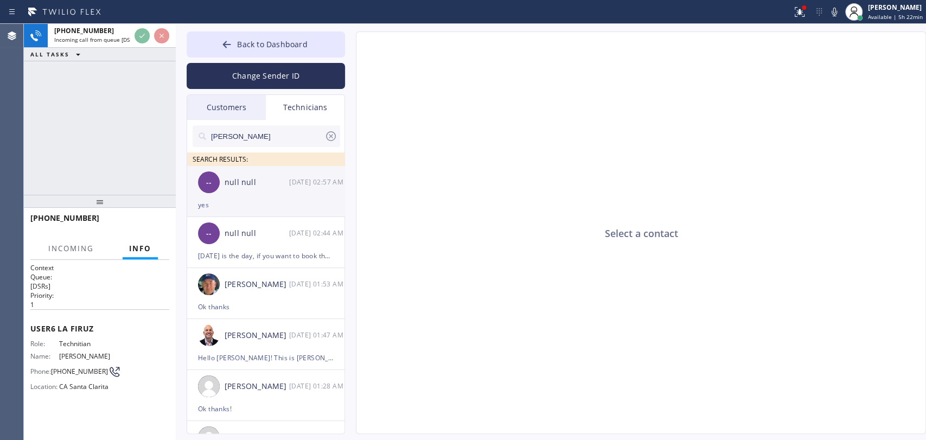
click at [320, 173] on div "-- null null 09/12 02:57 AM" at bounding box center [266, 182] width 158 height 33
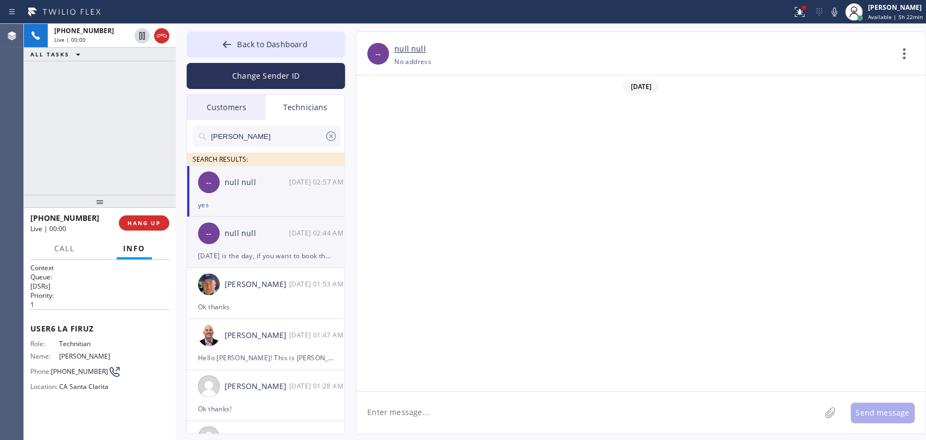
scroll to position [5971, 0]
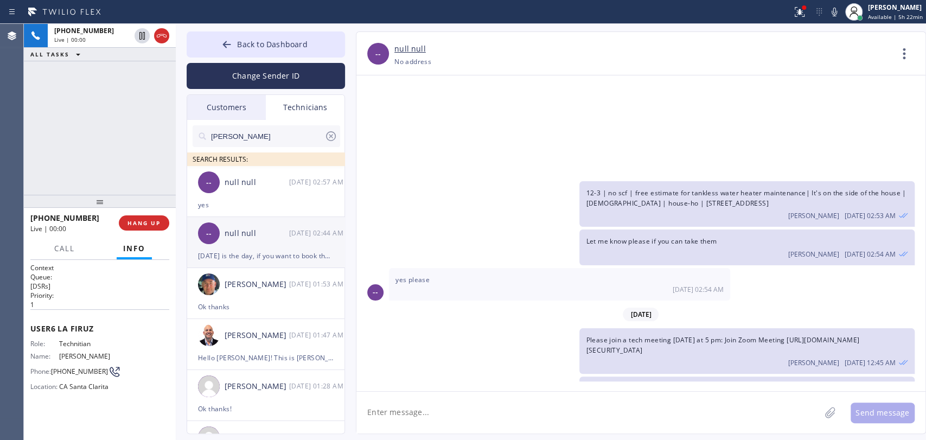
click at [291, 224] on div "-- null null 09/12 02:44 AM" at bounding box center [266, 233] width 158 height 33
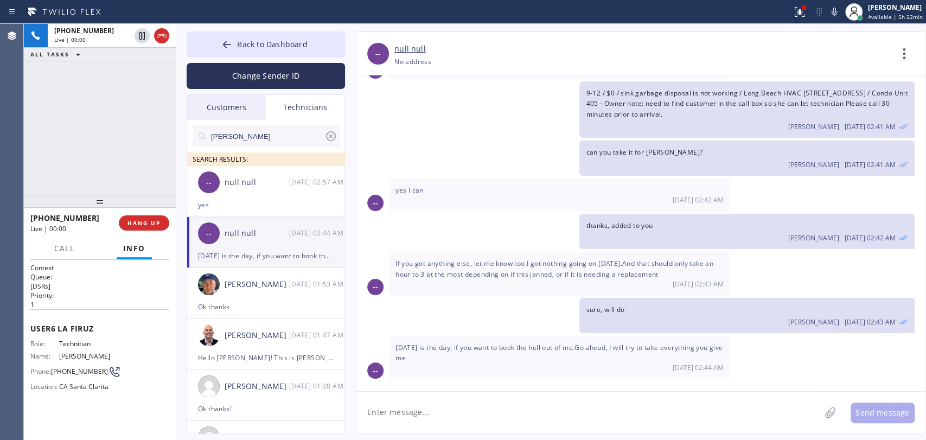
scroll to position [2419, 0]
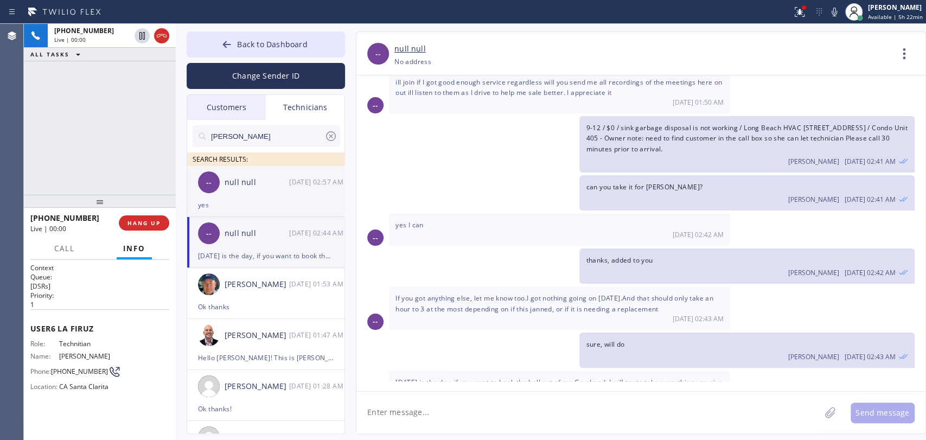
click at [243, 179] on div "null null" at bounding box center [257, 182] width 65 height 12
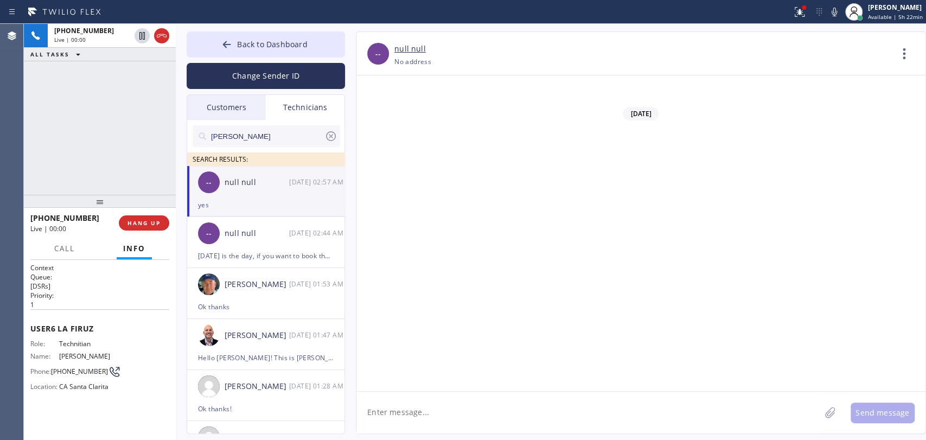
scroll to position [5971, 0]
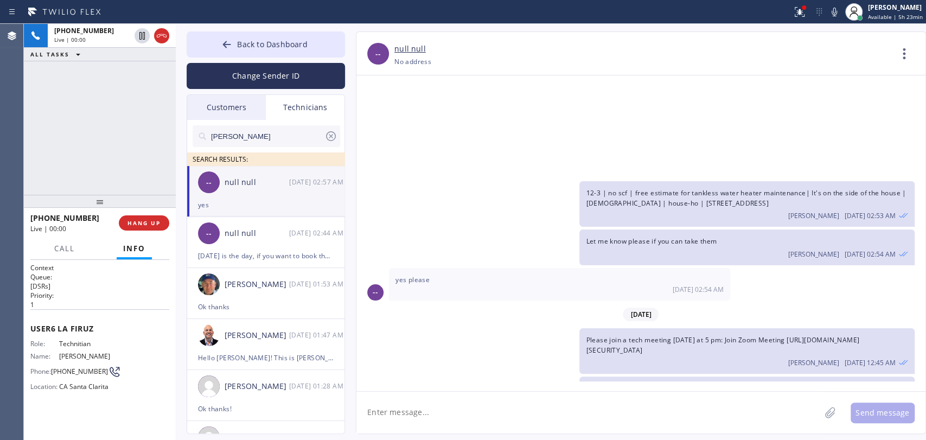
drag, startPoint x: 574, startPoint y: 268, endPoint x: 615, endPoint y: 270, distance: 40.7
click at [615, 376] on div "11-2 / No SCF / 3 toilets needs to be installed /201 Agostino Rd San Gabriel, C…" at bounding box center [635, 399] width 558 height 46
click at [615, 383] on span "11-2 / No SCF / 3 toilets needs to be installed /201 Agostino Rd San Gabriel, C…" at bounding box center [741, 393] width 310 height 20
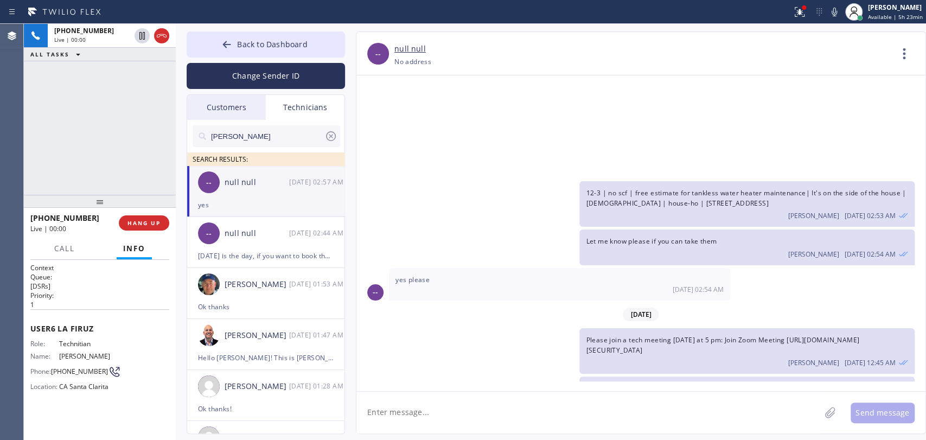
click at [612, 383] on span "11-2 / No SCF / 3 toilets needs to be installed /201 Agostino Rd San Gabriel, C…" at bounding box center [741, 393] width 310 height 20
drag, startPoint x: 612, startPoint y: 270, endPoint x: 584, endPoint y: 273, distance: 28.3
click at [584, 376] on div "11-2 / No SCF / 3 toilets needs to be installed /201 Agostino Rd San Gabriel, C…" at bounding box center [746, 399] width 335 height 46
click at [85, 149] on div "+19499192234 Live | 00:03 ALL TASKS ALL TASKS ACTIVE TASKS TASKS IN WRAP UP" at bounding box center [100, 109] width 152 height 171
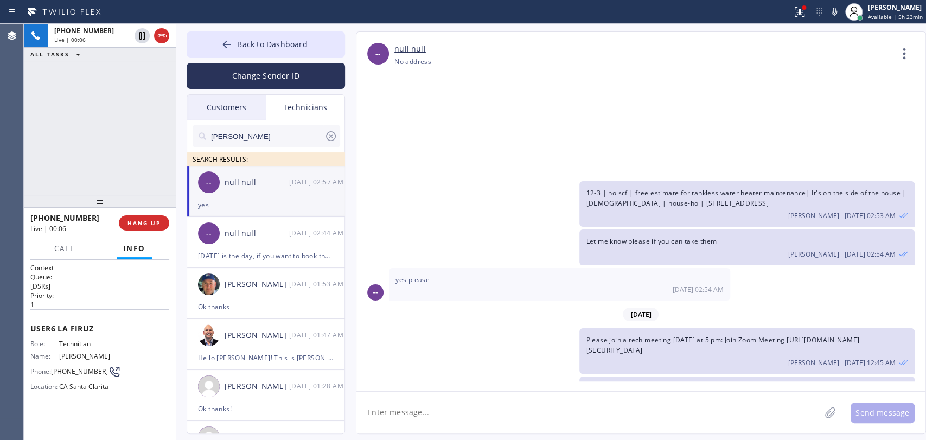
click at [640, 432] on span "Can you take for [DATE]?" at bounding box center [626, 436] width 80 height 9
click at [638, 376] on div "11-2 / No SCF / 3 toilets needs to be installed /201 Agostino Rd San Gabriel, C…" at bounding box center [746, 399] width 335 height 46
drag, startPoint x: 637, startPoint y: 274, endPoint x: 590, endPoint y: 264, distance: 48.3
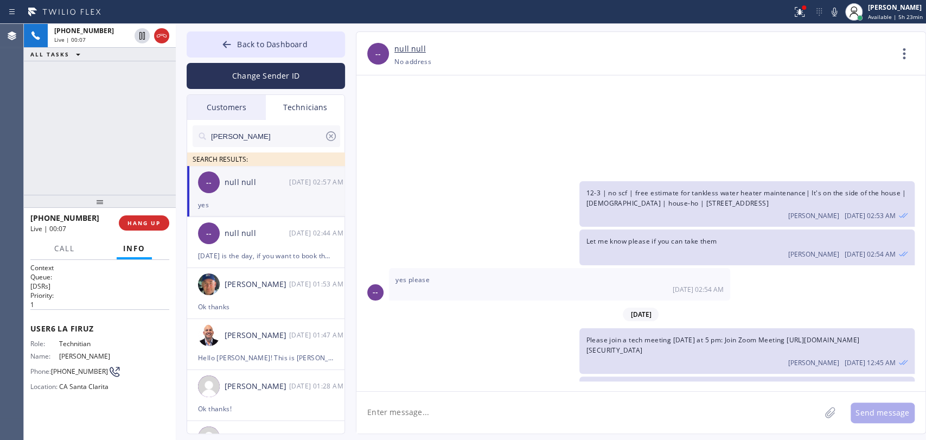
click at [590, 376] on div "11-2 / No SCF / 3 toilets needs to be installed /201 Agostino Rd San Gabriel, C…" at bounding box center [746, 399] width 335 height 46
click at [664, 236] on span "Let me know please if you can take them" at bounding box center [651, 240] width 131 height 9
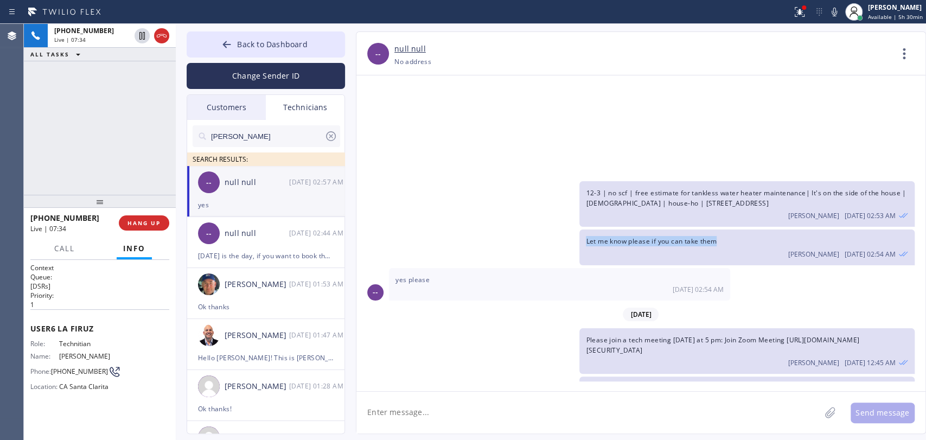
click at [652, 247] on div "Oleksiy Dmitriev 09/11 02:54 AM" at bounding box center [747, 253] width 322 height 12
click at [127, 217] on button "HANG UP" at bounding box center [144, 222] width 50 height 15
click at [133, 218] on button "HANG UP" at bounding box center [144, 222] width 50 height 15
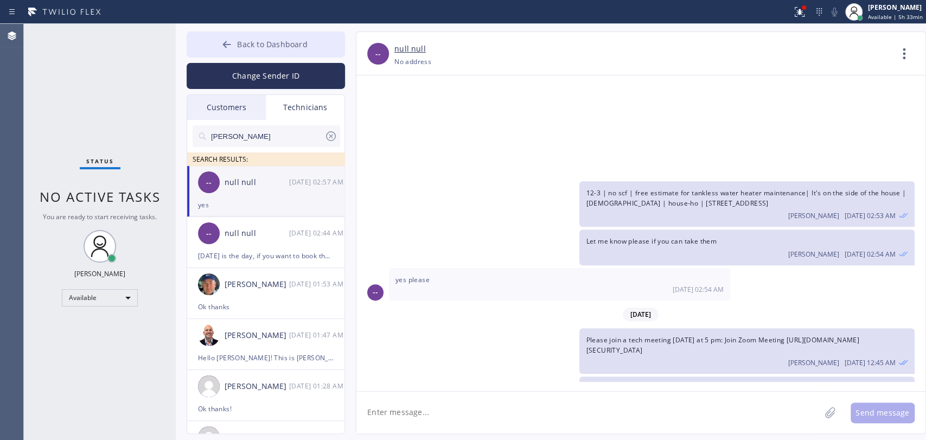
drag, startPoint x: 239, startPoint y: 43, endPoint x: 234, endPoint y: 56, distance: 13.4
click at [239, 43] on span "Back to Dashboard" at bounding box center [272, 44] width 70 height 10
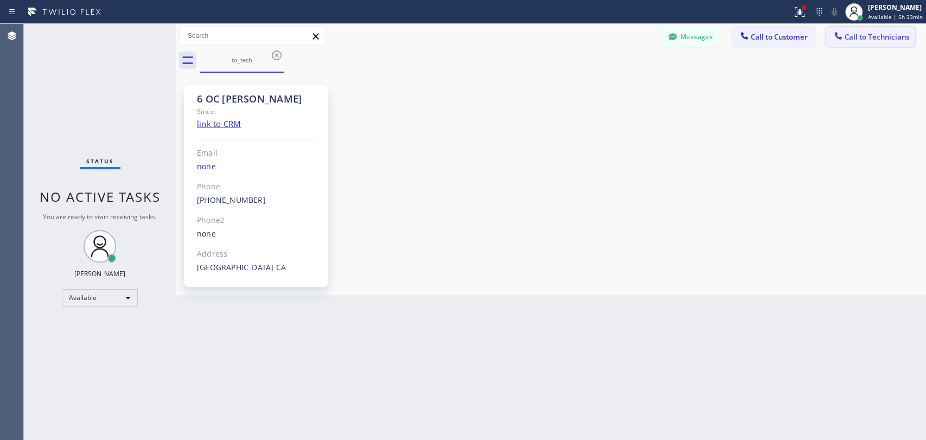
click at [870, 36] on span "Call to Technicians" at bounding box center [877, 37] width 65 height 10
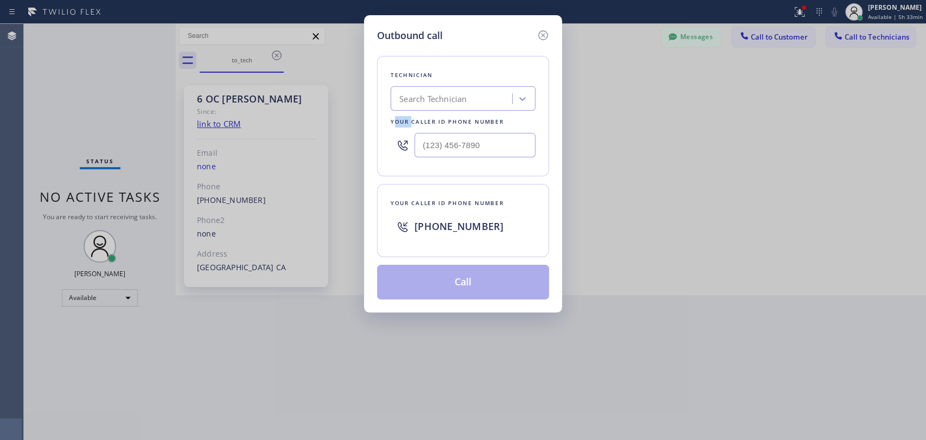
drag, startPoint x: 408, startPoint y: 118, endPoint x: 389, endPoint y: 105, distance: 23.3
click at [392, 114] on div "Technician Search Technician Your caller id phone number" at bounding box center [463, 116] width 172 height 120
click at [407, 95] on div "Search Technician" at bounding box center [432, 99] width 67 height 12
type input "F"
type input "michael"
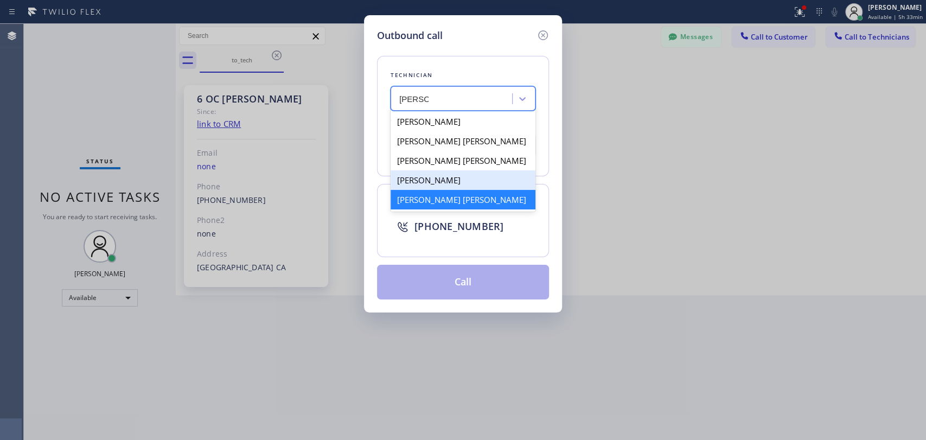
click at [459, 188] on div "Michael Brown" at bounding box center [463, 180] width 145 height 20
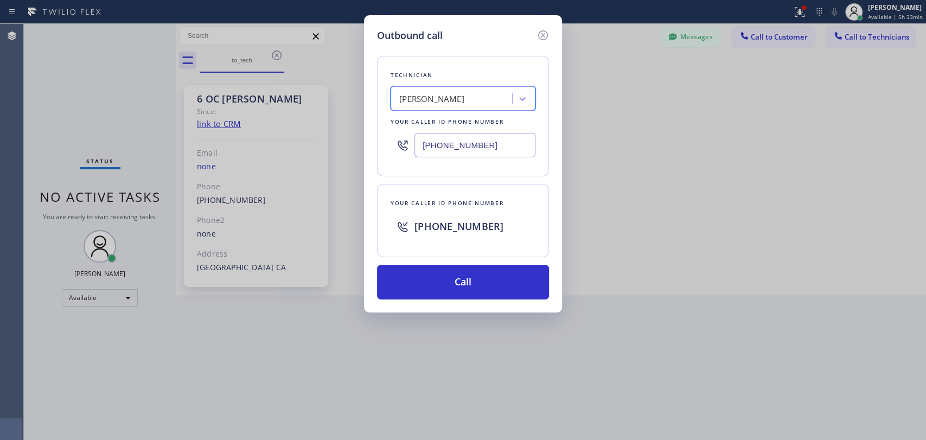
click at [440, 103] on div "Michael Brown" at bounding box center [431, 99] width 65 height 12
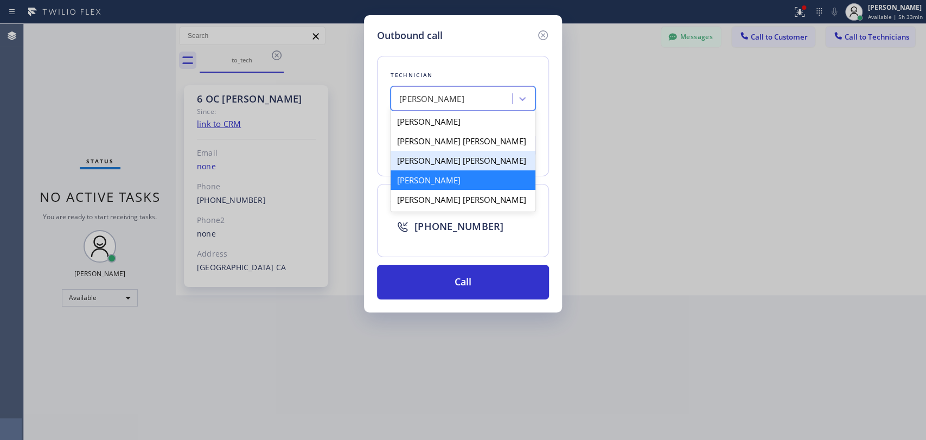
click at [431, 209] on div "Michael Jr Garcia" at bounding box center [463, 200] width 145 height 20
type input "[PHONE_NUMBER]"
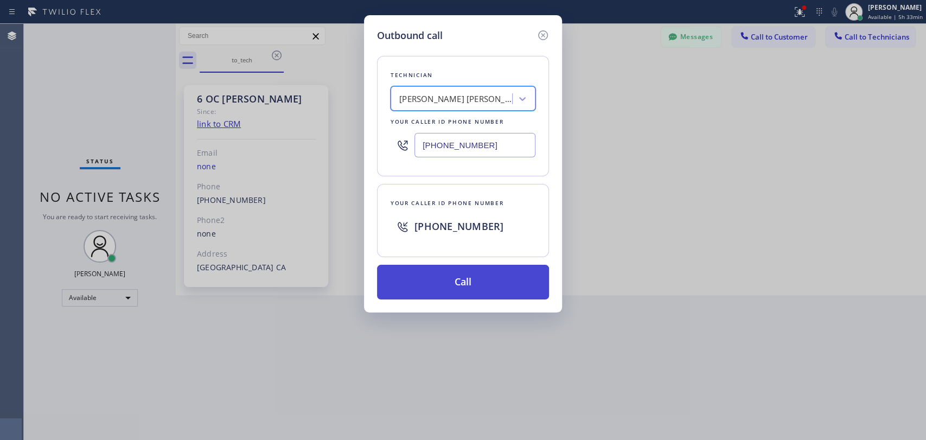
click at [446, 276] on button "Call" at bounding box center [463, 282] width 172 height 35
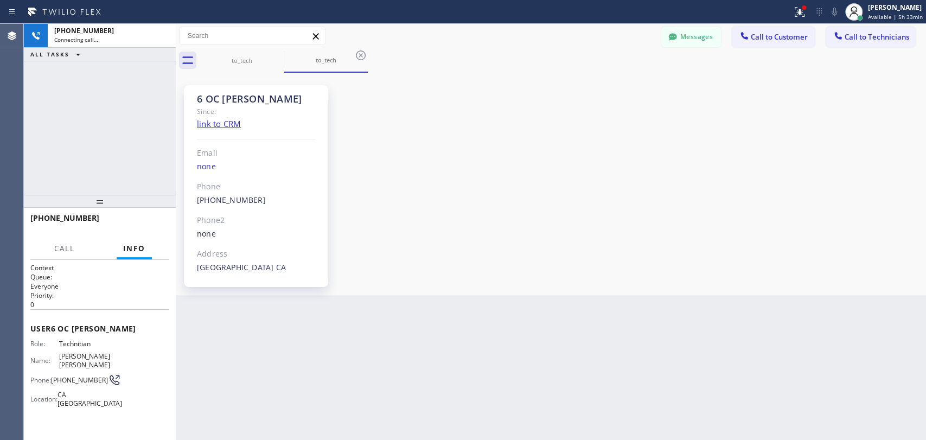
scroll to position [10425, 0]
click at [158, 218] on button "HANG UP" at bounding box center [144, 222] width 50 height 15
click at [159, 220] on span "HANG UP" at bounding box center [143, 223] width 33 height 8
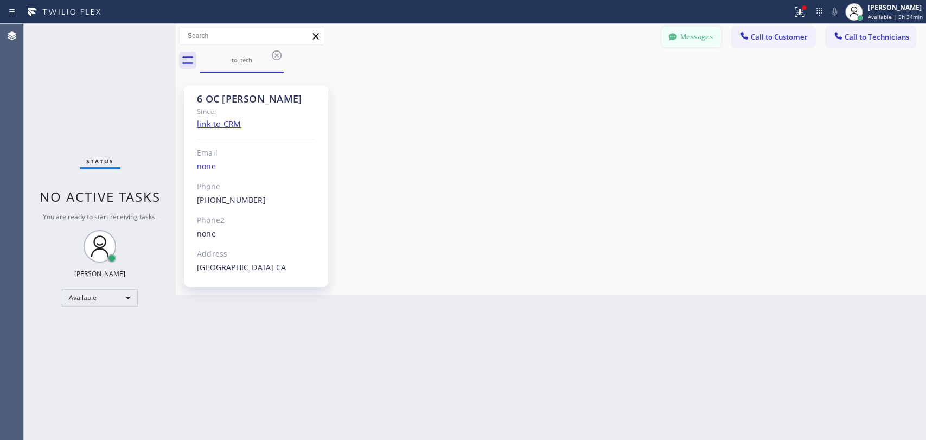
click at [682, 44] on button "Messages" at bounding box center [691, 37] width 60 height 21
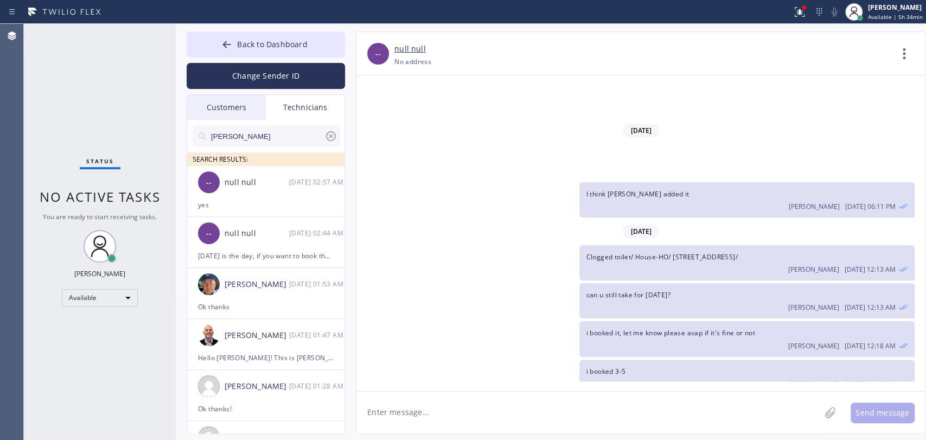
click at [257, 133] on input "andrew" at bounding box center [267, 136] width 114 height 22
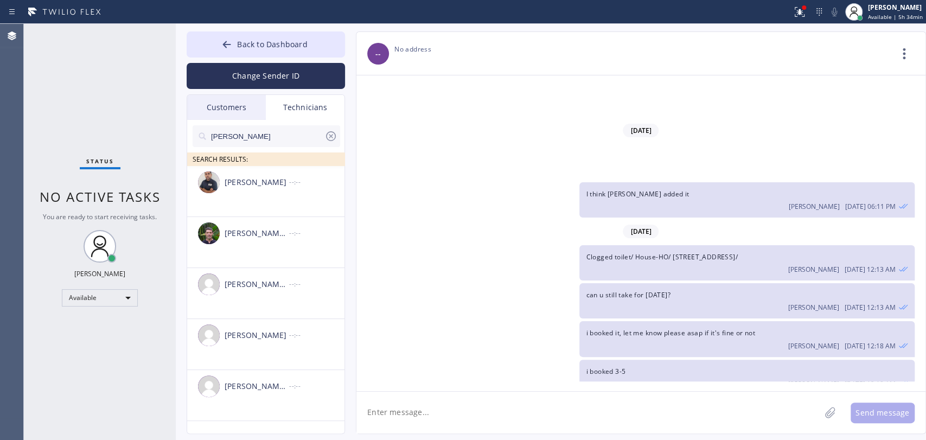
type input "MIchael"
drag, startPoint x: 247, startPoint y: 179, endPoint x: 221, endPoint y: 408, distance: 230.9
click at [247, 179] on div "Mamet Jalilzade" at bounding box center [257, 182] width 65 height 12
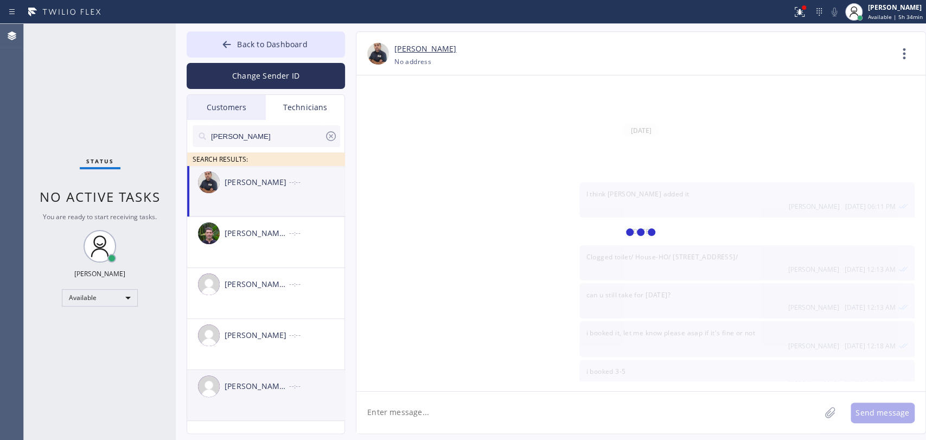
click at [219, 414] on li "Michael Jr Garcia --:--" at bounding box center [266, 395] width 158 height 51
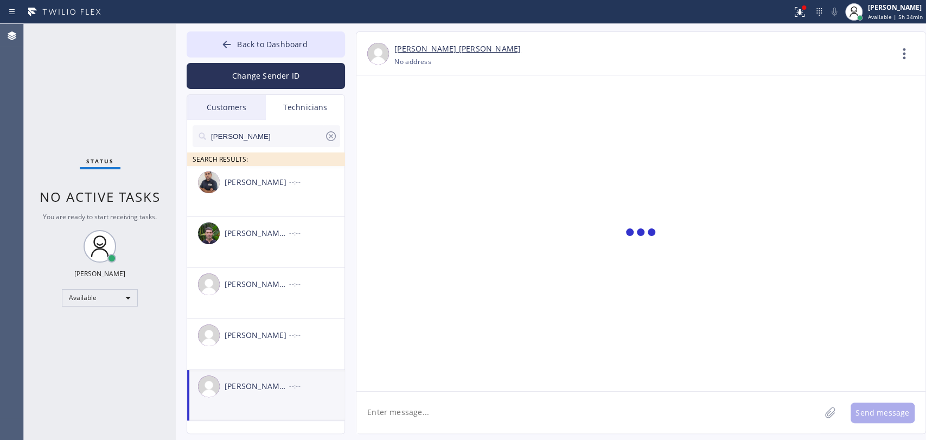
click at [437, 416] on textarea at bounding box center [588, 413] width 464 height 42
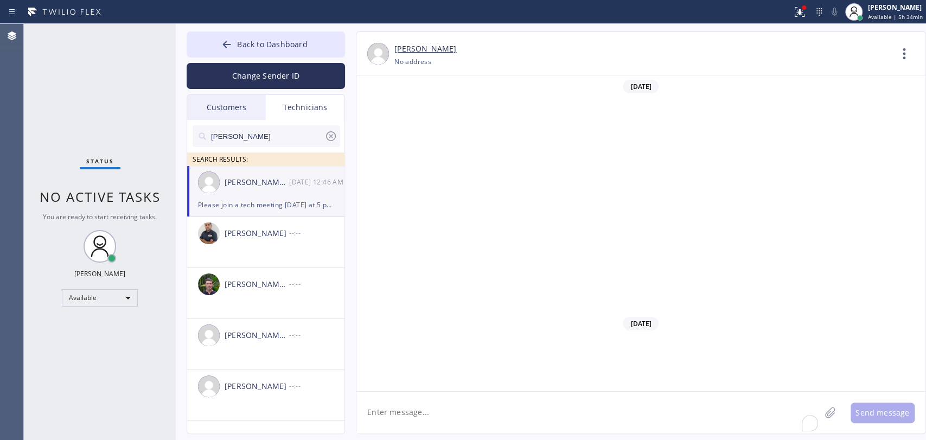
scroll to position [10425, 0]
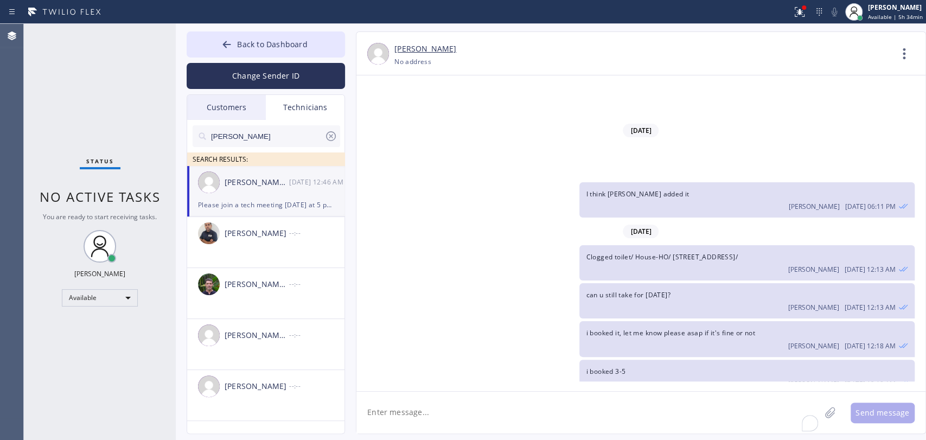
paste textarea "(714) 204-5210"
type textarea "(714) 204-5210 Alex Nedelkow - call him back ASAP please"
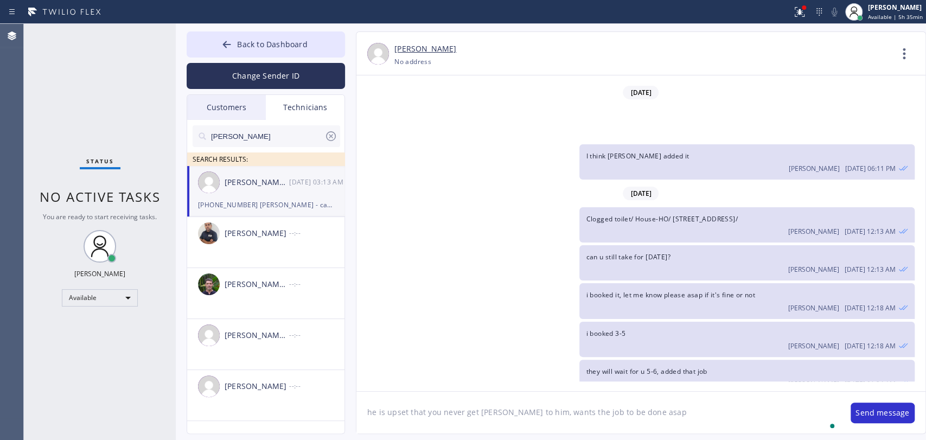
type textarea "he is upset that you never get baack to him, wants the job to be done asap"
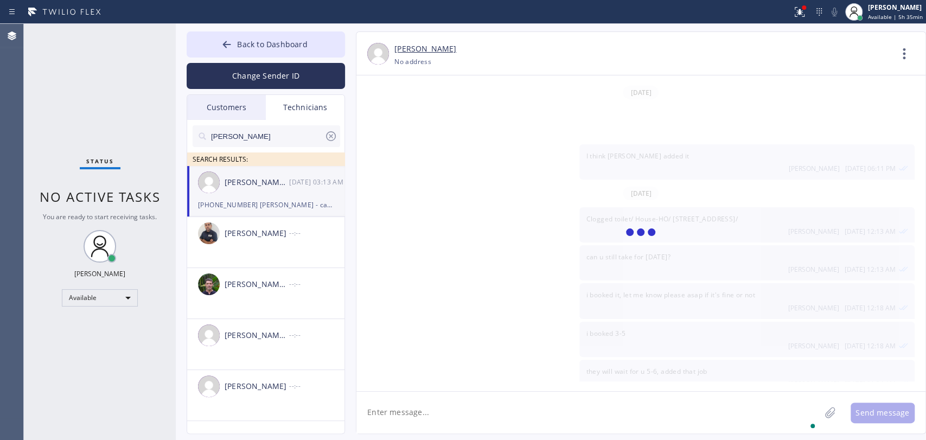
type textarea "t"
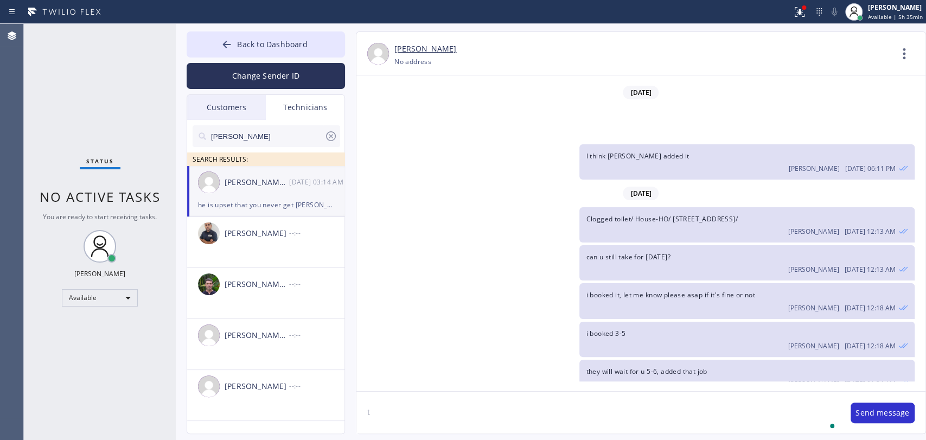
scroll to position [10501, 0]
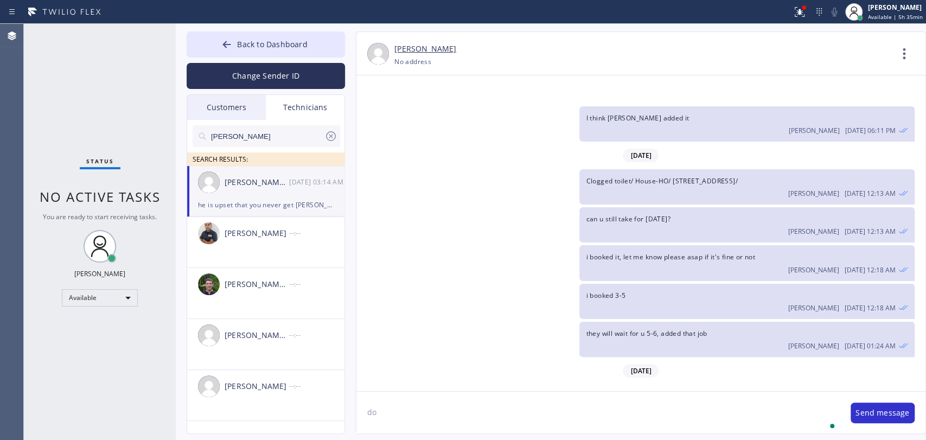
type textarea "d"
type textarea "call him today please, it's very important to not loose it"
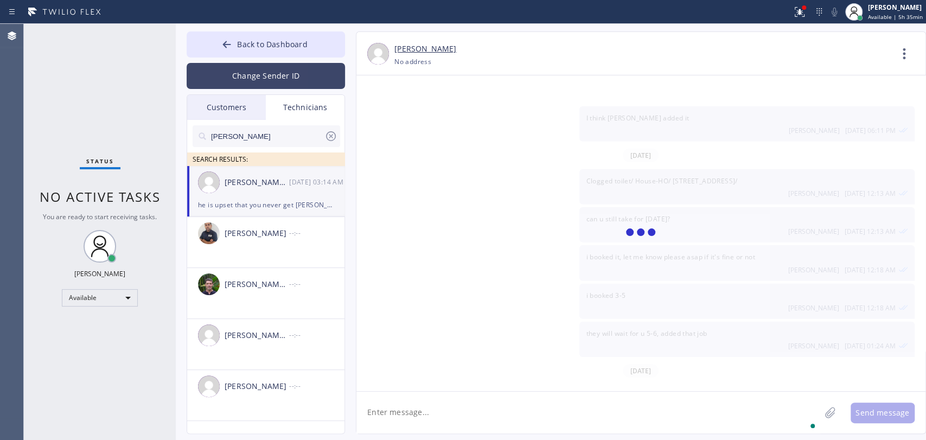
scroll to position [10539, 0]
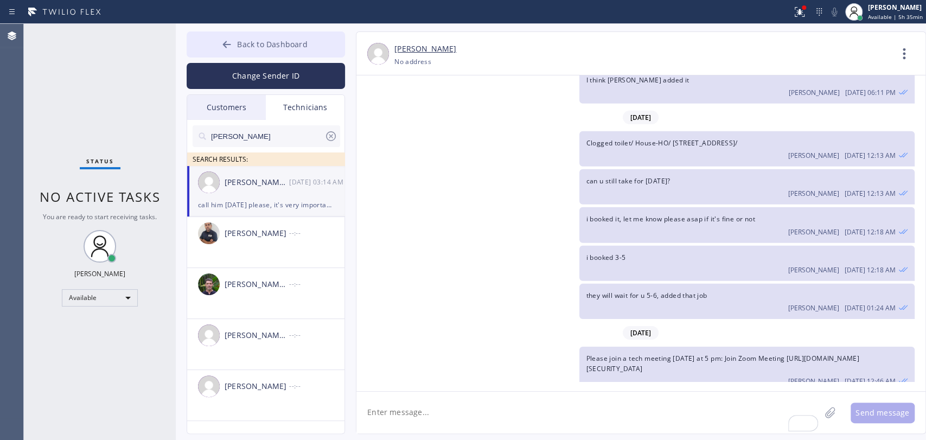
click at [290, 40] on span "Back to Dashboard" at bounding box center [272, 44] width 70 height 10
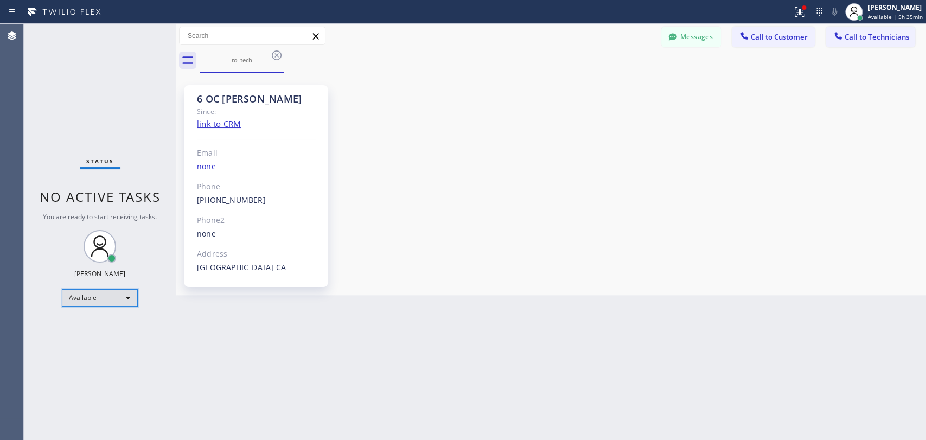
click at [78, 302] on div "Available" at bounding box center [100, 297] width 76 height 17
click at [79, 315] on li "Offline" at bounding box center [99, 311] width 74 height 13
click at [156, 323] on div "Status No active tasks You are ready to start receiving tasks. [PERSON_NAME] Av…" at bounding box center [100, 232] width 152 height 416
